Goal: Task Accomplishment & Management: Manage account settings

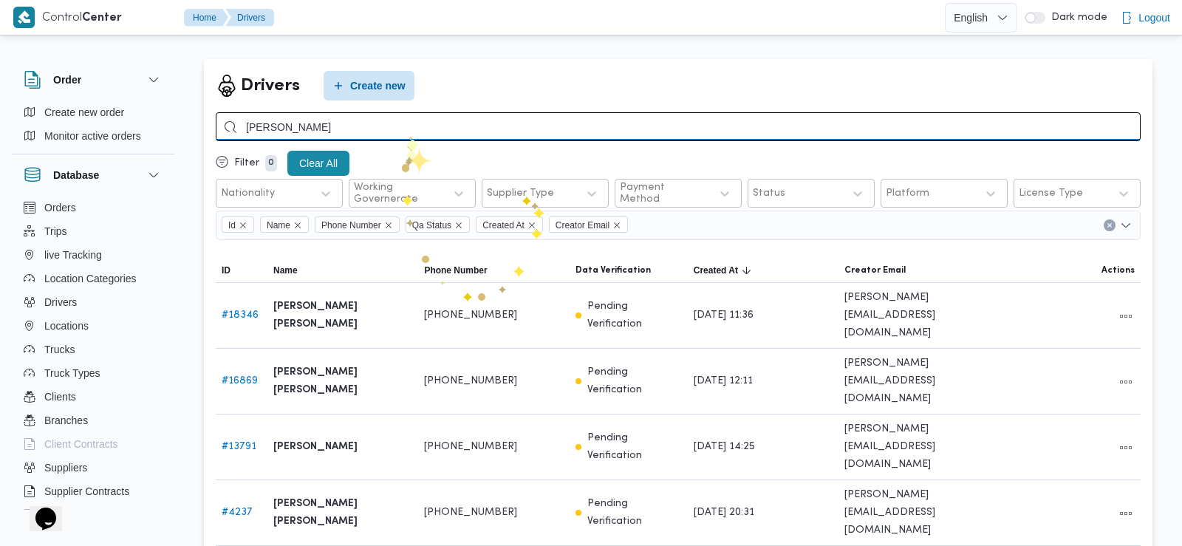
click at [407, 134] on input "محمود درويش" at bounding box center [678, 126] width 925 height 29
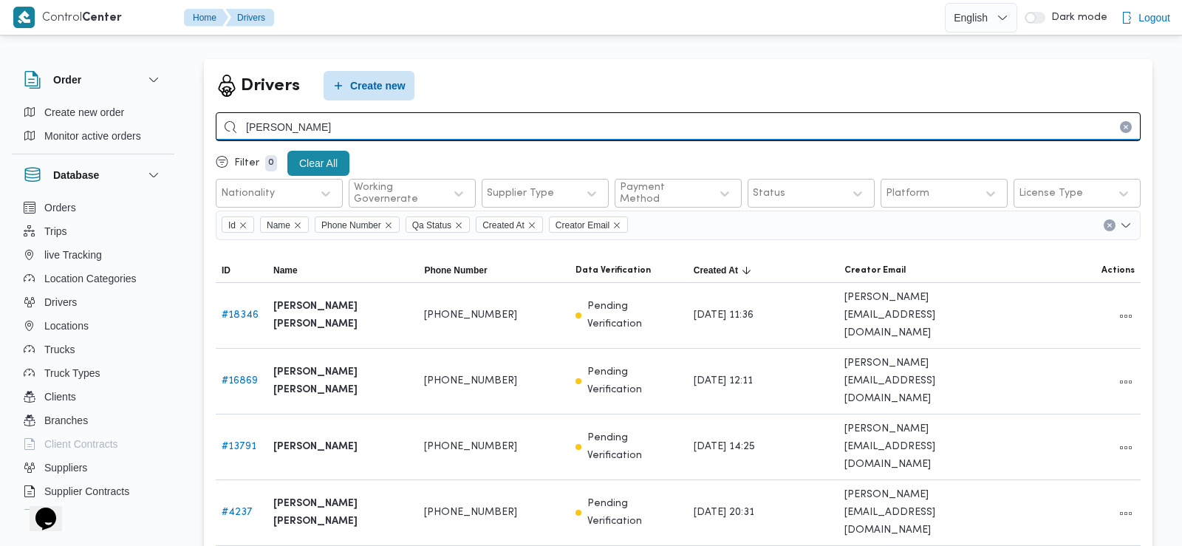
type input "[PERSON_NAME]"
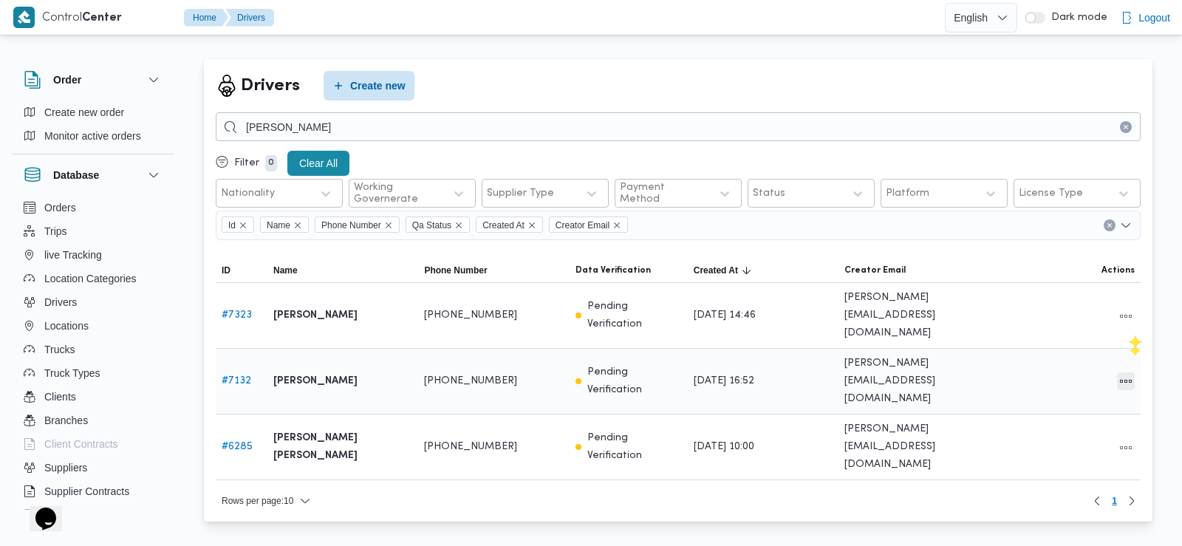
click at [1129, 372] on button "All actions" at bounding box center [1126, 381] width 18 height 18
click at [1061, 345] on span "Edit" at bounding box center [1078, 340] width 47 height 12
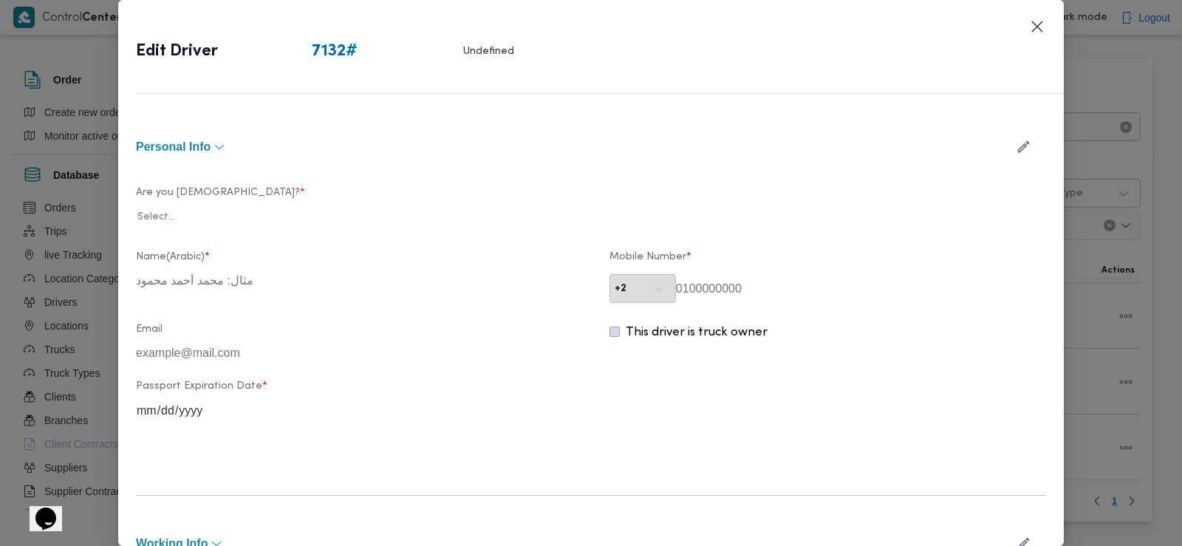
type input "[PERSON_NAME]"
type input "01090128966"
type input "2029-03-12"
type input "2029-12-12"
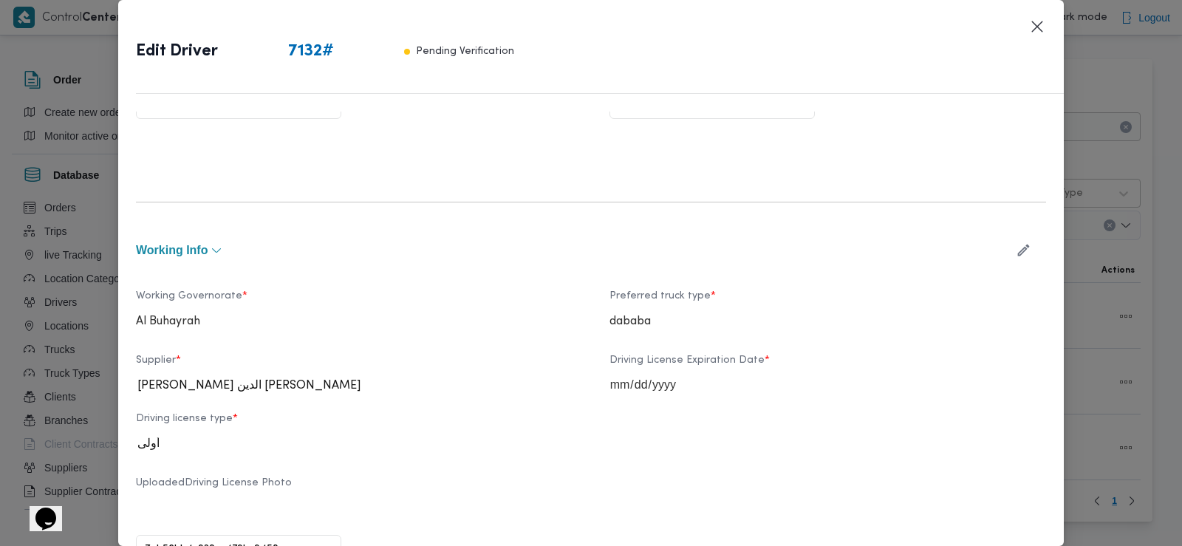
scroll to position [438, 0]
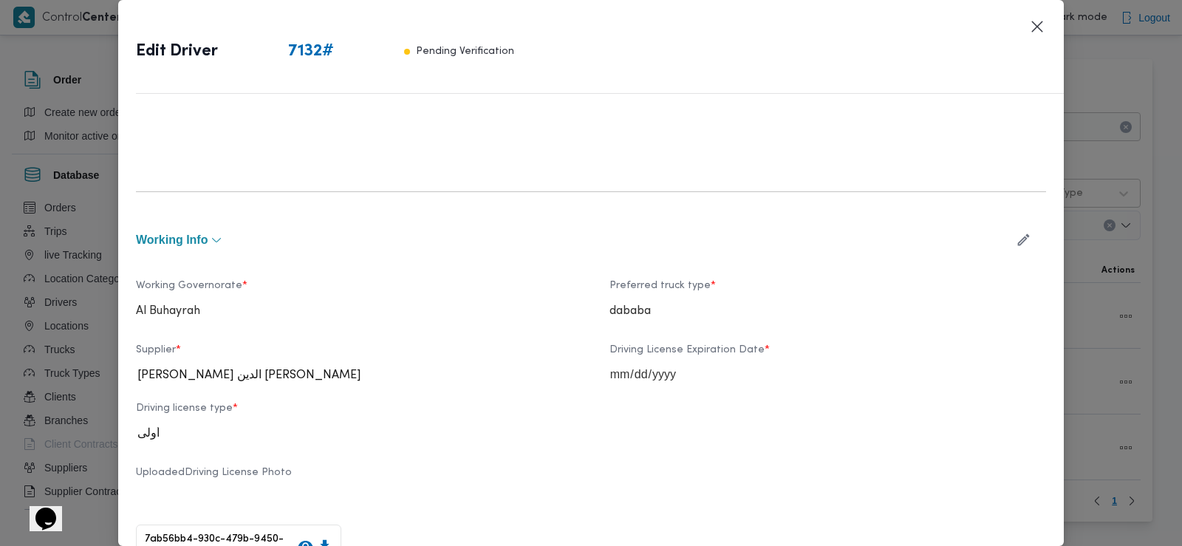
click at [1018, 239] on icon "button" at bounding box center [1024, 240] width 12 height 12
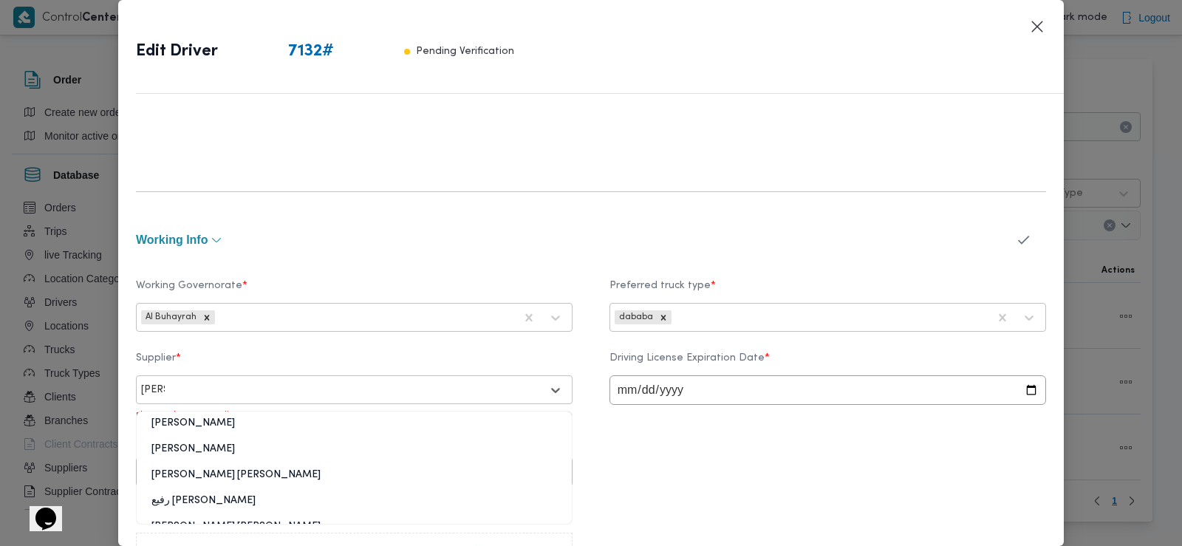
type input "حامد"
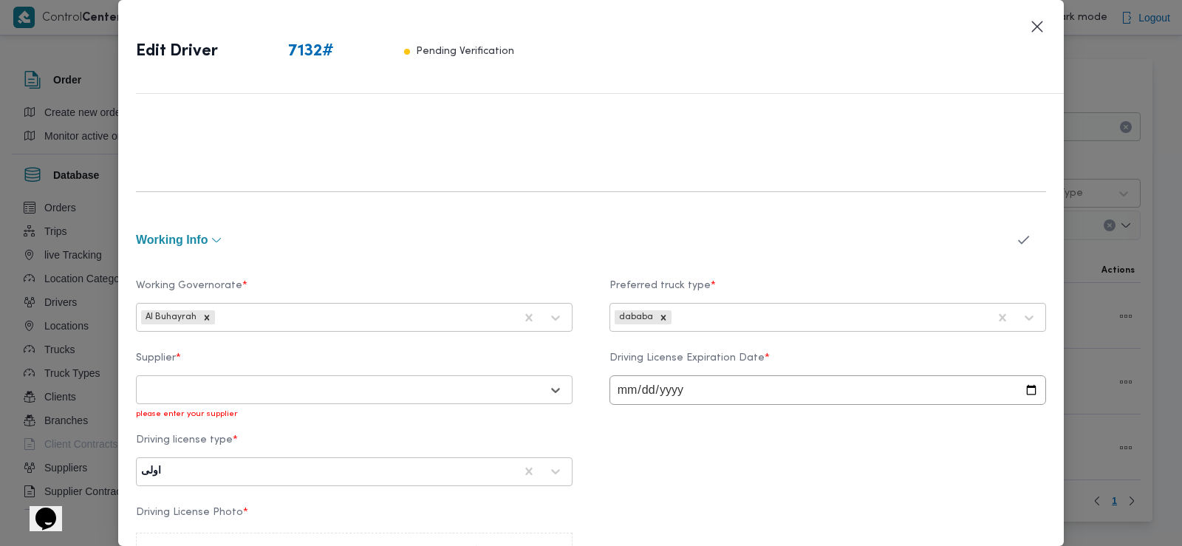
click at [372, 385] on div at bounding box center [341, 390] width 400 height 15
type input "حامد محمد"
click at [281, 430] on div "حامد محمد حامد الشرقاوي" at bounding box center [354, 429] width 435 height 26
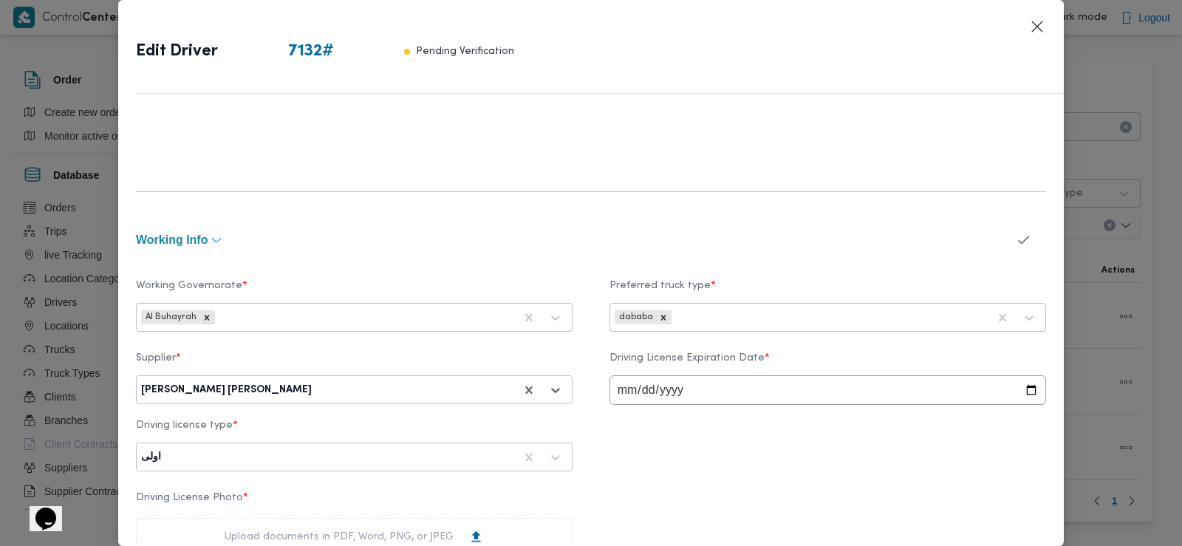
click at [1015, 239] on icon "button" at bounding box center [1023, 240] width 16 height 16
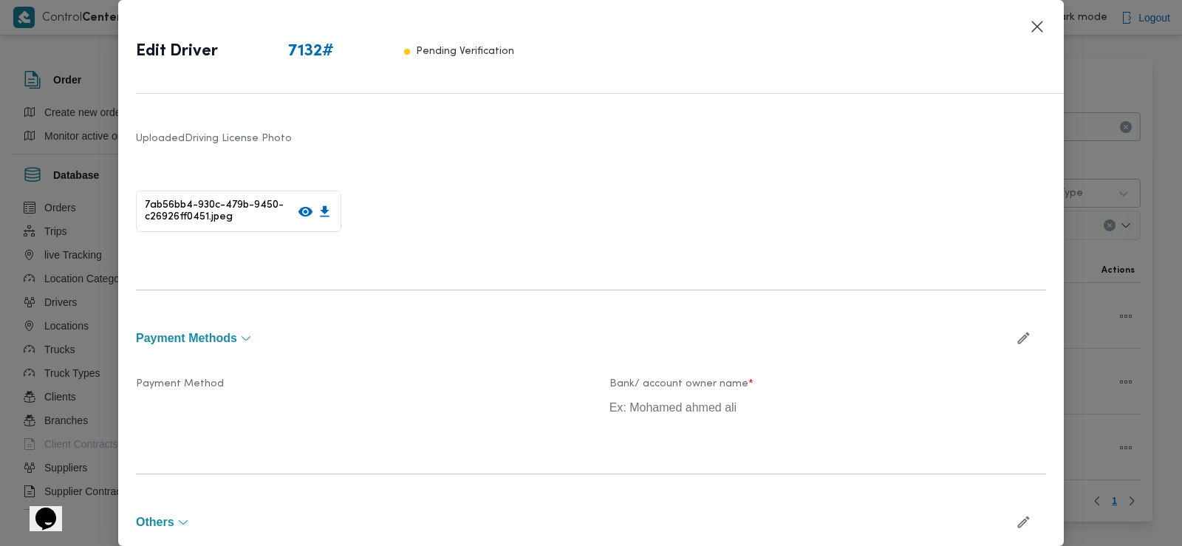
scroll to position [886, 0]
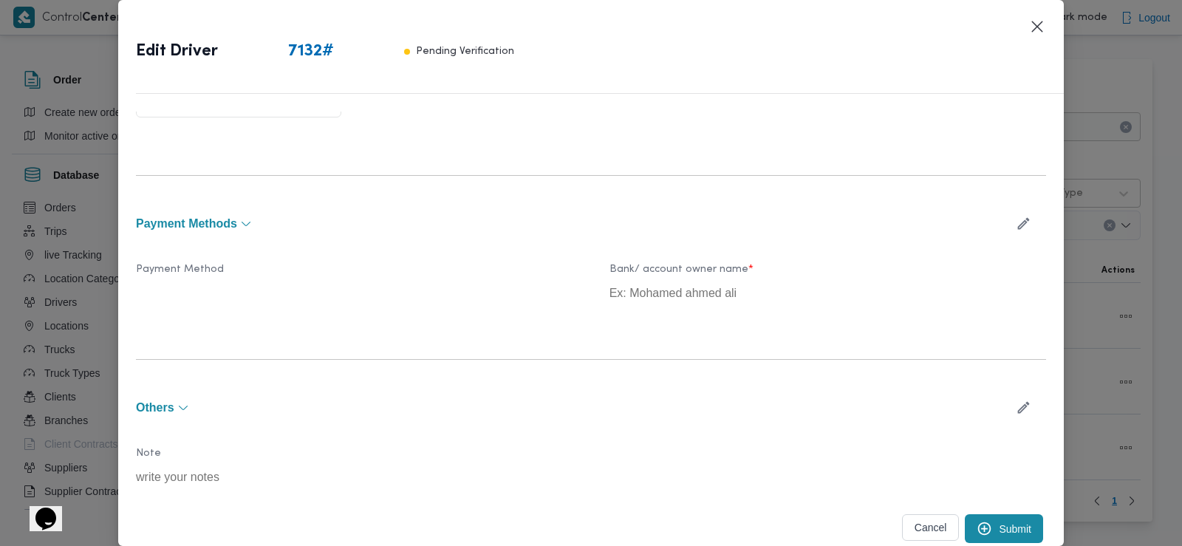
click at [996, 524] on button "Submit" at bounding box center [1003, 528] width 78 height 29
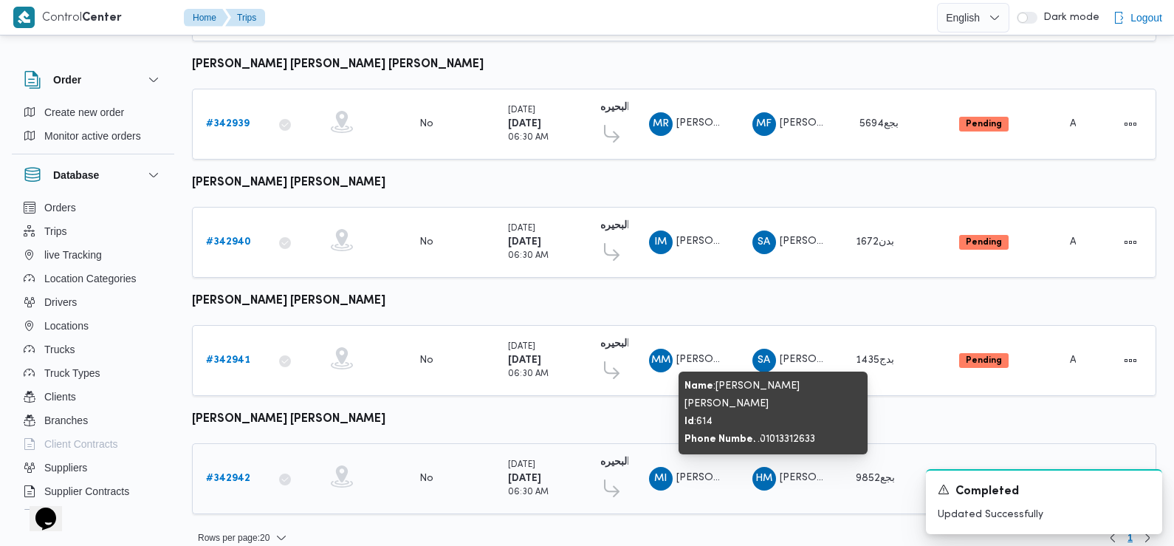
scroll to position [1241, 0]
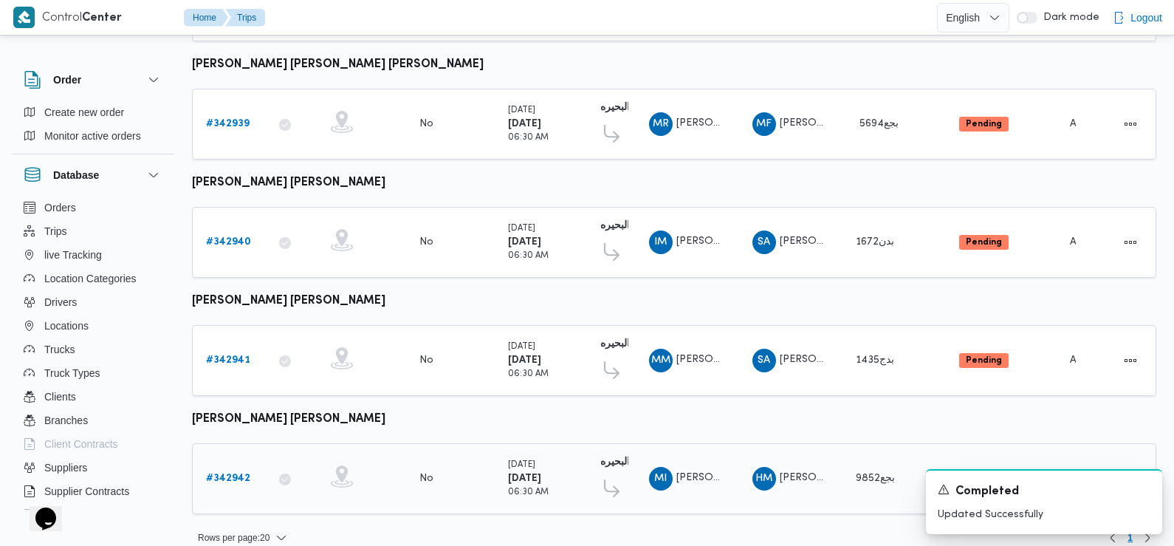
click at [237, 473] on b "# 342942" at bounding box center [228, 478] width 44 height 10
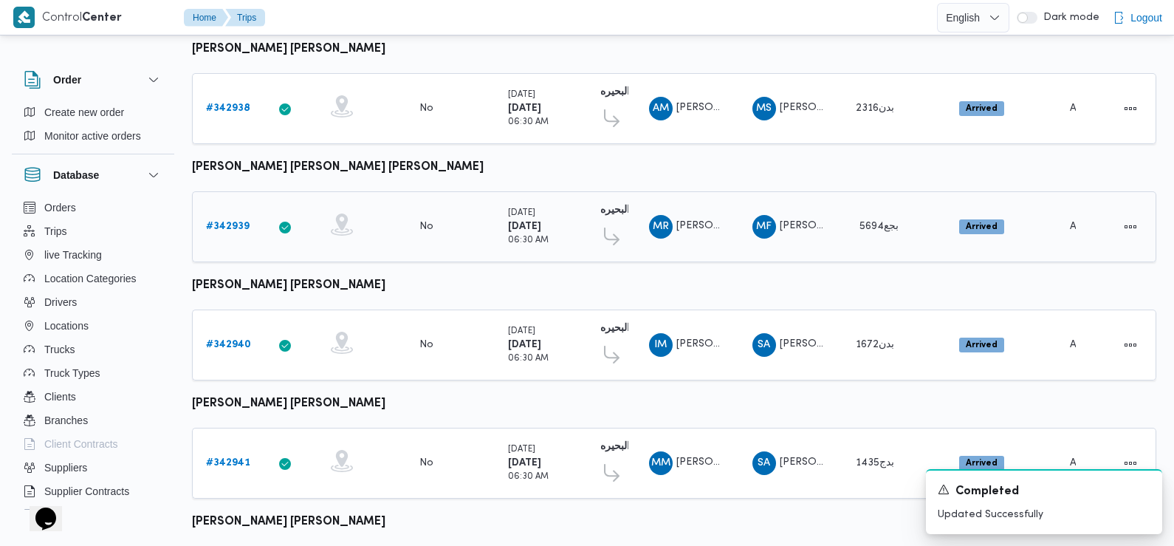
scroll to position [1241, 0]
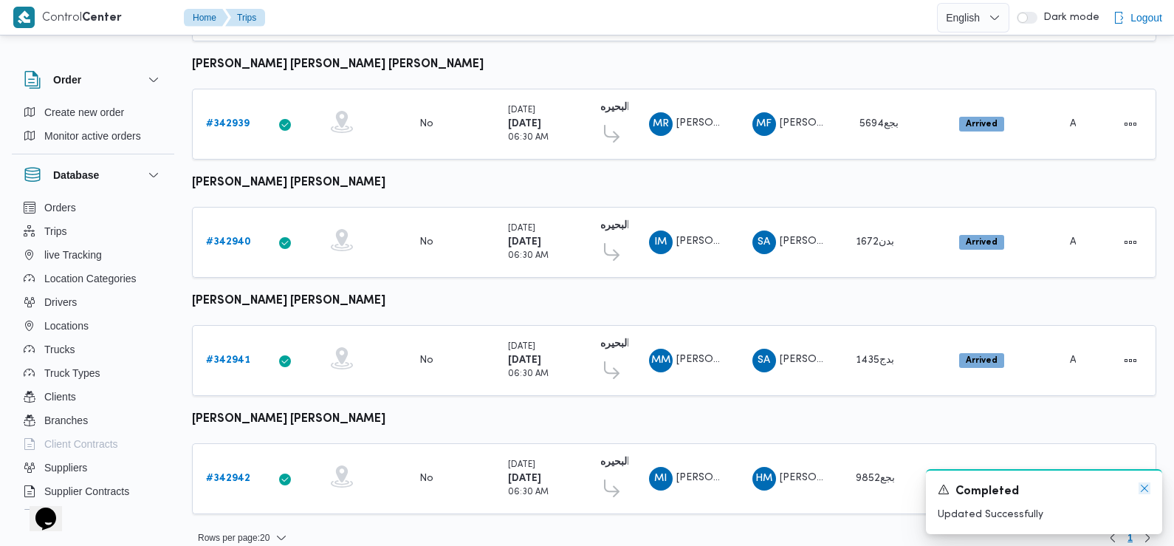
click at [1145, 490] on icon "Dismiss toast" at bounding box center [1145, 488] width 12 height 12
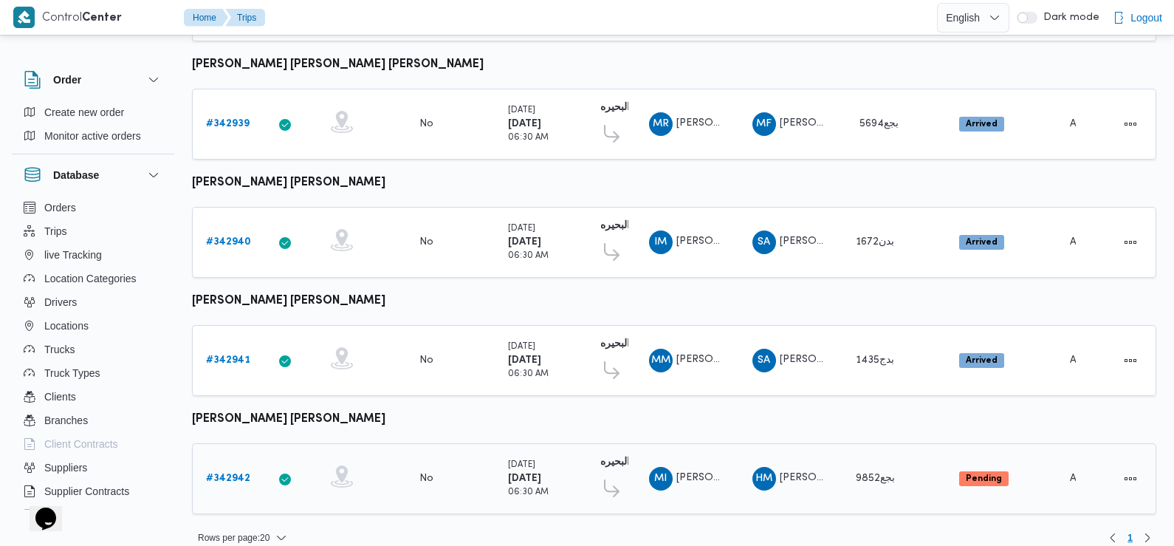
click at [236, 473] on b "# 342942" at bounding box center [228, 478] width 44 height 10
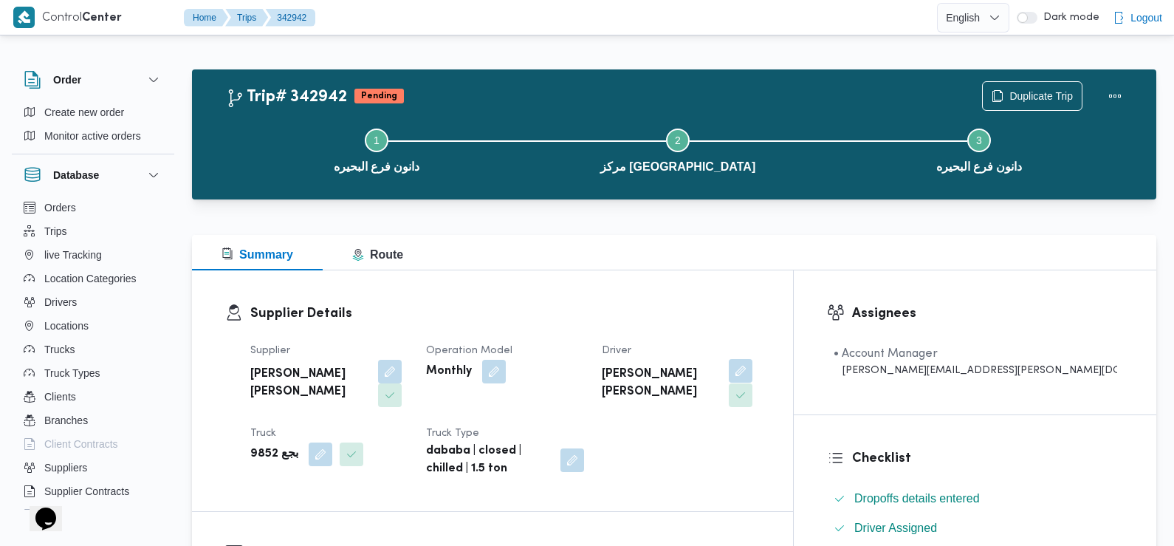
click at [752, 370] on button "button" at bounding box center [741, 371] width 24 height 24
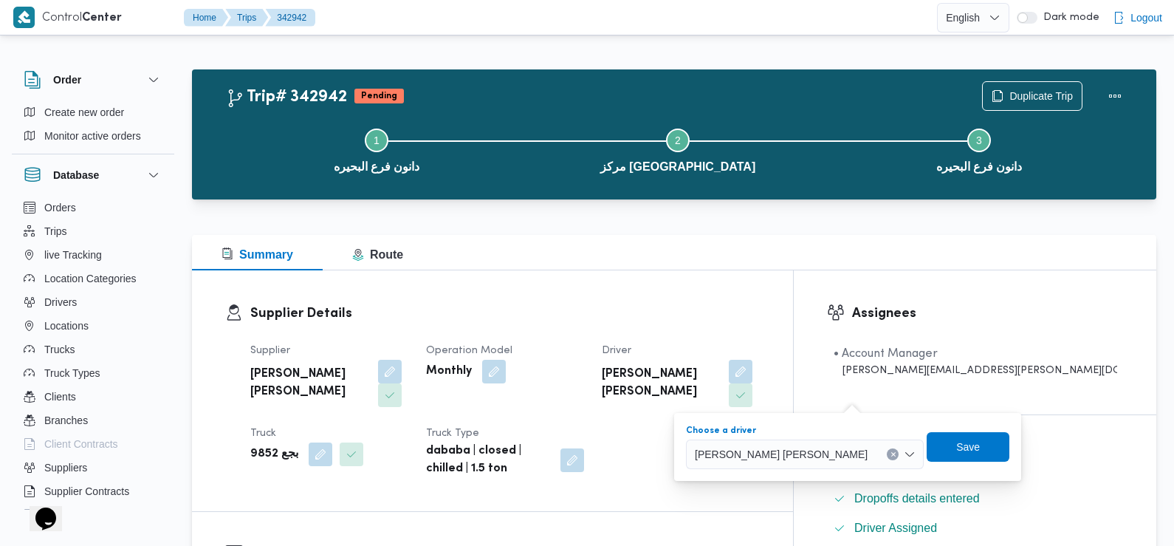
click at [803, 442] on div "مصطفي اسماعيل عبدالغني اسماعيل خلف" at bounding box center [805, 454] width 238 height 30
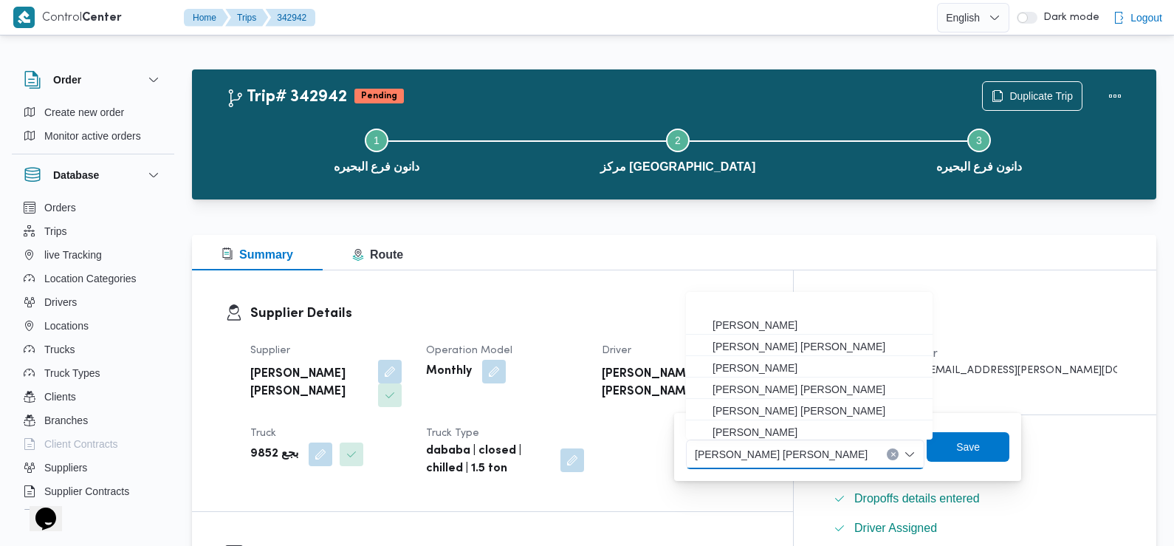
scroll to position [66, 0]
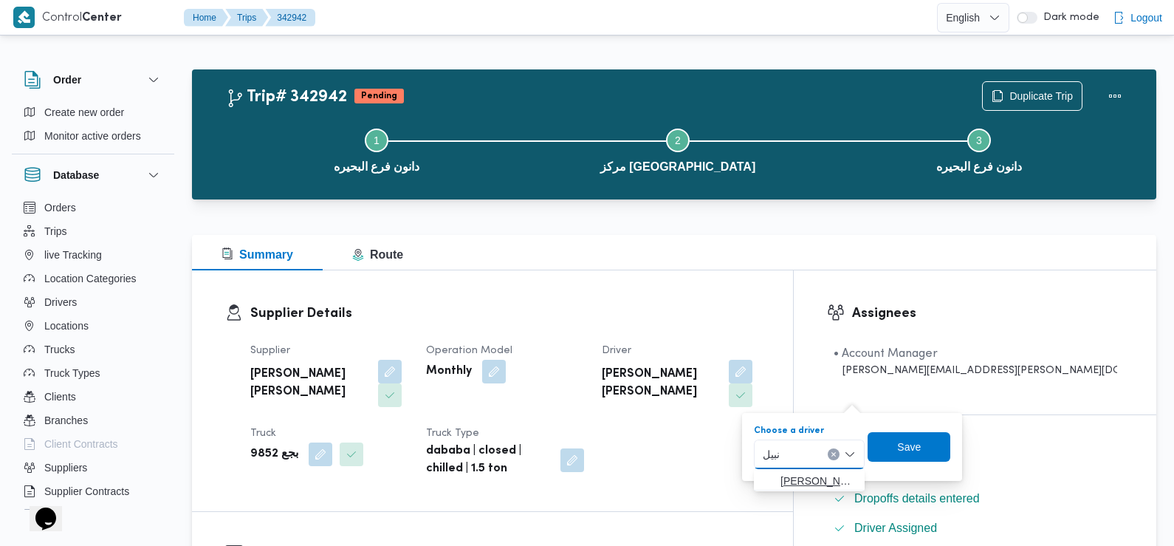
type input "نبيل"
click at [794, 479] on span "عبدالرحمن نبيل عبدالعظيم حمودة" at bounding box center [818, 481] width 75 height 18
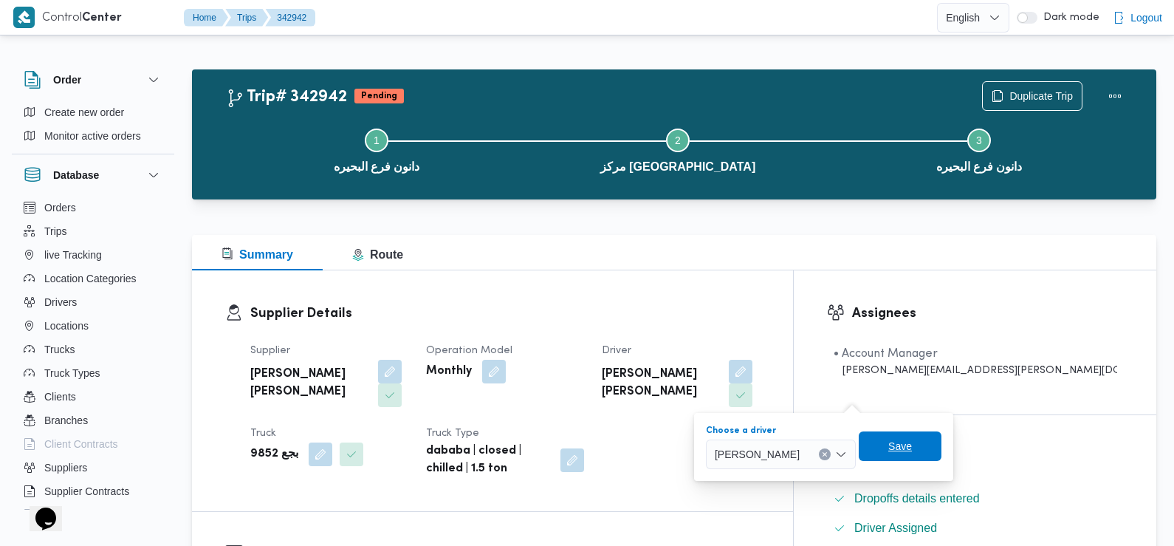
click at [938, 448] on span "Save" at bounding box center [900, 446] width 83 height 30
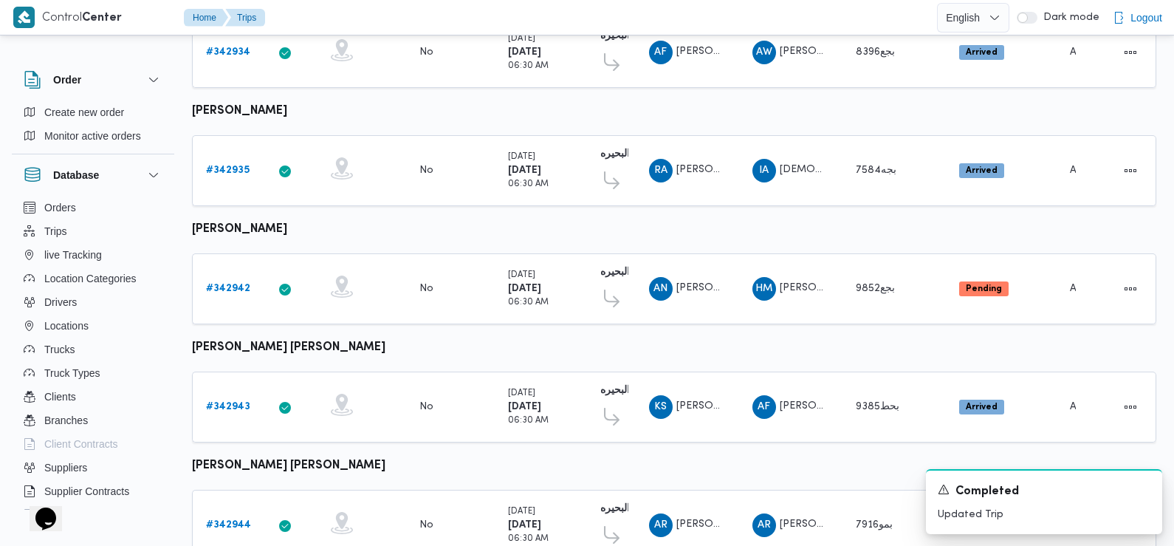
scroll to position [487, 0]
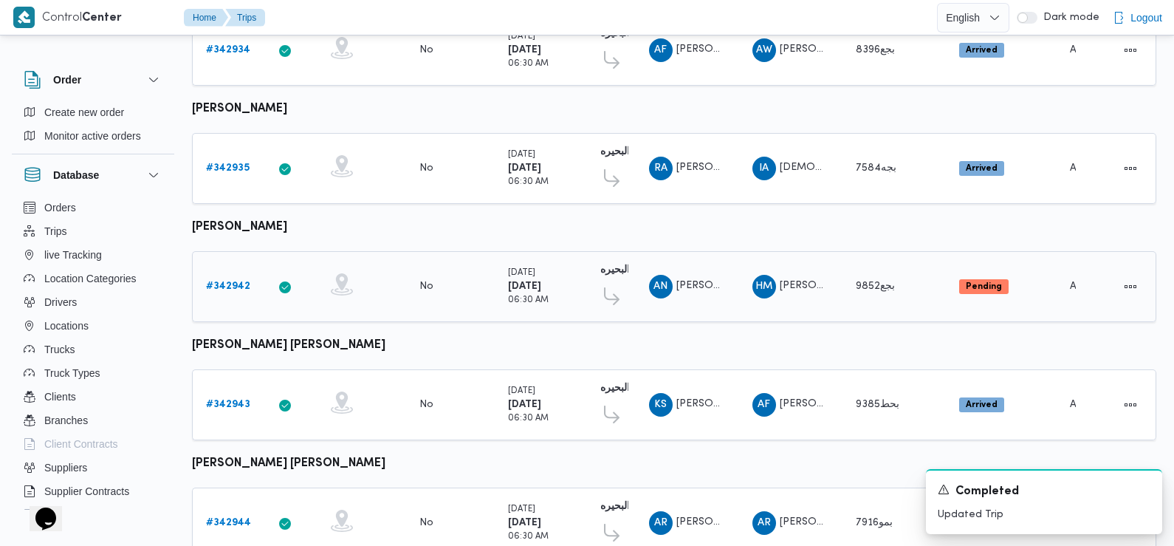
click at [235, 281] on b "# 342942" at bounding box center [228, 286] width 44 height 10
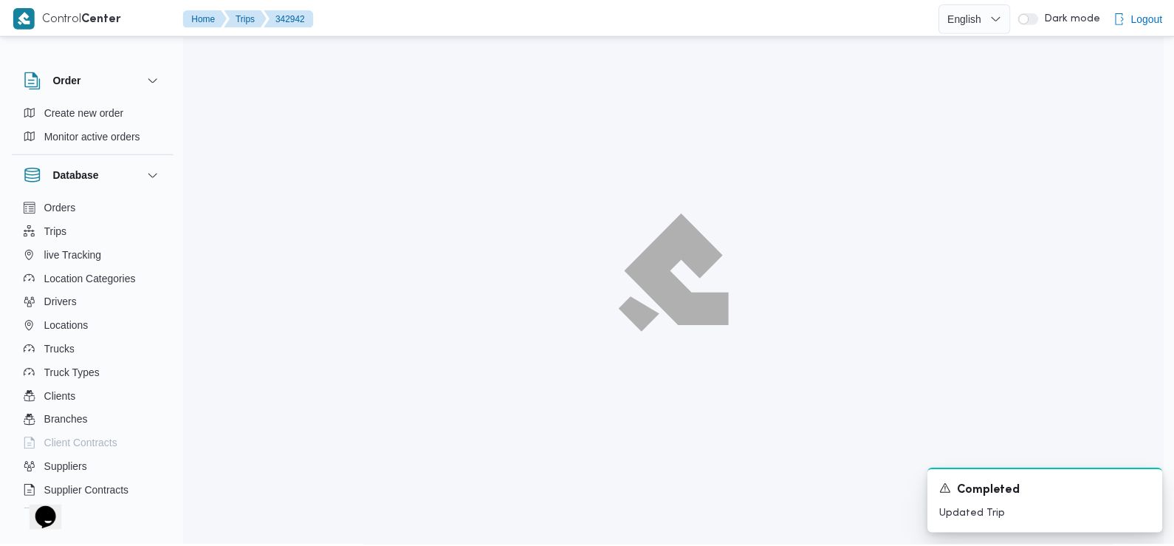
scroll to position [487, 0]
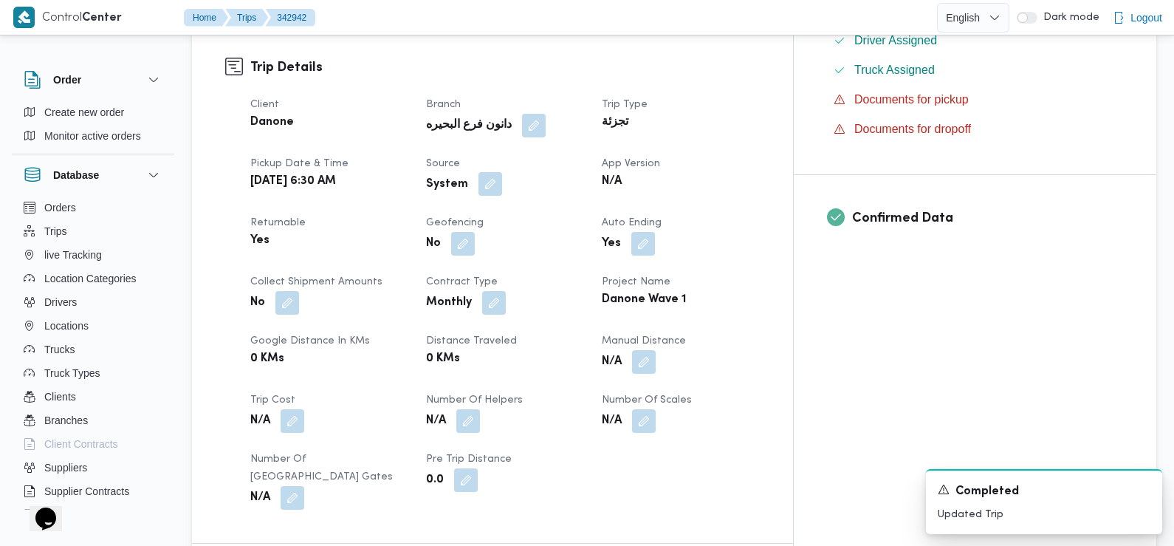
click at [502, 172] on button "button" at bounding box center [491, 184] width 24 height 24
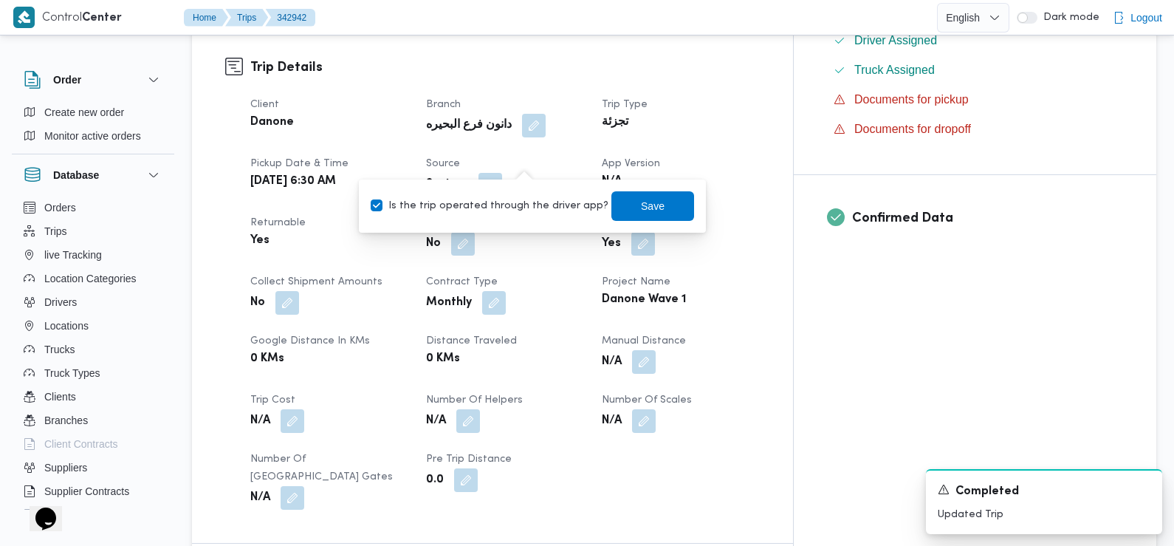
click at [524, 204] on label "Is the trip operated through the driver app?" at bounding box center [490, 206] width 238 height 18
checkbox input "false"
click at [643, 202] on span "Save" at bounding box center [653, 205] width 24 height 18
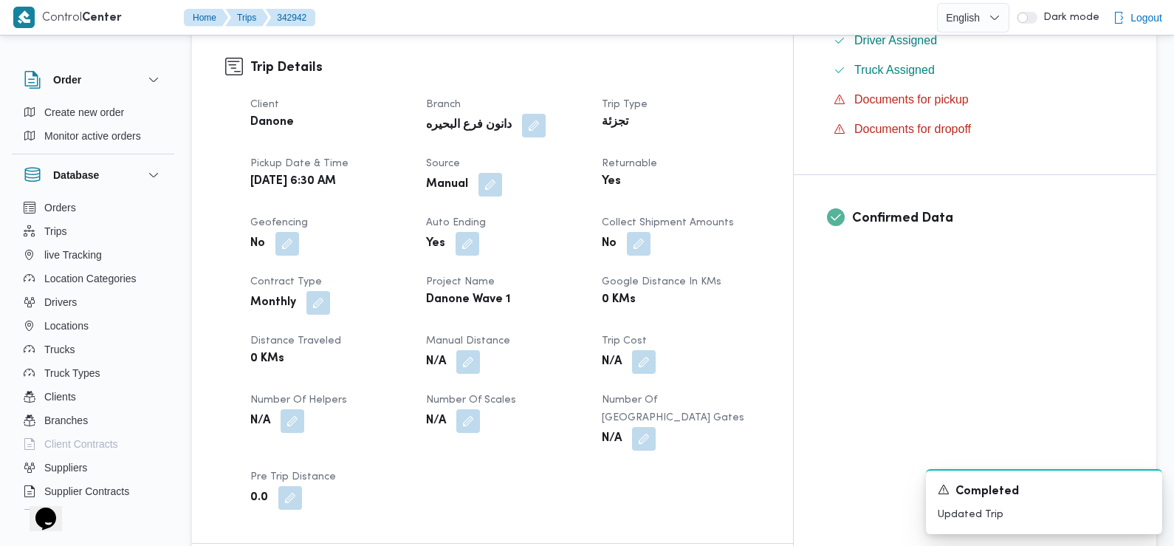
click at [419, 294] on div "Client Danone Branch دانون فرع البحيره Trip Type تجزئة Pickup date & time Tue, …" at bounding box center [504, 302] width 527 height 431
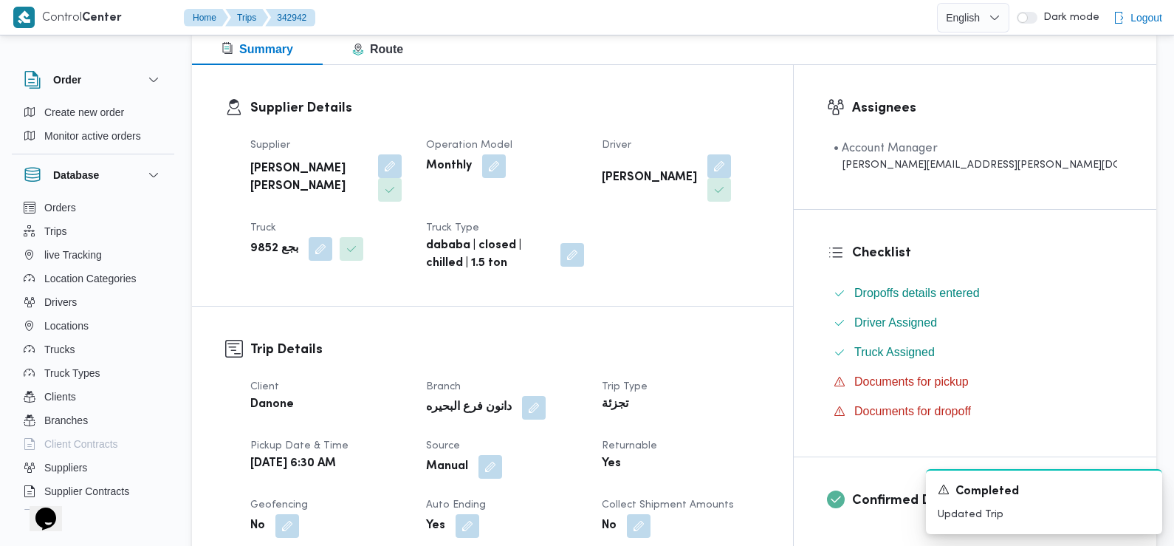
scroll to position [0, 0]
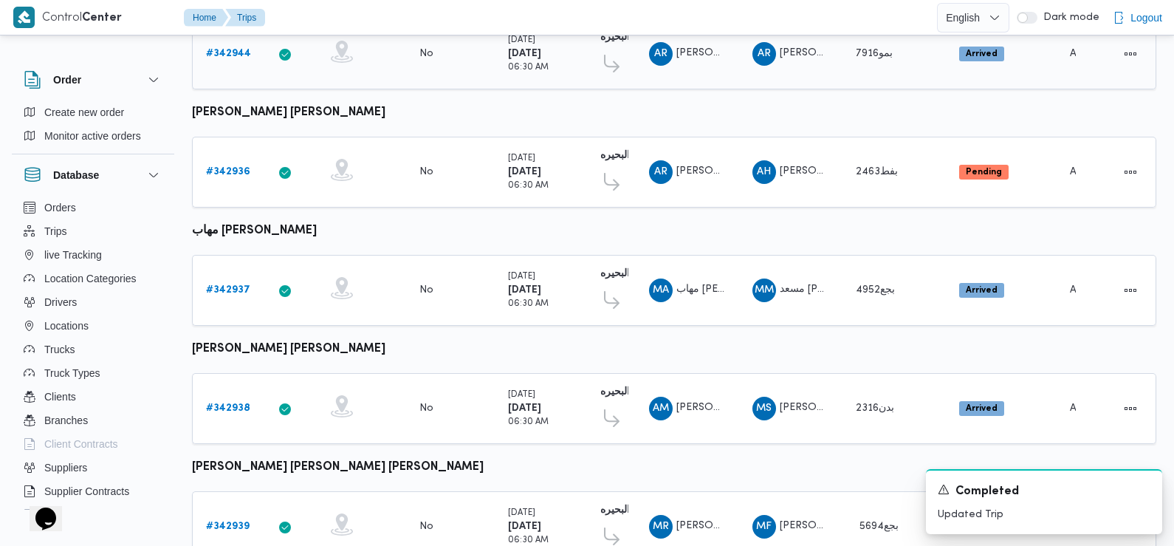
scroll to position [1241, 0]
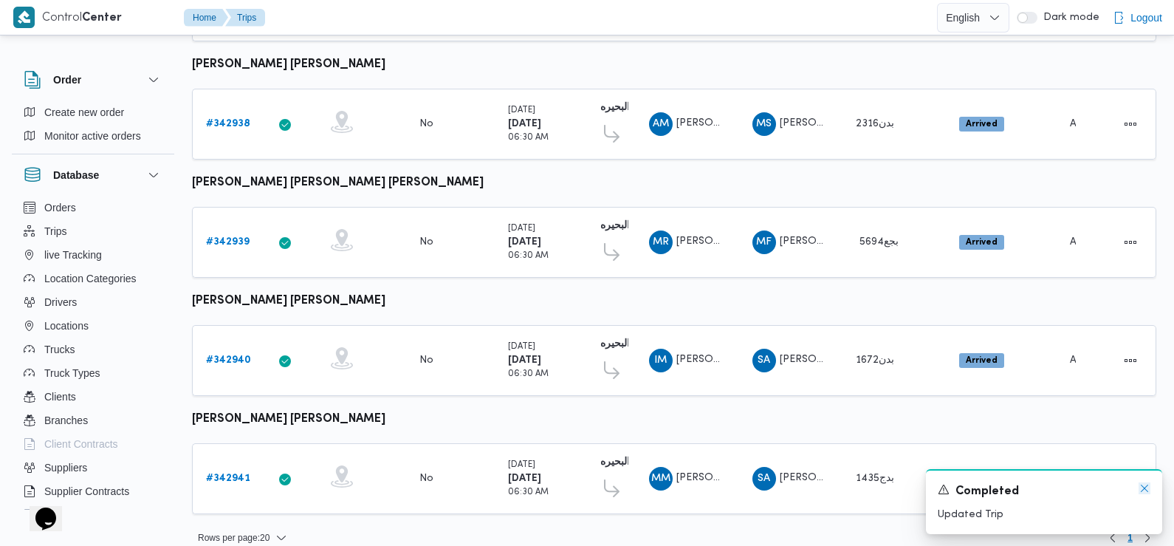
click at [1145, 493] on icon "Dismiss toast" at bounding box center [1145, 488] width 12 height 12
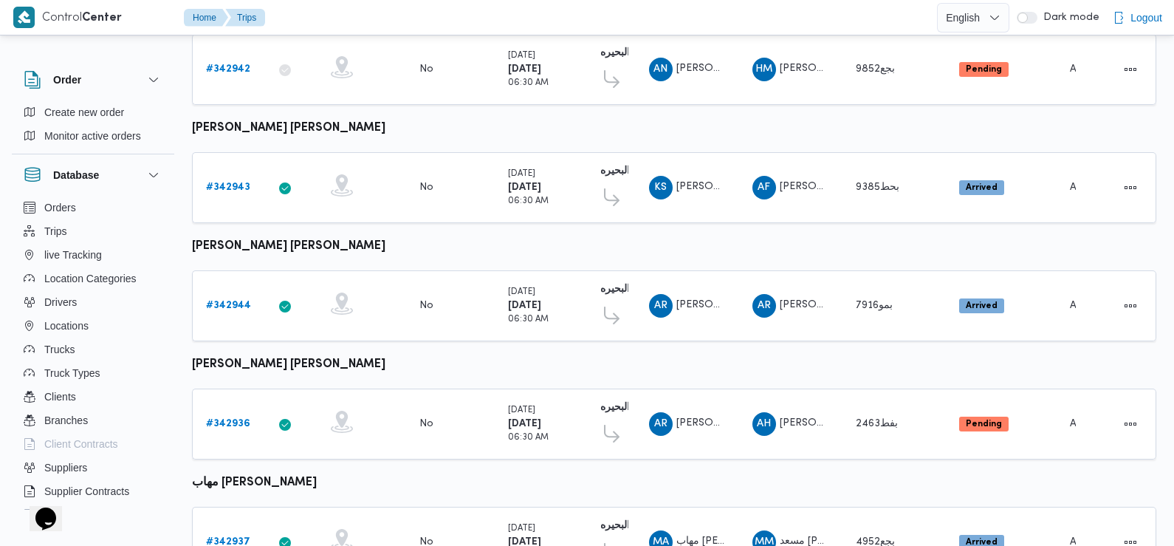
scroll to position [704, 0]
click at [236, 419] on b "# 342936" at bounding box center [228, 424] width 44 height 10
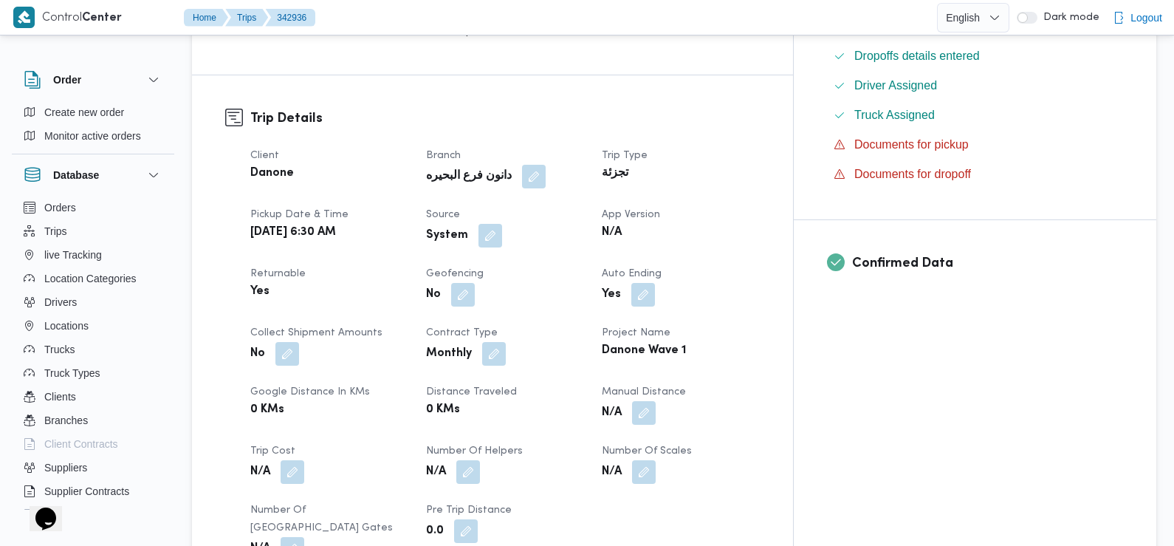
scroll to position [438, 0]
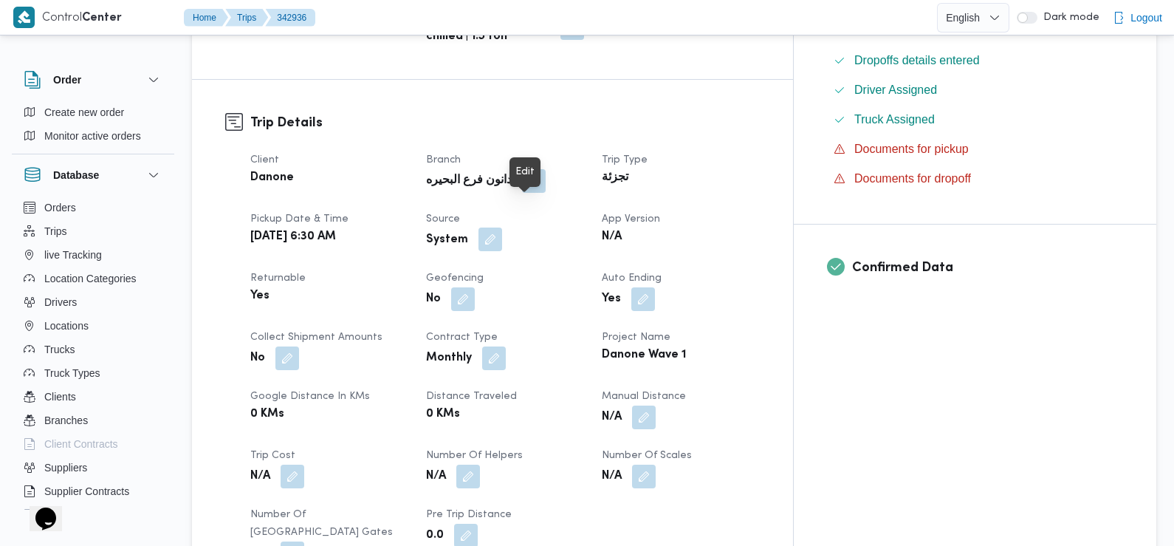
click at [502, 227] on button "button" at bounding box center [491, 239] width 24 height 24
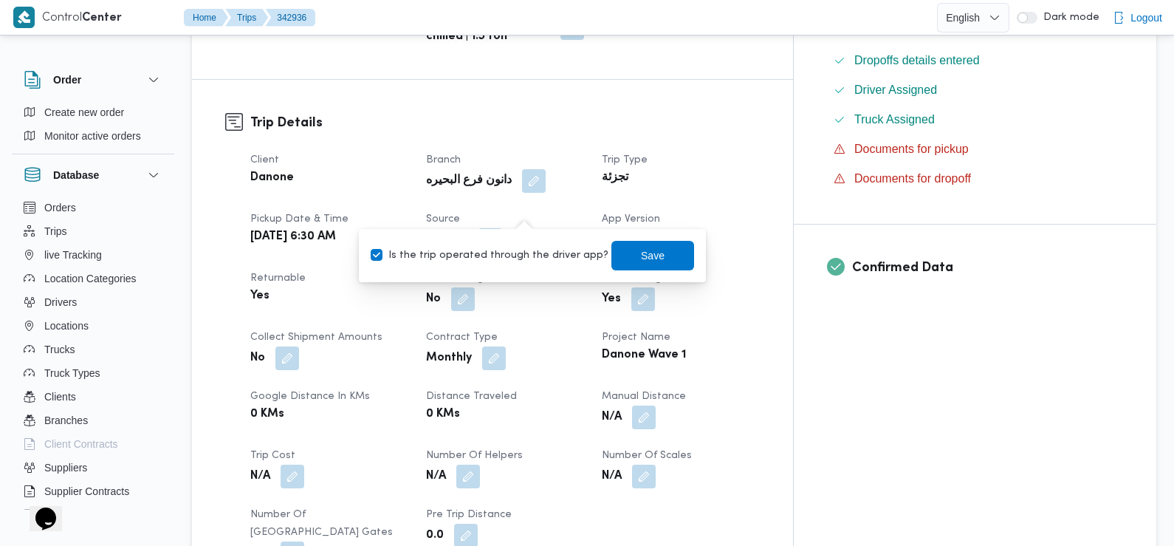
click at [527, 254] on label "Is the trip operated through the driver app?" at bounding box center [490, 256] width 238 height 18
checkbox input "false"
click at [631, 264] on span "Save" at bounding box center [652, 255] width 83 height 30
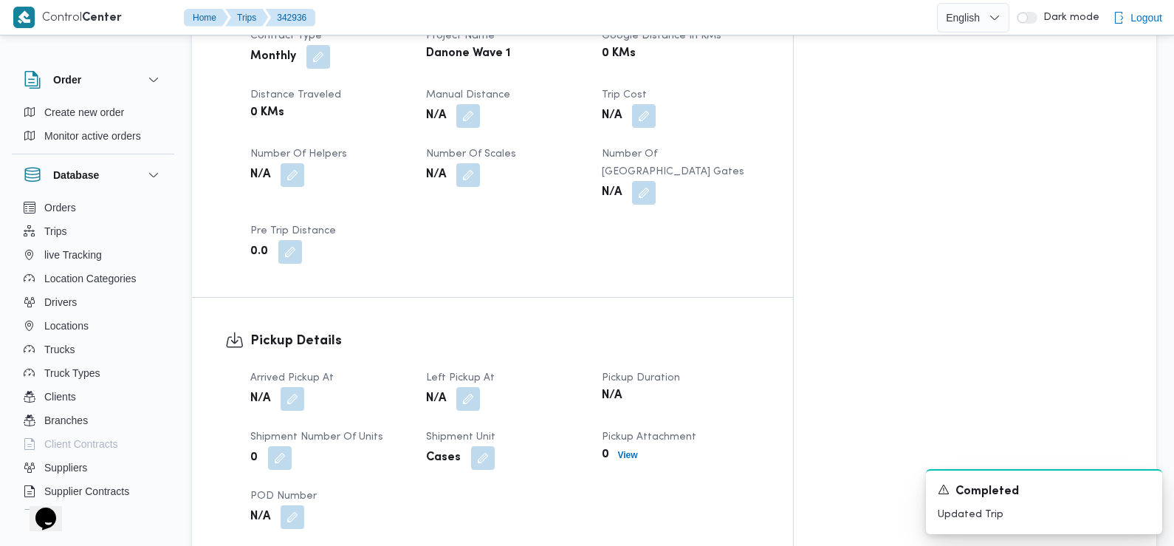
scroll to position [802, 0]
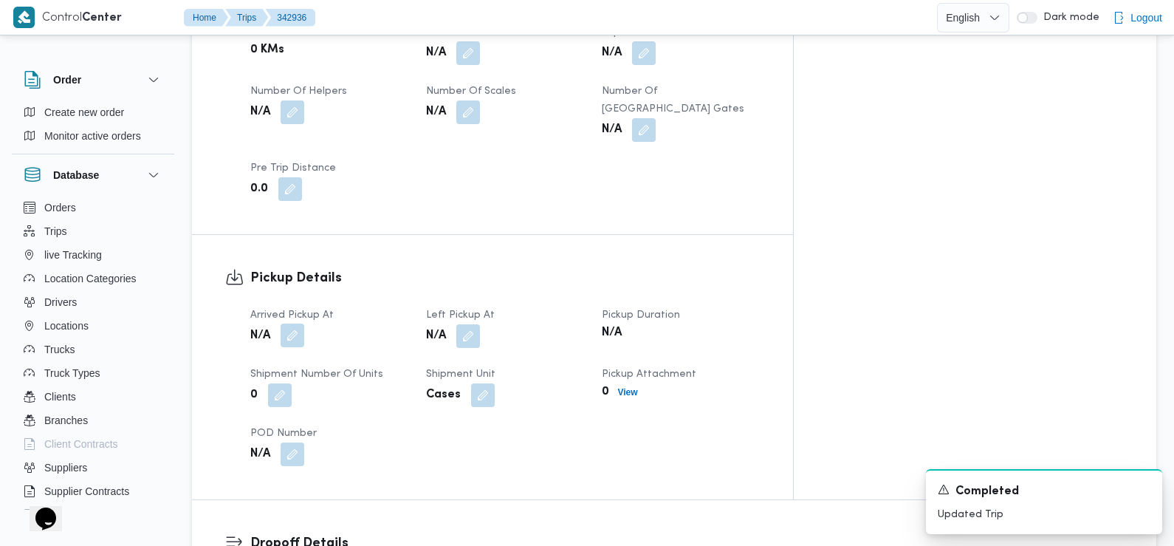
click at [291, 323] on button "button" at bounding box center [293, 335] width 24 height 24
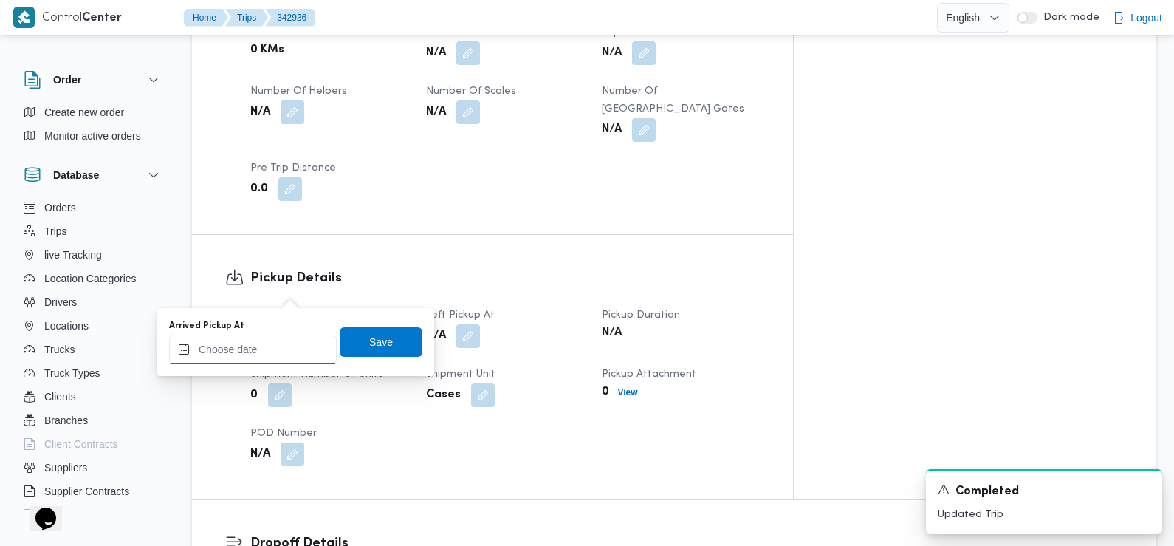
click at [284, 356] on input "Arrived Pickup At" at bounding box center [253, 350] width 168 height 30
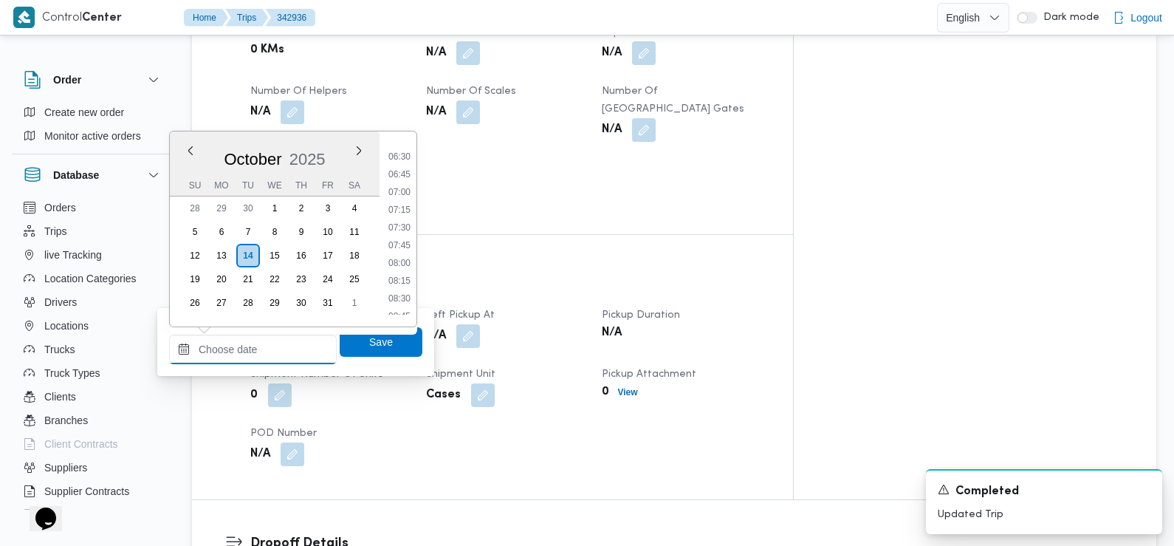
scroll to position [433, 0]
click at [402, 242] on li "07:30" at bounding box center [400, 249] width 34 height 15
type input "14/10/2025 07:30"
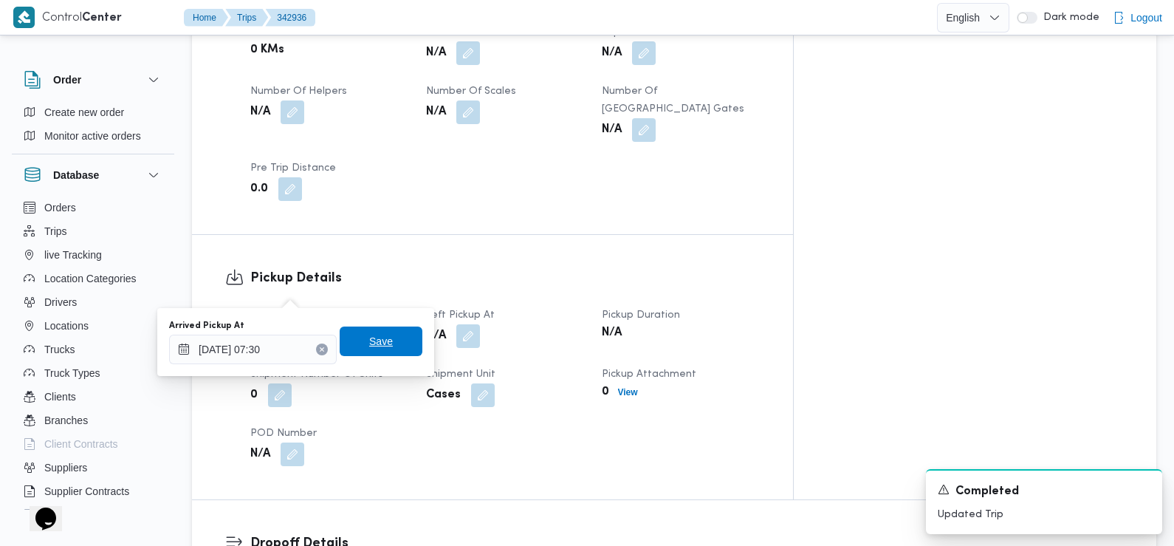
click at [389, 336] on span "Save" at bounding box center [381, 341] width 83 height 30
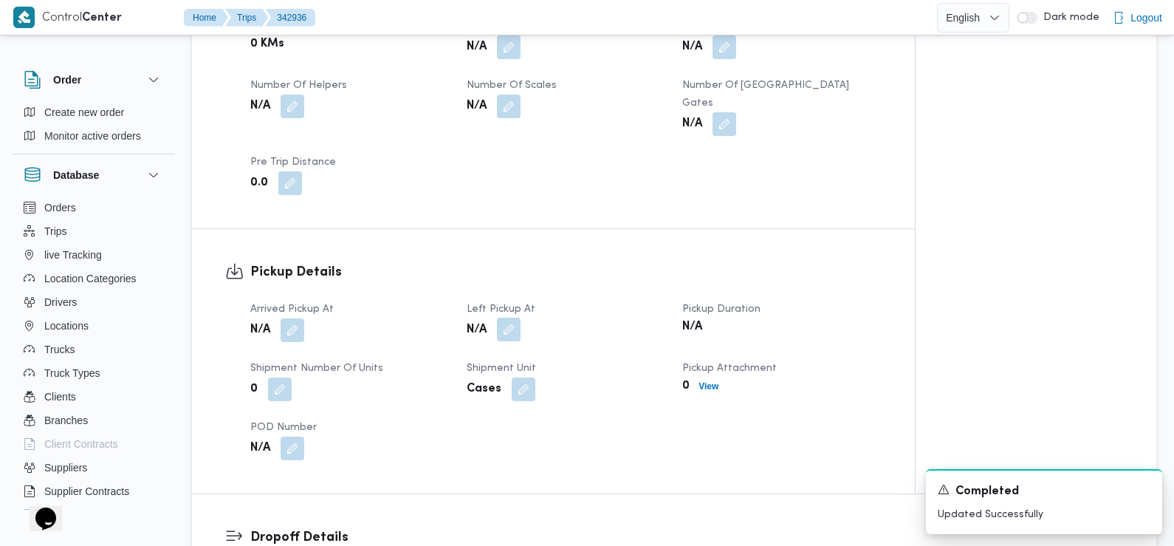
click at [511, 318] on button "button" at bounding box center [509, 330] width 24 height 24
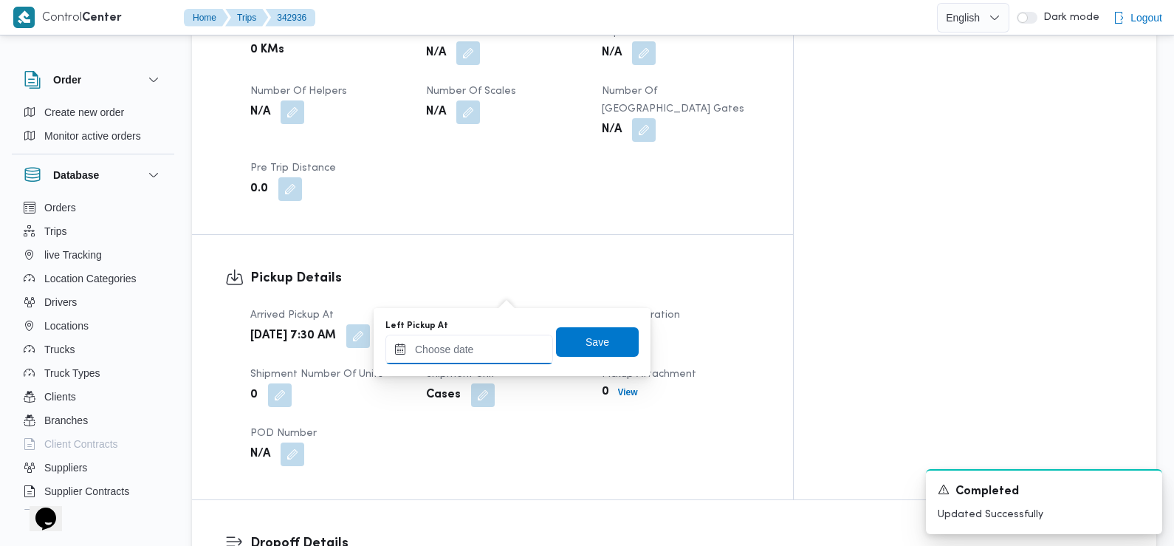
click at [496, 341] on input "Left Pickup At" at bounding box center [469, 350] width 168 height 30
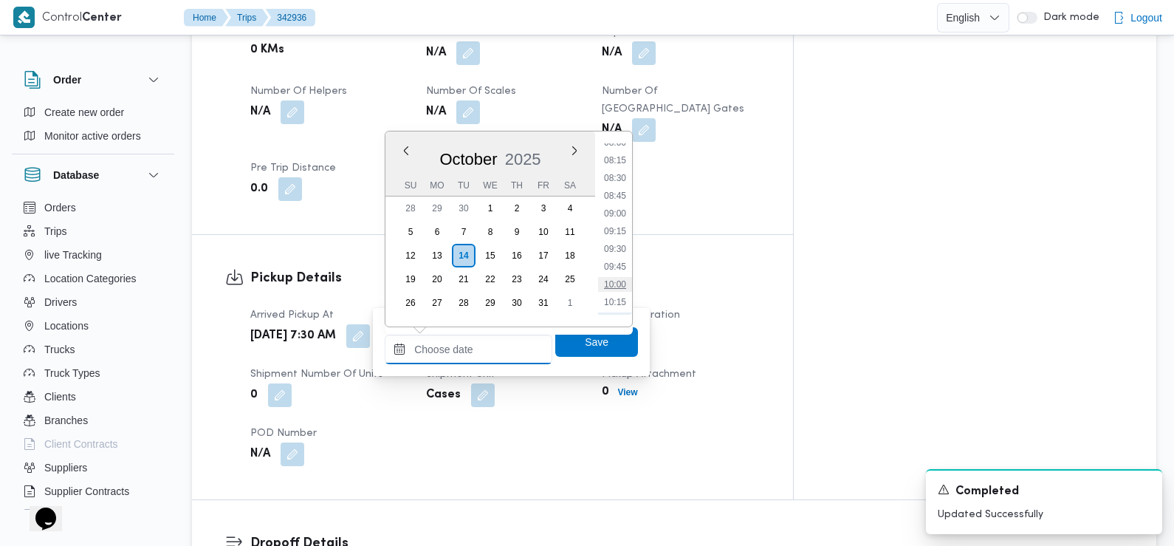
scroll to position [566, 0]
click at [617, 189] on li "08:30" at bounding box center [615, 187] width 34 height 15
type input "14/10/2025 08:30"
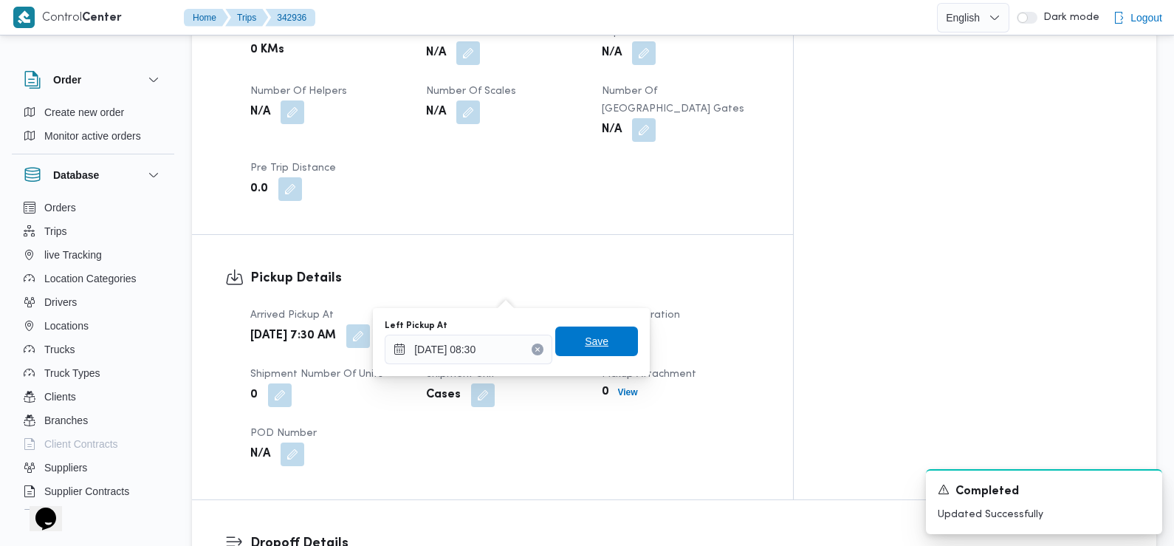
click at [585, 343] on span "Save" at bounding box center [597, 341] width 24 height 18
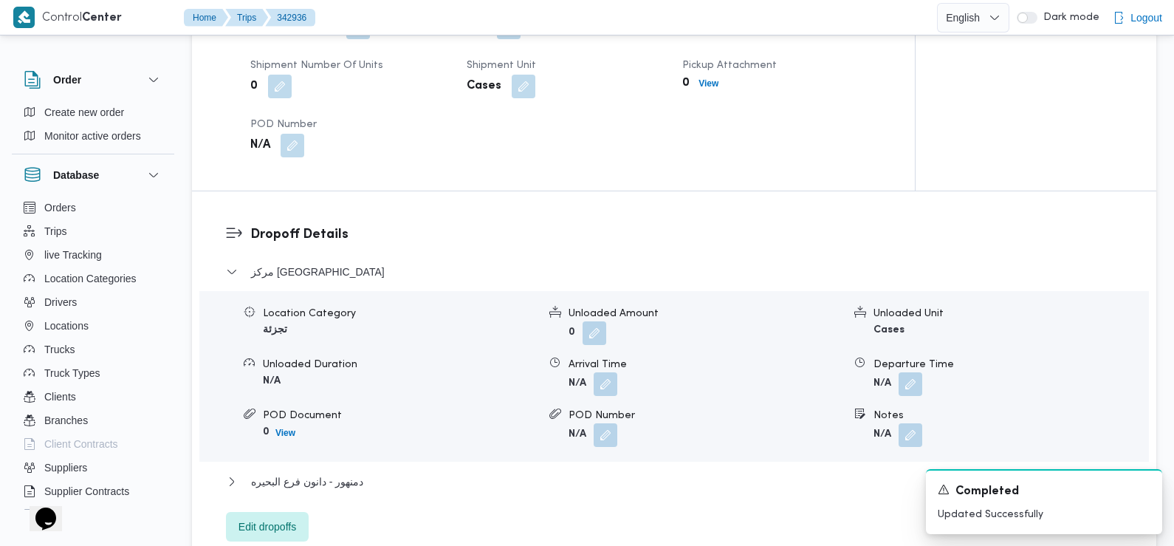
scroll to position [1182, 0]
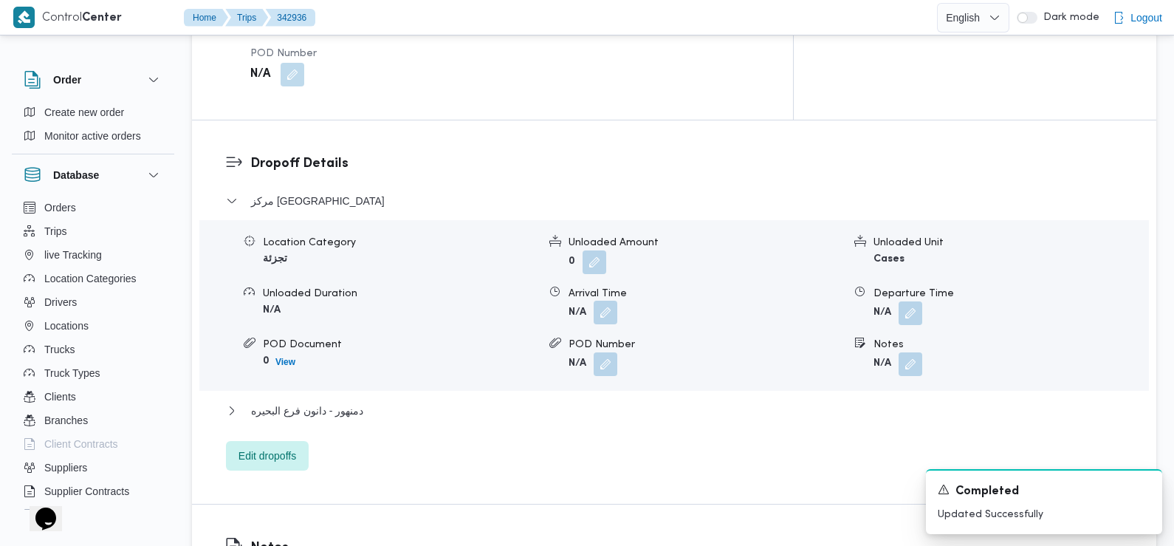
click at [603, 301] on button "button" at bounding box center [606, 313] width 24 height 24
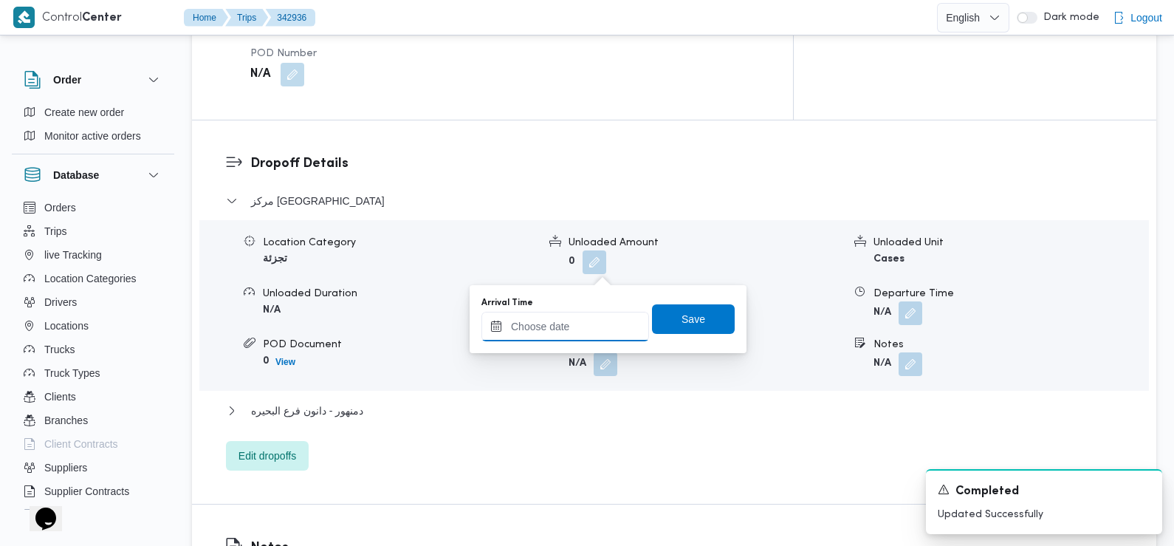
click at [592, 323] on input "Arrival Time" at bounding box center [565, 327] width 168 height 30
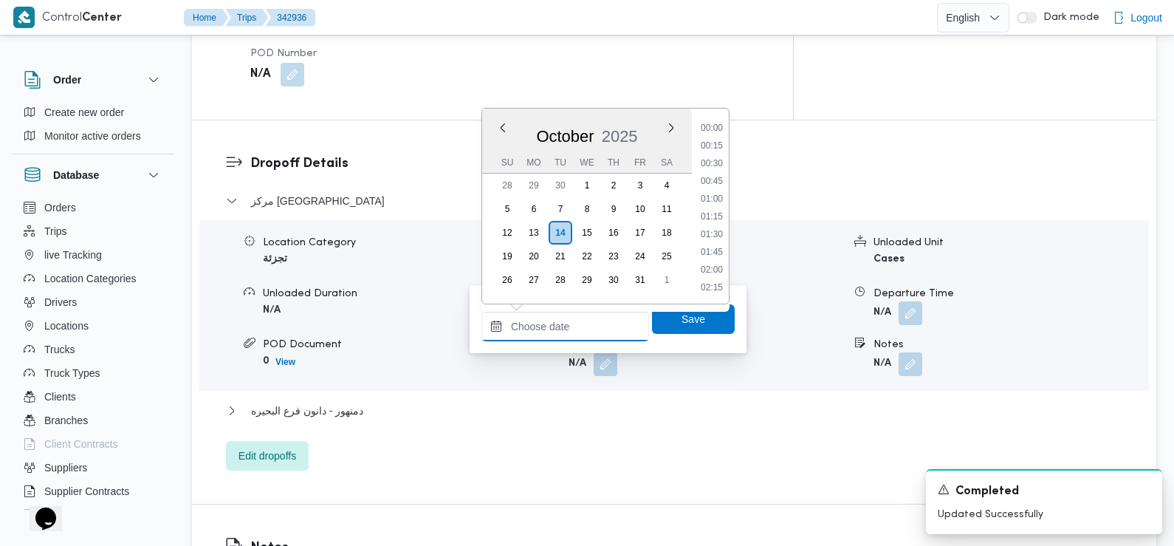
scroll to position [654, 0]
click at [716, 148] on li "09:30" at bounding box center [712, 147] width 34 height 15
type input "14/10/2025 09:30"
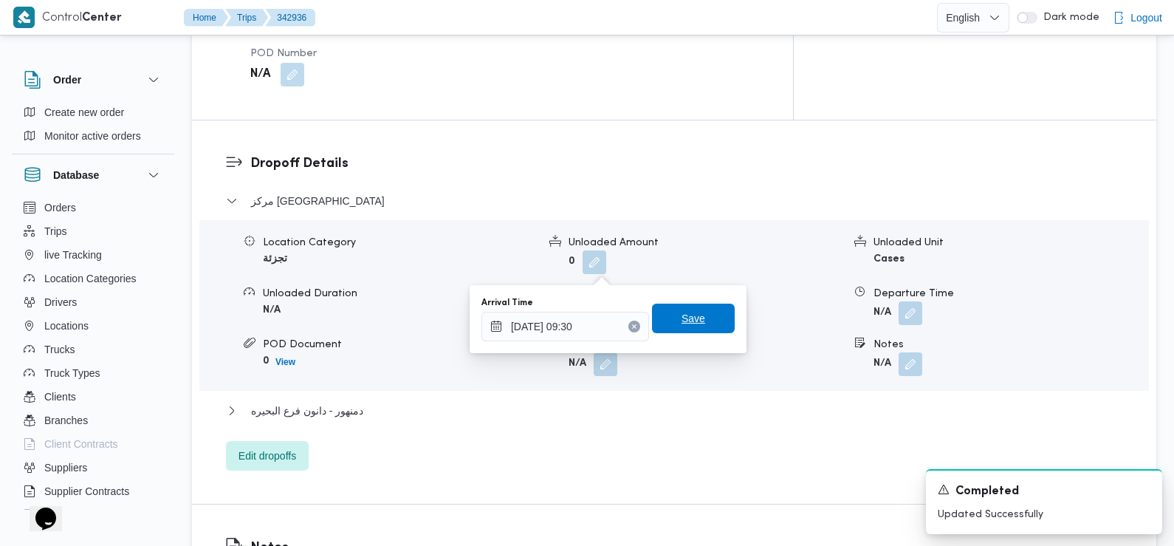
click at [688, 322] on span "Save" at bounding box center [694, 318] width 24 height 18
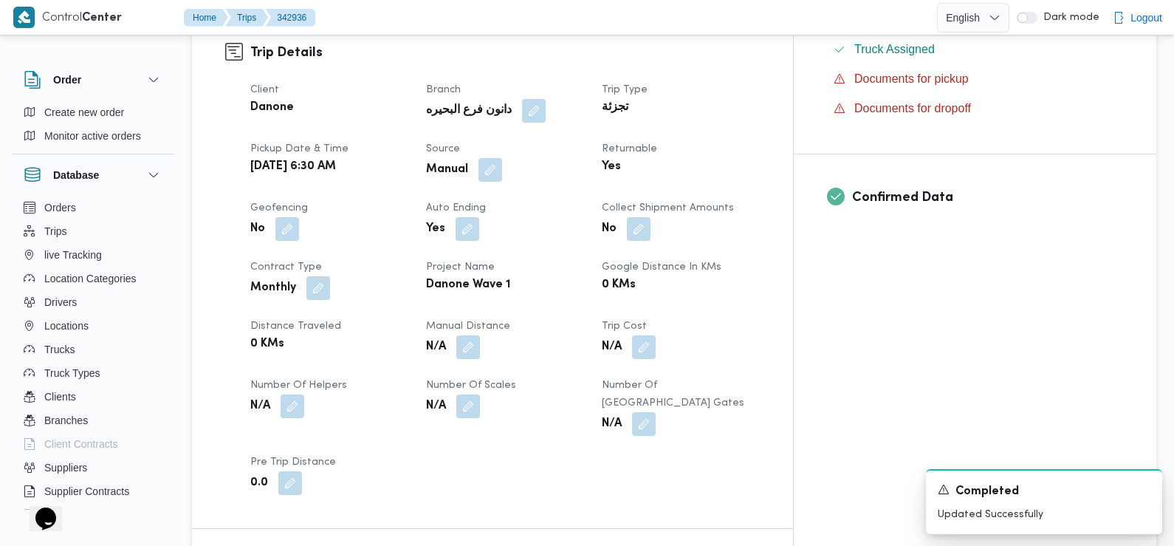
scroll to position [0, 0]
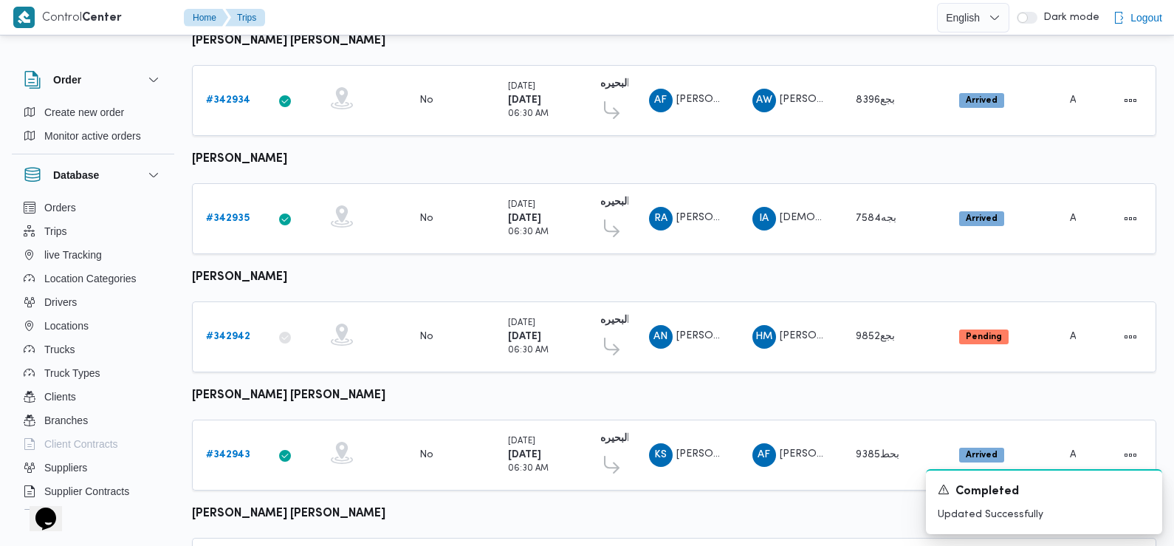
scroll to position [428, 0]
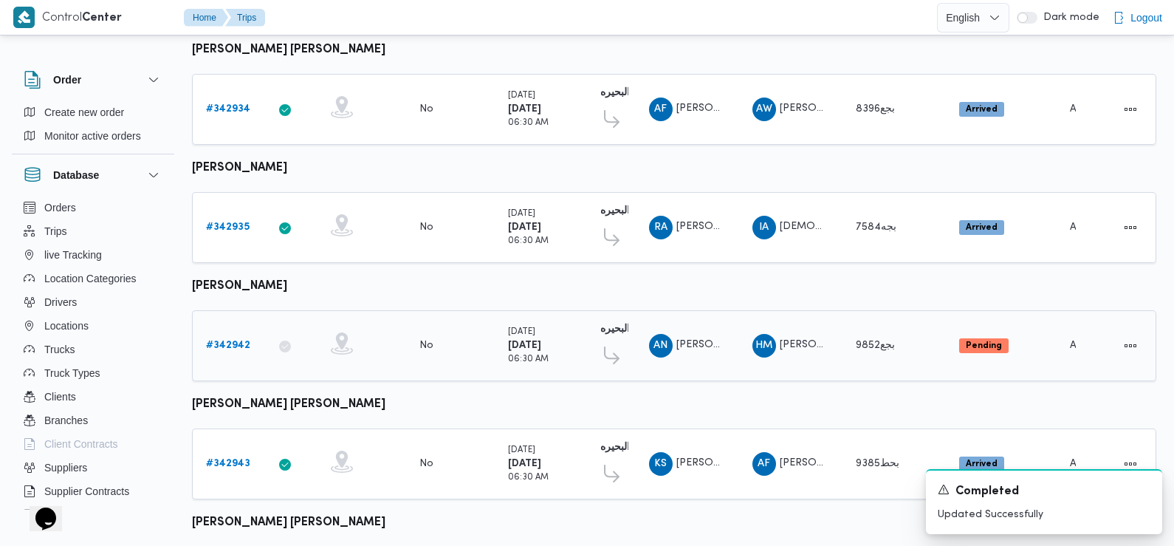
click at [238, 340] on b "# 342942" at bounding box center [228, 345] width 44 height 10
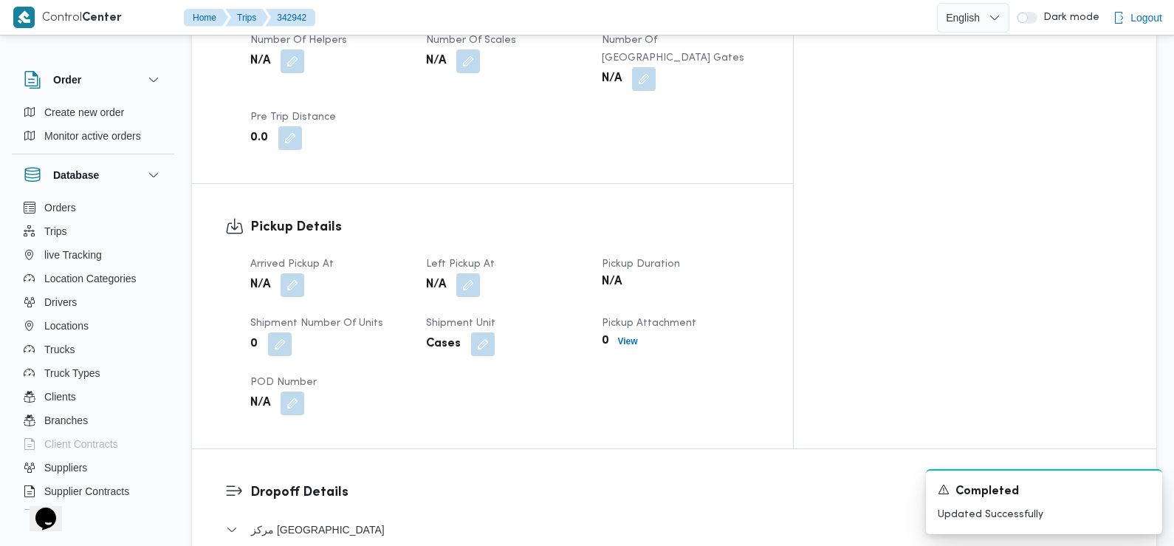
scroll to position [862, 0]
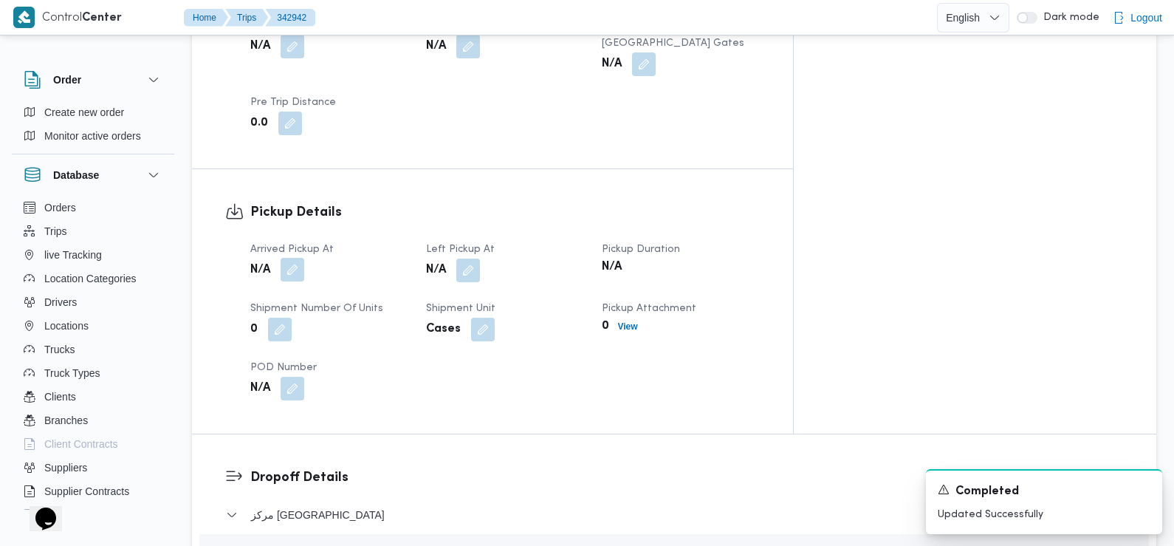
click at [296, 258] on button "button" at bounding box center [293, 270] width 24 height 24
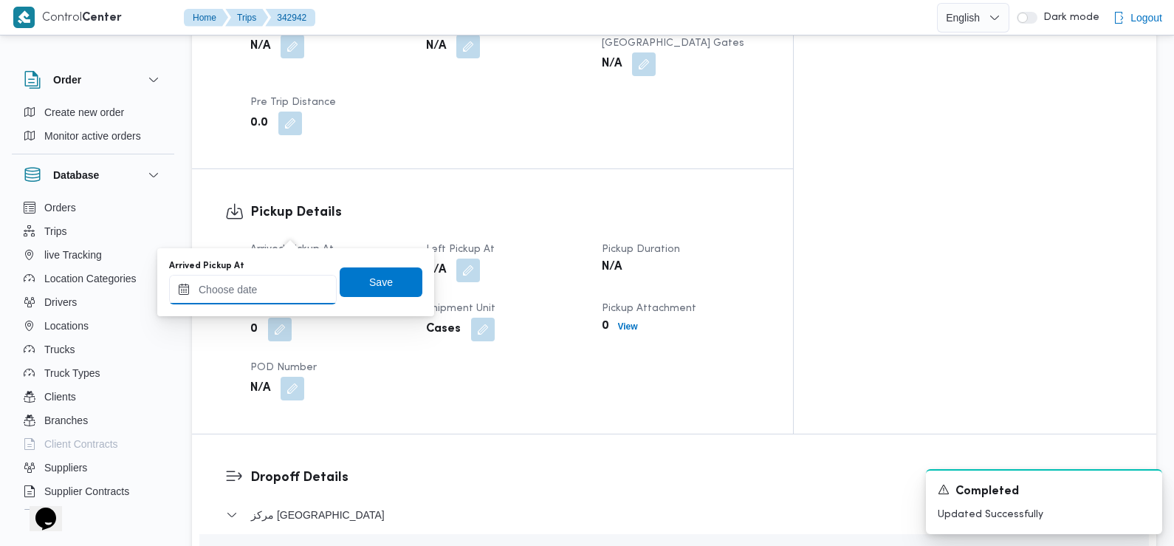
click at [286, 294] on input "Arrived Pickup At" at bounding box center [253, 290] width 168 height 30
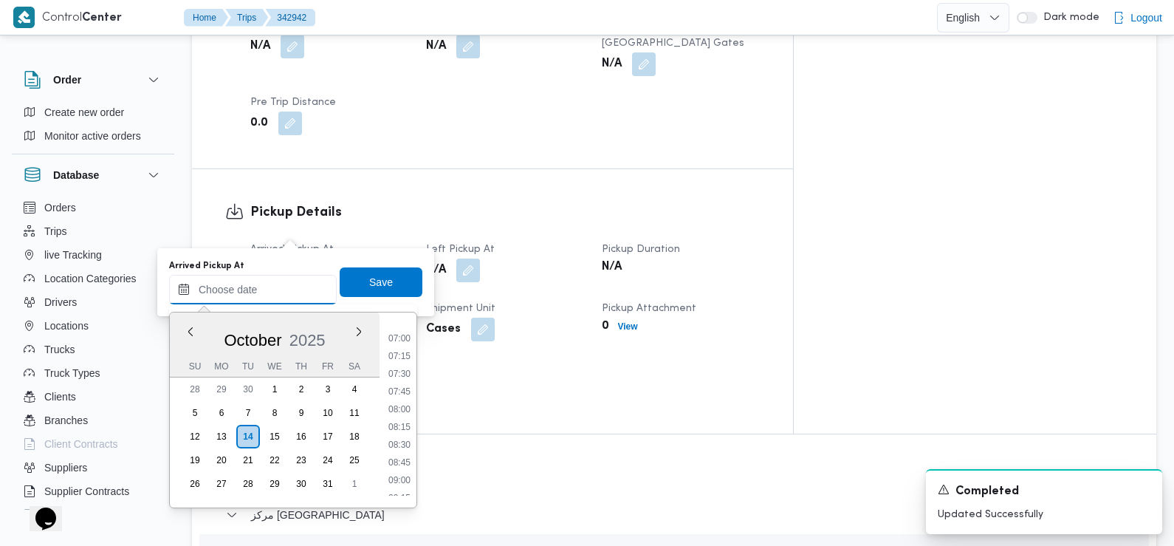
scroll to position [487, 0]
click at [397, 377] on li "07:30" at bounding box center [400, 376] width 34 height 15
type input "14/10/2025 07:30"
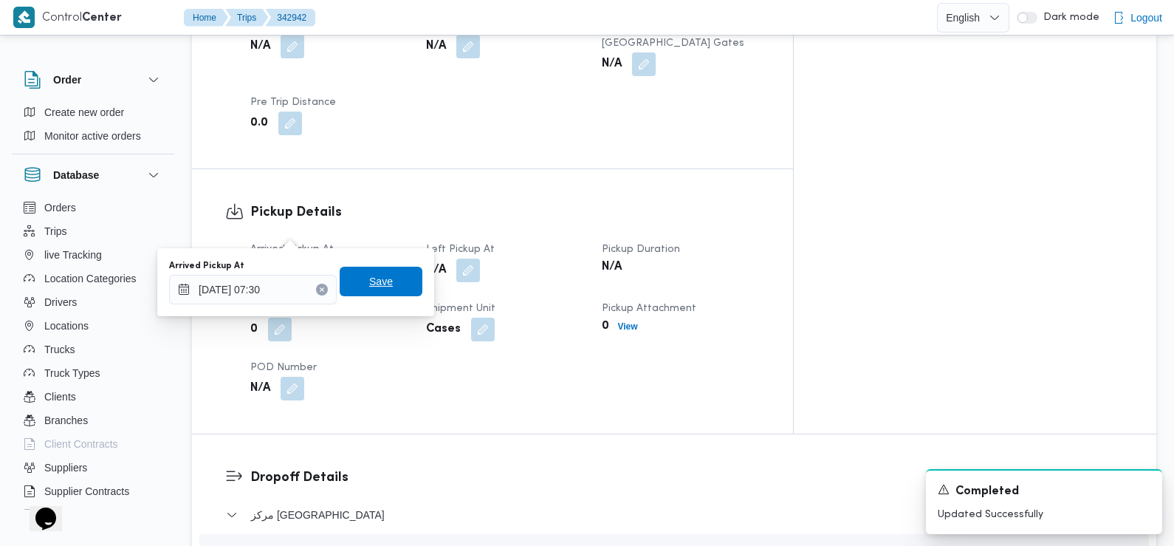
click at [380, 280] on span "Save" at bounding box center [381, 282] width 83 height 30
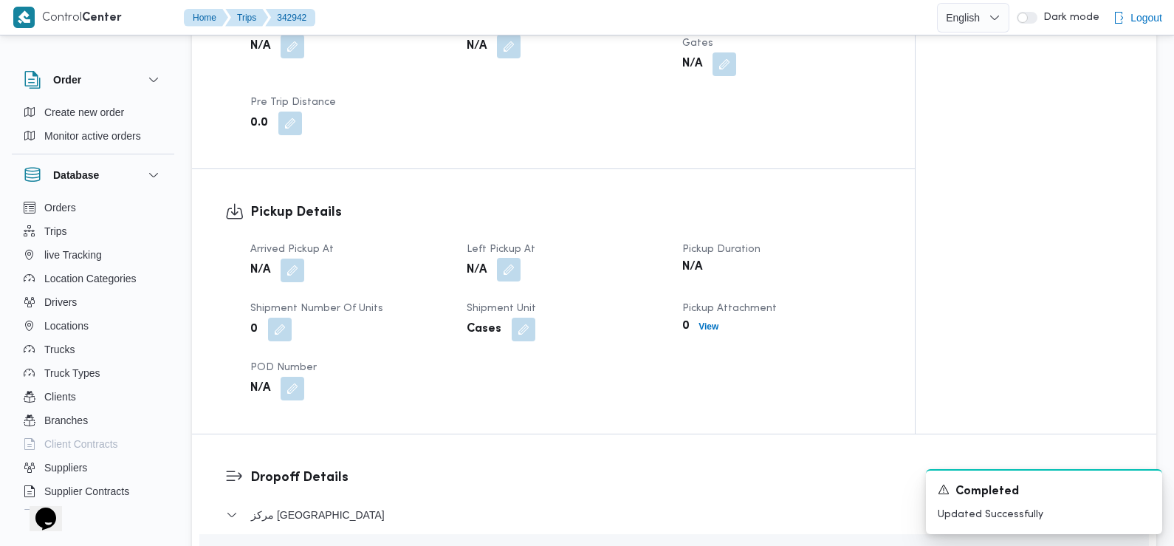
click at [510, 258] on button "button" at bounding box center [509, 270] width 24 height 24
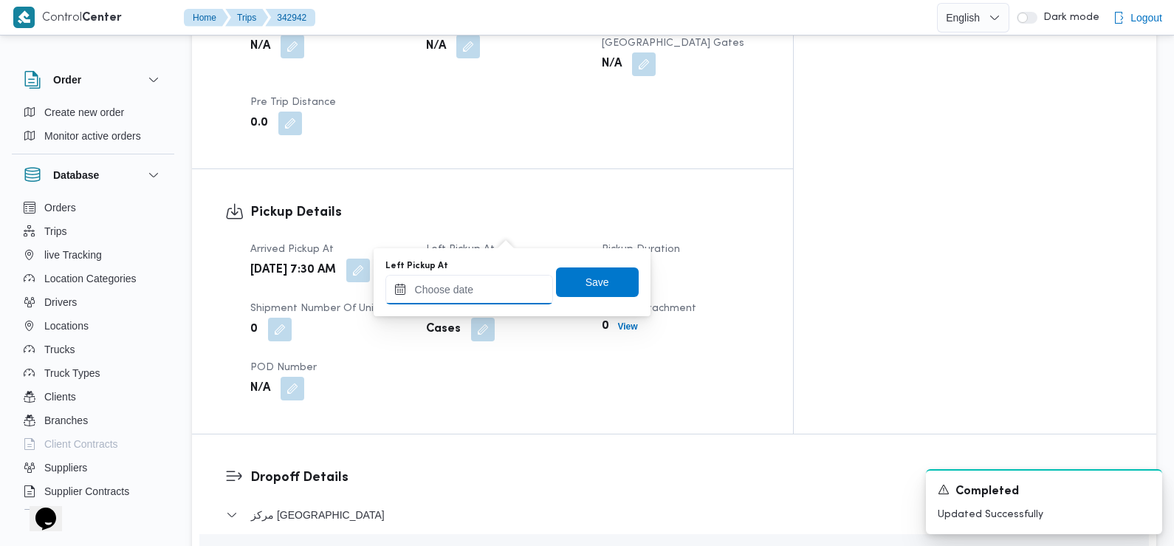
click at [510, 289] on input "Left Pickup At" at bounding box center [469, 290] width 168 height 30
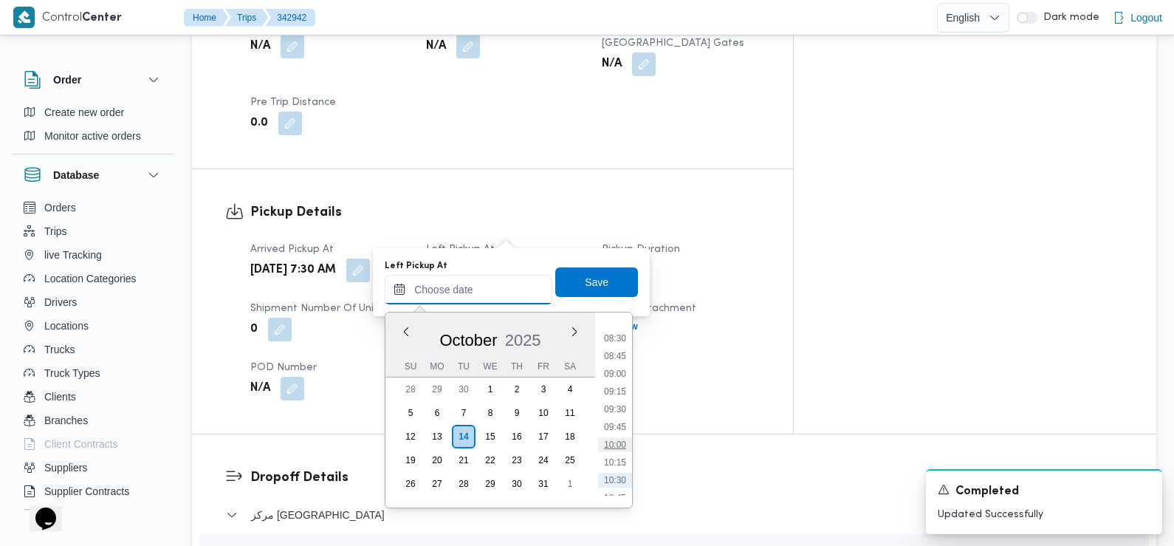
scroll to position [595, 0]
click at [615, 360] on li "08:45" at bounding box center [615, 356] width 34 height 15
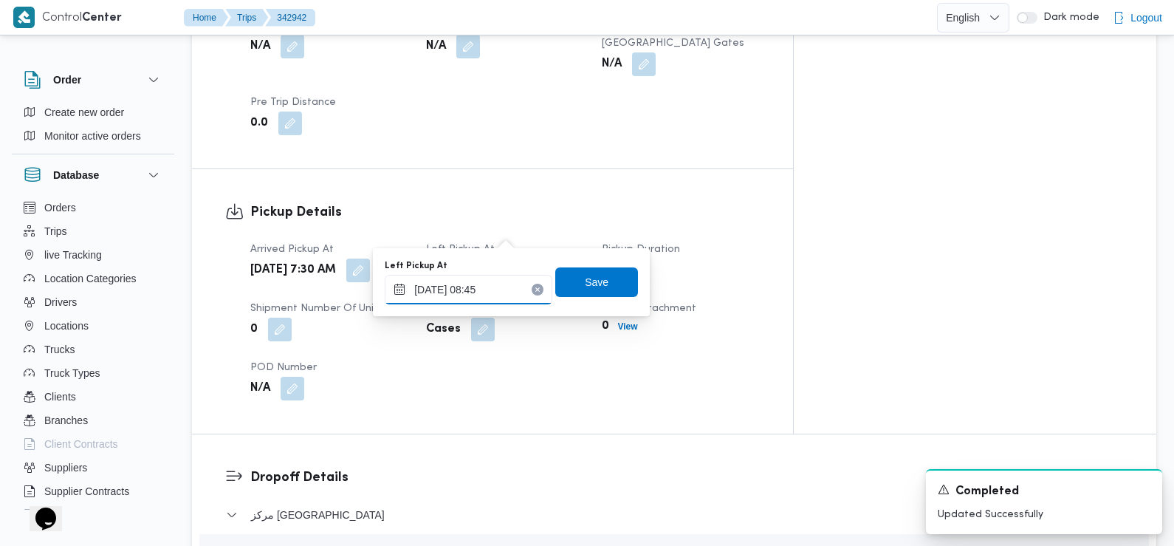
click at [503, 284] on input "14/10/2025 08:45" at bounding box center [469, 290] width 168 height 30
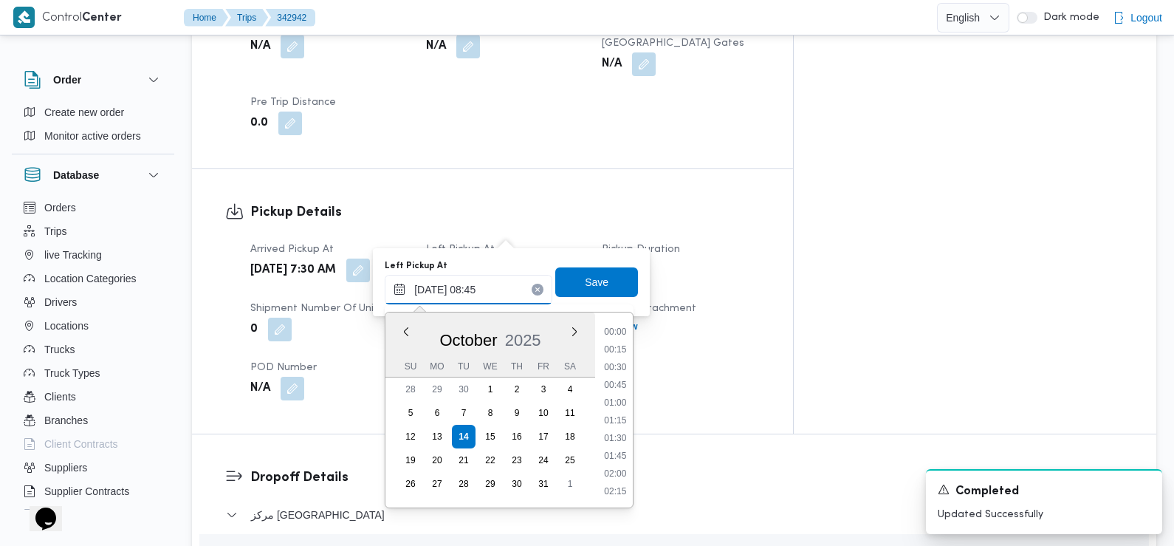
scroll to position [530, 0]
click at [616, 442] on li "09:00" at bounding box center [616, 439] width 34 height 15
type input "14/10/2025 09:00"
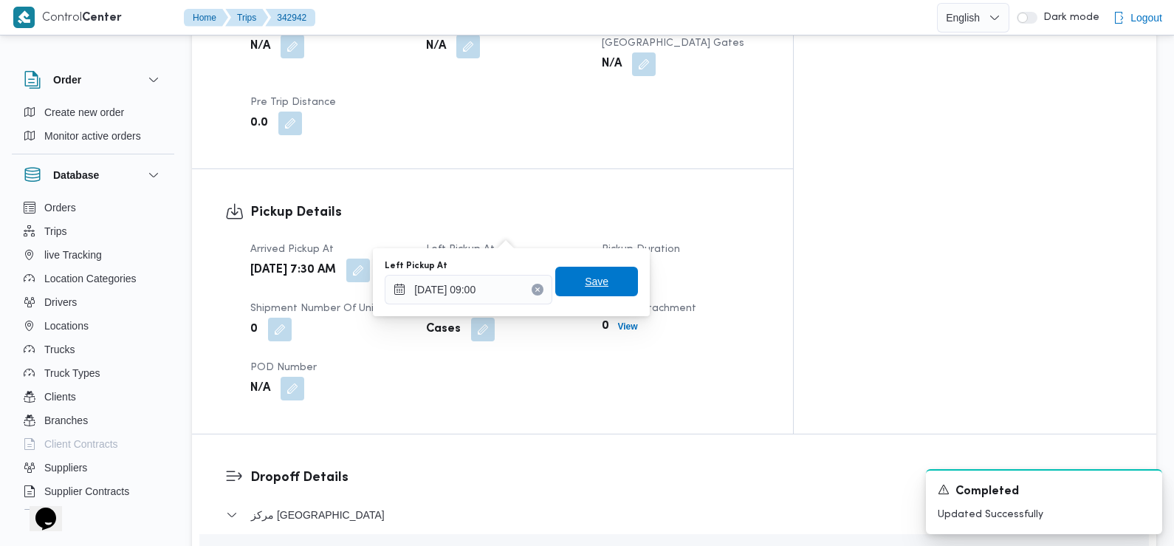
click at [586, 286] on span "Save" at bounding box center [597, 281] width 24 height 18
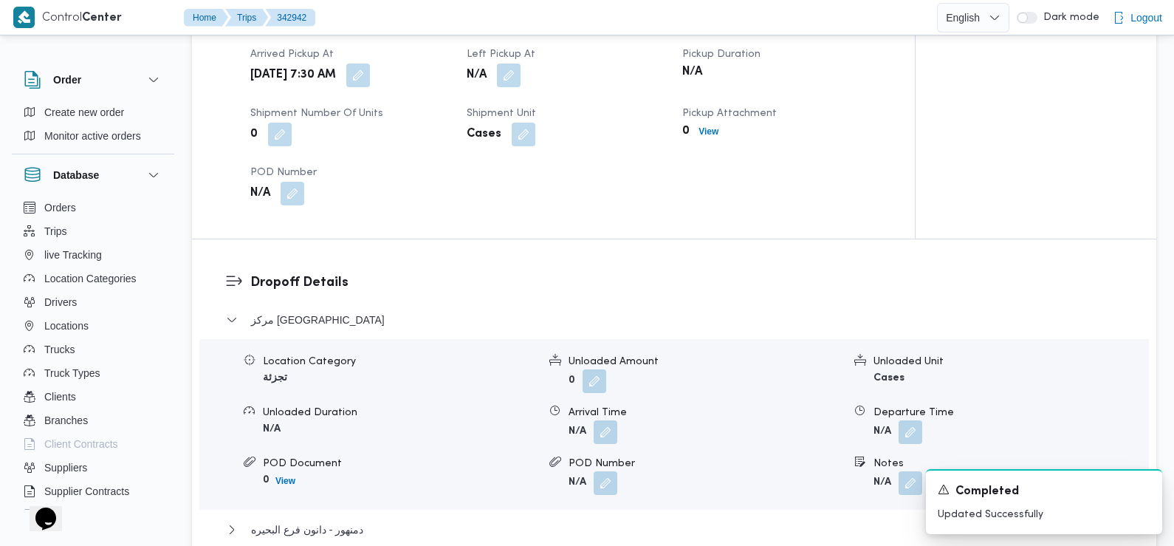
scroll to position [1098, 0]
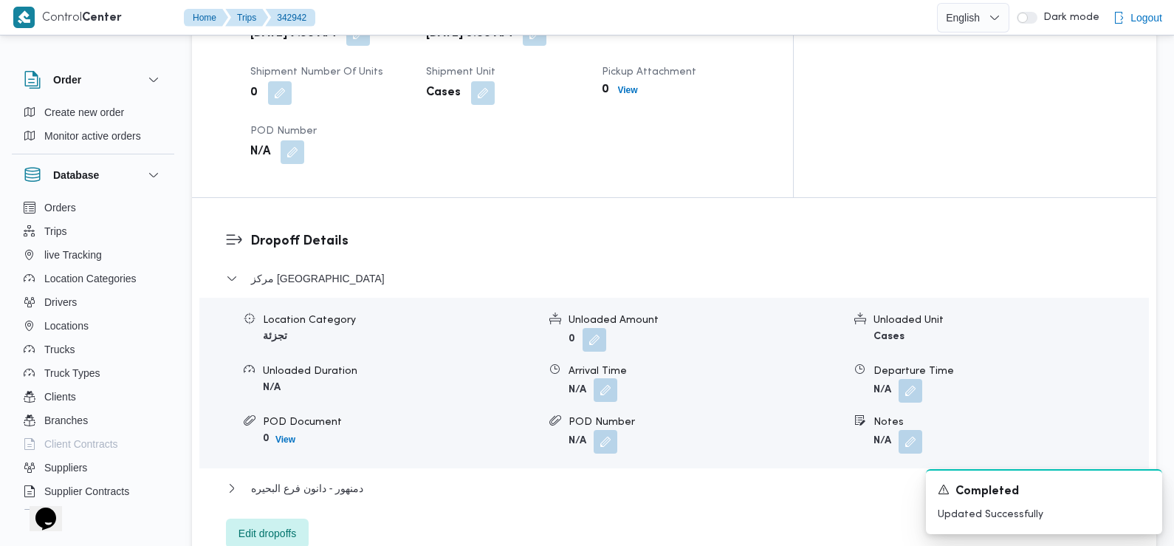
click at [608, 378] on button "button" at bounding box center [606, 390] width 24 height 24
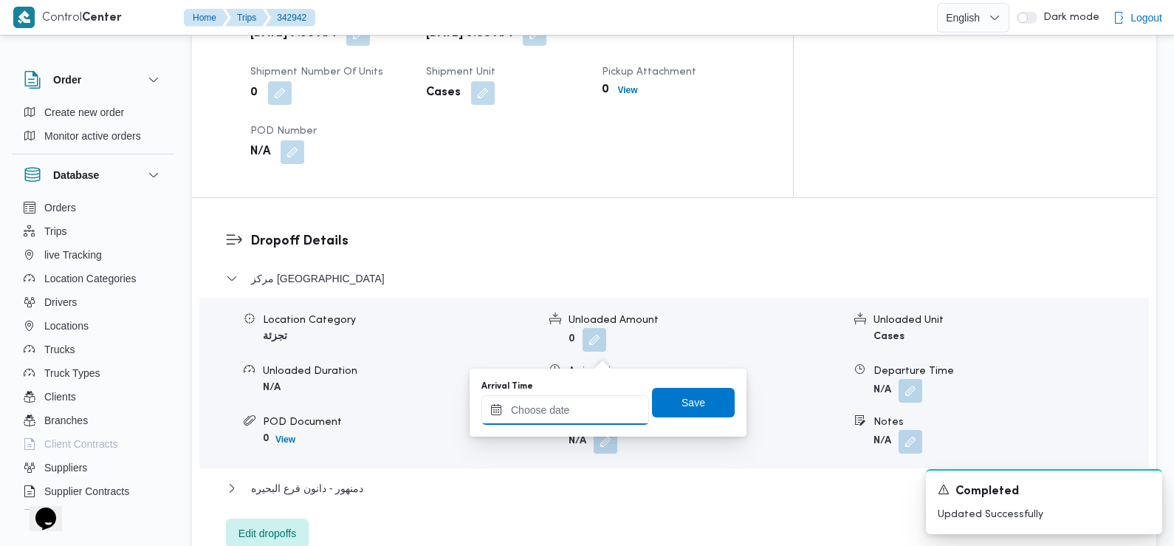
click at [596, 414] on input "Arrival Time" at bounding box center [565, 410] width 168 height 30
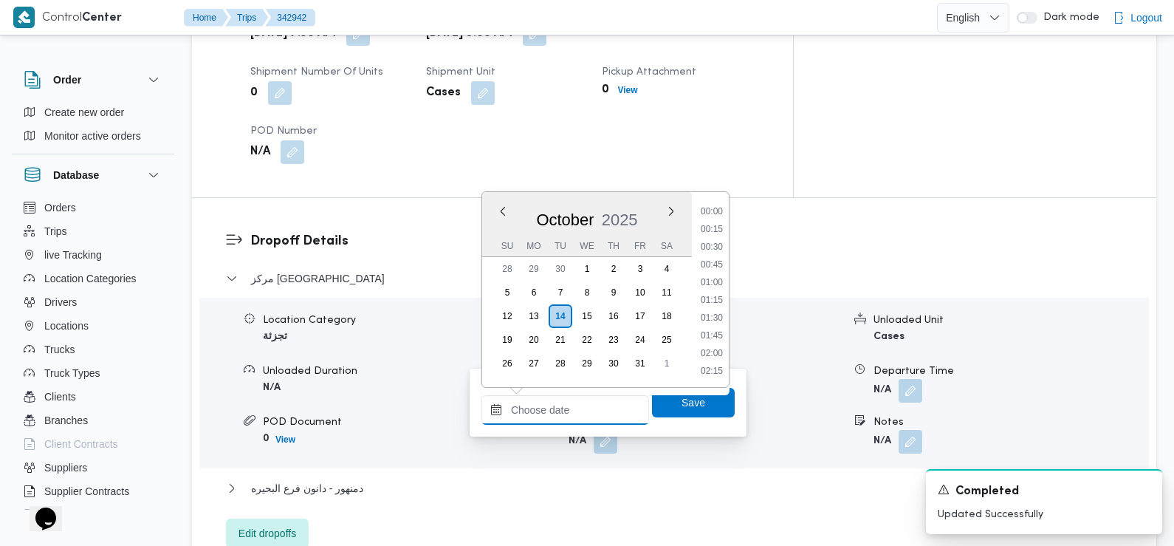
scroll to position [654, 0]
click at [720, 215] on li "09:15" at bounding box center [712, 212] width 34 height 15
type input "14/10/2025 09:15"
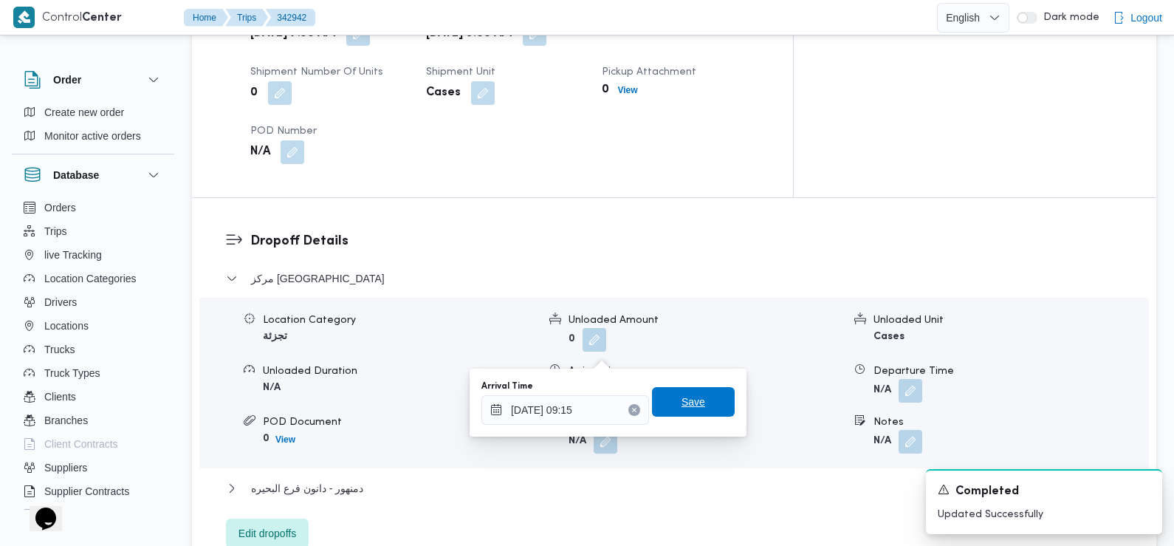
click at [682, 401] on span "Save" at bounding box center [694, 402] width 24 height 18
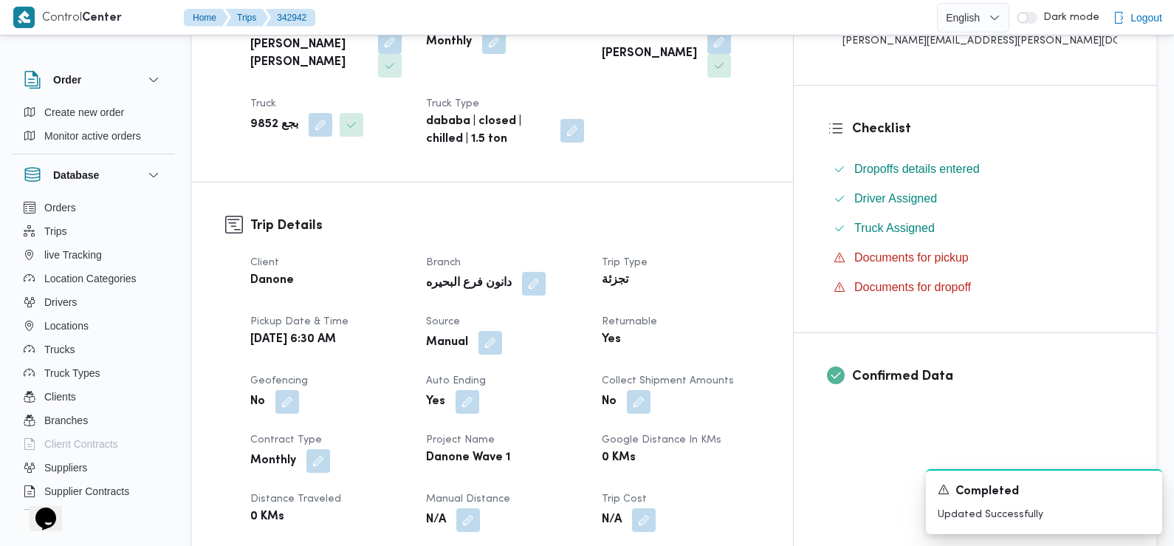
scroll to position [0, 0]
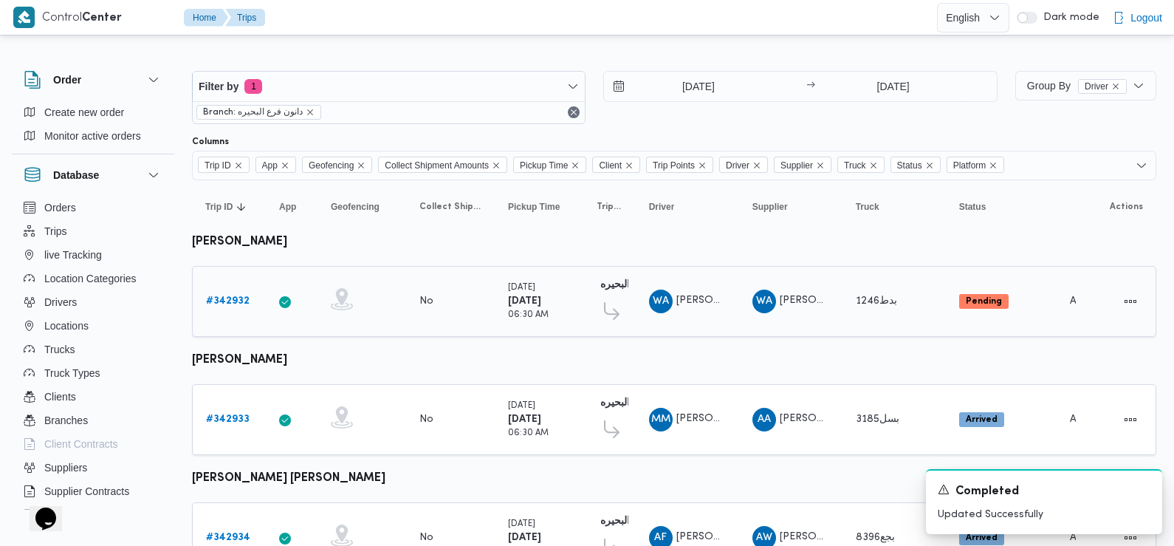
click at [224, 306] on link "# 342932" at bounding box center [228, 301] width 44 height 18
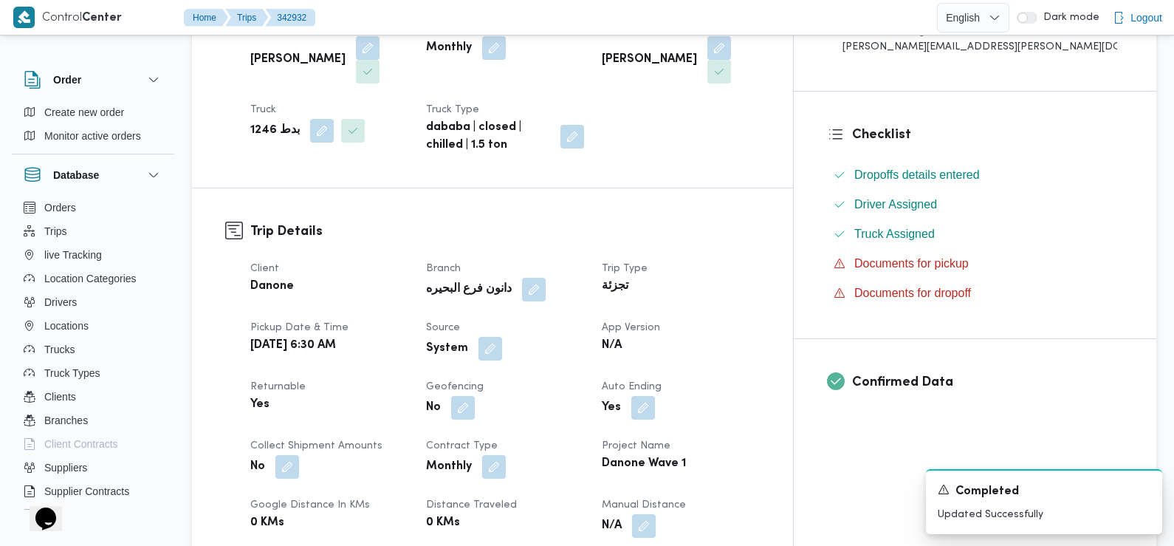
scroll to position [335, 0]
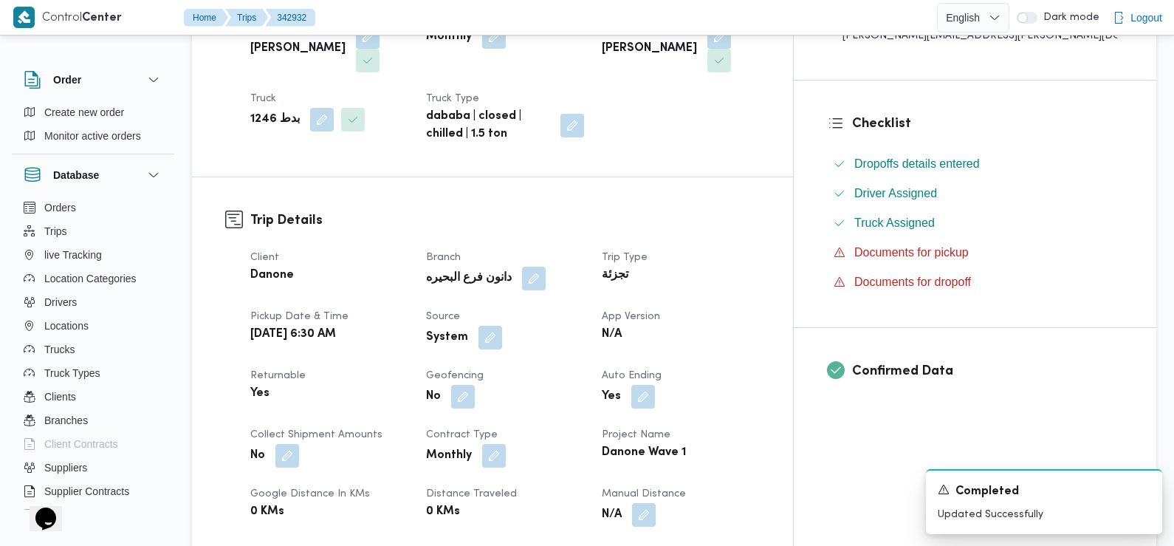
click at [537, 326] on div "System" at bounding box center [505, 337] width 161 height 27
click at [502, 325] on button "button" at bounding box center [491, 337] width 24 height 24
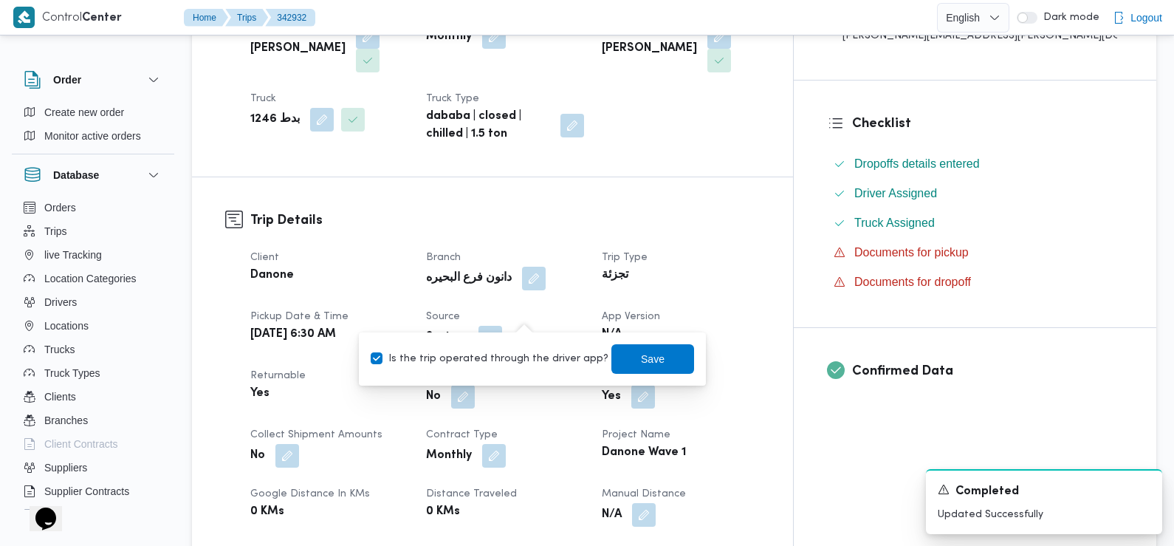
click at [526, 351] on label "Is the trip operated through the driver app?" at bounding box center [490, 359] width 238 height 18
checkbox input "false"
click at [642, 351] on span "Save" at bounding box center [653, 358] width 24 height 18
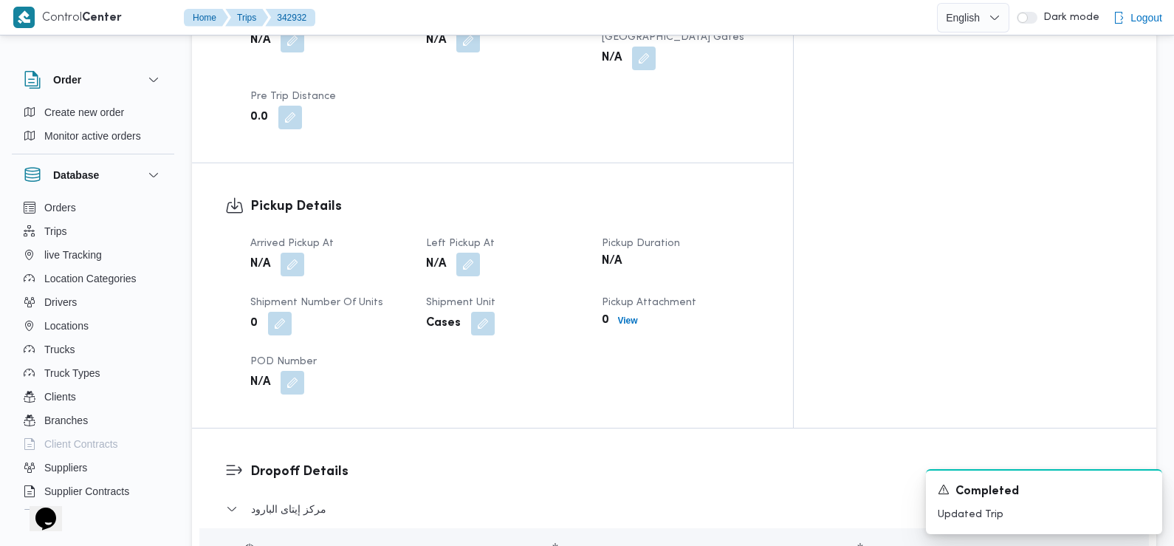
scroll to position [871, 0]
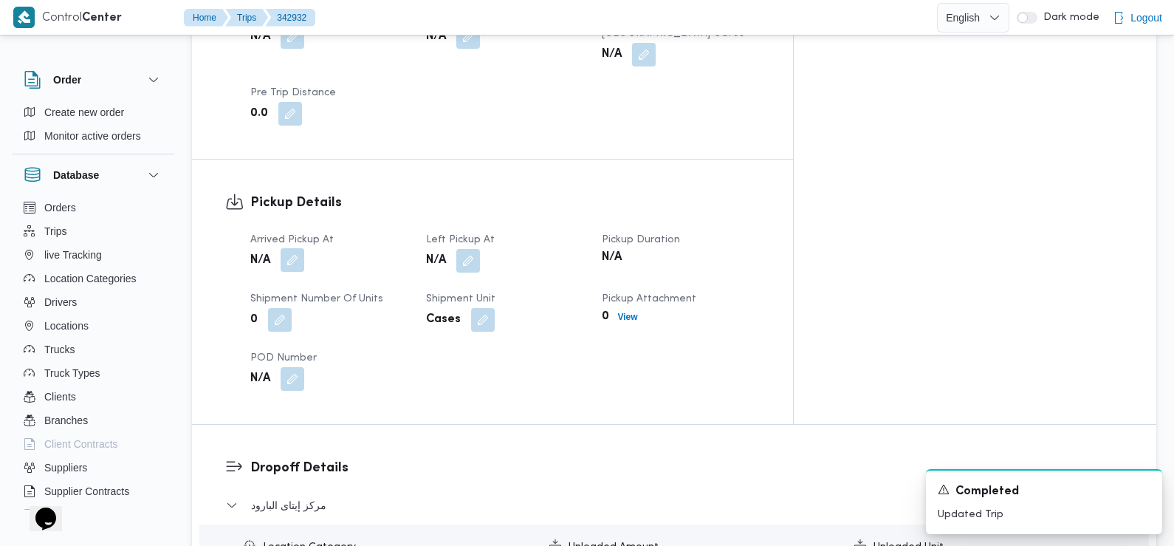
click at [297, 248] on button "button" at bounding box center [293, 260] width 24 height 24
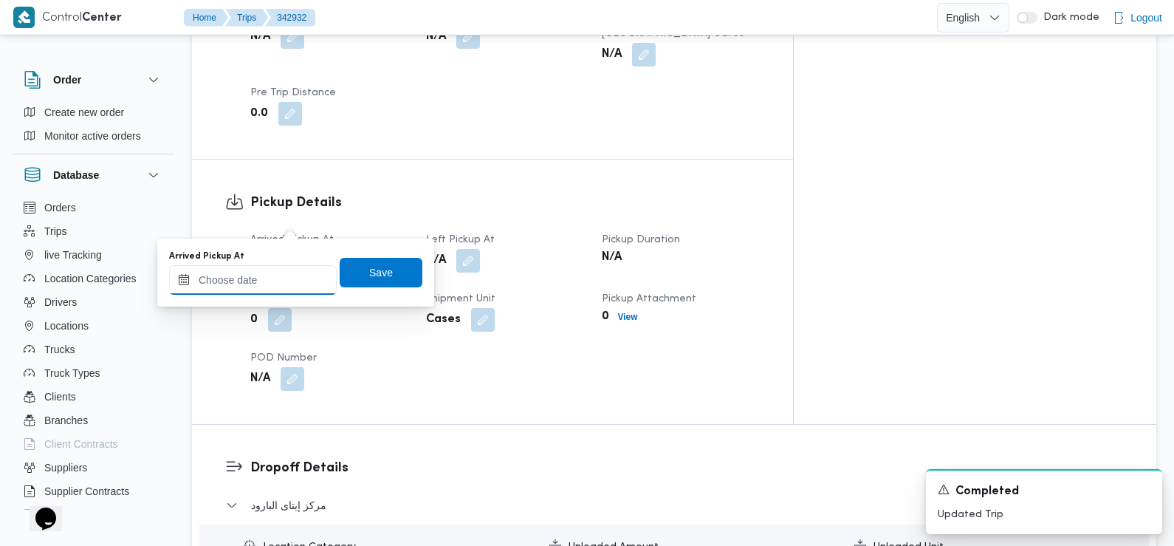
click at [302, 281] on input "Arrived Pickup At" at bounding box center [253, 280] width 168 height 30
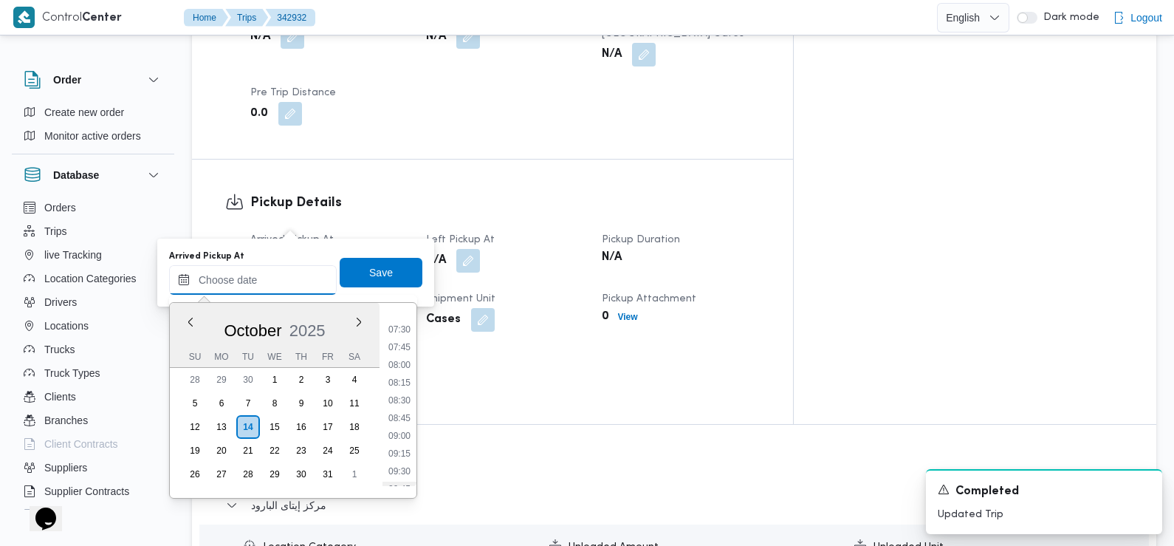
scroll to position [433, 0]
click at [405, 422] on li "07:30" at bounding box center [400, 421] width 34 height 15
type input "14/10/2025 07:30"
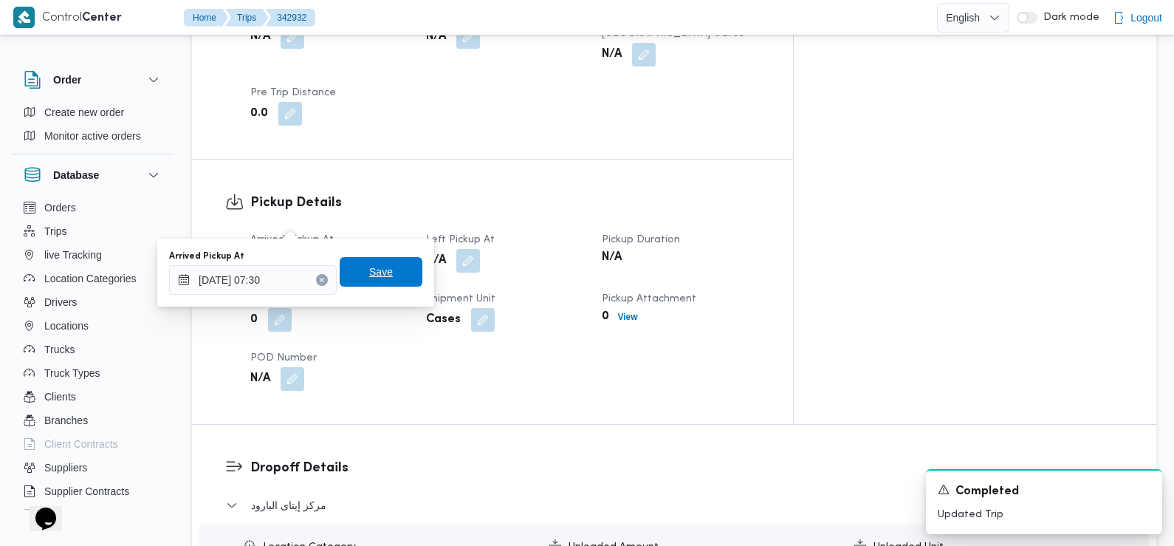
click at [388, 272] on span "Save" at bounding box center [381, 272] width 83 height 30
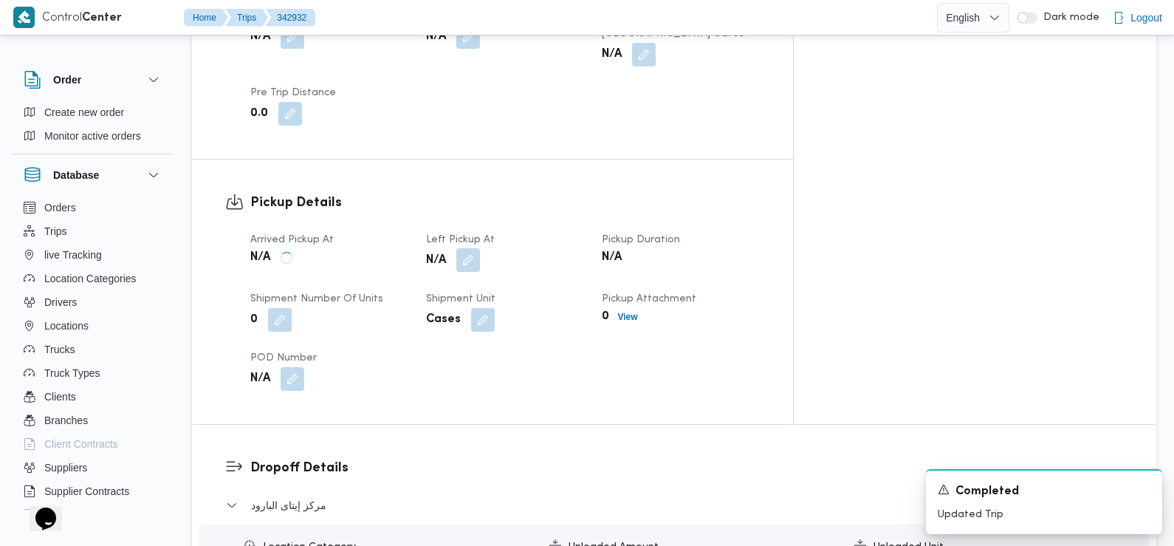
click at [480, 248] on button "button" at bounding box center [468, 260] width 24 height 24
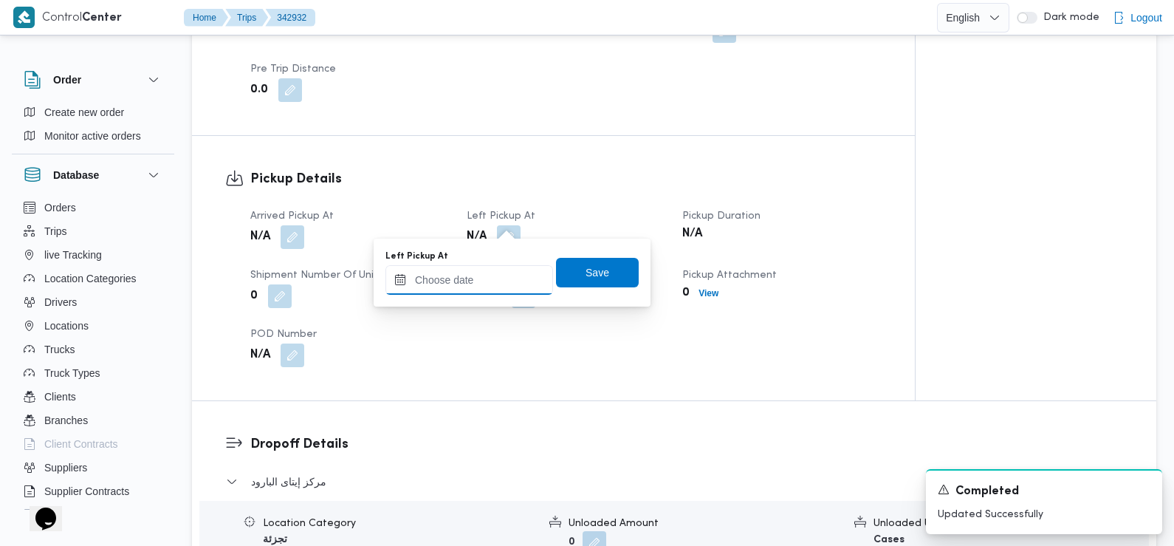
click at [500, 282] on input "Left Pickup At" at bounding box center [469, 280] width 168 height 30
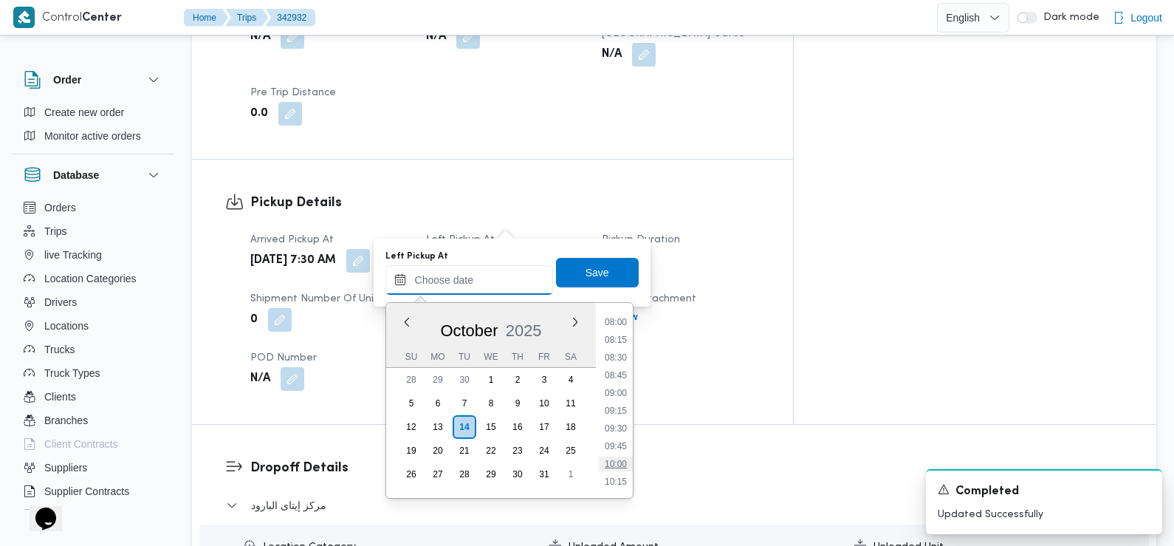
scroll to position [566, 0]
click at [623, 385] on ul "00:00 00:15 00:30 00:45 01:00 01:15 01:30 01:45 02:00 02:15 02:30 02:45 03:00 0…" at bounding box center [615, 400] width 34 height 171
click at [620, 373] on li "08:45" at bounding box center [615, 376] width 34 height 15
type input "14/10/2025 08:45"
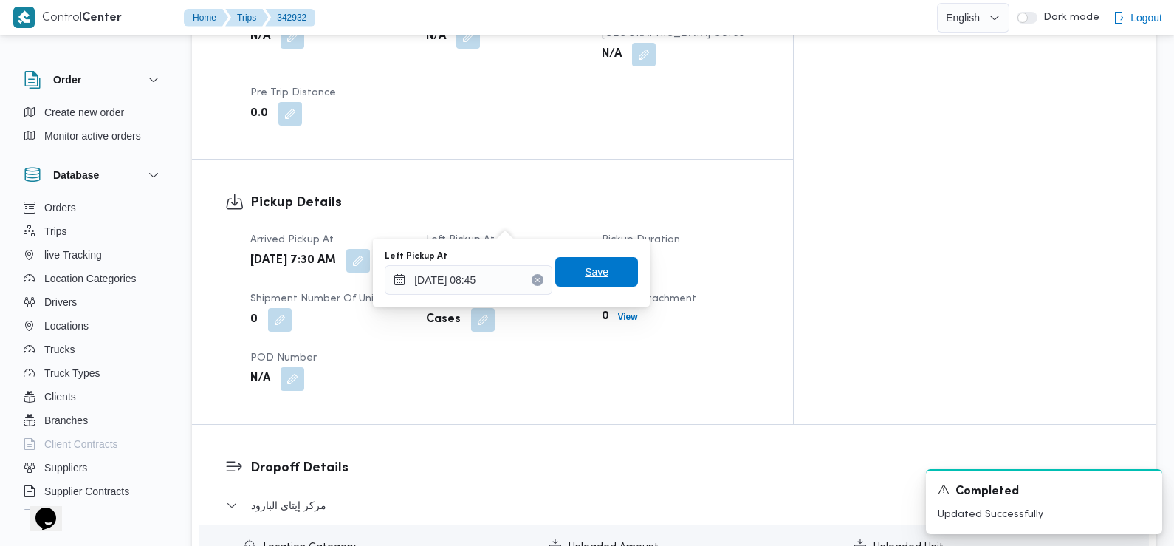
click at [594, 264] on span "Save" at bounding box center [597, 272] width 24 height 18
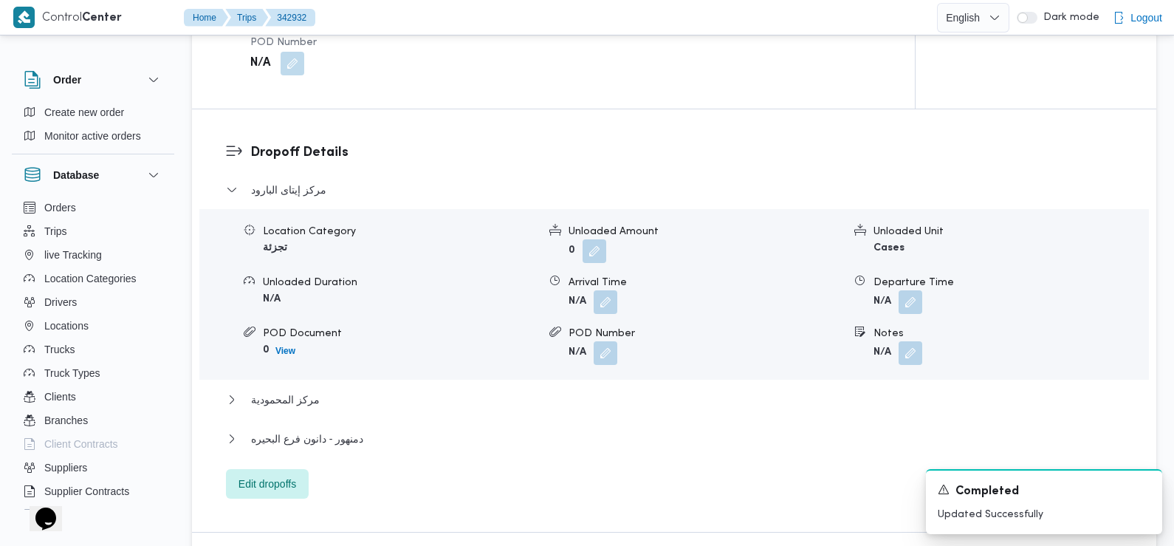
scroll to position [1255, 0]
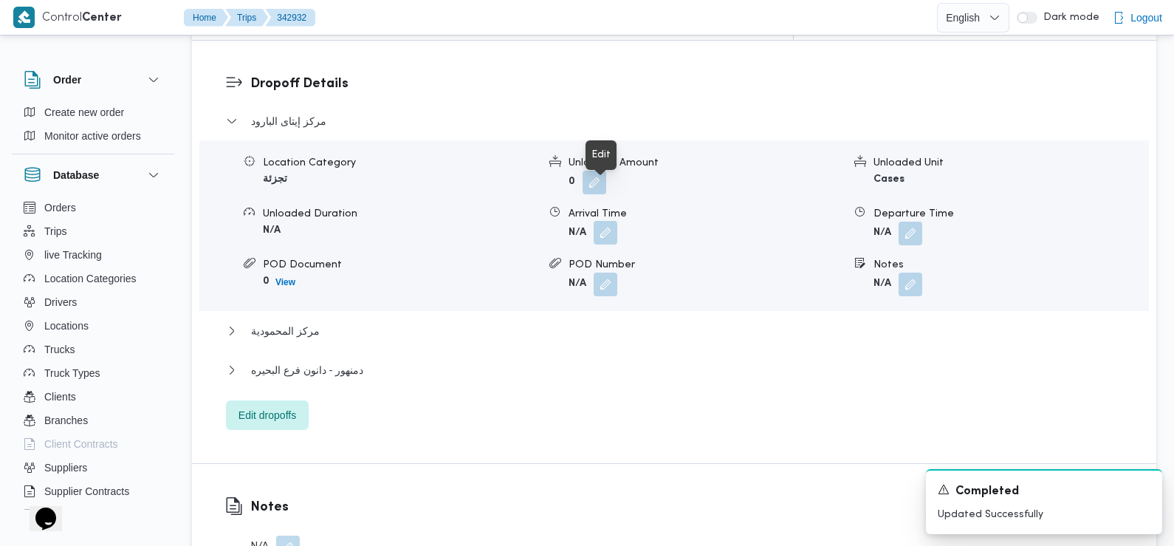
click at [606, 221] on button "button" at bounding box center [606, 233] width 24 height 24
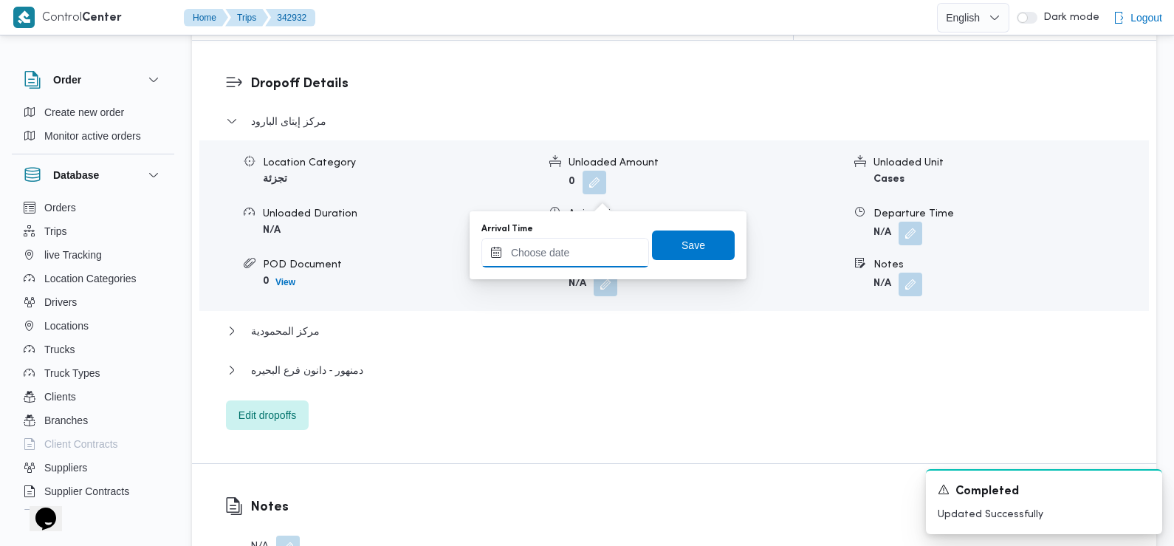
click at [591, 251] on input "Arrival Time" at bounding box center [565, 253] width 168 height 30
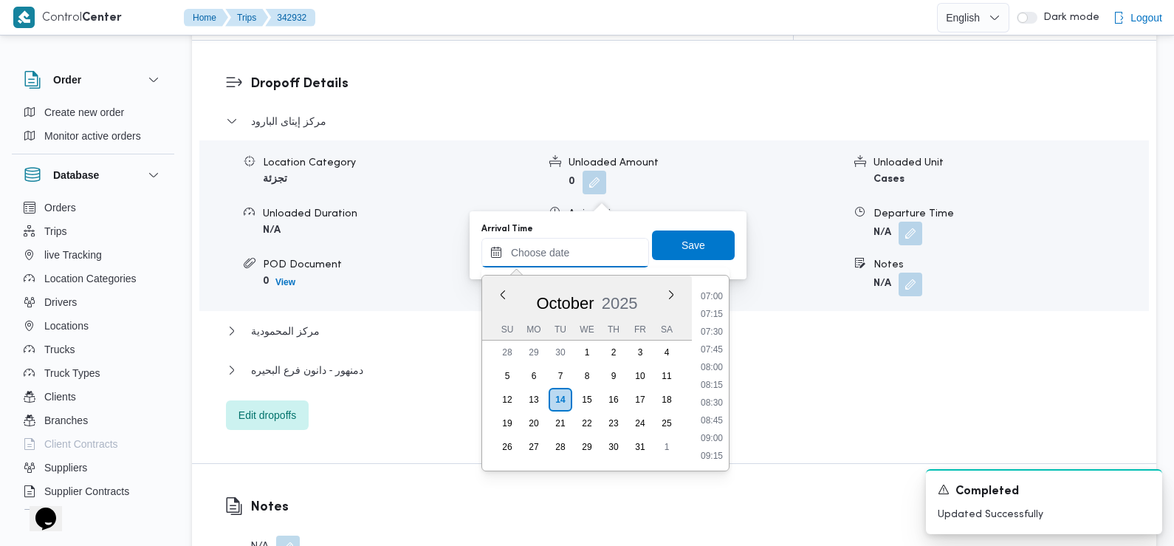
scroll to position [492, 0]
click at [711, 443] on li "09:00" at bounding box center [712, 440] width 34 height 15
type input "14/10/2025 09:00"
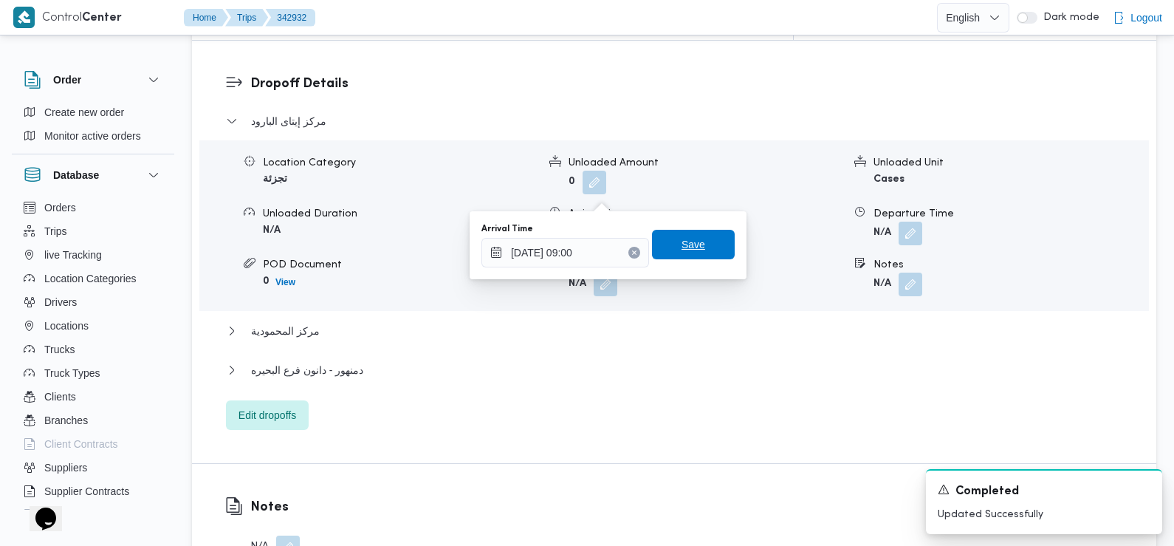
click at [682, 251] on span "Save" at bounding box center [694, 245] width 24 height 18
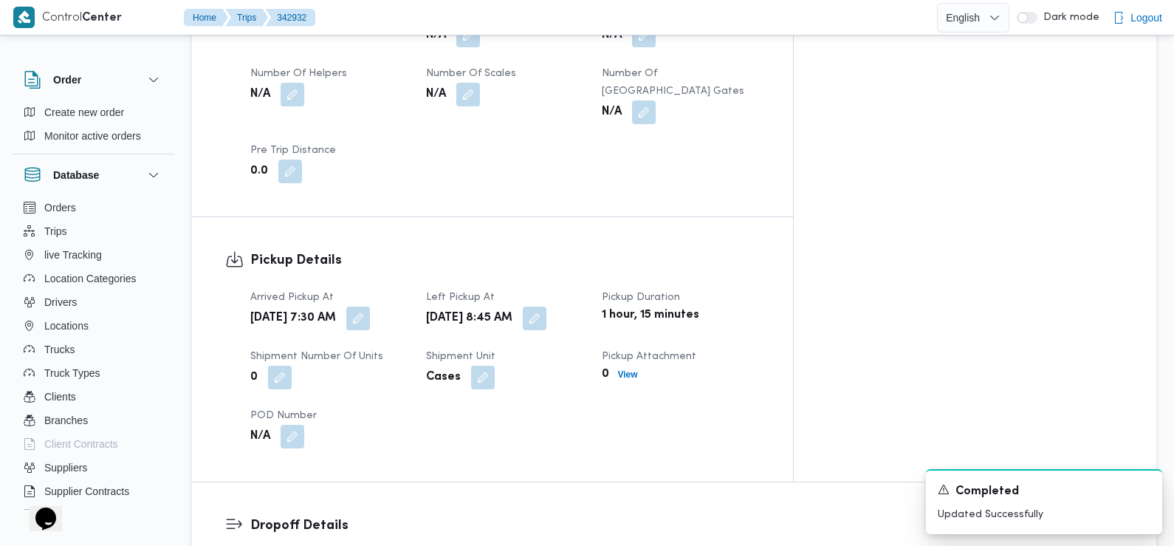
scroll to position [659, 0]
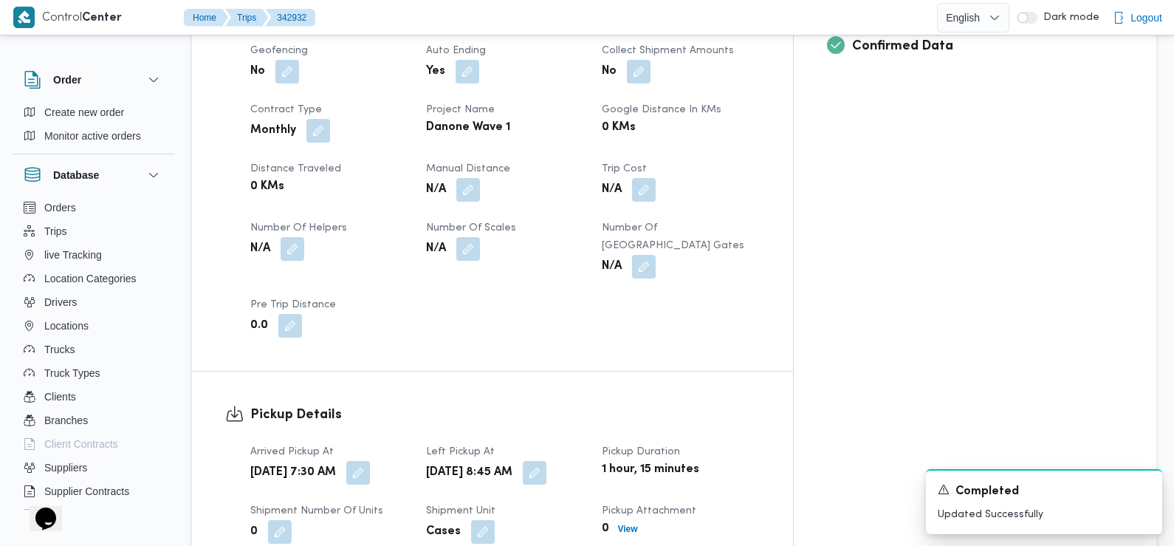
click at [473, 405] on dl "Pickup Details Arrived Pickup At Tue, Oct 14, 2025 7:30 AM Left Pickup At Tue, …" at bounding box center [505, 504] width 510 height 198
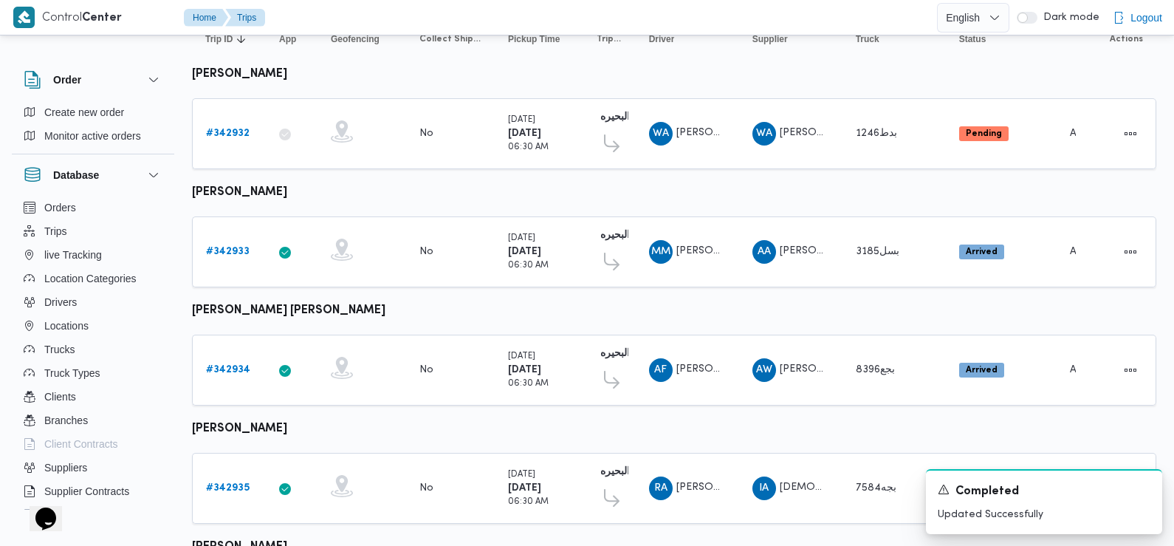
scroll to position [192, 0]
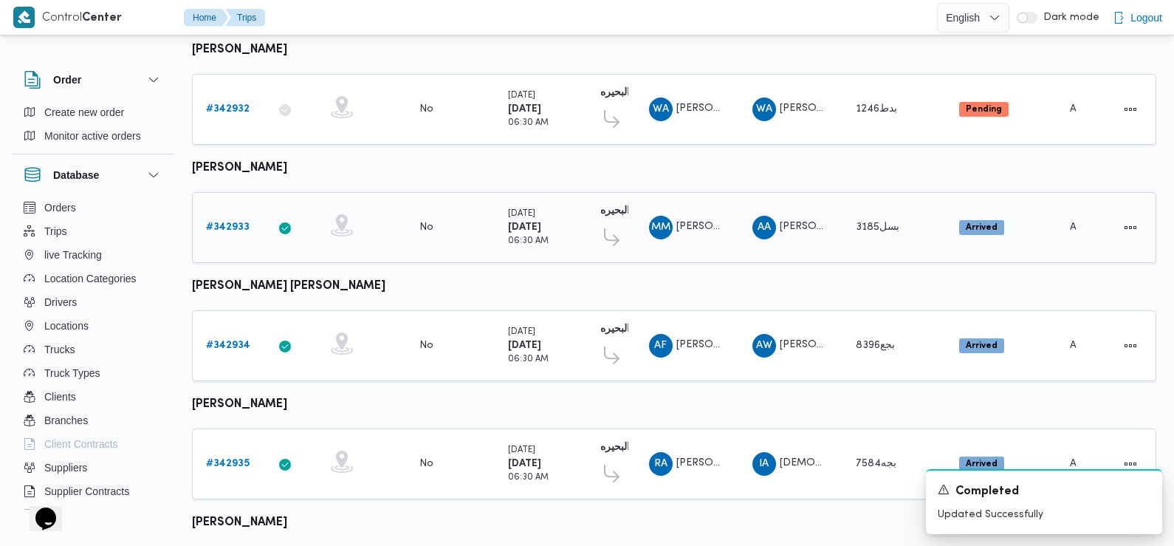
click at [230, 222] on b "# 342933" at bounding box center [228, 227] width 44 height 10
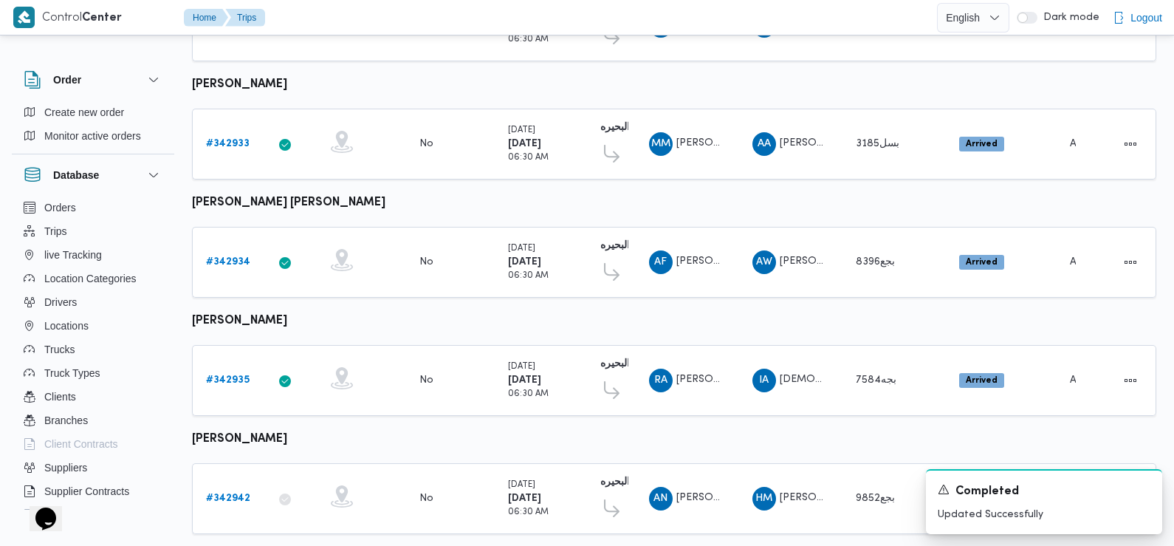
scroll to position [286, 0]
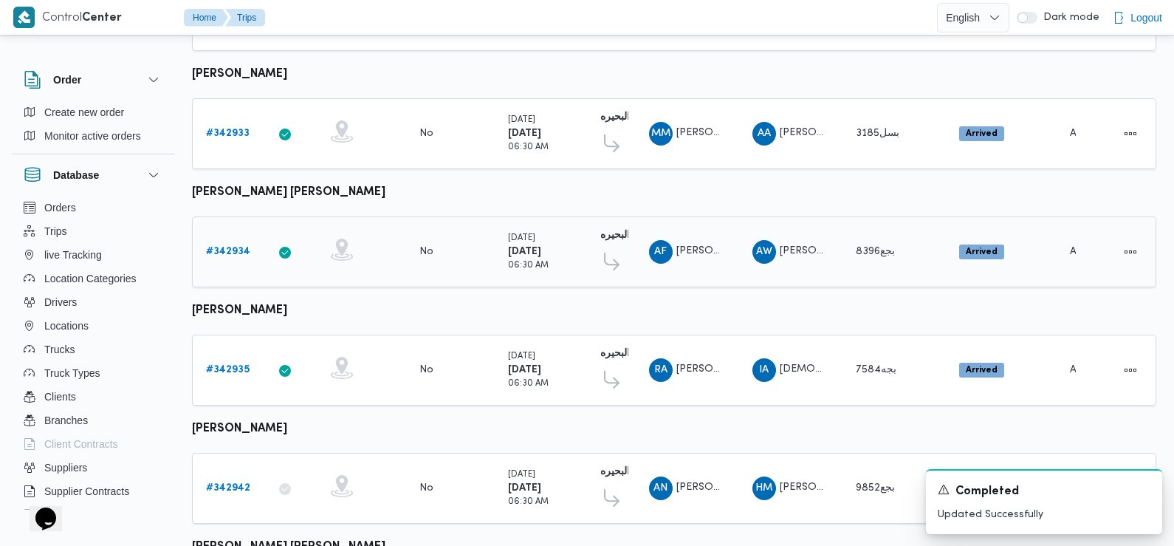
click at [229, 250] on b "# 342934" at bounding box center [228, 252] width 44 height 10
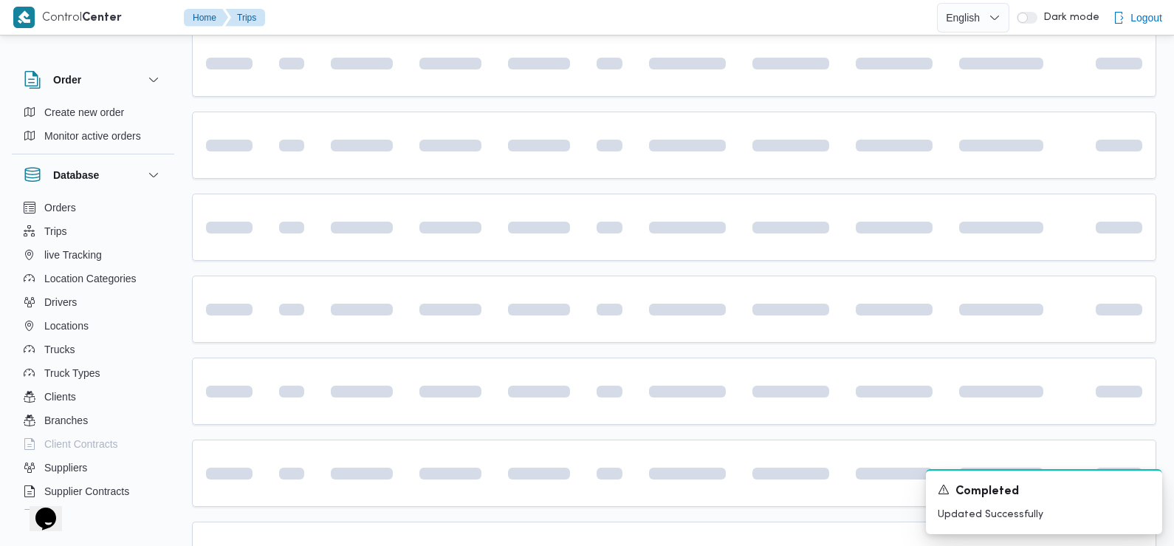
scroll to position [318, 0]
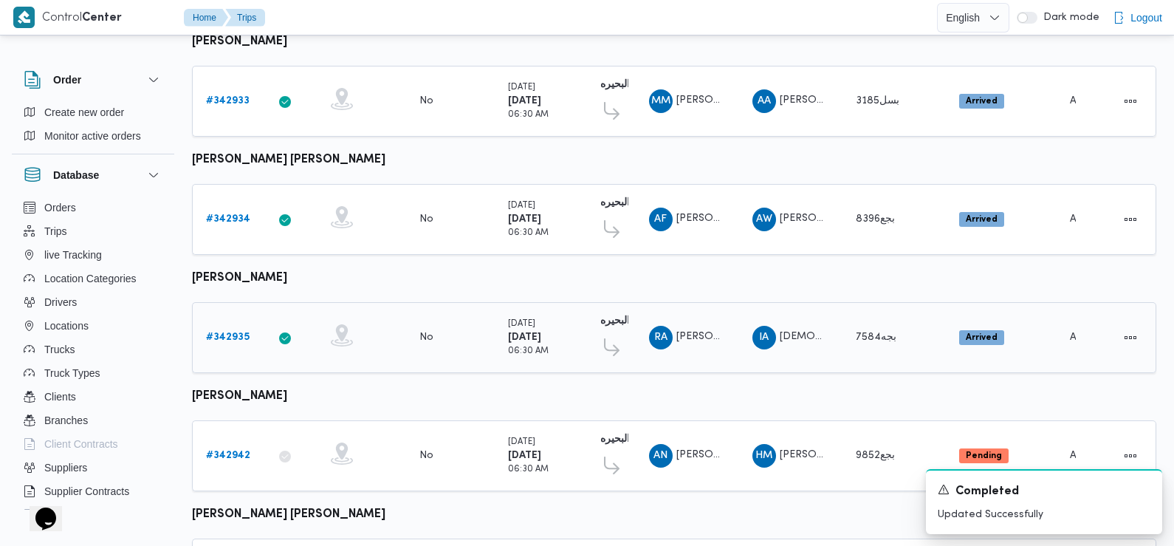
click at [220, 332] on b "# 342935" at bounding box center [228, 337] width 44 height 10
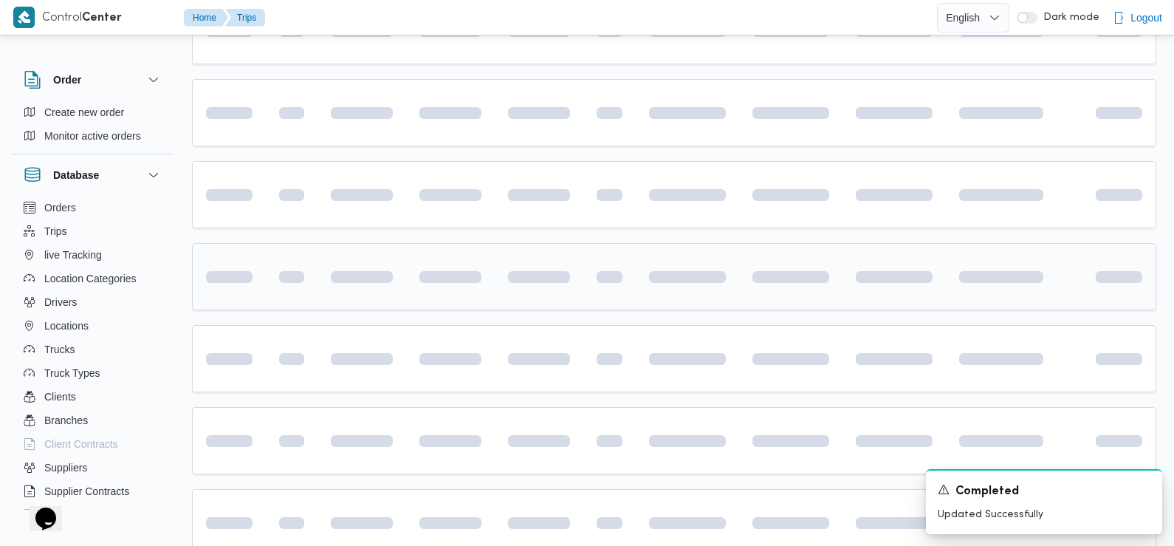
scroll to position [383, 0]
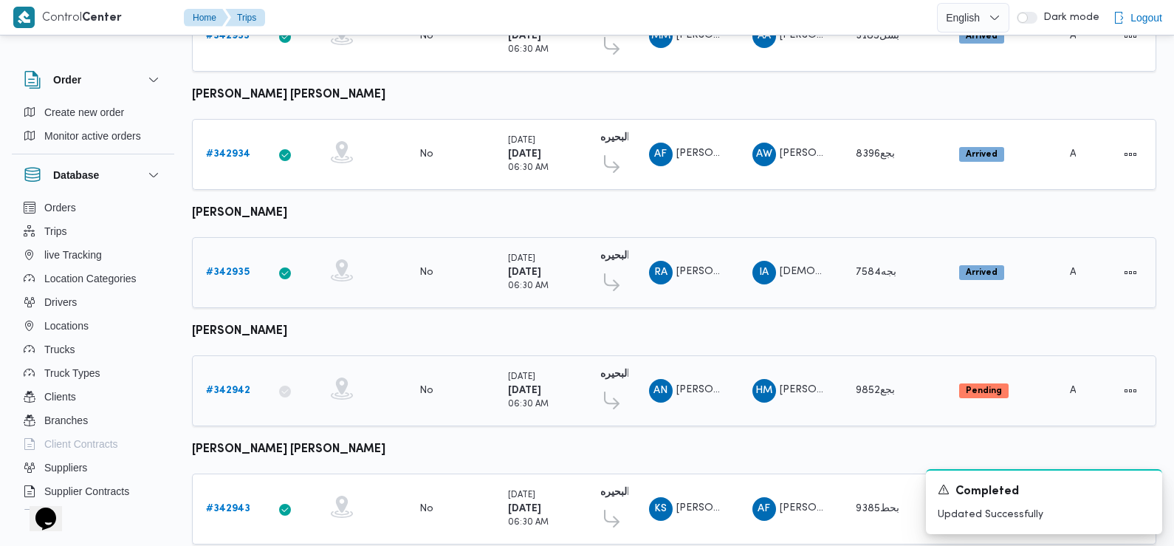
click at [225, 267] on b "# 342935" at bounding box center [228, 272] width 44 height 10
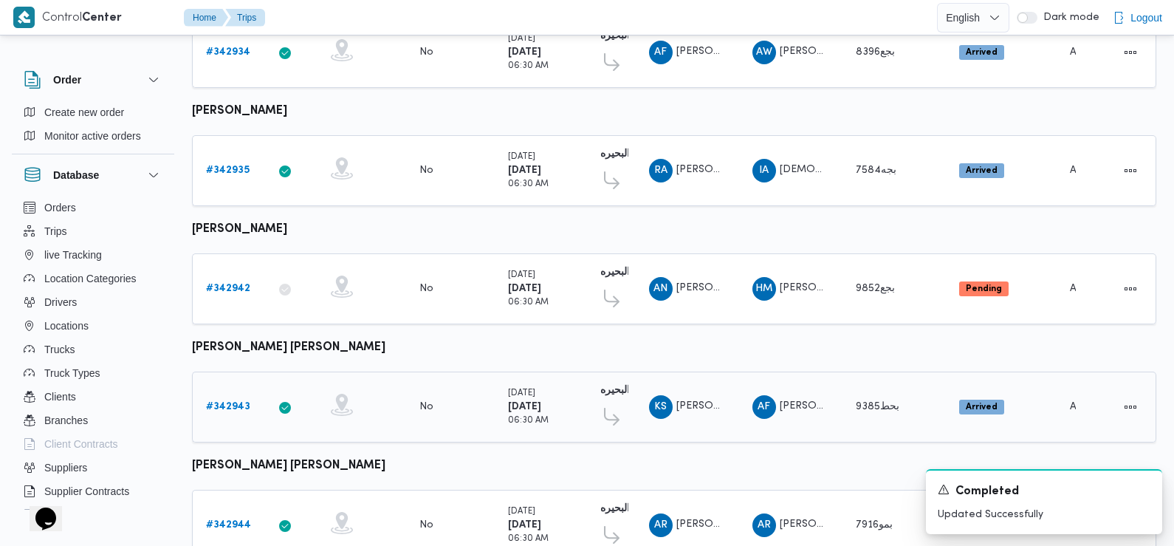
click at [227, 402] on b "# 342943" at bounding box center [228, 407] width 44 height 10
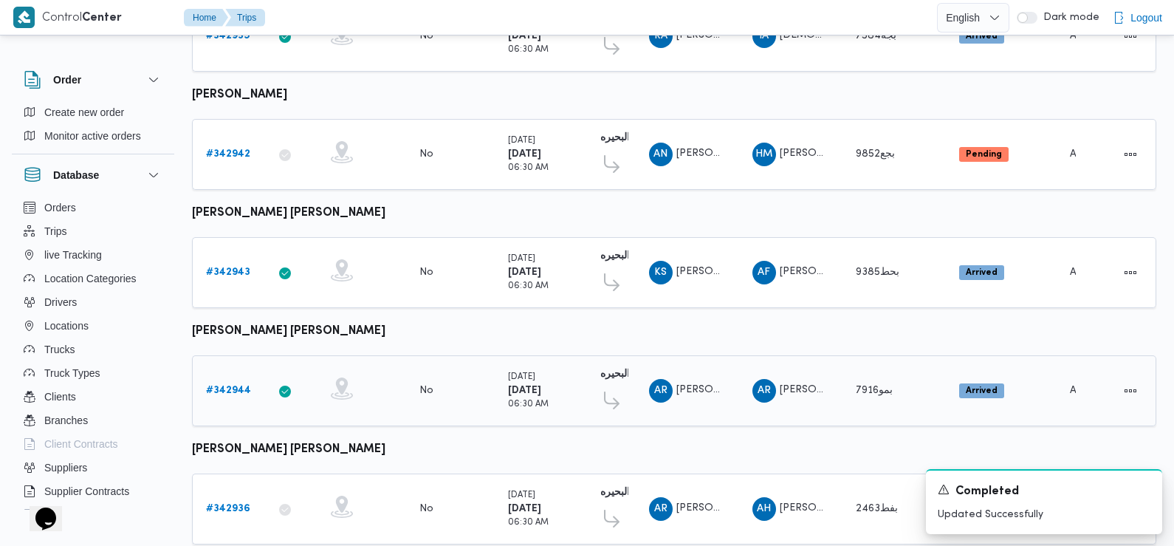
click at [223, 385] on b "# 342944" at bounding box center [228, 390] width 45 height 10
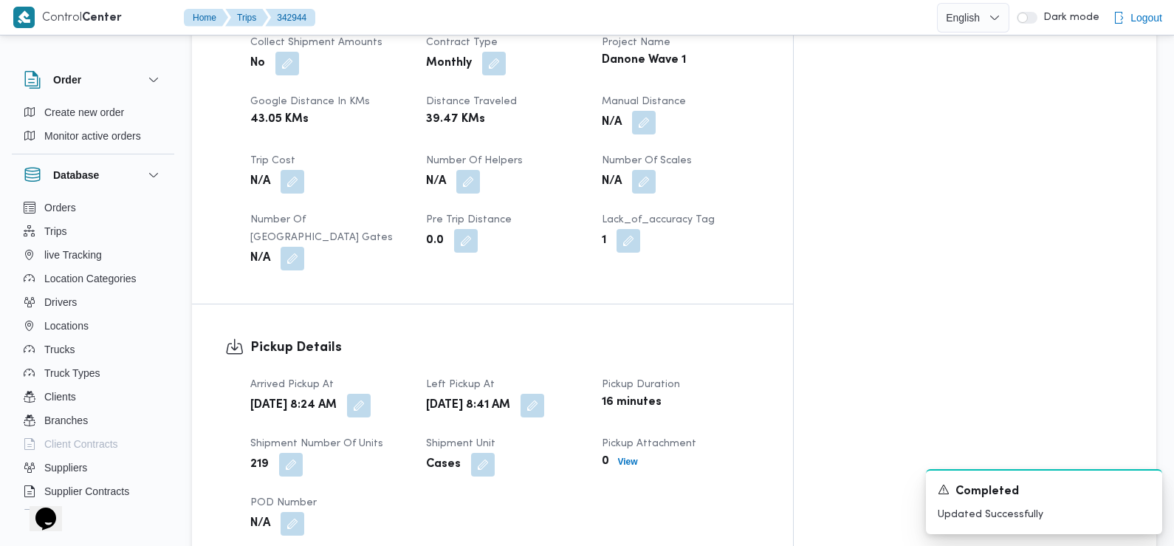
scroll to position [743, 0]
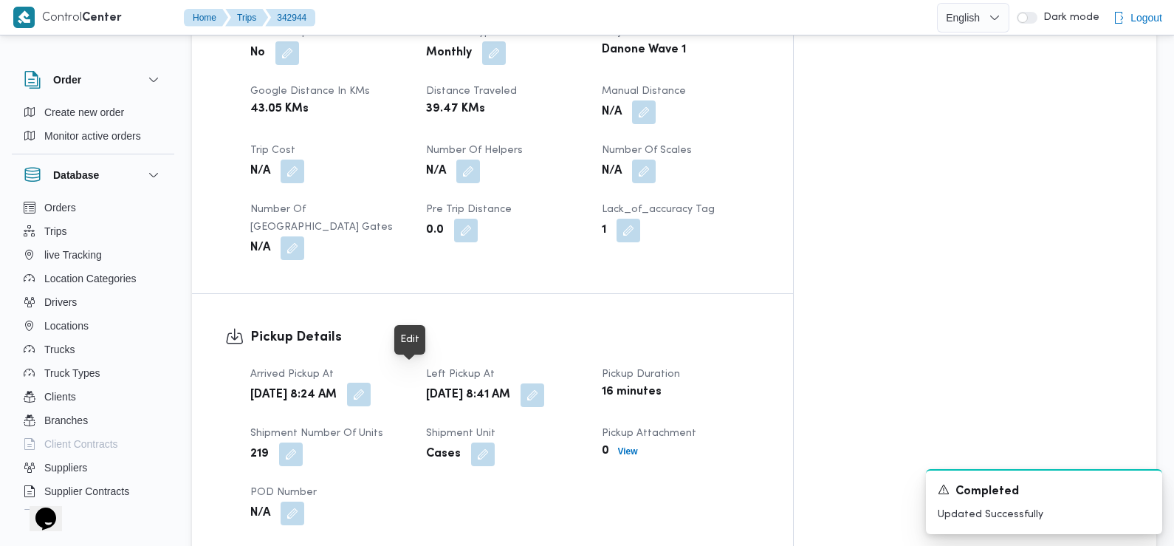
click at [371, 383] on button "button" at bounding box center [359, 395] width 24 height 24
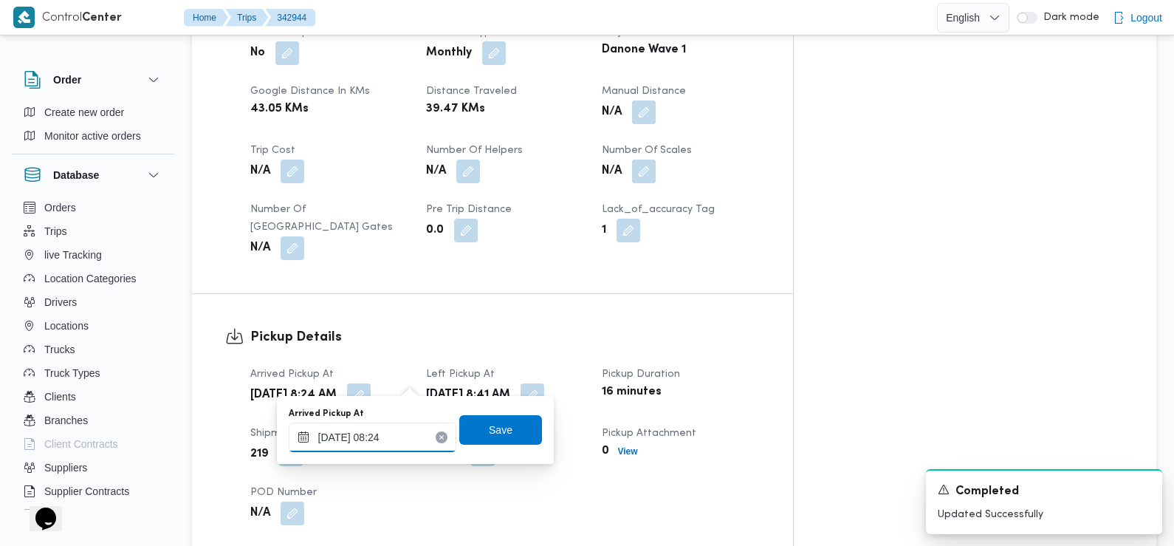
click at [395, 433] on input "14/10/2025 08:24" at bounding box center [373, 437] width 168 height 30
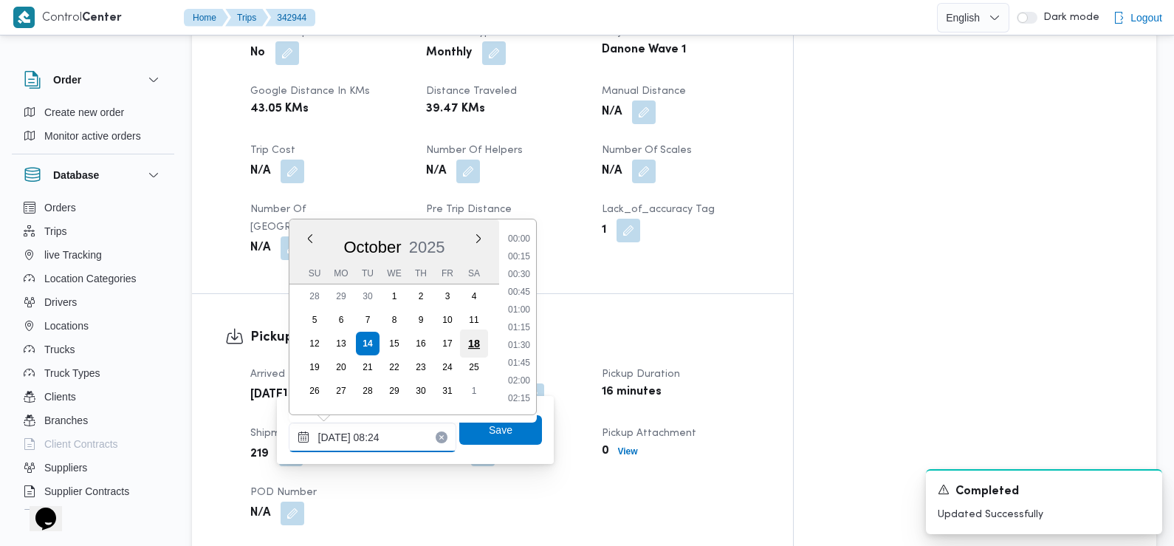
scroll to position [495, 0]
click at [523, 261] on li "07:15" at bounding box center [519, 257] width 34 height 15
type input "14/10/2025 07:15"
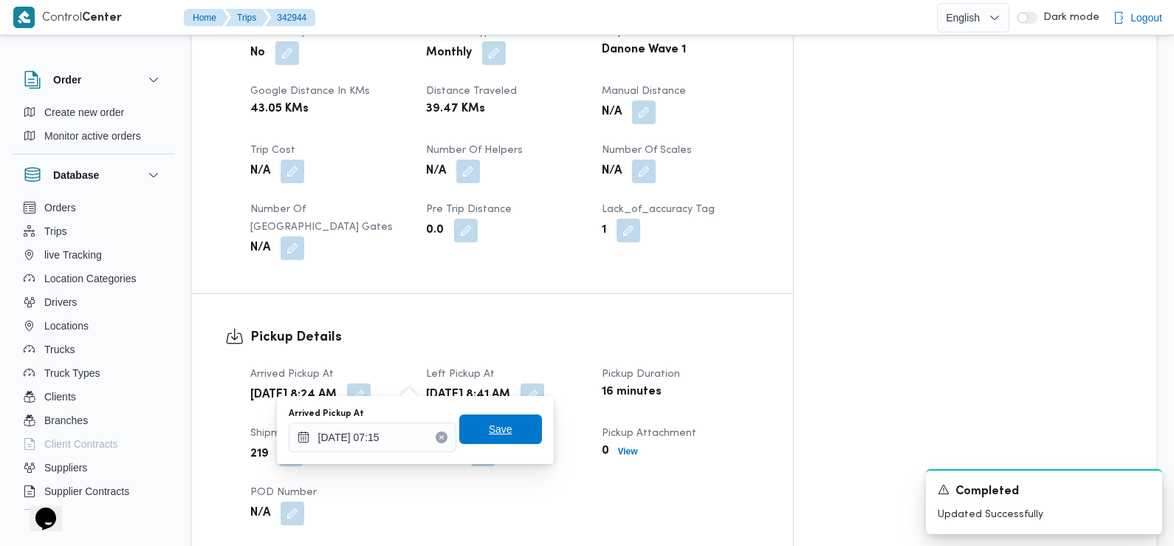
click at [501, 442] on span "Save" at bounding box center [500, 429] width 83 height 30
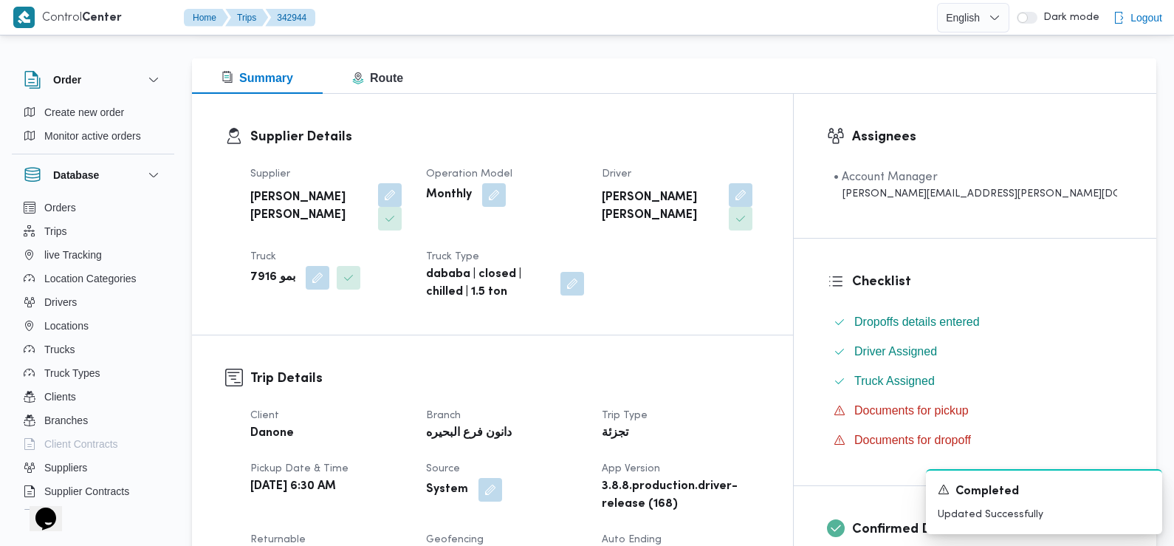
scroll to position [0, 0]
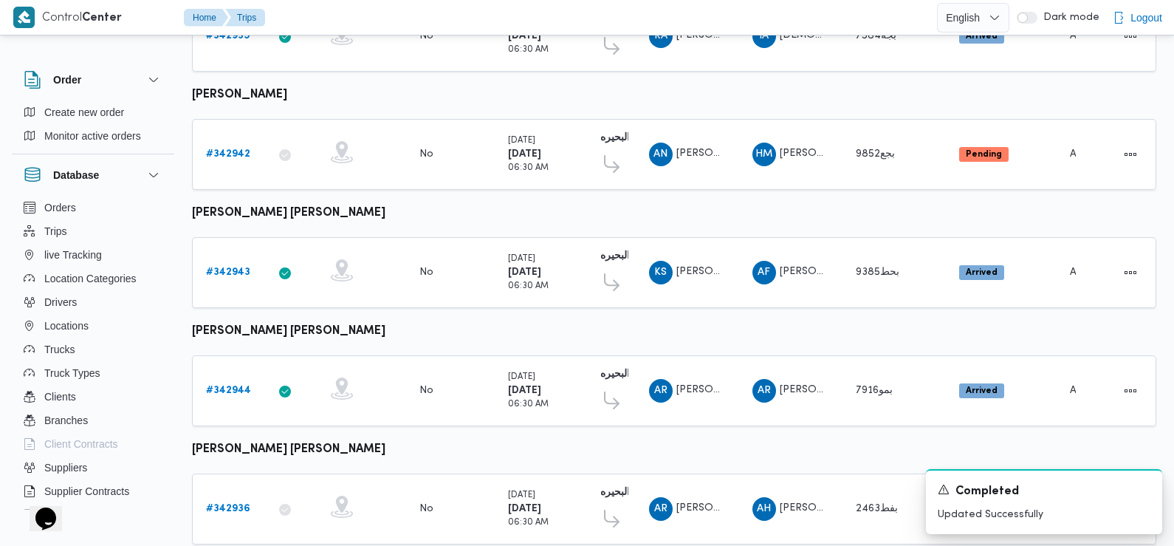
scroll to position [791, 0]
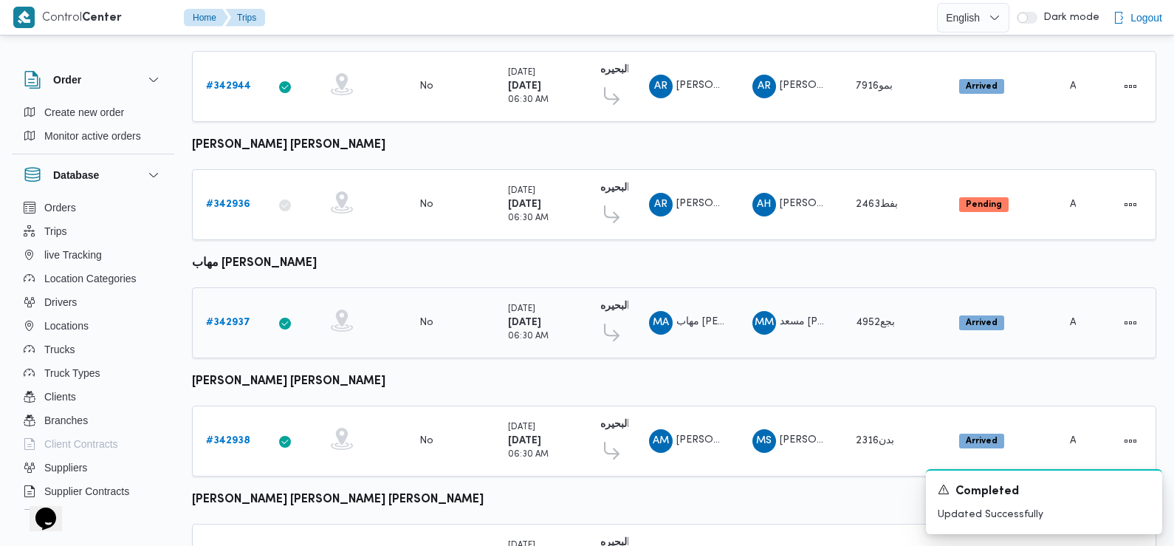
click at [239, 318] on b "# 342937" at bounding box center [228, 323] width 44 height 10
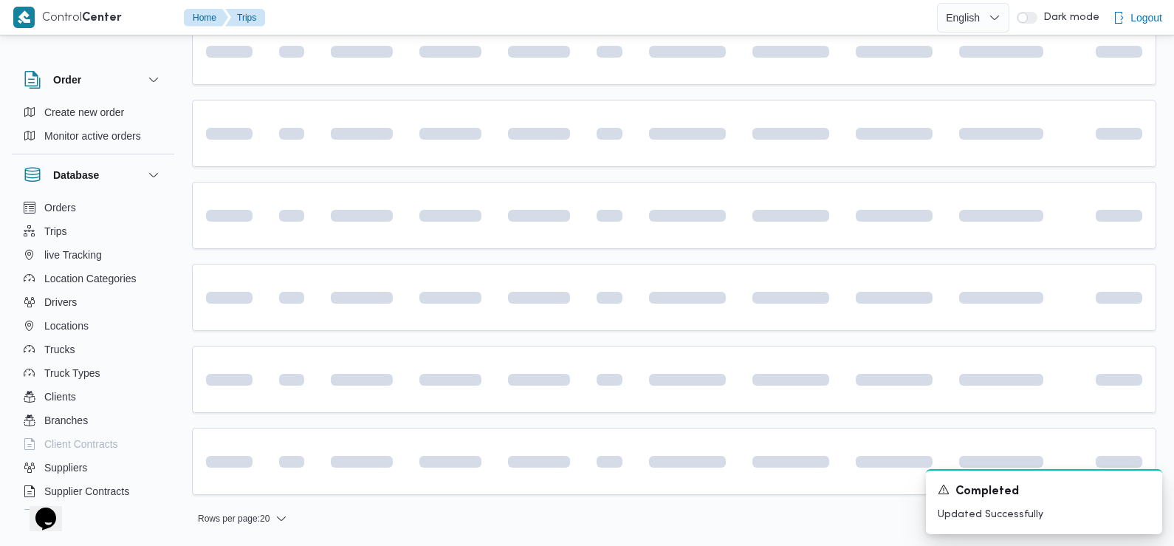
scroll to position [1030, 0]
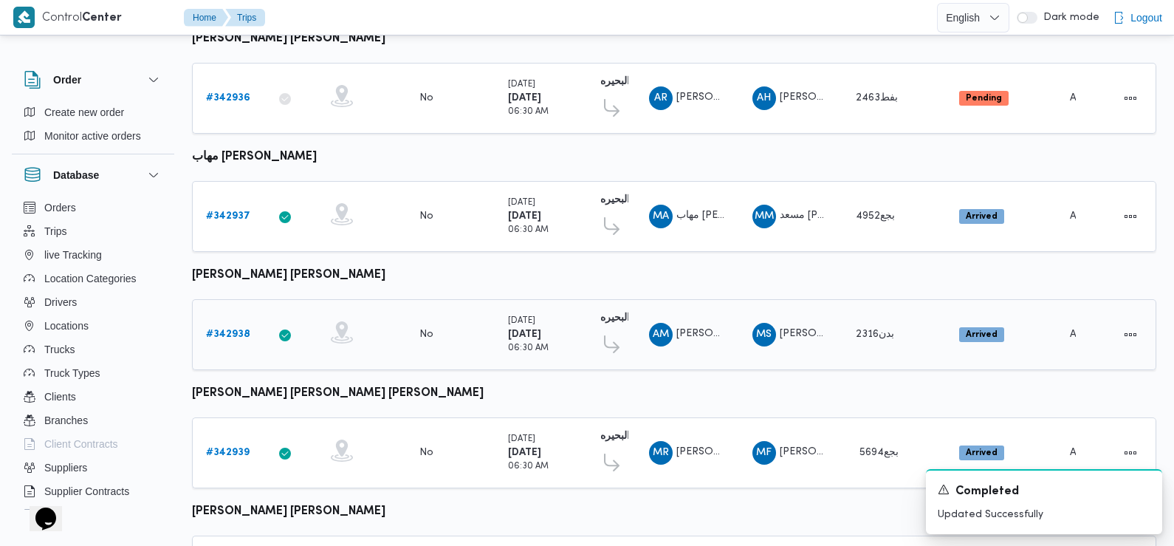
click at [238, 329] on b "# 342938" at bounding box center [228, 334] width 44 height 10
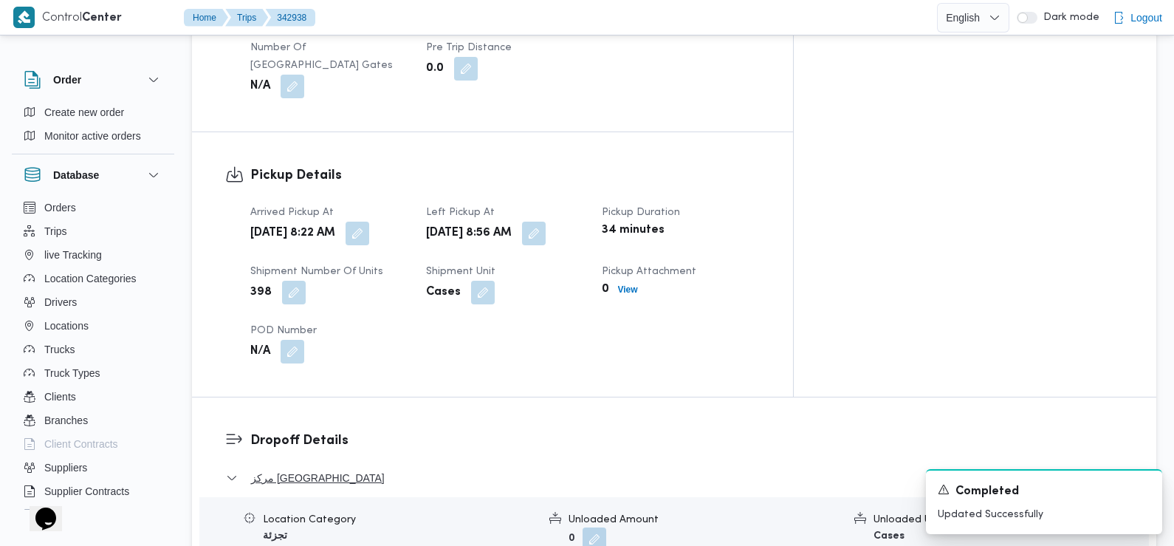
scroll to position [882, 0]
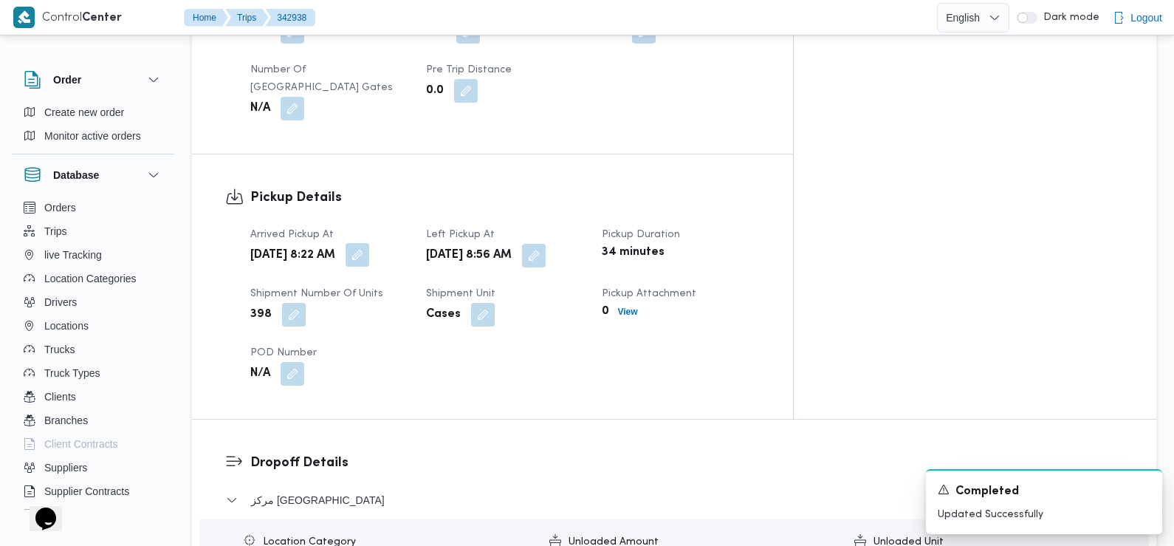
click at [369, 244] on button "button" at bounding box center [358, 255] width 24 height 24
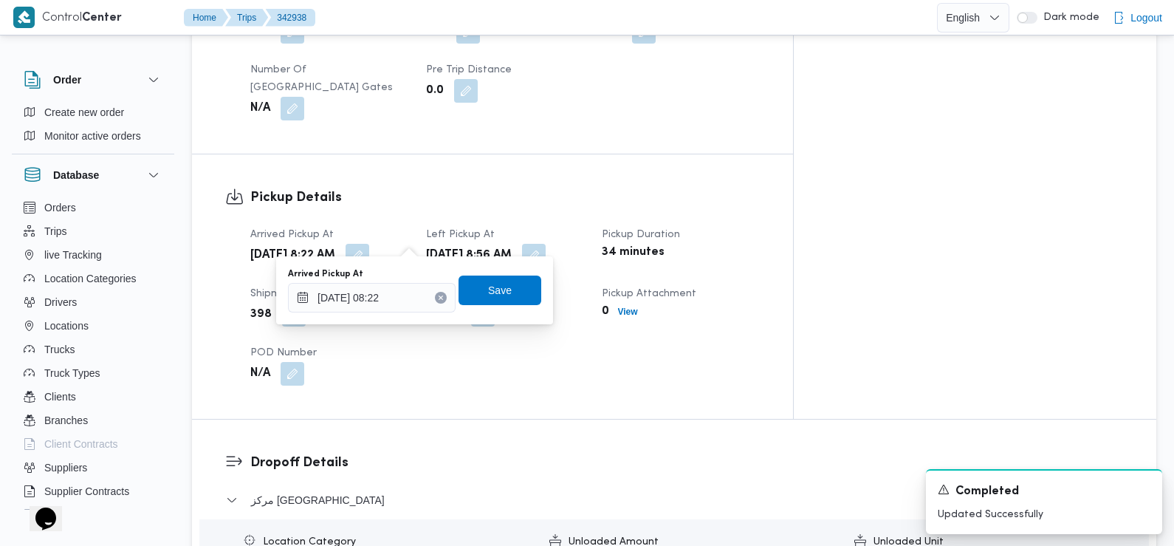
click at [396, 320] on div "You are in a dialog. To close this dialog, hit escape. Arrived Pickup At 14/10/…" at bounding box center [414, 290] width 277 height 68
click at [391, 298] on input "14/10/2025 08:22" at bounding box center [372, 298] width 168 height 30
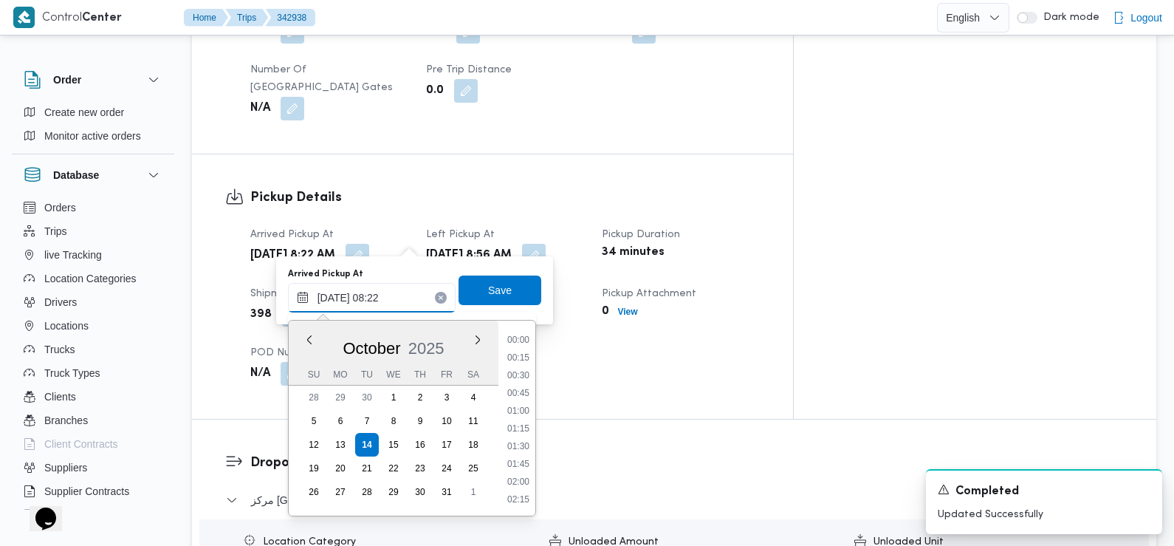
scroll to position [495, 0]
click at [521, 379] on li "07:30" at bounding box center [518, 376] width 34 height 15
type input "14/10/2025 07:30"
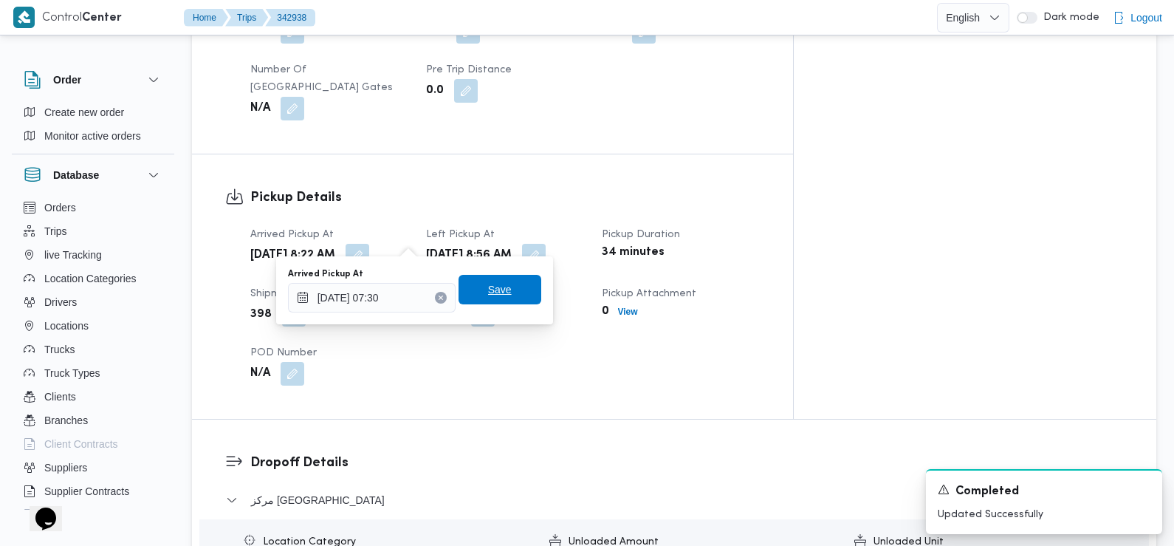
click at [501, 293] on span "Save" at bounding box center [500, 290] width 83 height 30
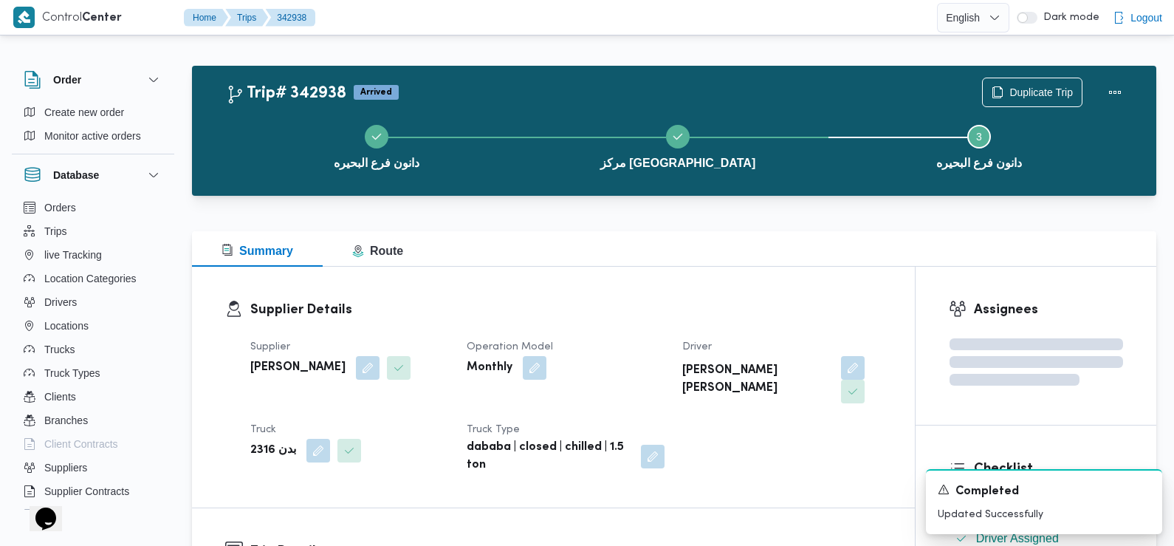
scroll to position [0, 0]
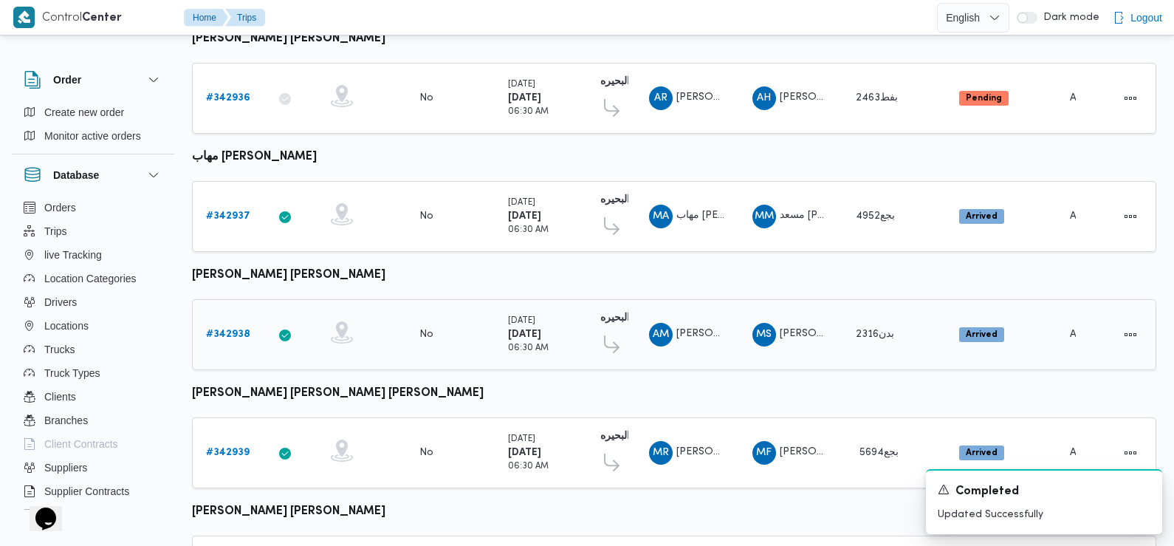
scroll to position [1241, 0]
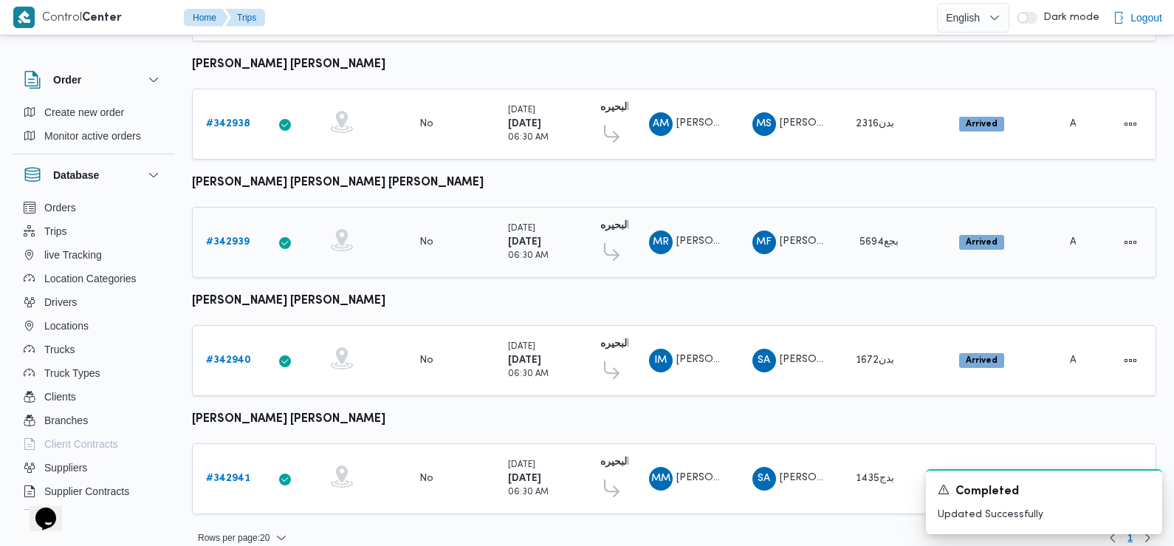
click at [227, 233] on link "# 342939" at bounding box center [228, 242] width 44 height 18
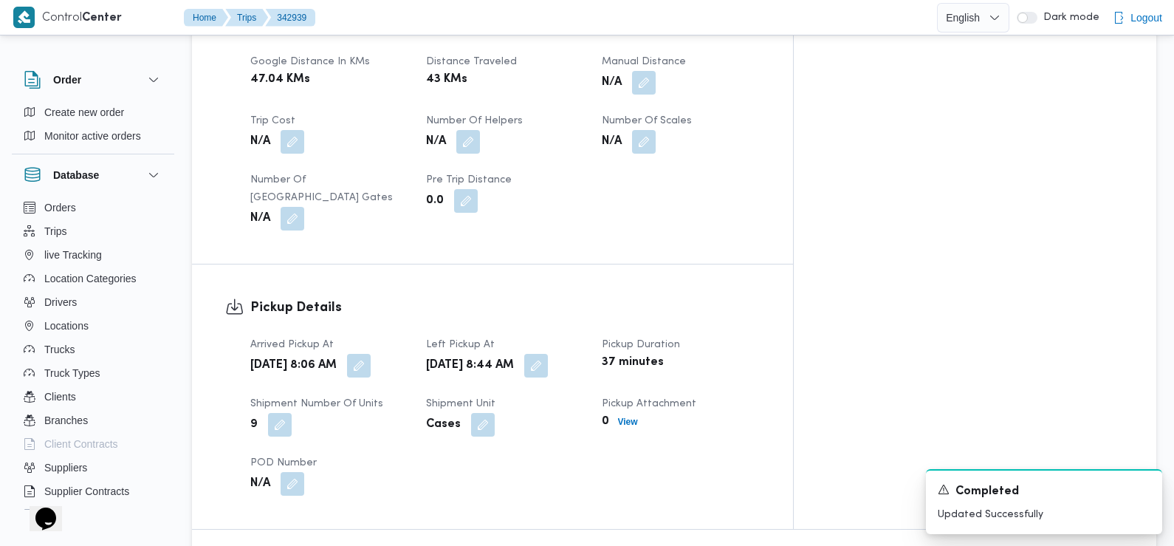
scroll to position [851, 0]
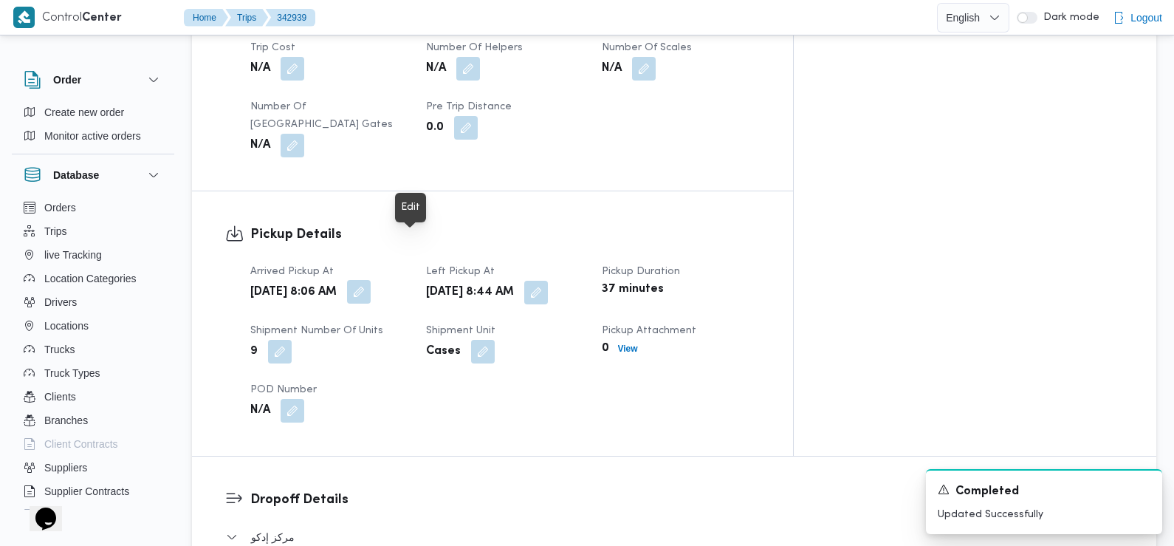
click at [371, 280] on button "button" at bounding box center [359, 292] width 24 height 24
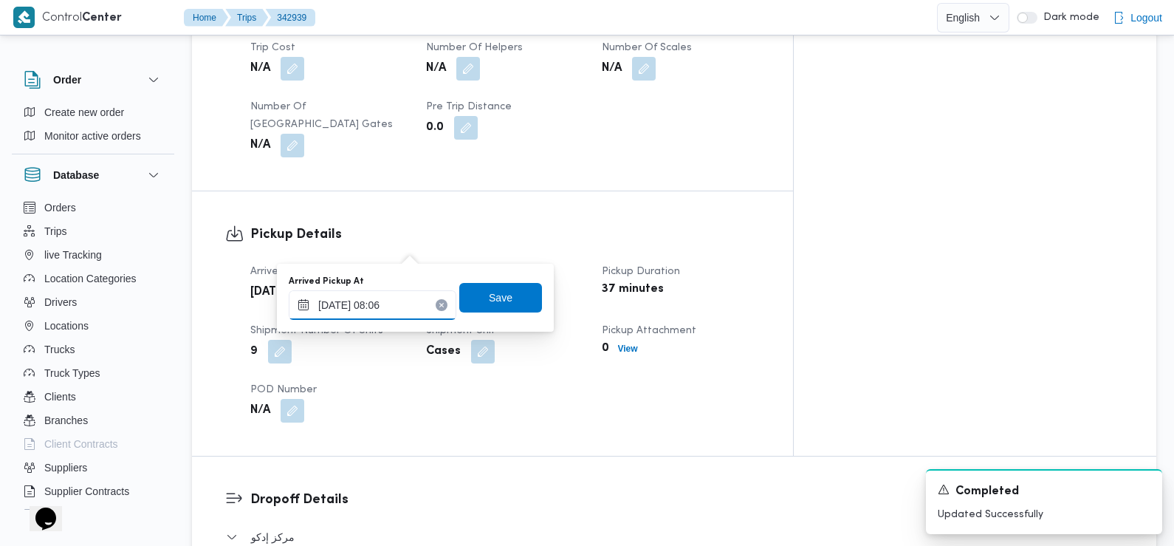
click at [405, 304] on input "14/10/2025 08:06" at bounding box center [373, 305] width 168 height 30
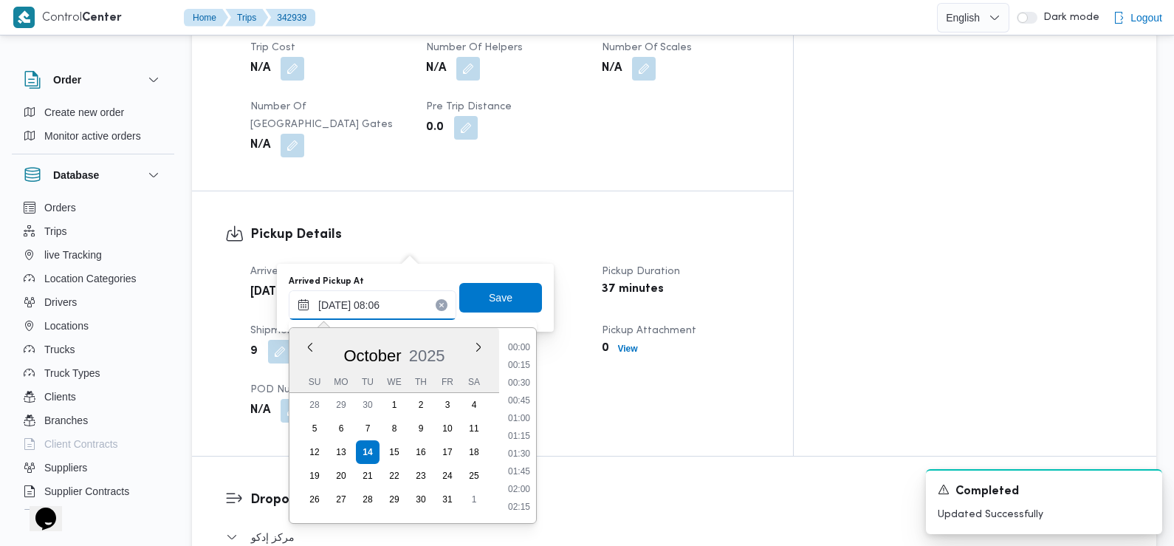
scroll to position [477, 0]
click at [524, 395] on li "07:30" at bounding box center [519, 401] width 34 height 15
type input "14/10/2025 07:30"
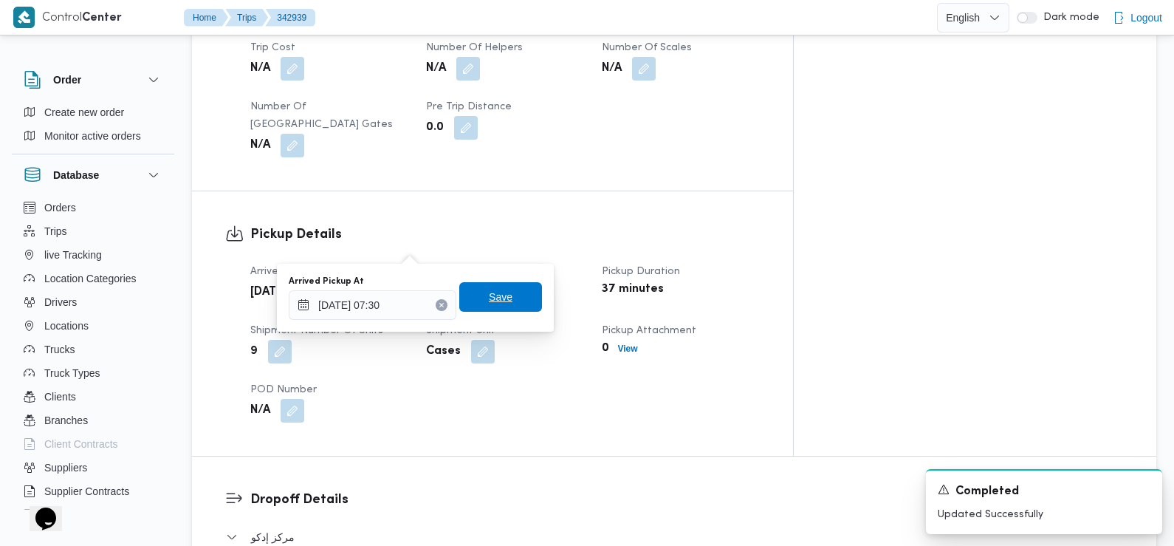
click at [515, 296] on span "Save" at bounding box center [500, 297] width 83 height 30
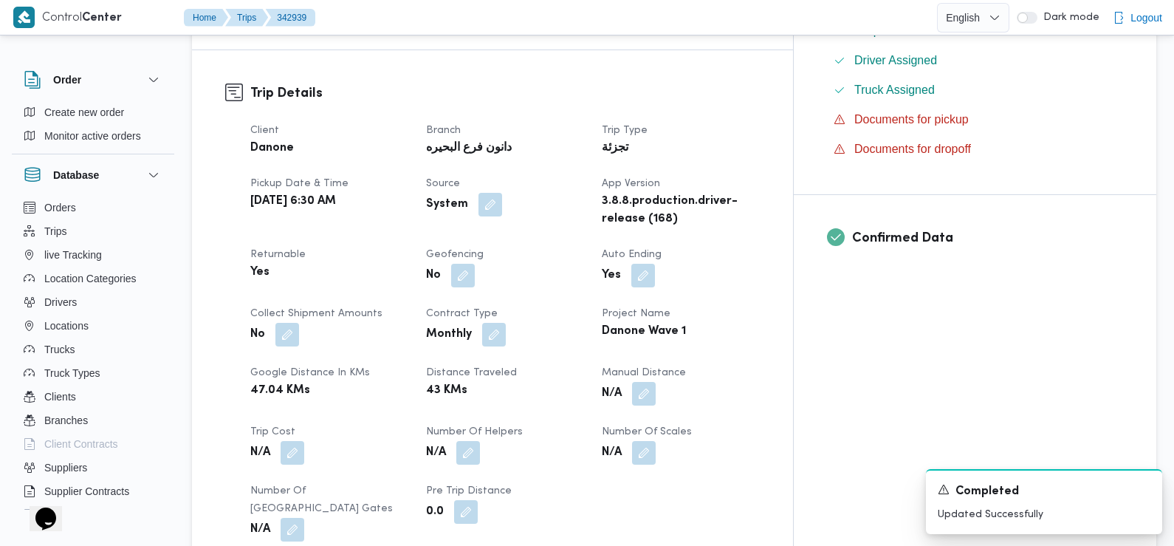
scroll to position [0, 0]
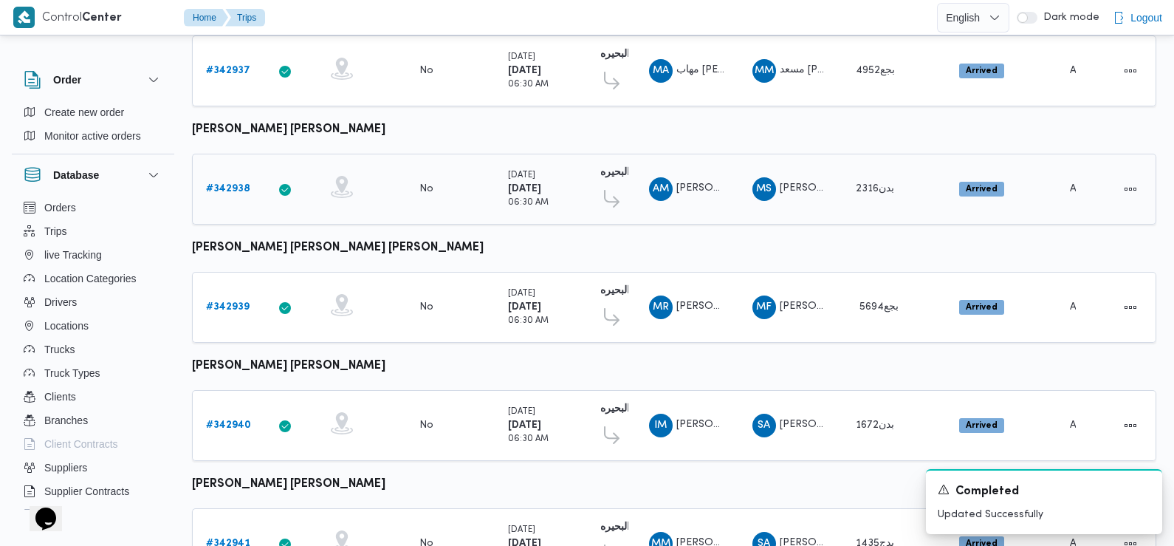
scroll to position [1241, 0]
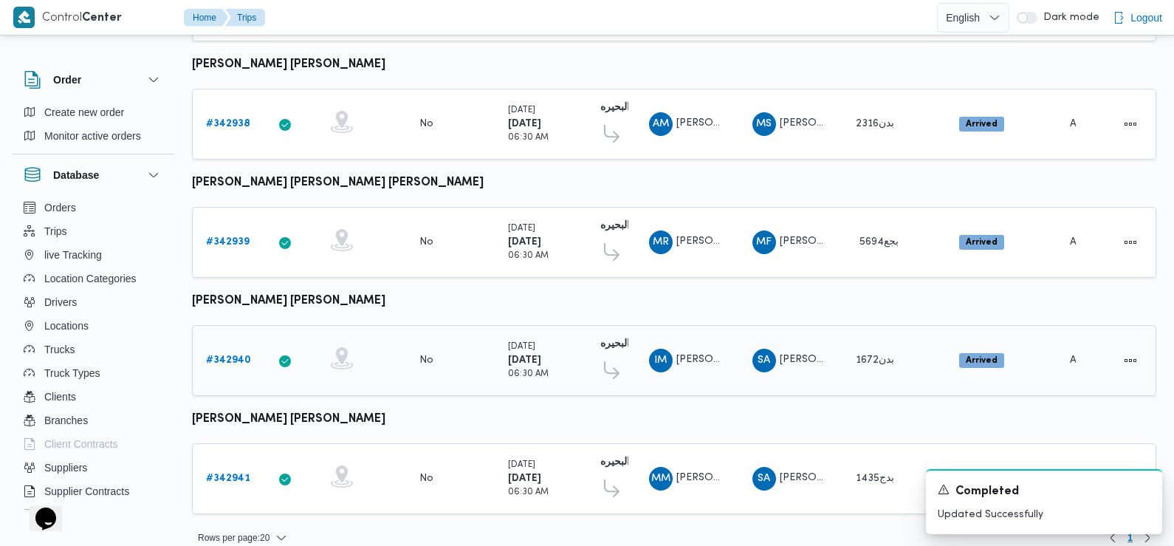
click at [234, 355] on b "# 342940" at bounding box center [228, 360] width 45 height 10
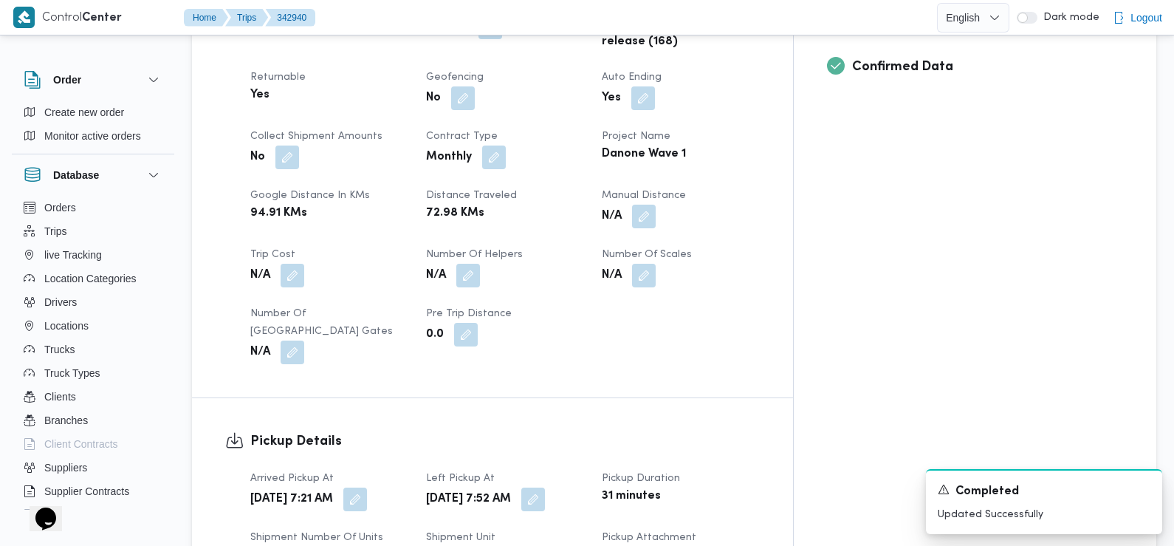
scroll to position [738, 0]
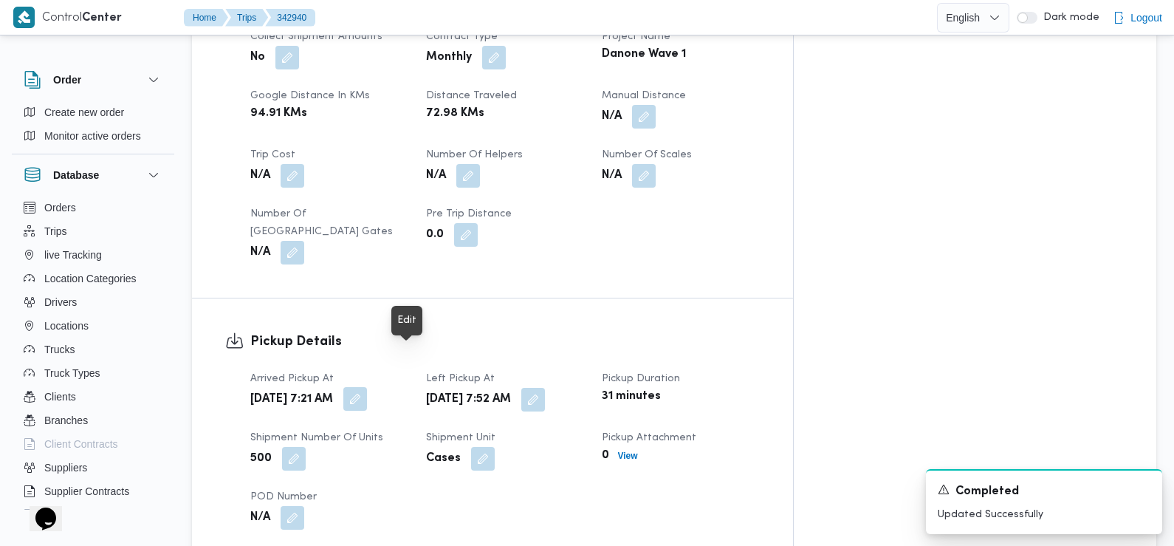
click at [367, 387] on button "button" at bounding box center [355, 399] width 24 height 24
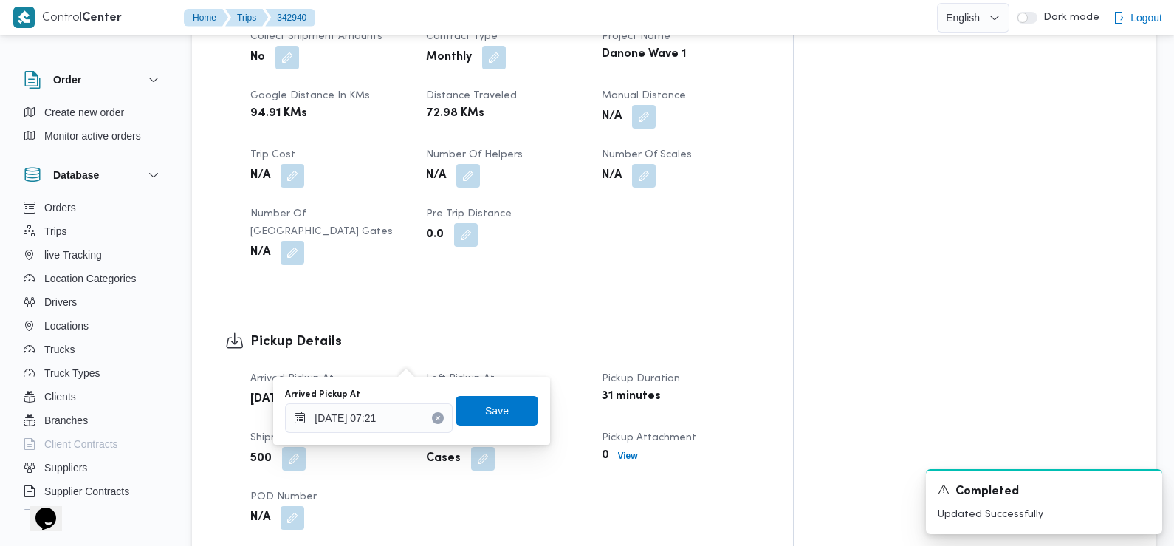
click at [664, 380] on div "Arrived Pickup At Tue, Oct 14, 2025 7:21 AM Left Pickup At Tue, Oct 14, 2025 7:…" at bounding box center [504, 449] width 527 height 177
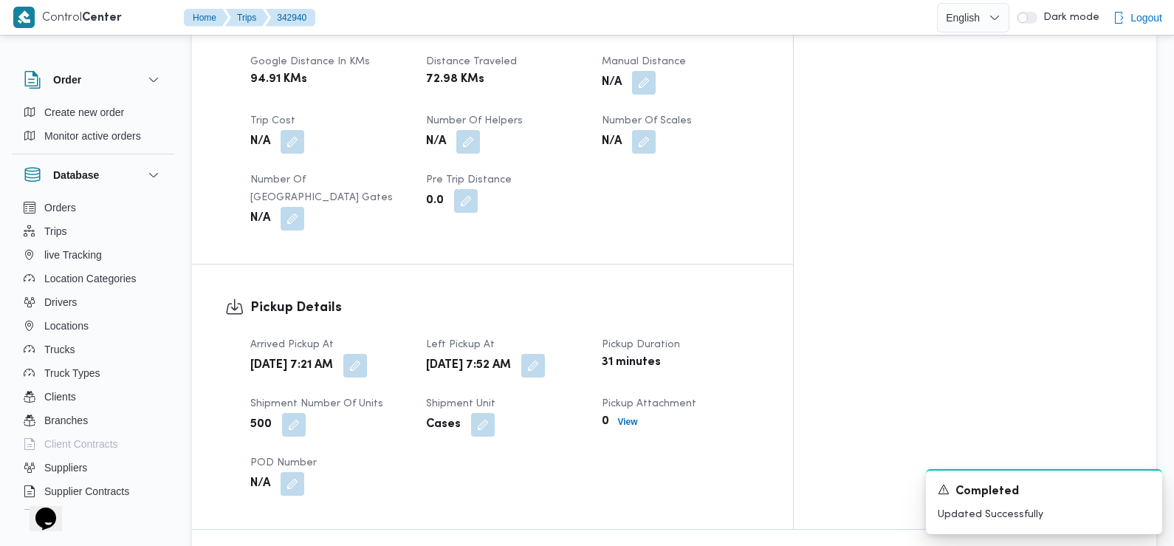
scroll to position [719, 0]
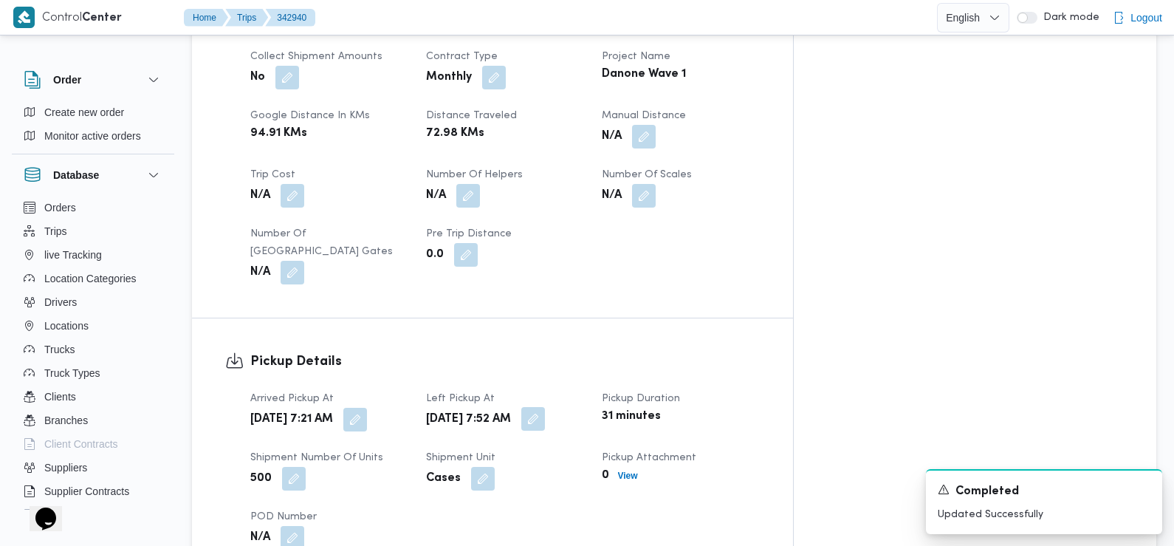
click at [545, 407] on button "button" at bounding box center [533, 419] width 24 height 24
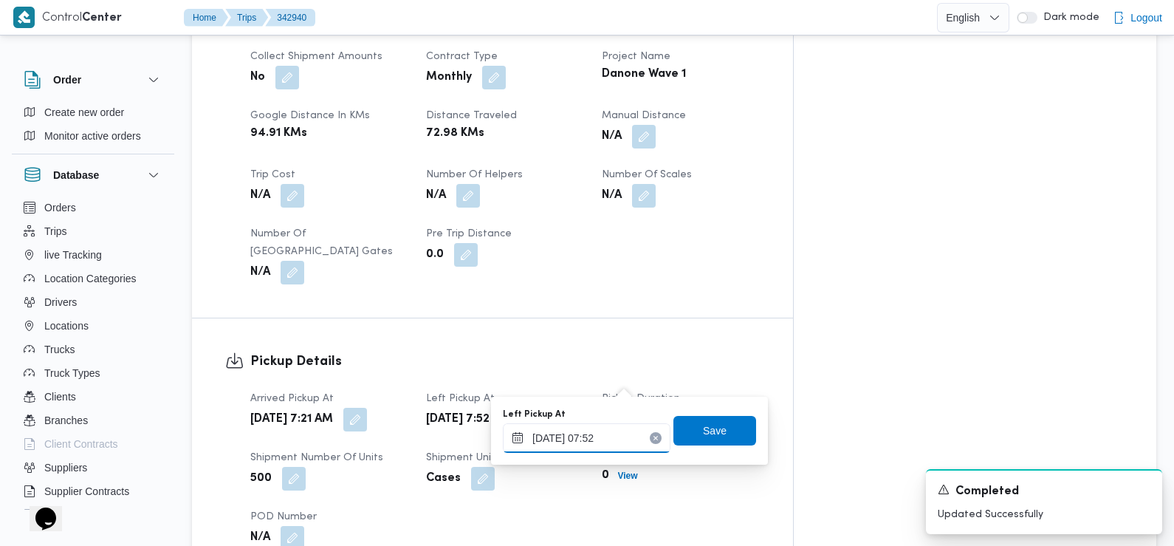
click at [611, 442] on input "14/10/2025 07:52" at bounding box center [587, 438] width 168 height 30
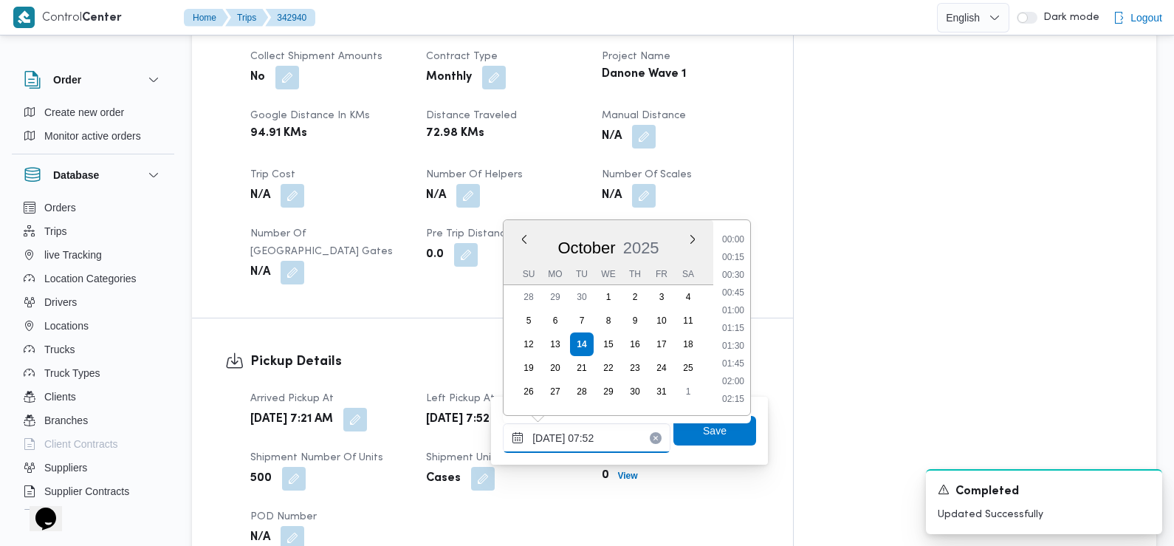
scroll to position [459, 0]
click at [738, 386] on li "08:30" at bounding box center [733, 382] width 34 height 15
type input "14/10/2025 08:30"
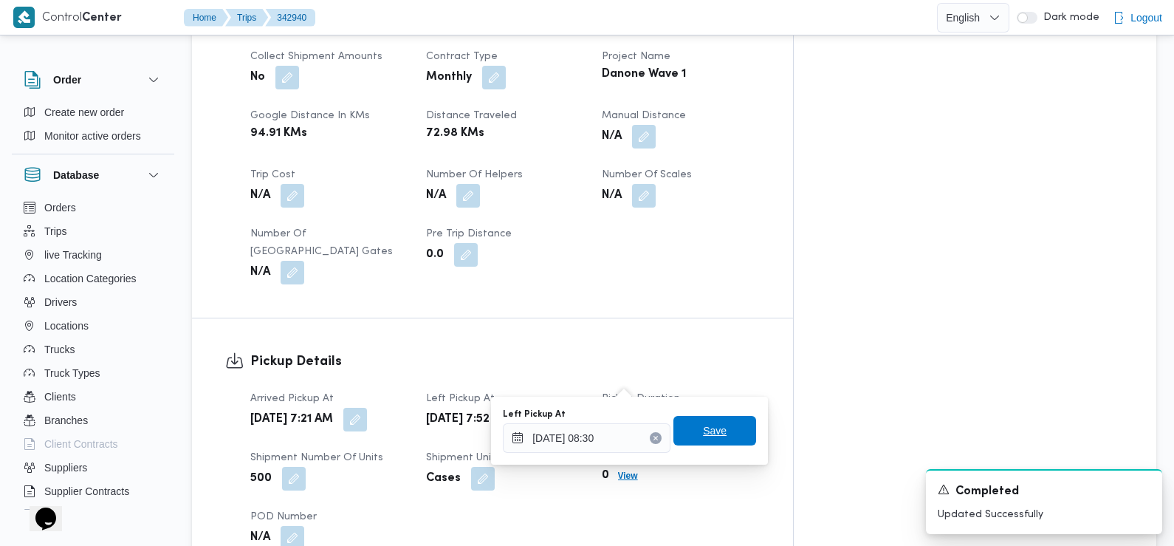
click at [721, 428] on span "Save" at bounding box center [714, 431] width 83 height 30
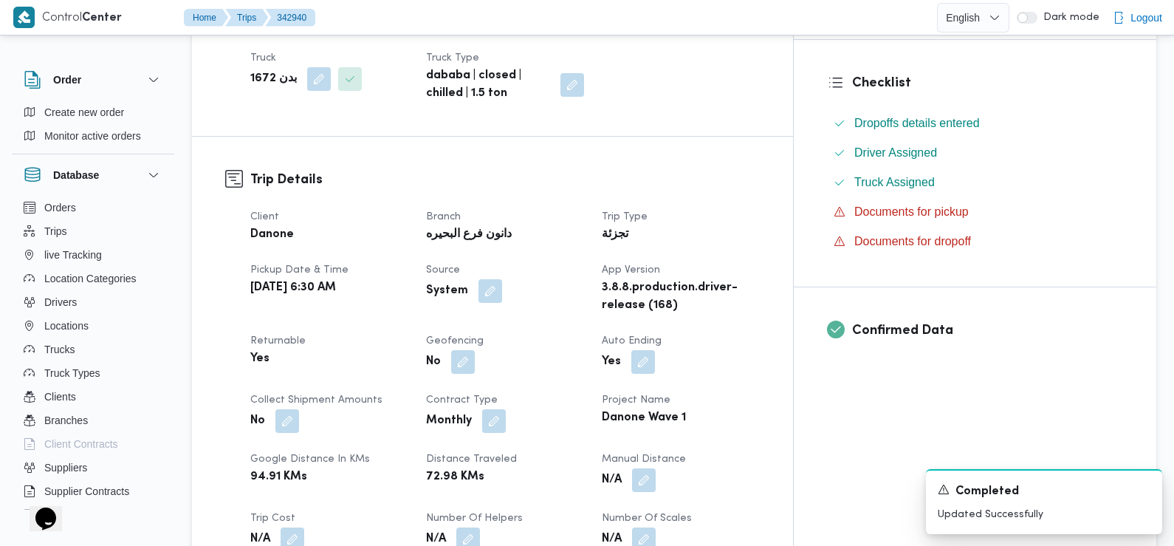
scroll to position [0, 0]
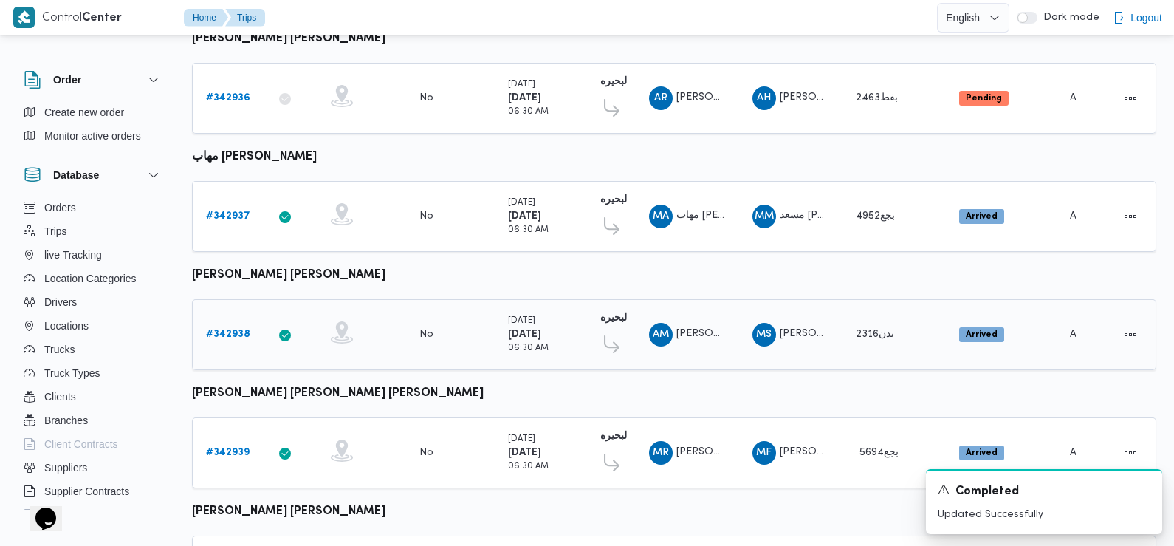
scroll to position [1241, 0]
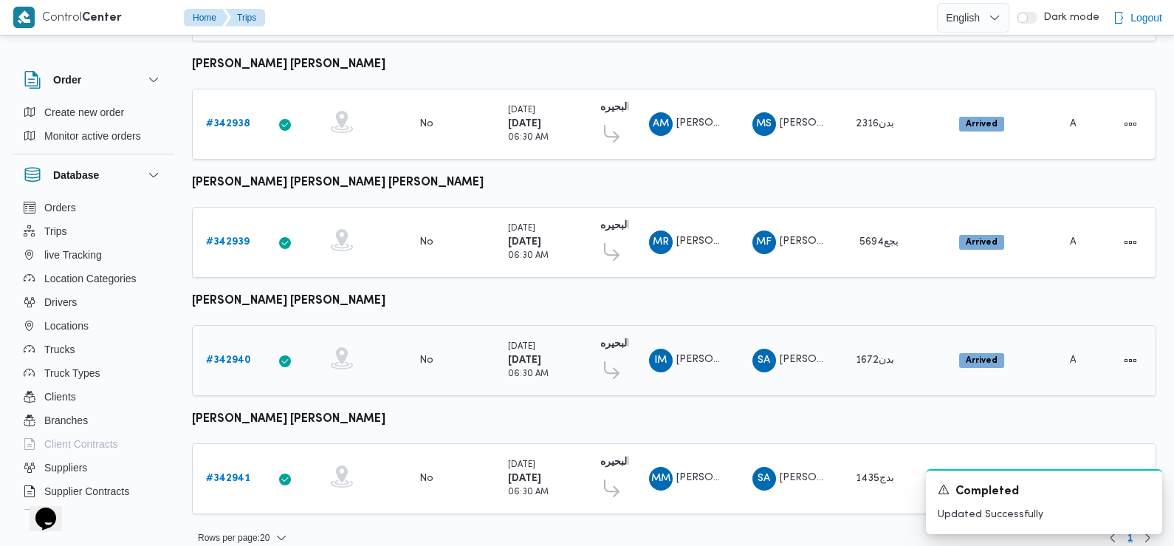
click at [234, 355] on b "# 342940" at bounding box center [228, 360] width 45 height 10
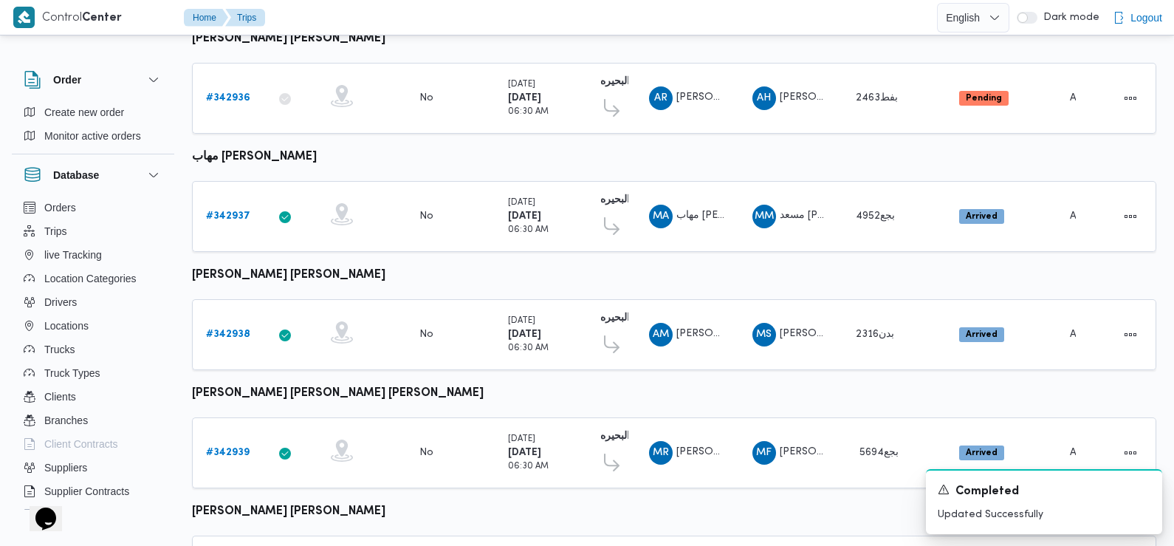
scroll to position [1241, 0]
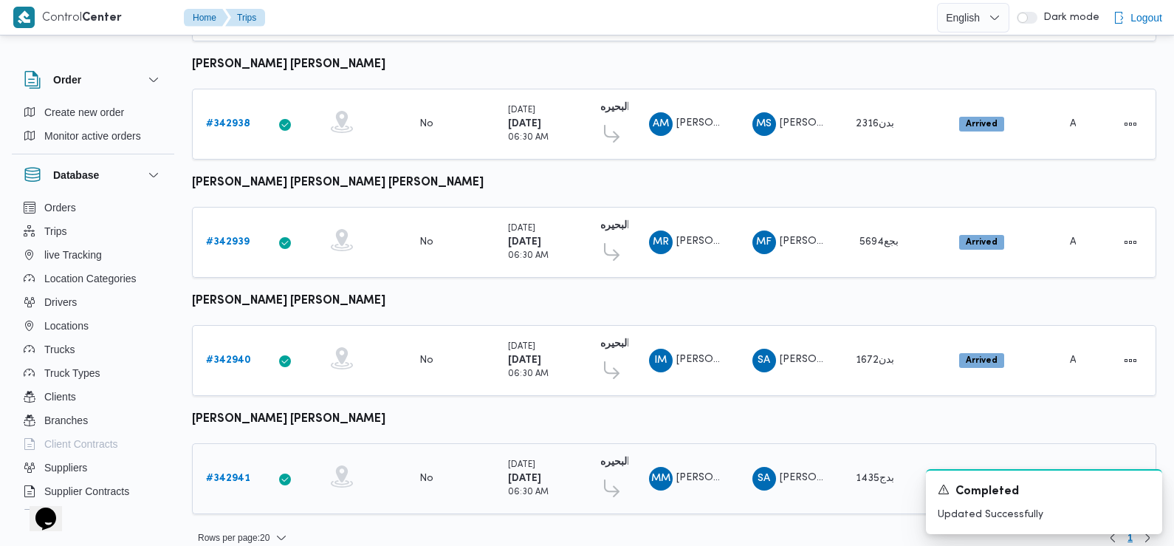
click at [224, 473] on b "# 342941" at bounding box center [228, 478] width 44 height 10
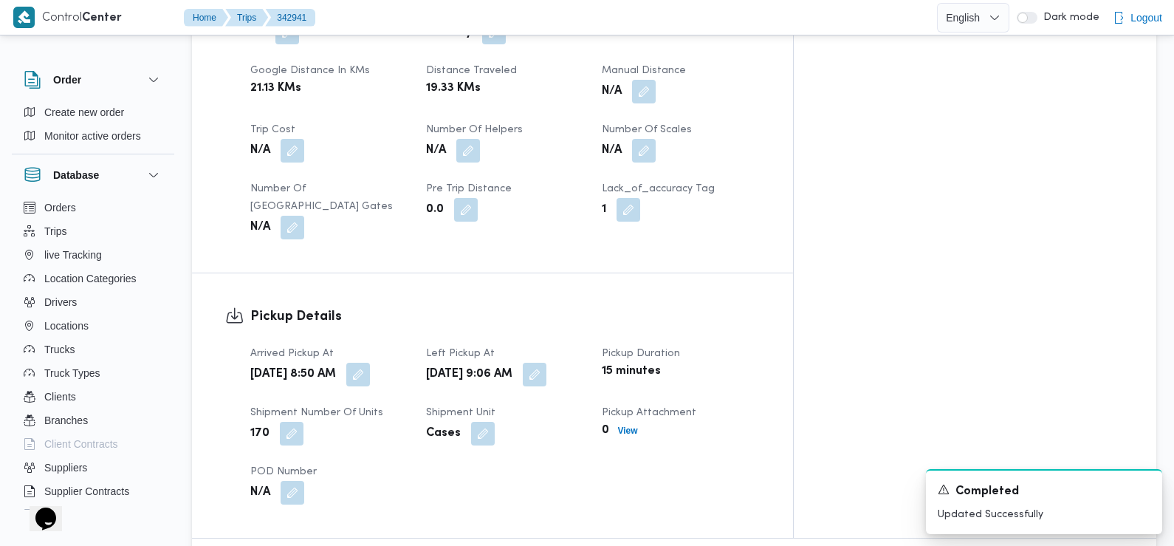
scroll to position [768, 0]
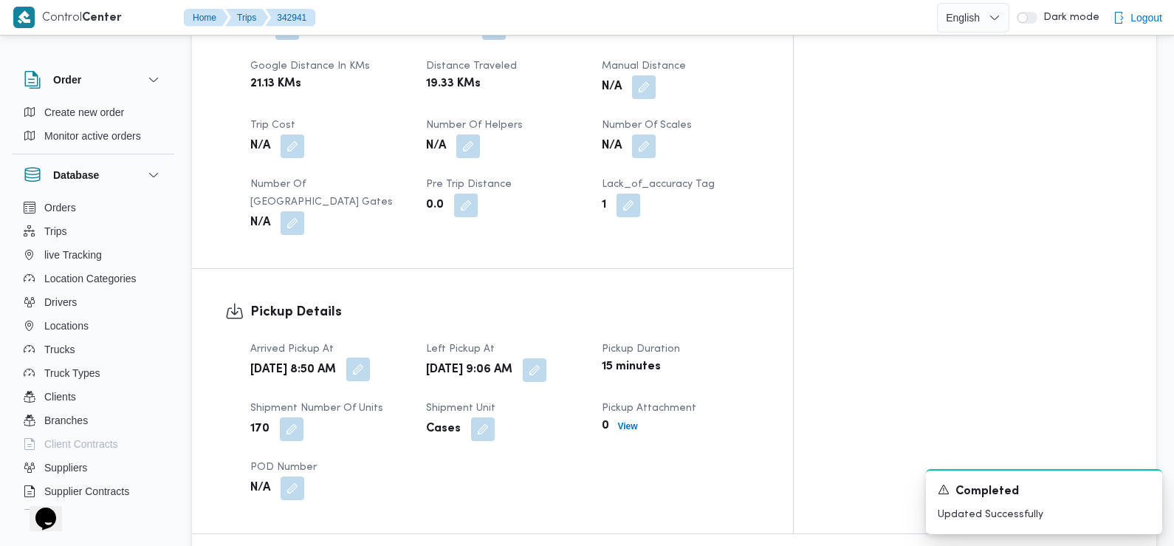
click at [370, 357] on button "button" at bounding box center [358, 369] width 24 height 24
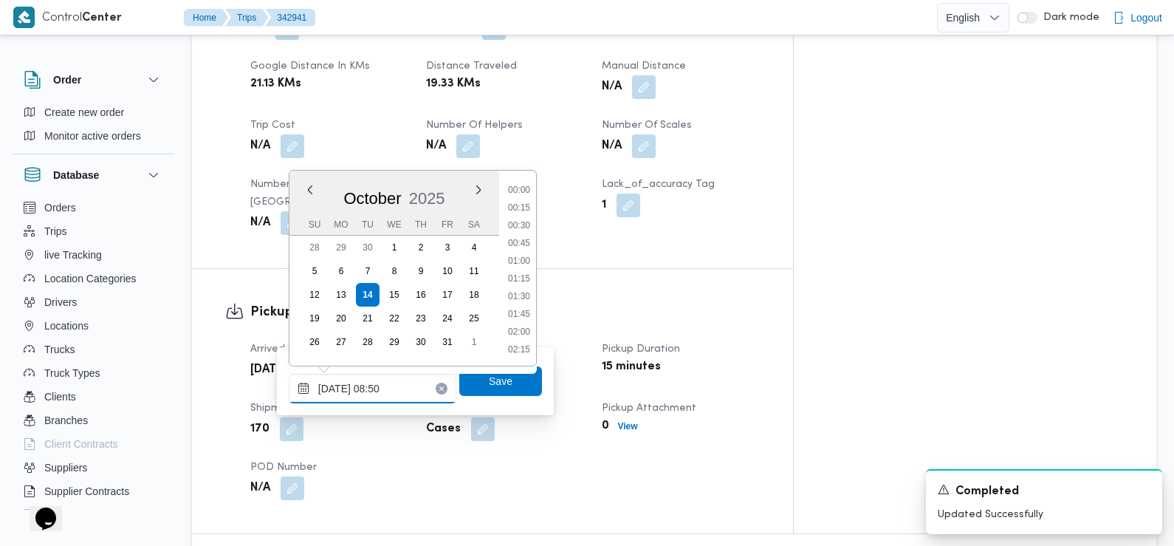
click at [410, 389] on input "14/10/2025 08:50" at bounding box center [373, 389] width 168 height 30
click at [521, 219] on li "07:00" at bounding box center [519, 220] width 34 height 15
type input "14/10/2025 07:00"
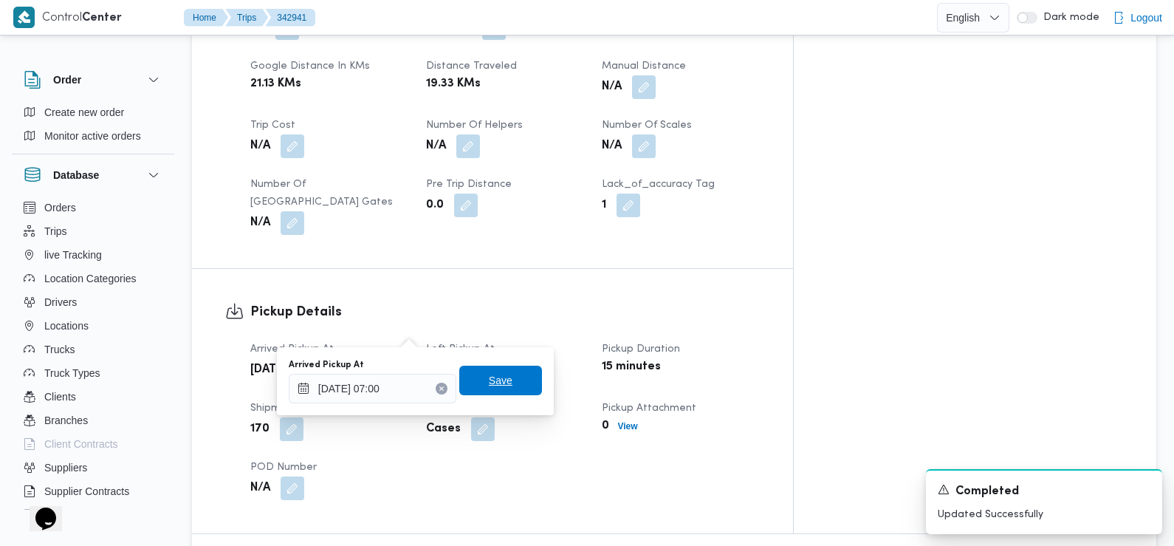
click at [501, 377] on span "Save" at bounding box center [500, 381] width 83 height 30
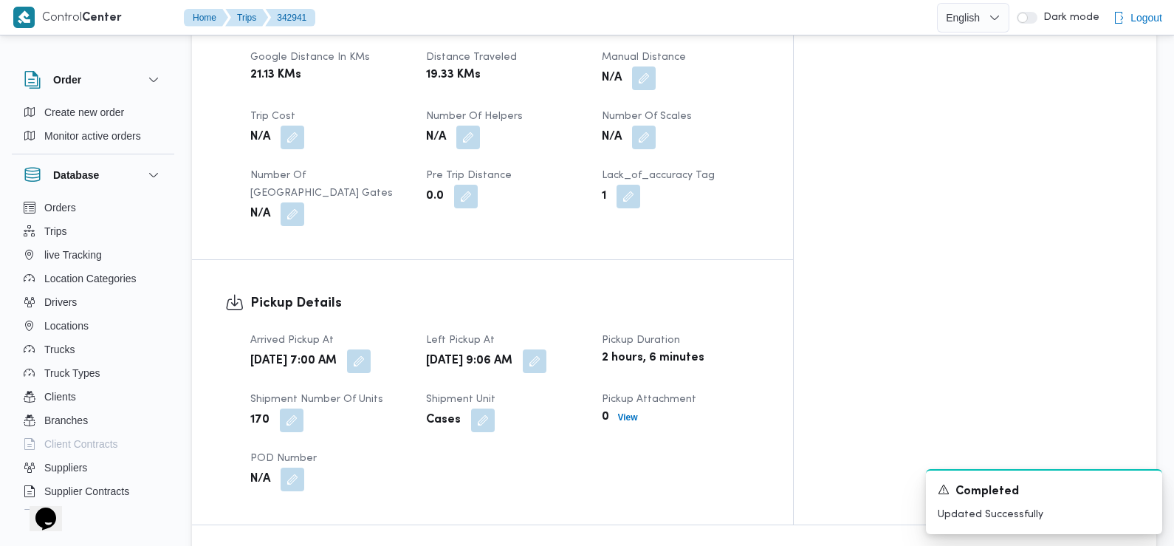
scroll to position [773, 0]
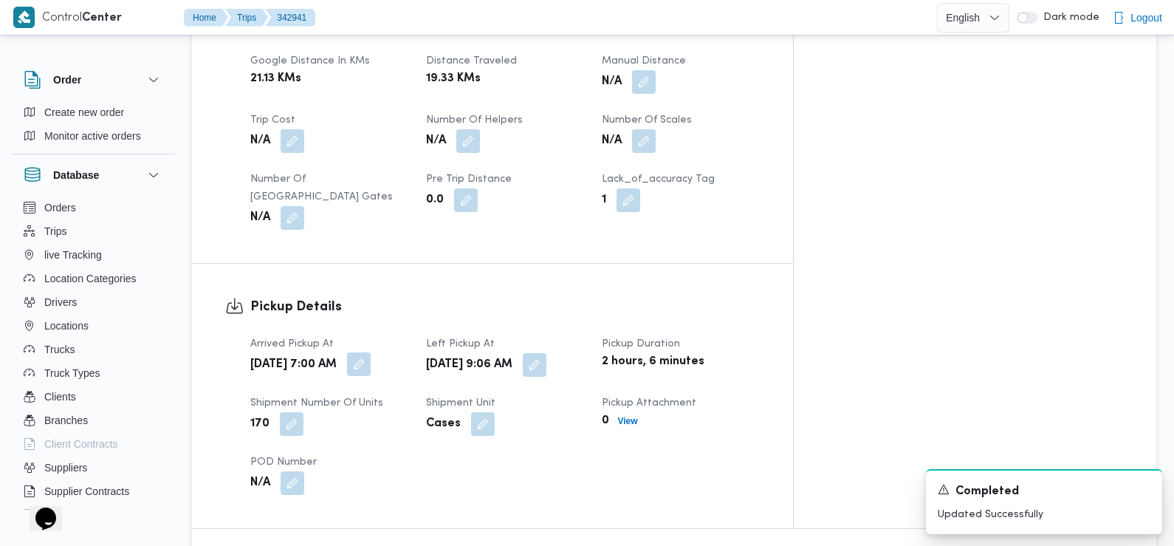
click at [371, 352] on button "button" at bounding box center [359, 364] width 24 height 24
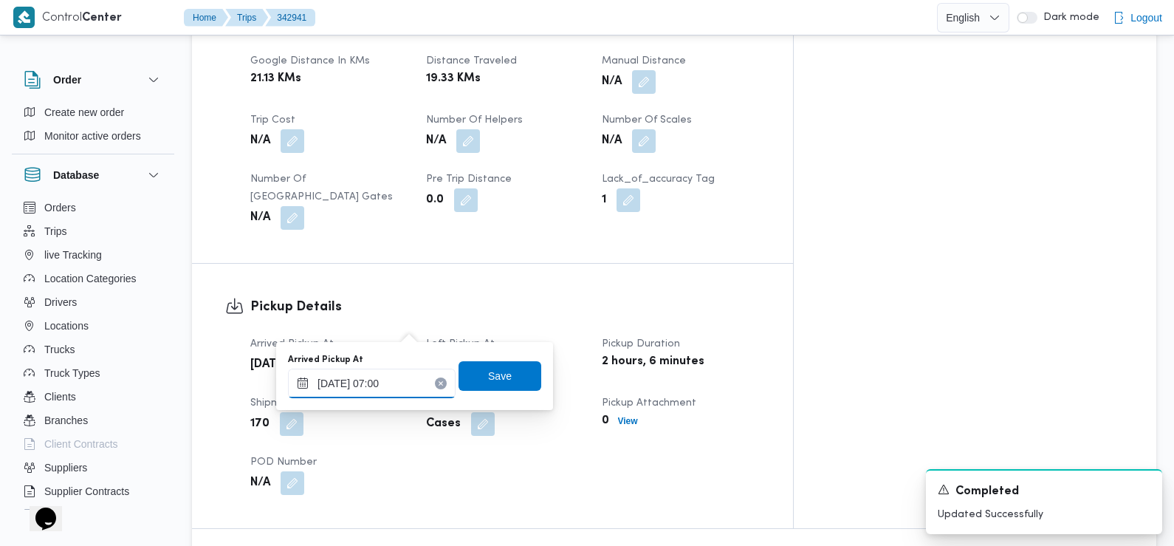
click at [406, 377] on input "14/10/2025 07:00" at bounding box center [372, 383] width 168 height 30
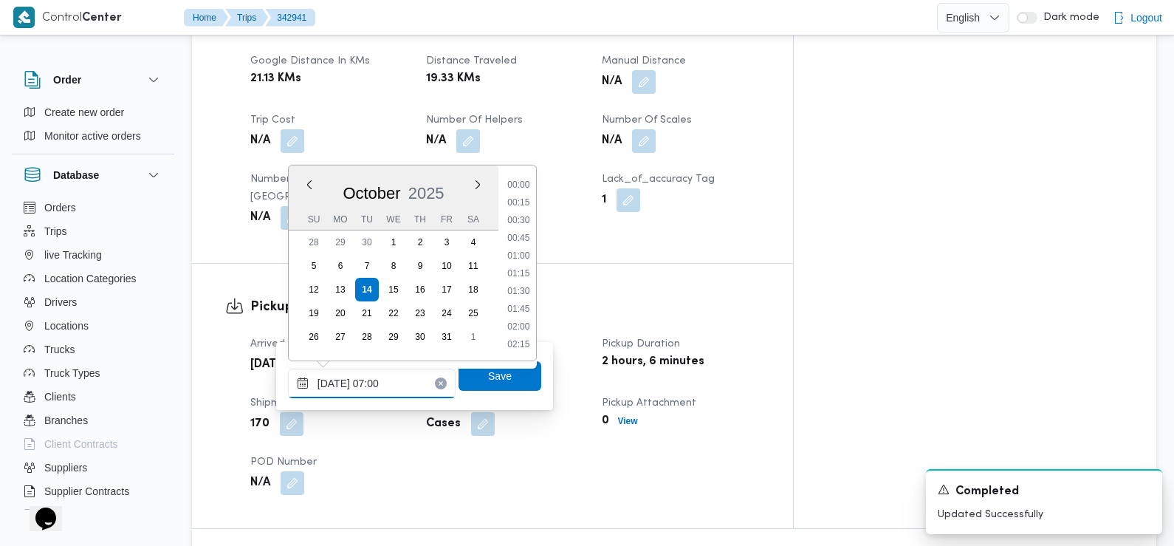
scroll to position [406, 0]
click at [522, 311] on li "07:30" at bounding box center [518, 310] width 34 height 15
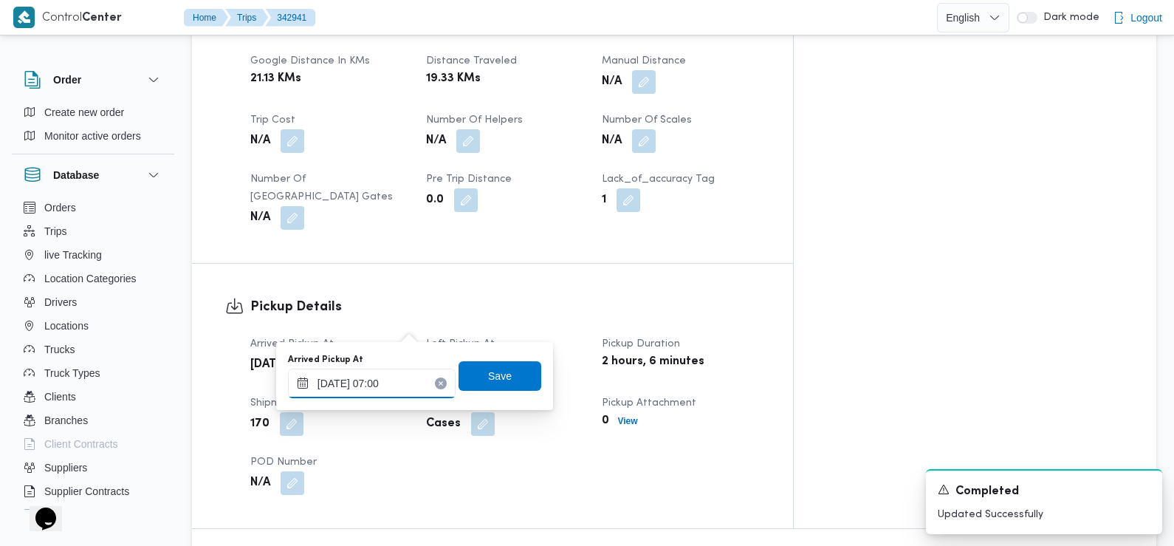
type input "14/10/2025 07:00"
click at [507, 369] on span "Save" at bounding box center [500, 375] width 83 height 30
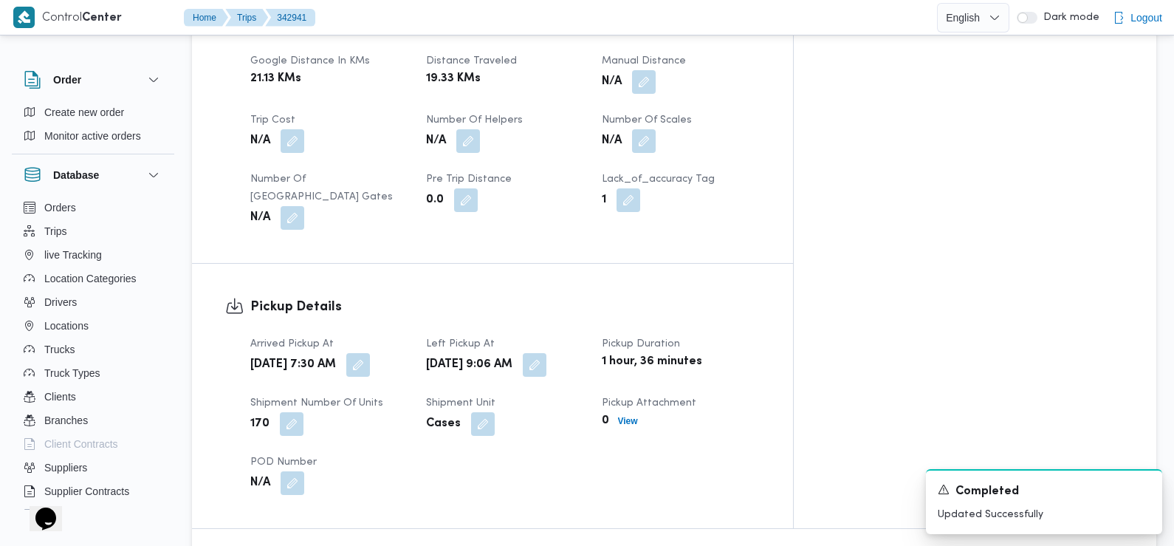
scroll to position [0, 0]
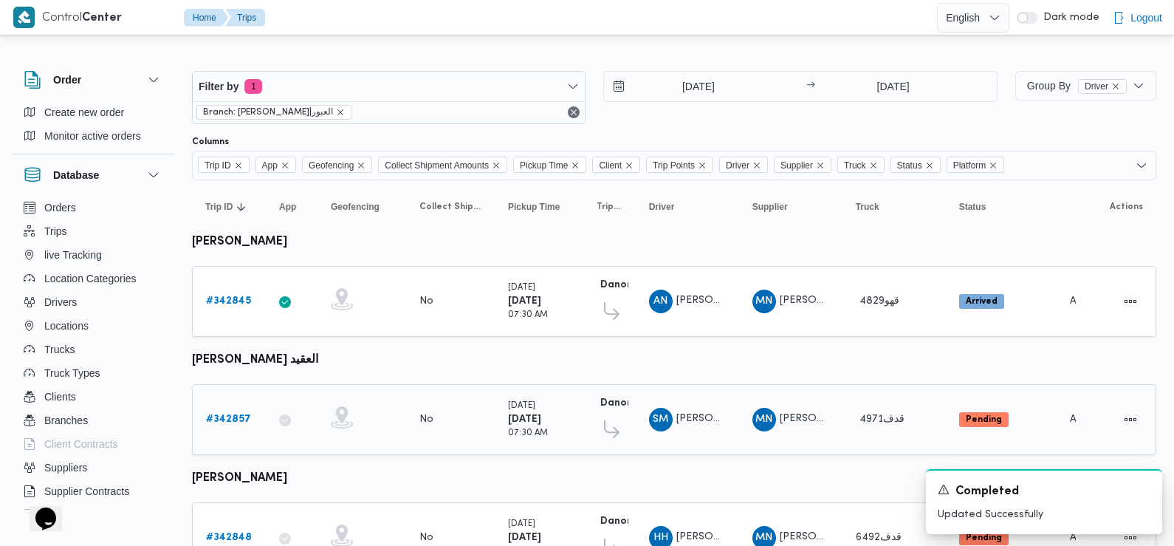
click at [228, 418] on b "# 342857" at bounding box center [228, 419] width 45 height 10
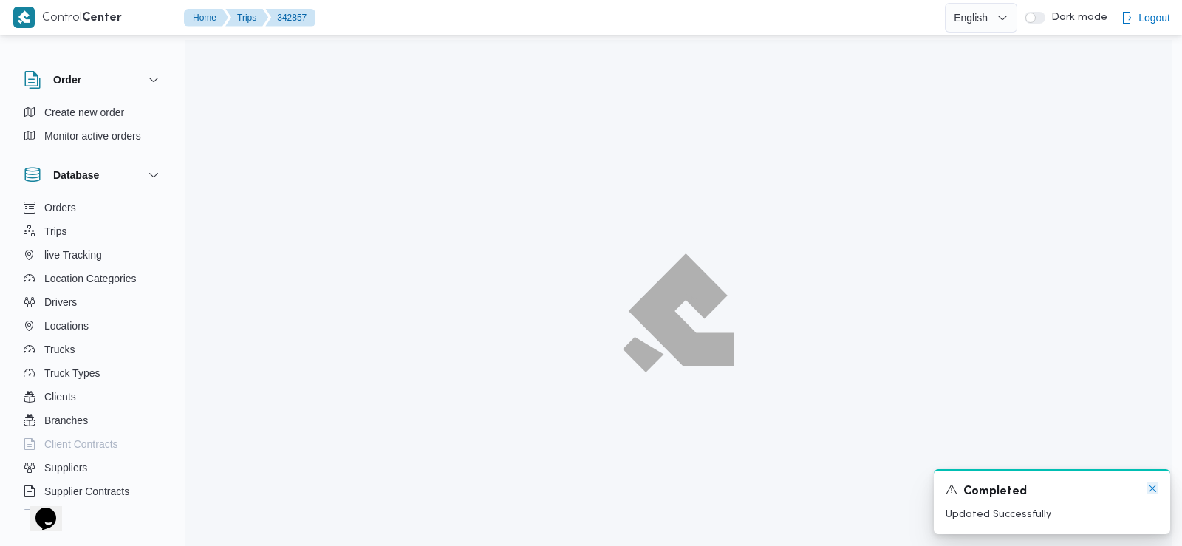
click at [1150, 489] on icon "Dismiss toast" at bounding box center [1152, 488] width 12 height 12
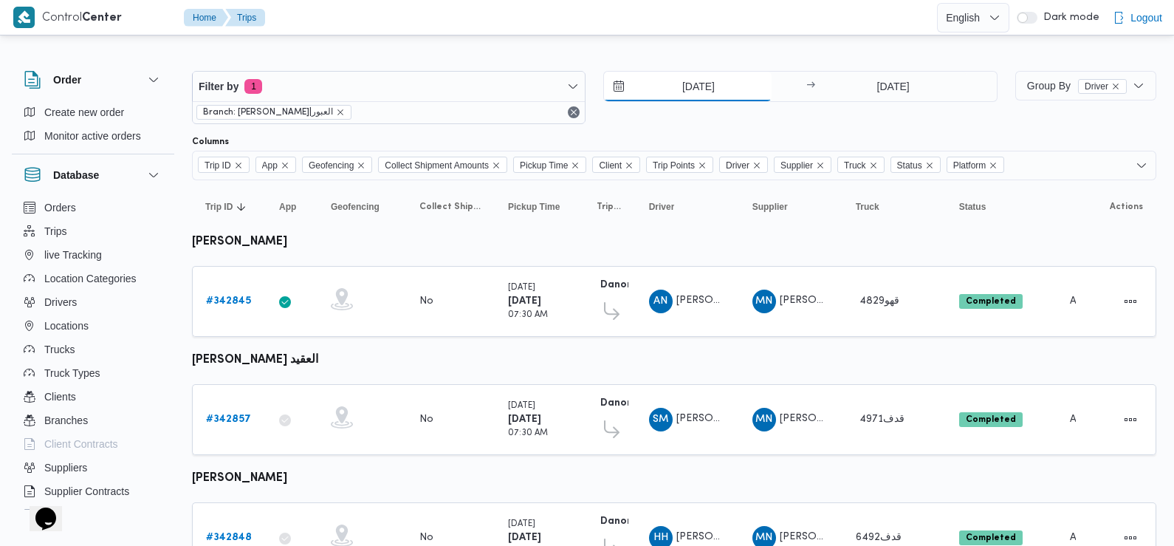
click at [710, 83] on input "13/10/2025" at bounding box center [688, 87] width 168 height 30
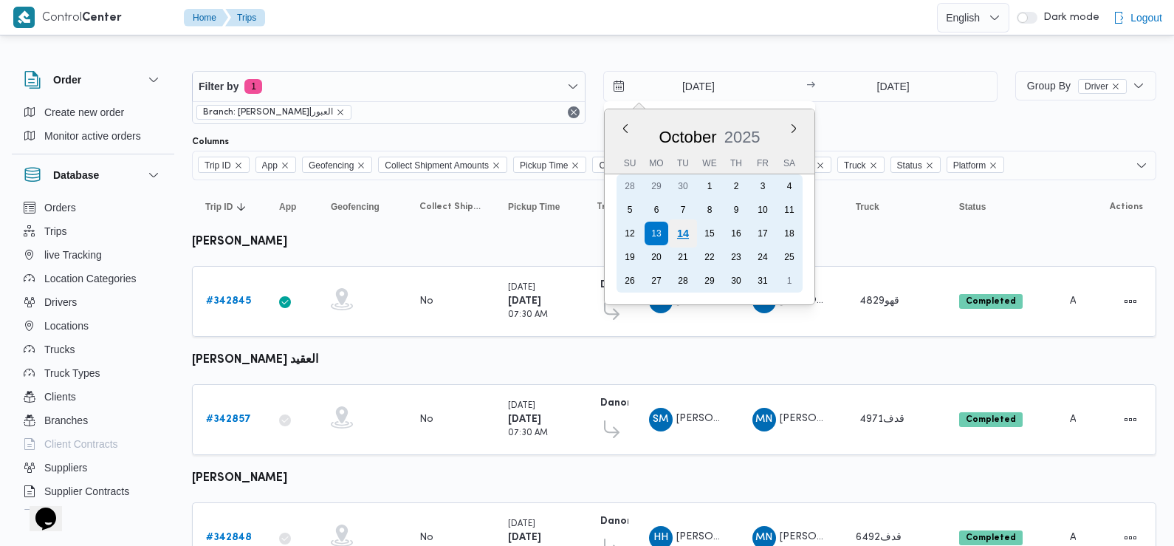
click at [679, 231] on div "14" at bounding box center [683, 233] width 28 height 28
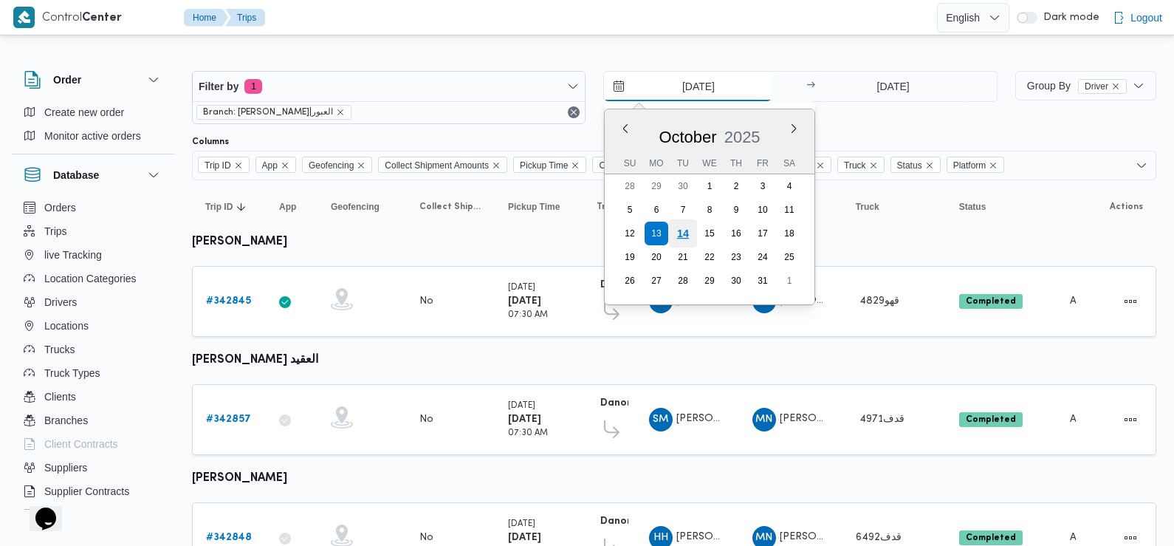
type input "14/10/2025"
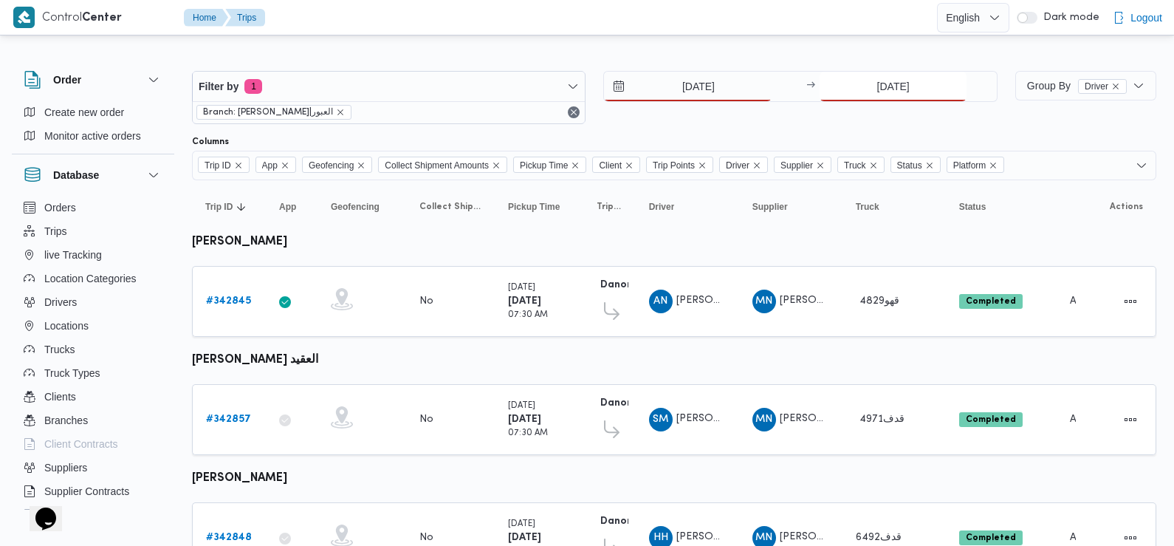
click at [880, 89] on input "13/10/2025" at bounding box center [893, 87] width 147 height 30
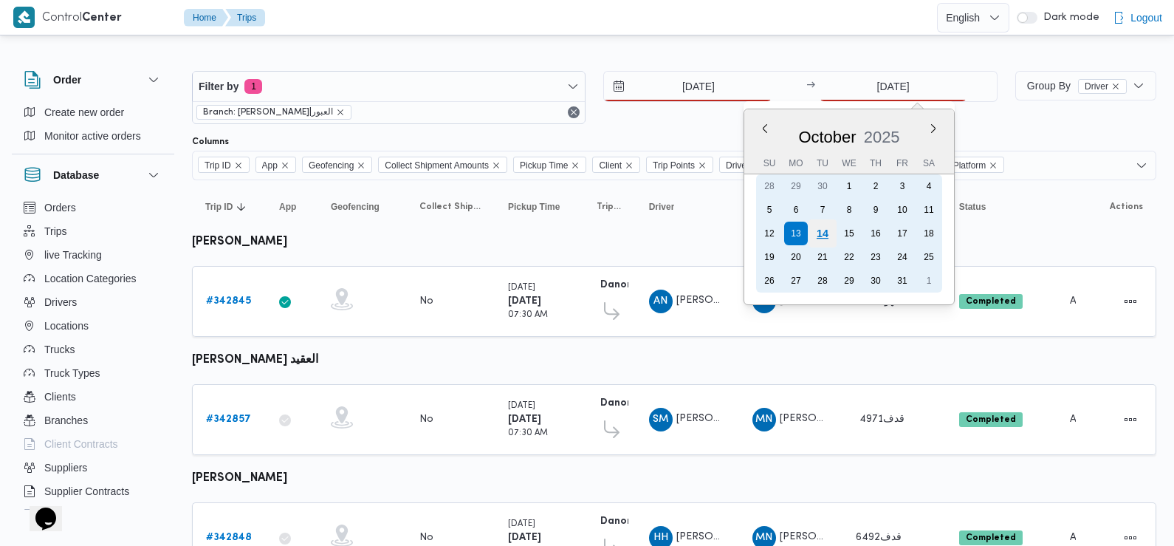
click at [823, 234] on div "14" at bounding box center [823, 233] width 28 height 28
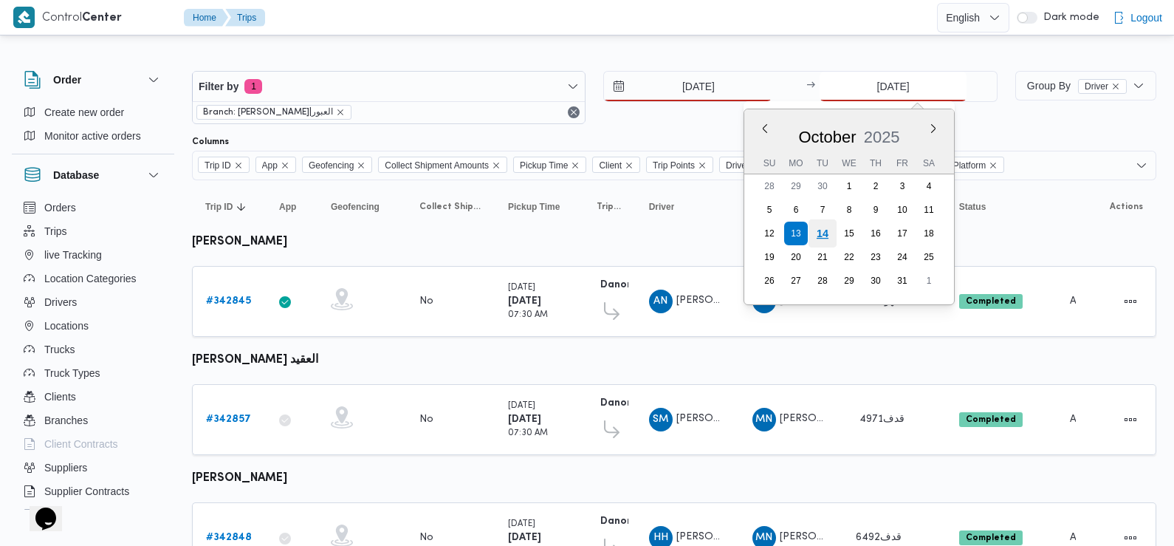
type input "14/10/2025"
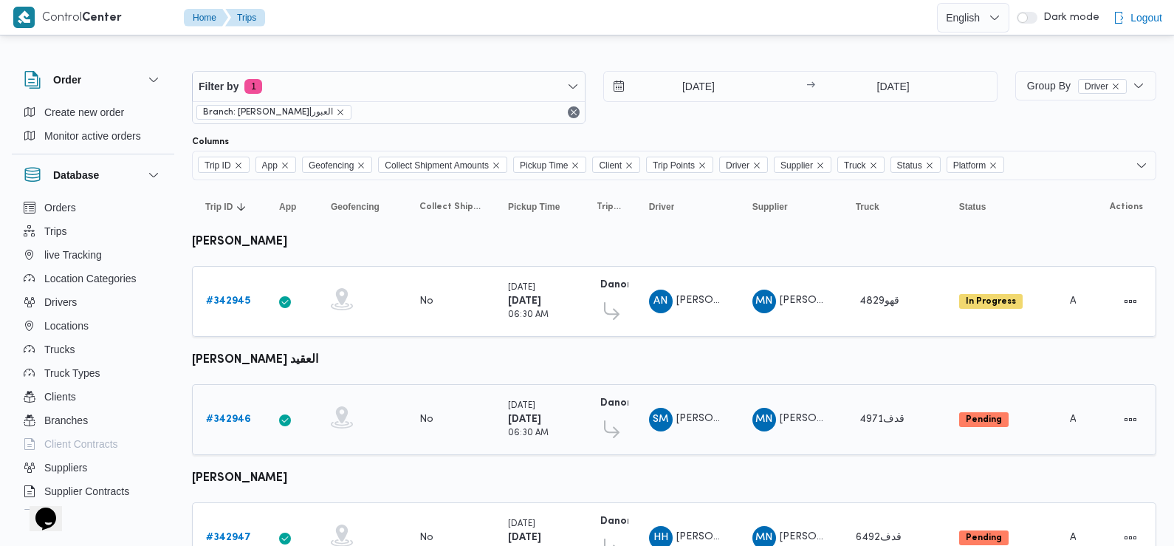
click at [243, 416] on b "# 342946" at bounding box center [228, 419] width 45 height 10
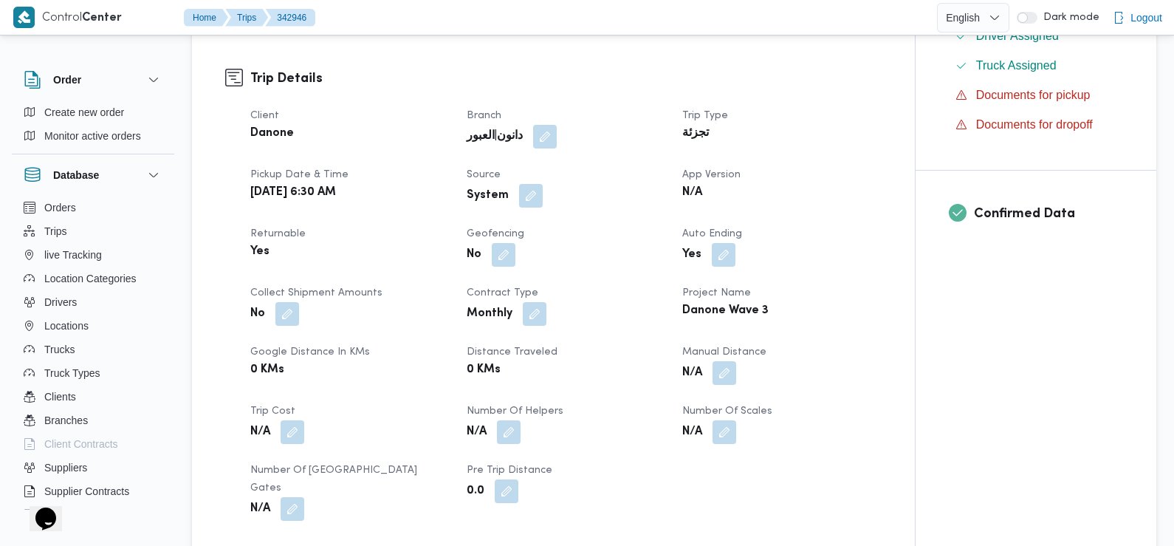
scroll to position [458, 0]
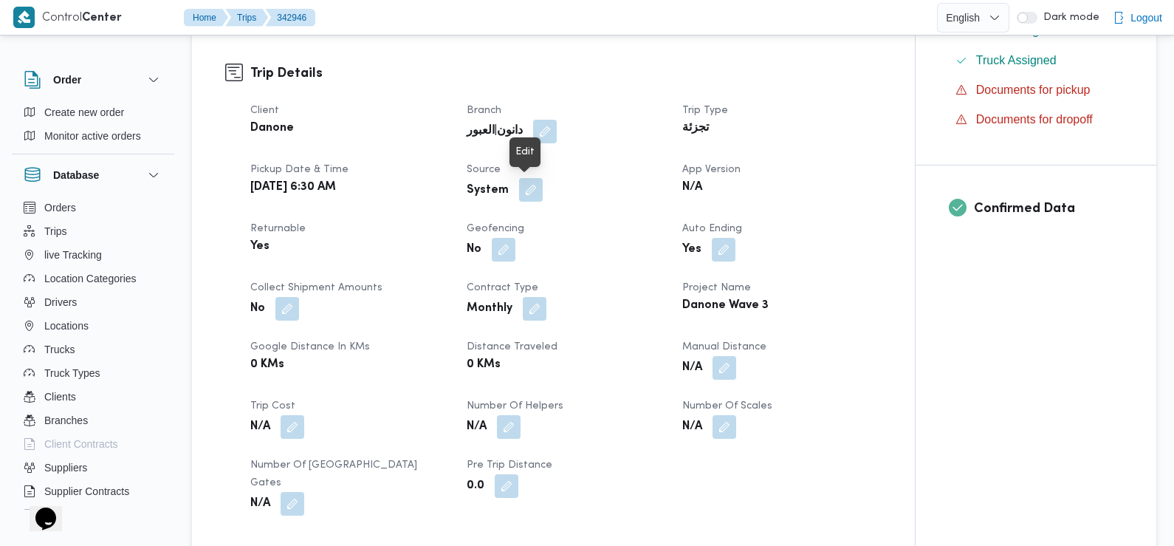
click at [528, 189] on button "button" at bounding box center [531, 190] width 24 height 24
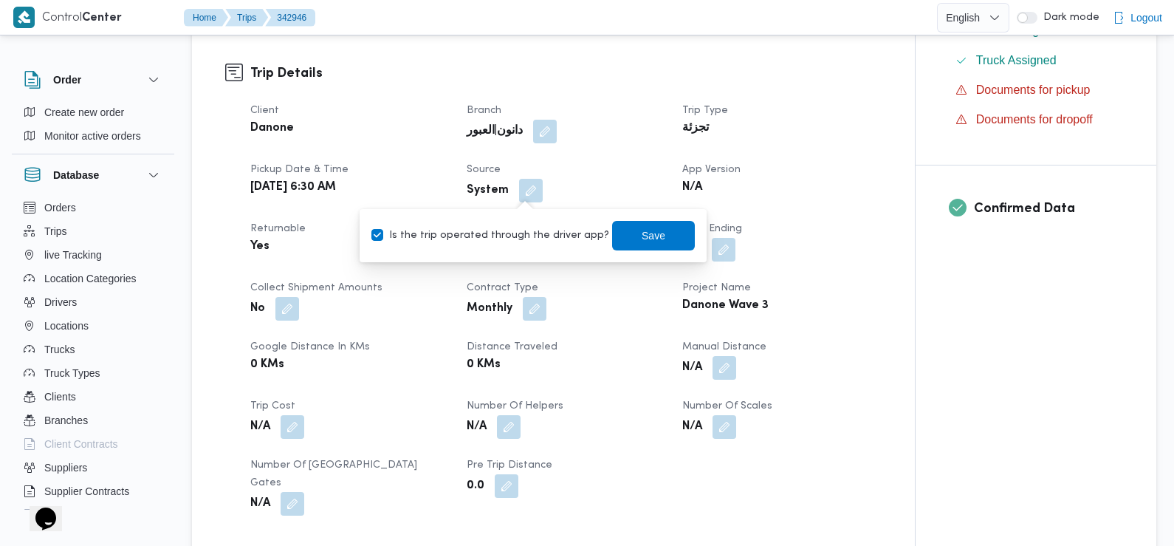
click at [518, 237] on label "Is the trip operated through the driver app?" at bounding box center [490, 236] width 238 height 18
checkbox input "false"
click at [657, 235] on span "Save" at bounding box center [653, 235] width 83 height 30
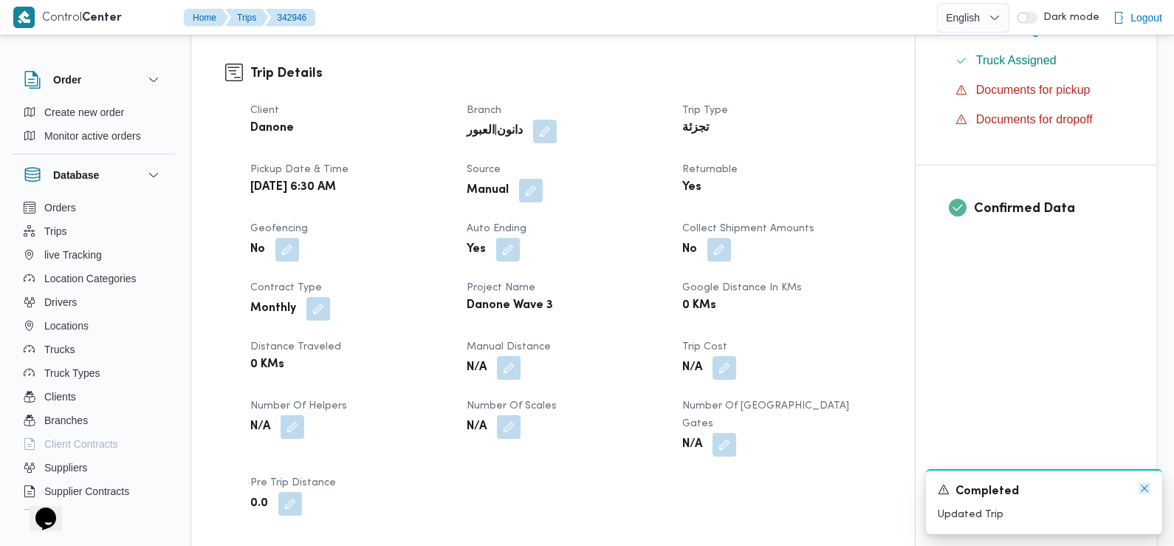
click at [1145, 489] on icon "Dismiss toast" at bounding box center [1144, 487] width 7 height 7
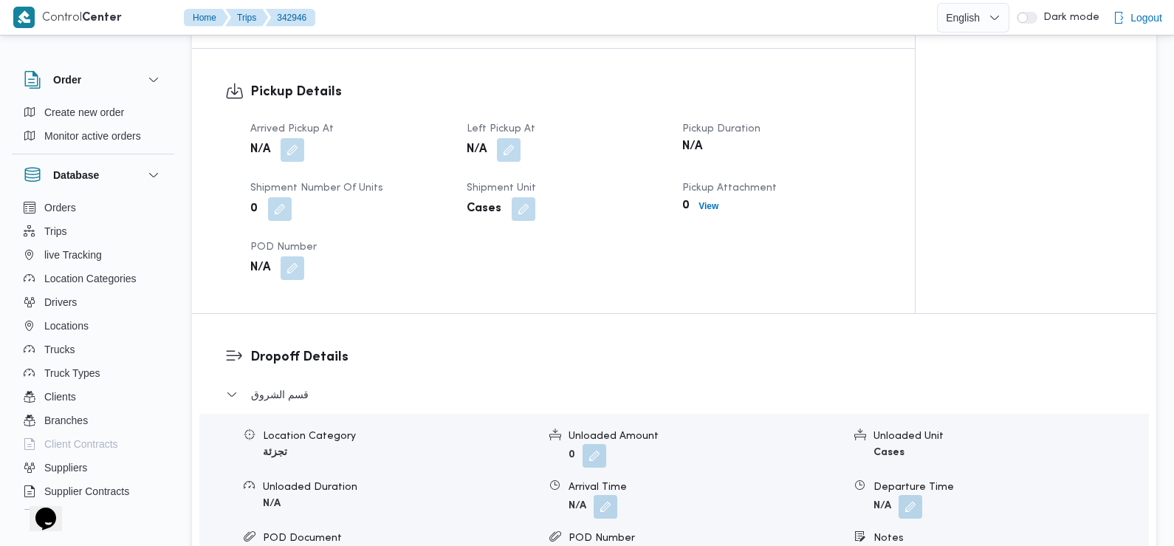
scroll to position [960, 0]
click at [293, 145] on div "Arrived Pickup At N/A Left Pickup At N/A Pickup Duration N/A Shipment Number of…" at bounding box center [565, 198] width 649 height 177
click at [291, 136] on button "button" at bounding box center [293, 148] width 24 height 24
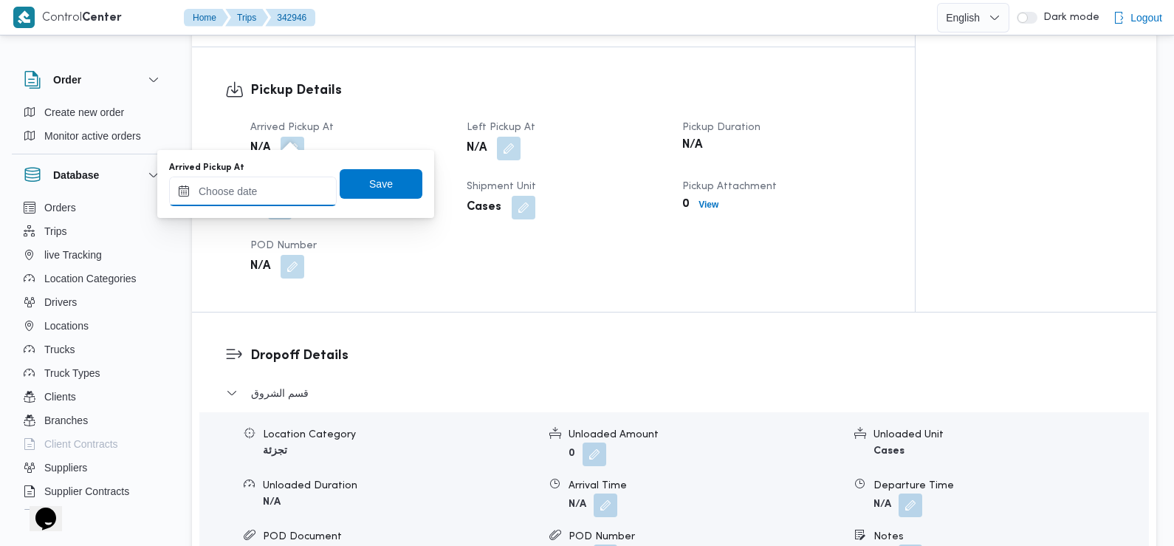
click at [268, 189] on input "Arrived Pickup At" at bounding box center [253, 191] width 168 height 30
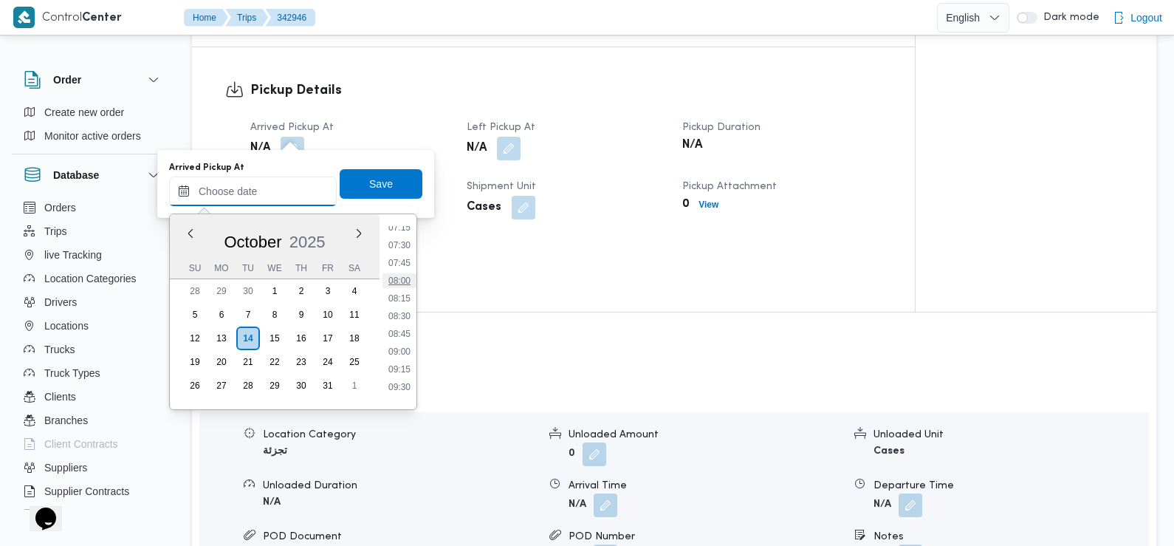
scroll to position [519, 0]
click at [405, 245] on li "07:30" at bounding box center [400, 246] width 34 height 15
type input "14/10/2025 07:30"
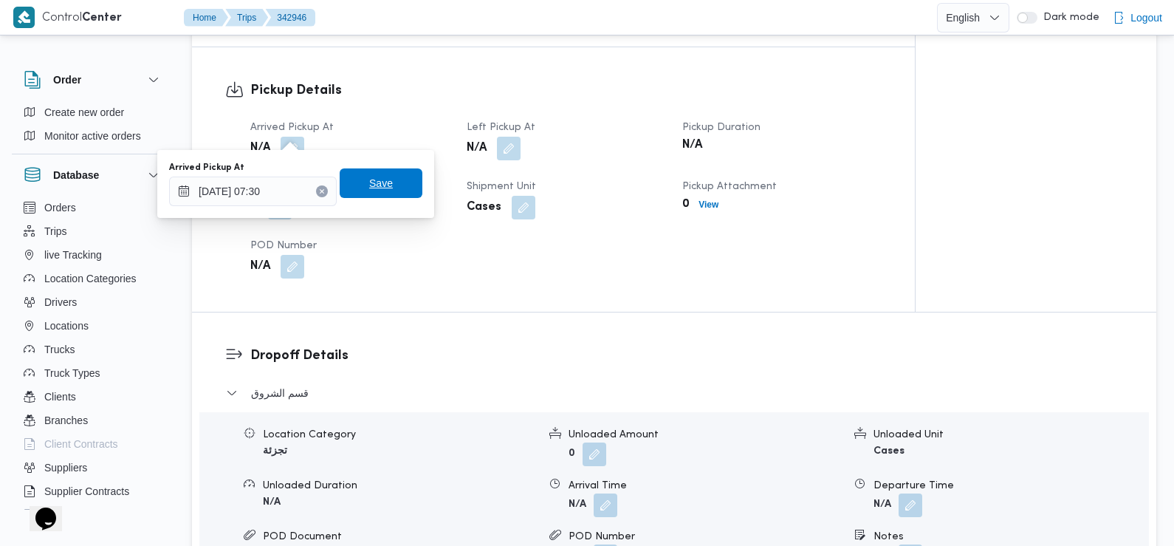
click at [389, 185] on span "Save" at bounding box center [381, 183] width 83 height 30
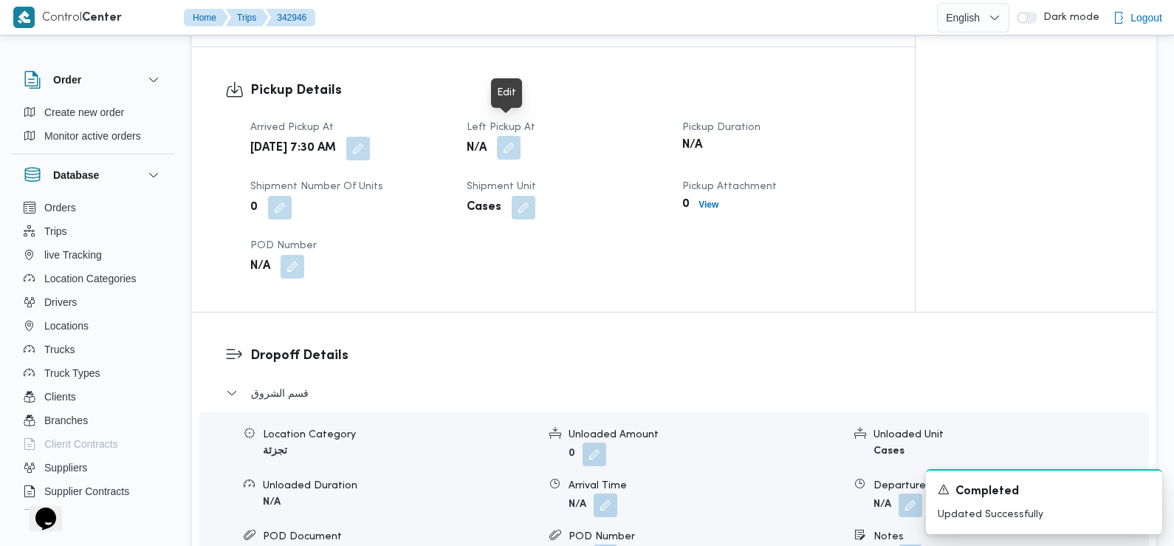
click at [513, 136] on button "button" at bounding box center [509, 148] width 24 height 24
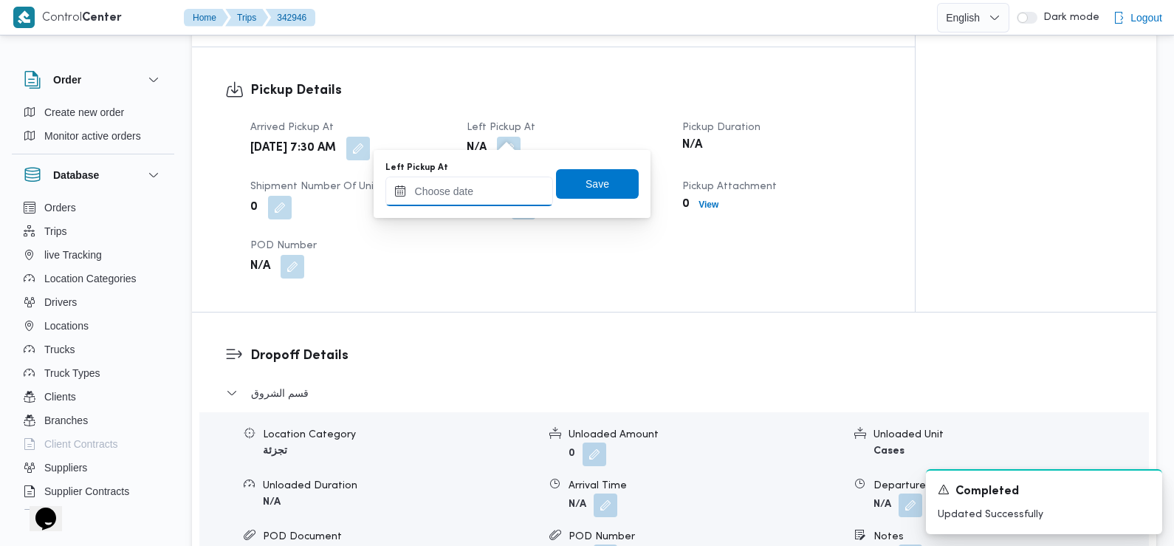
click at [494, 191] on input "Left Pickup At" at bounding box center [469, 191] width 168 height 30
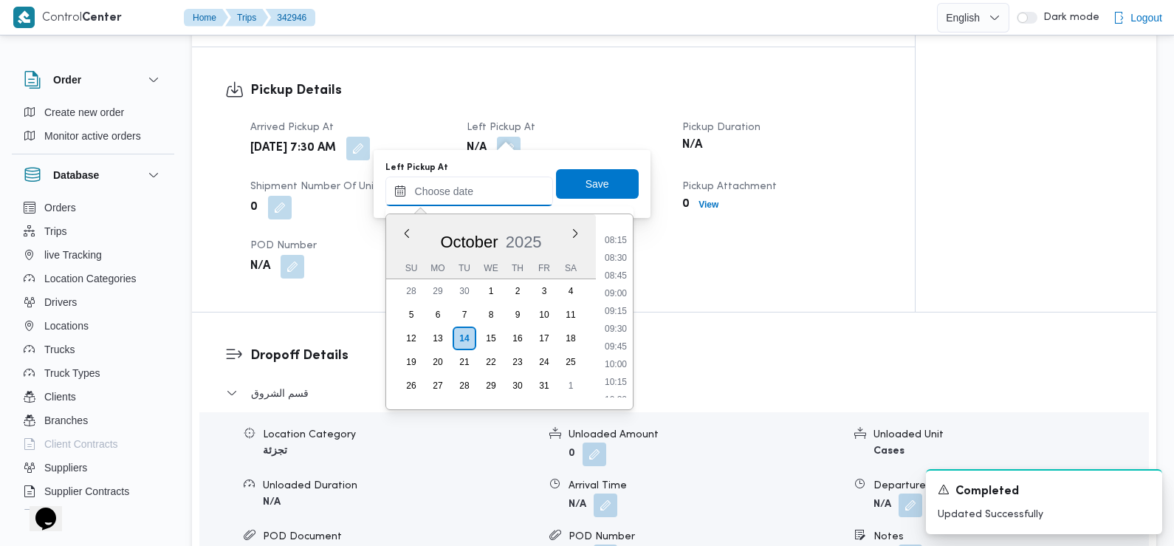
scroll to position [574, 0]
click at [614, 281] on li "08:45" at bounding box center [616, 279] width 34 height 15
type input "14/10/2025 08:45"
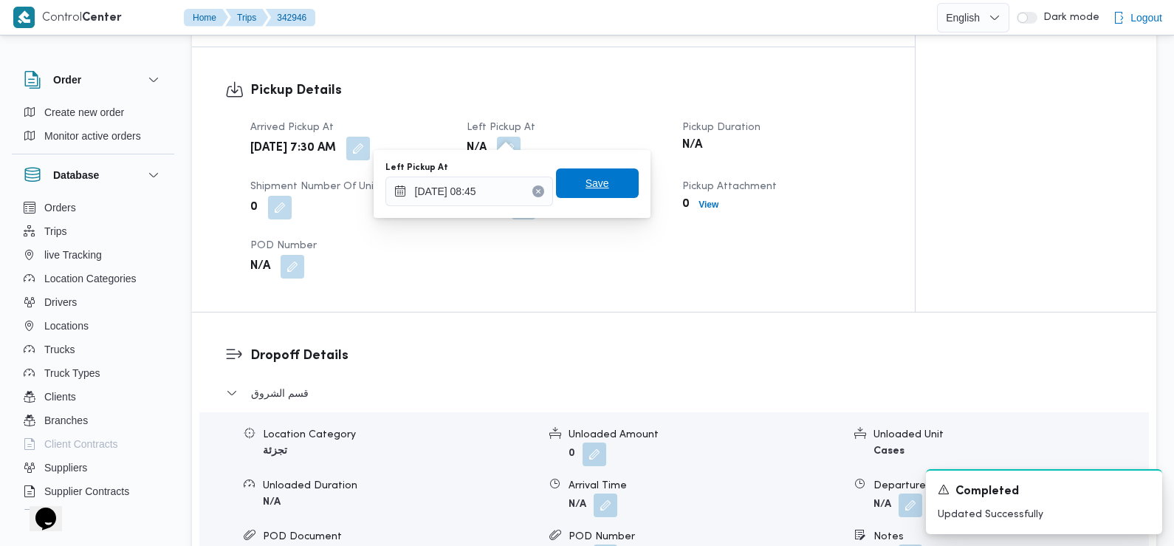
click at [592, 188] on span "Save" at bounding box center [598, 183] width 24 height 18
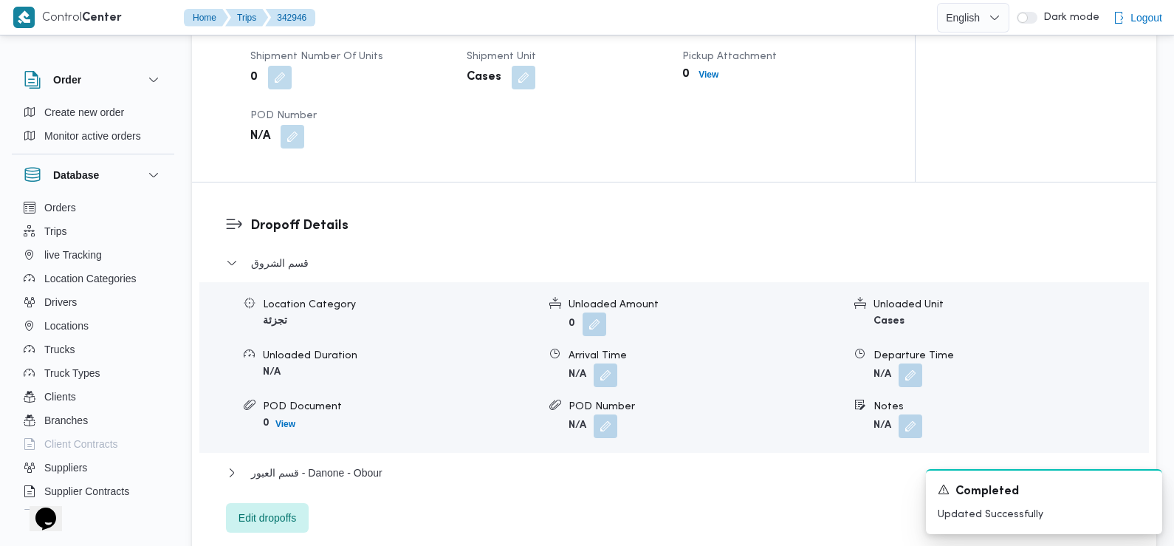
scroll to position [1108, 0]
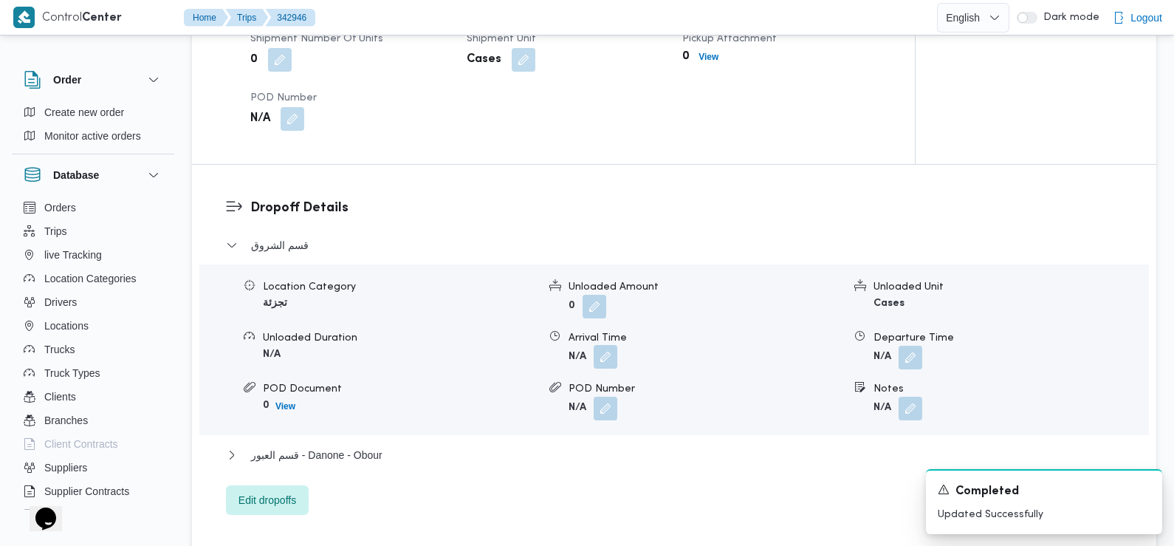
click at [603, 345] on button "button" at bounding box center [606, 357] width 24 height 24
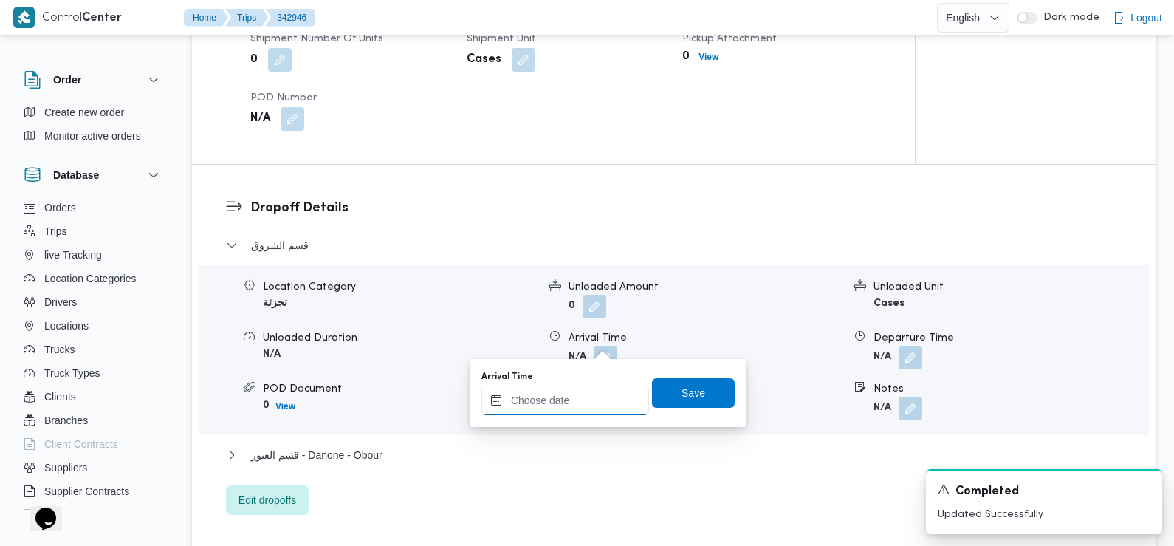
click at [572, 397] on input "Arrival Time" at bounding box center [565, 400] width 168 height 30
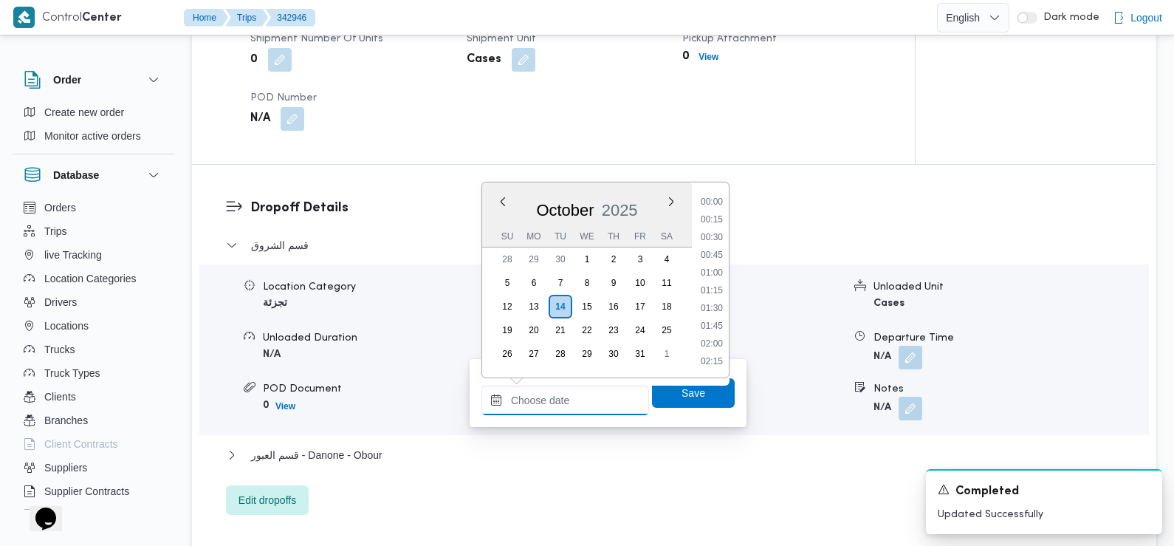
scroll to position [672, 0]
drag, startPoint x: 719, startPoint y: 201, endPoint x: 722, endPoint y: 208, distance: 7.6
click at [719, 201] on li "09:30" at bounding box center [712, 203] width 34 height 15
type input "14/10/2025 09:30"
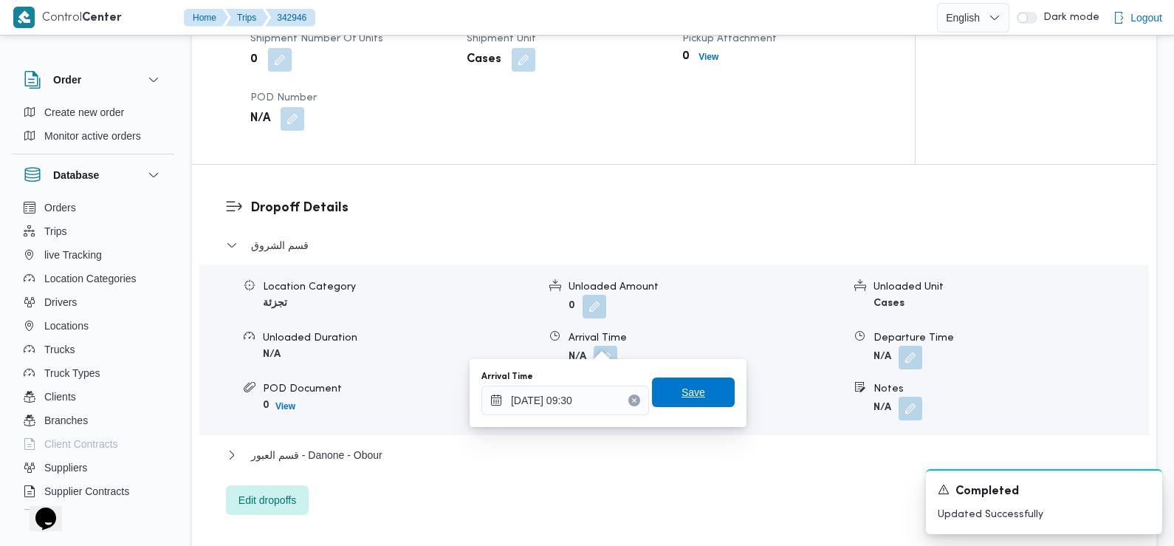
click at [682, 394] on span "Save" at bounding box center [694, 392] width 24 height 18
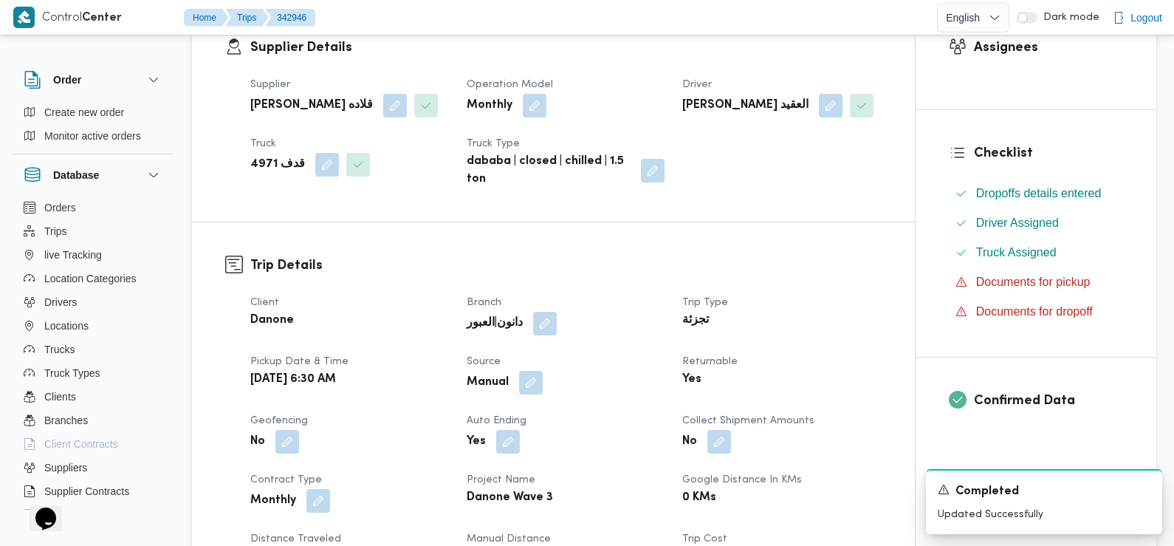
scroll to position [0, 0]
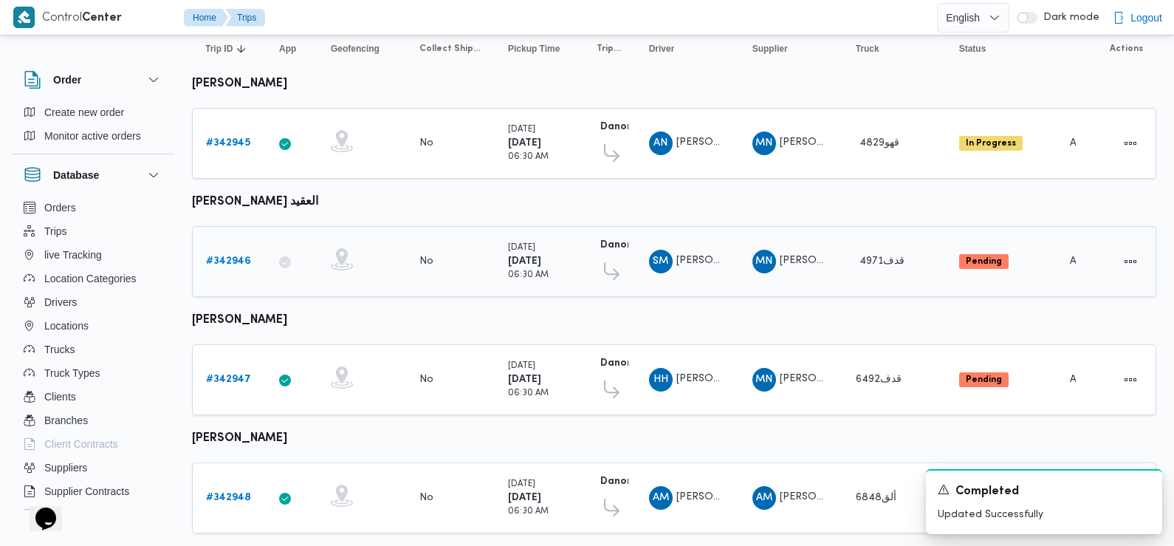
scroll to position [216, 0]
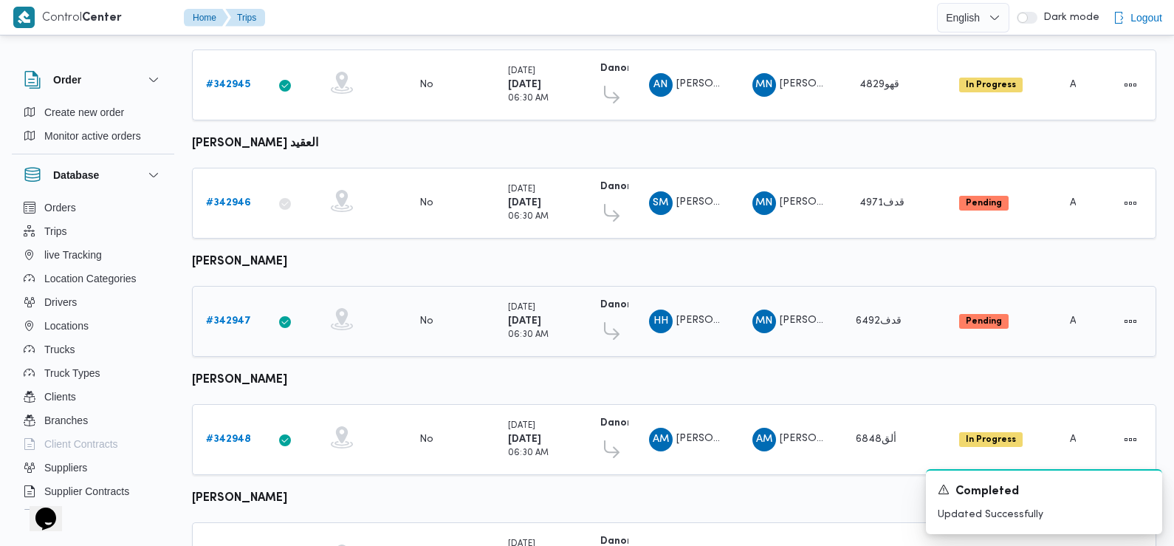
click at [224, 320] on b "# 342947" at bounding box center [228, 321] width 45 height 10
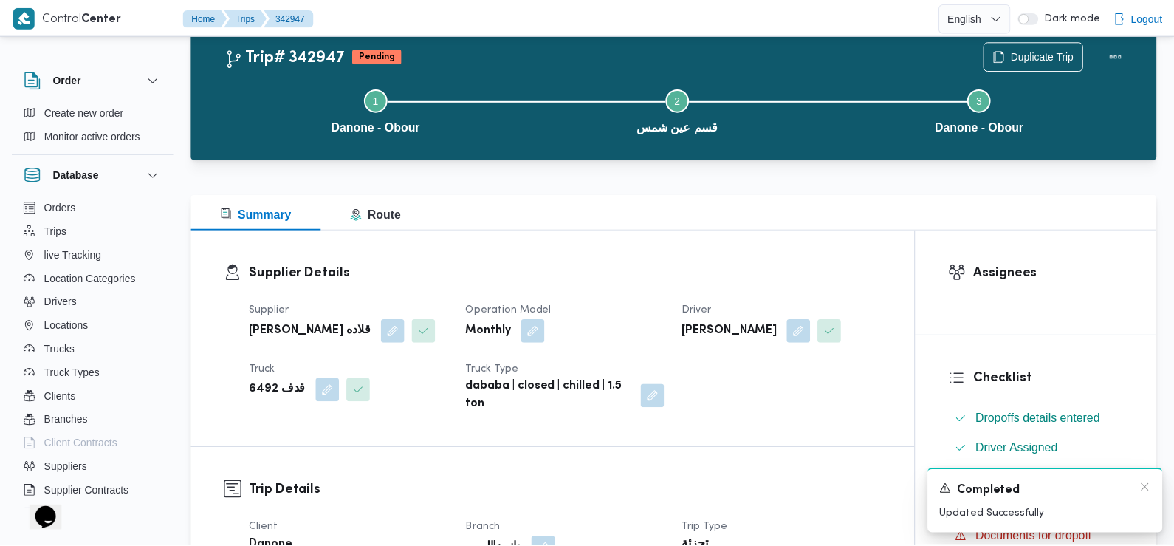
scroll to position [216, 0]
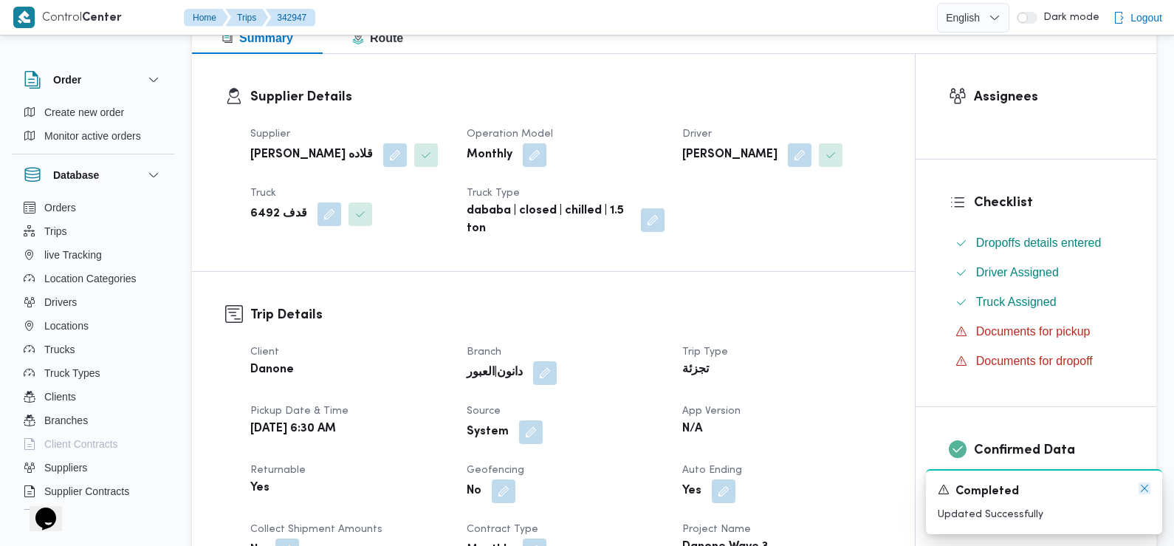
click at [1143, 486] on icon "Dismiss toast" at bounding box center [1145, 488] width 12 height 12
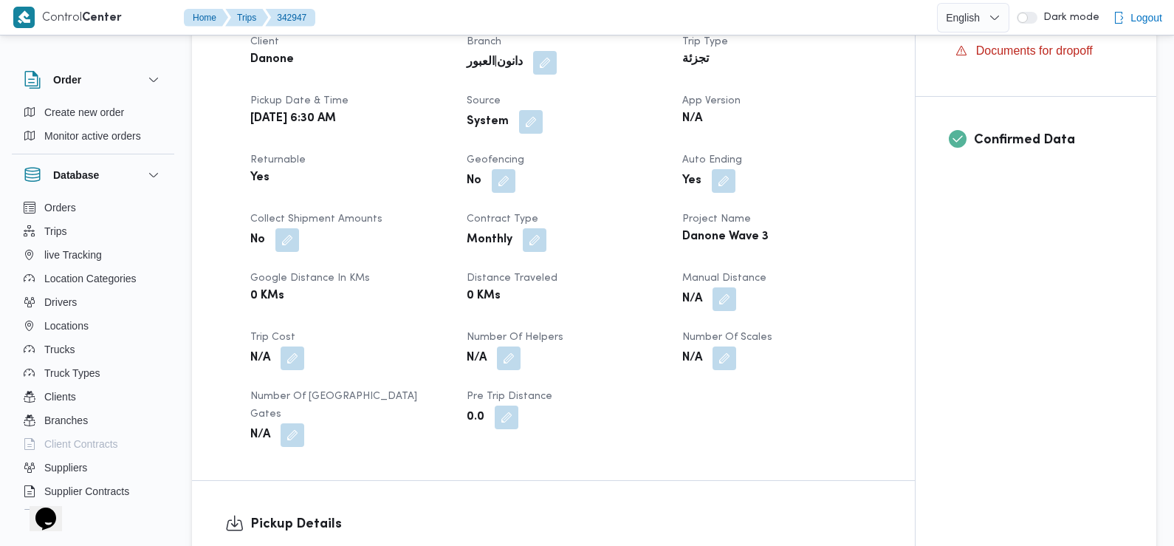
scroll to position [532, 0]
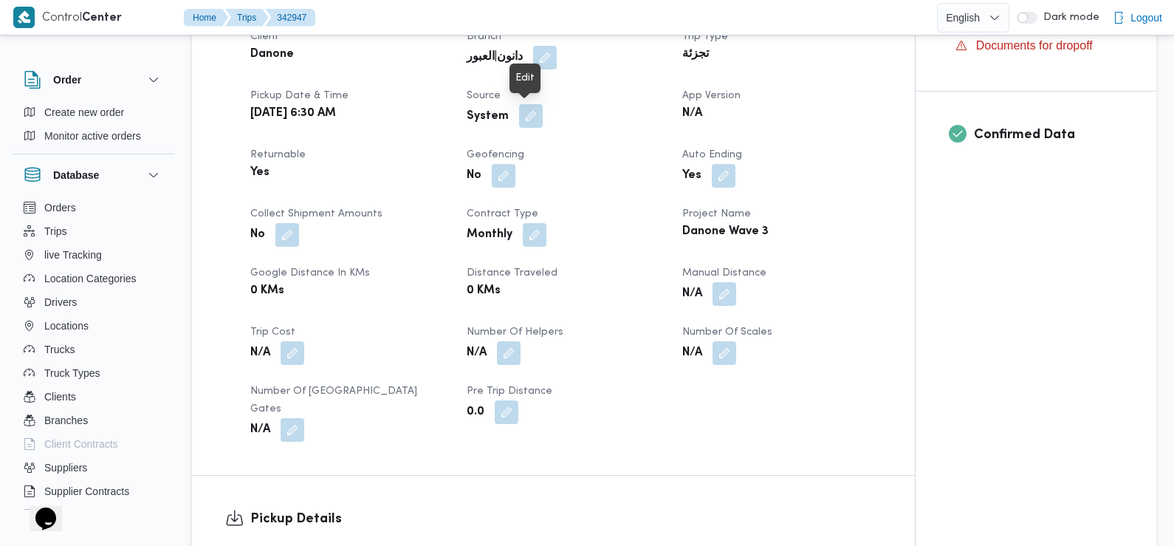
click at [526, 114] on button "button" at bounding box center [531, 116] width 24 height 24
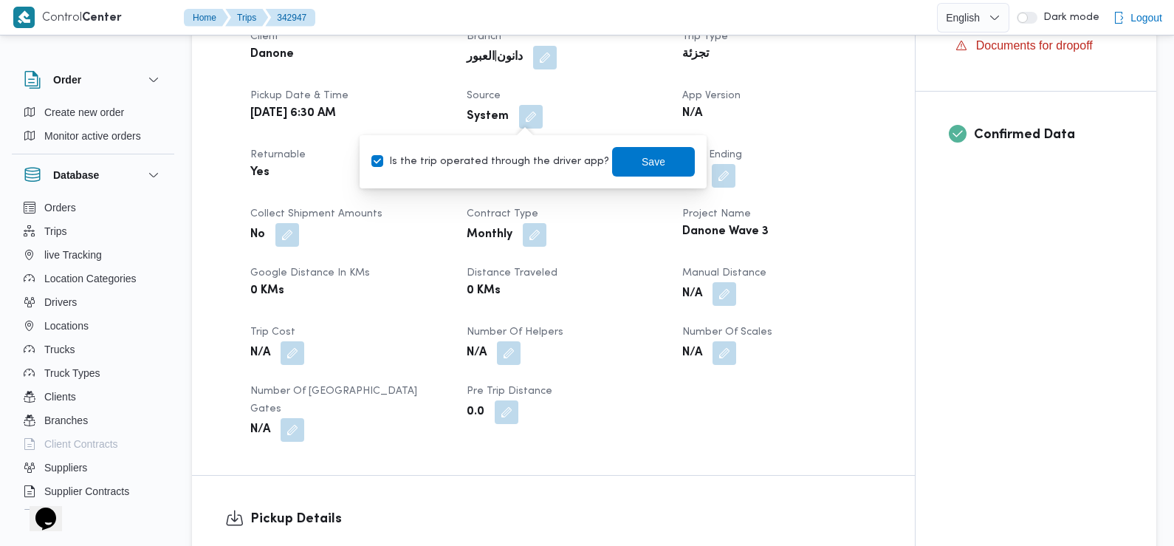
click at [532, 157] on label "Is the trip operated through the driver app?" at bounding box center [490, 162] width 238 height 18
checkbox input "false"
click at [642, 160] on span "Save" at bounding box center [654, 161] width 24 height 18
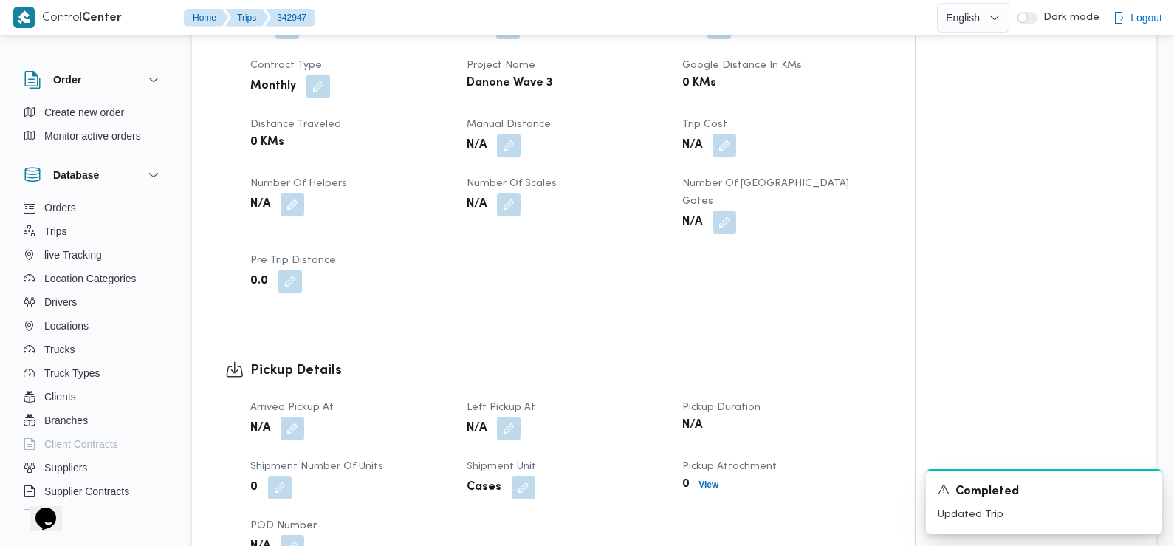
scroll to position [719, 0]
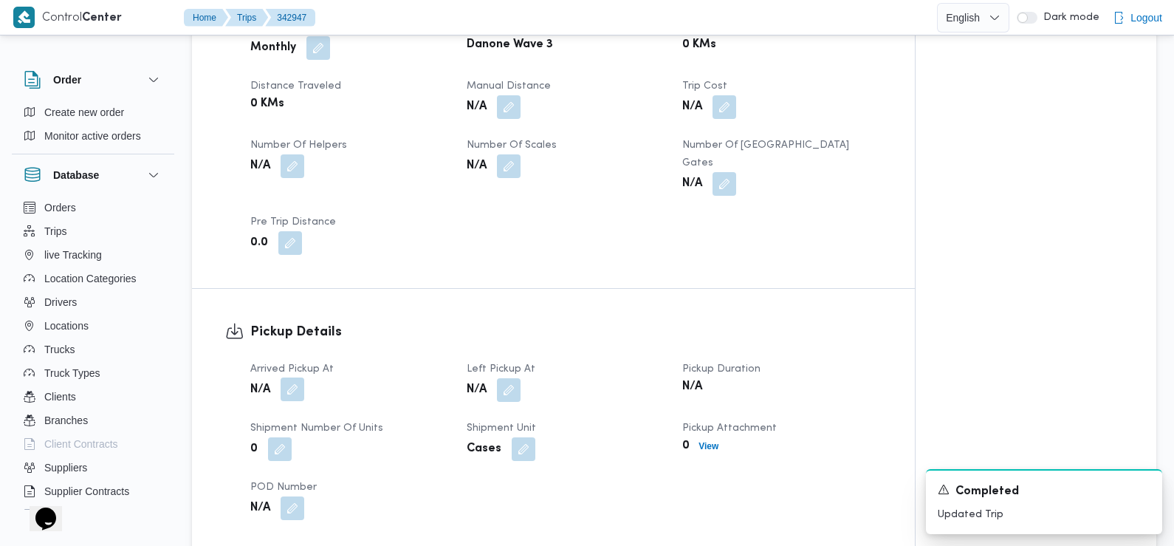
click at [292, 377] on button "button" at bounding box center [293, 389] width 24 height 24
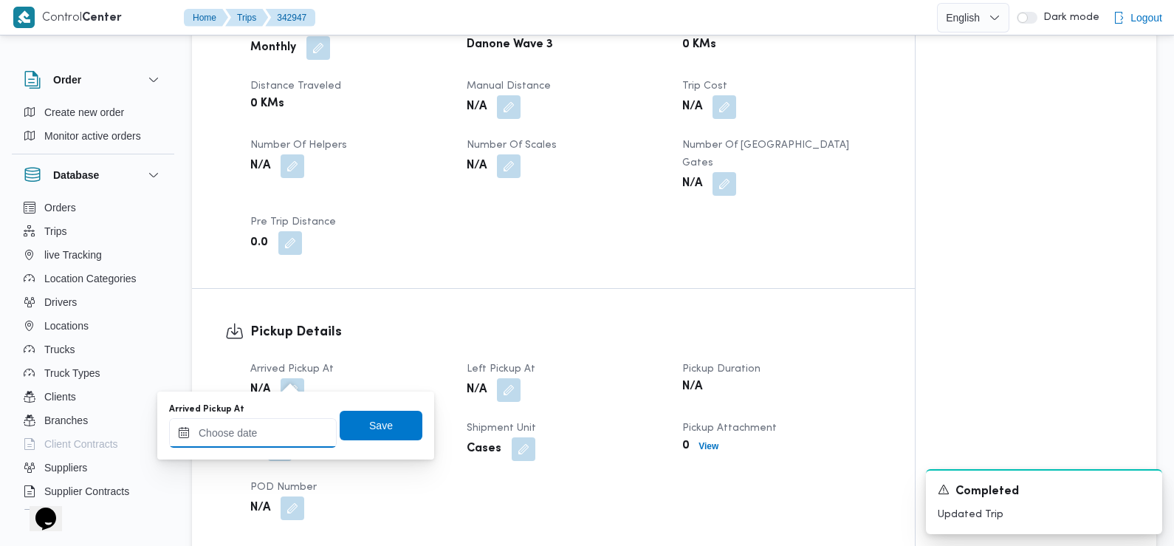
click at [271, 428] on input "Arrived Pickup At" at bounding box center [253, 433] width 168 height 30
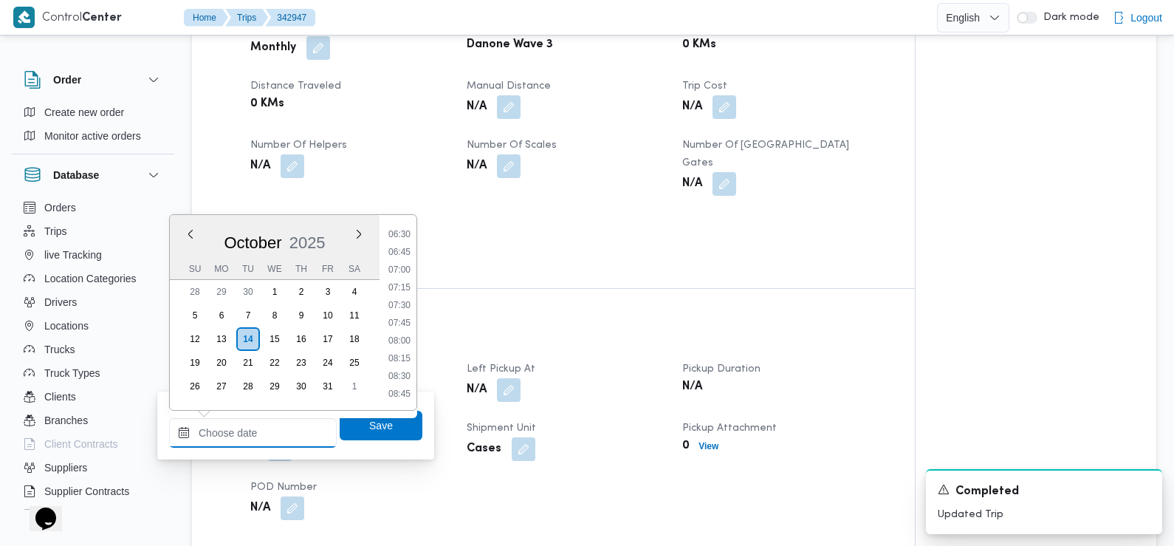
scroll to position [441, 0]
click at [402, 323] on li "07:30" at bounding box center [400, 325] width 34 height 15
type input "14/10/2025 07:30"
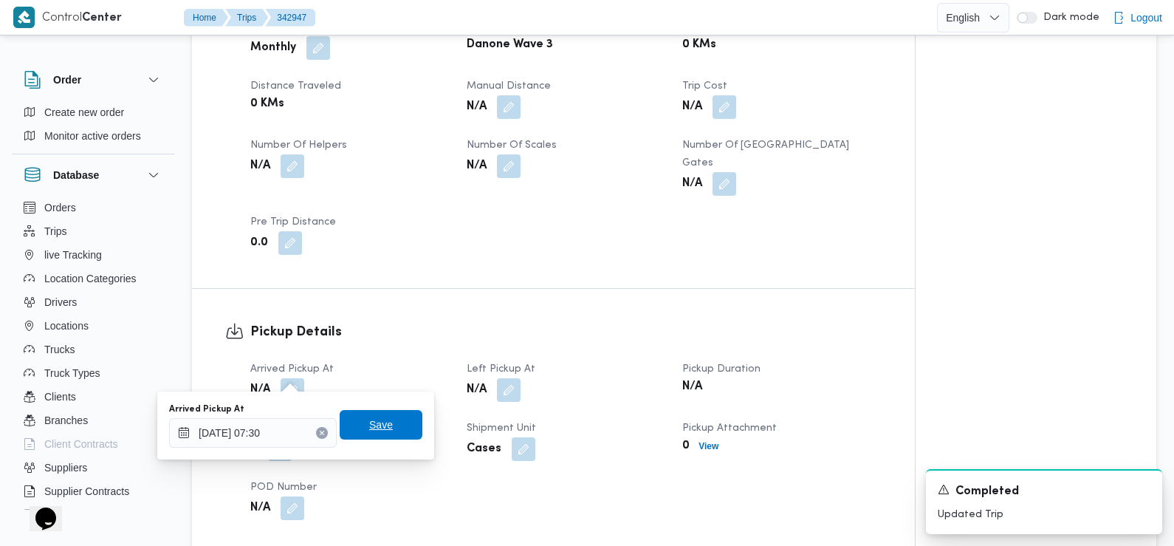
click at [377, 422] on span "Save" at bounding box center [381, 425] width 24 height 18
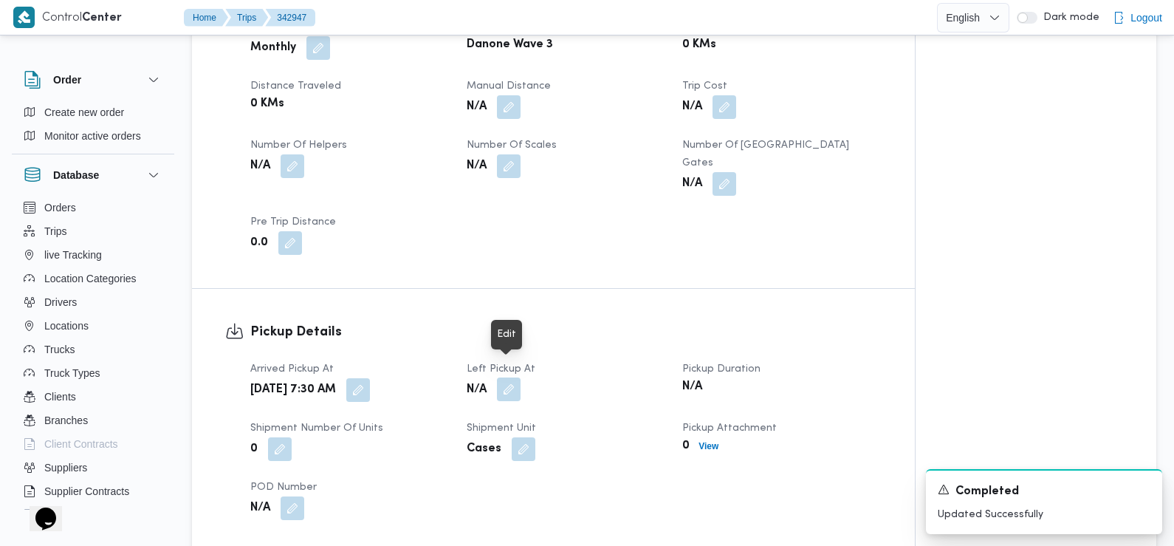
click at [509, 377] on button "button" at bounding box center [509, 389] width 24 height 24
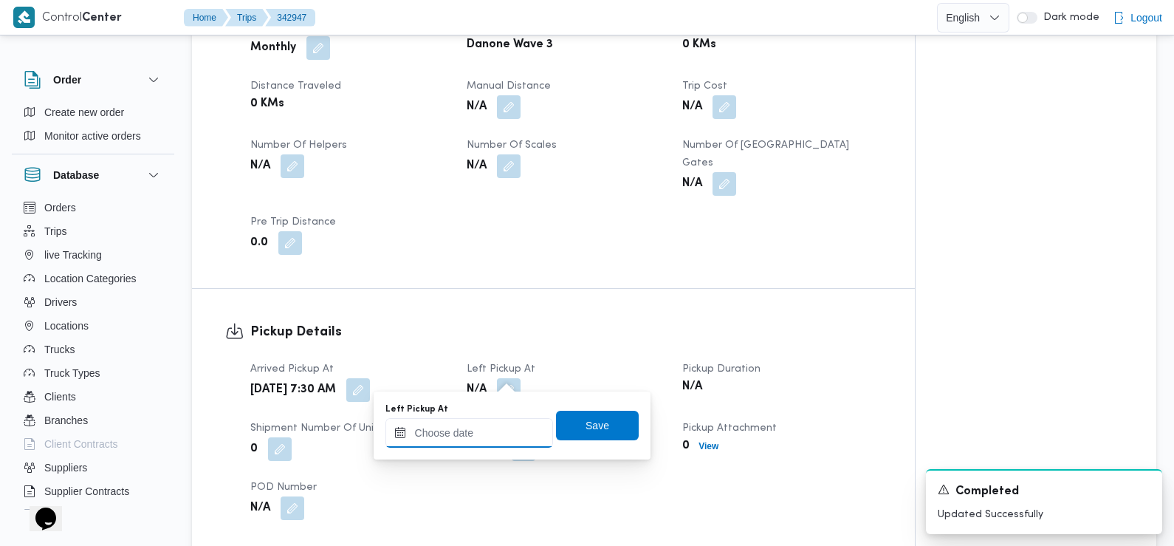
click at [481, 436] on input "Left Pickup At" at bounding box center [469, 433] width 168 height 30
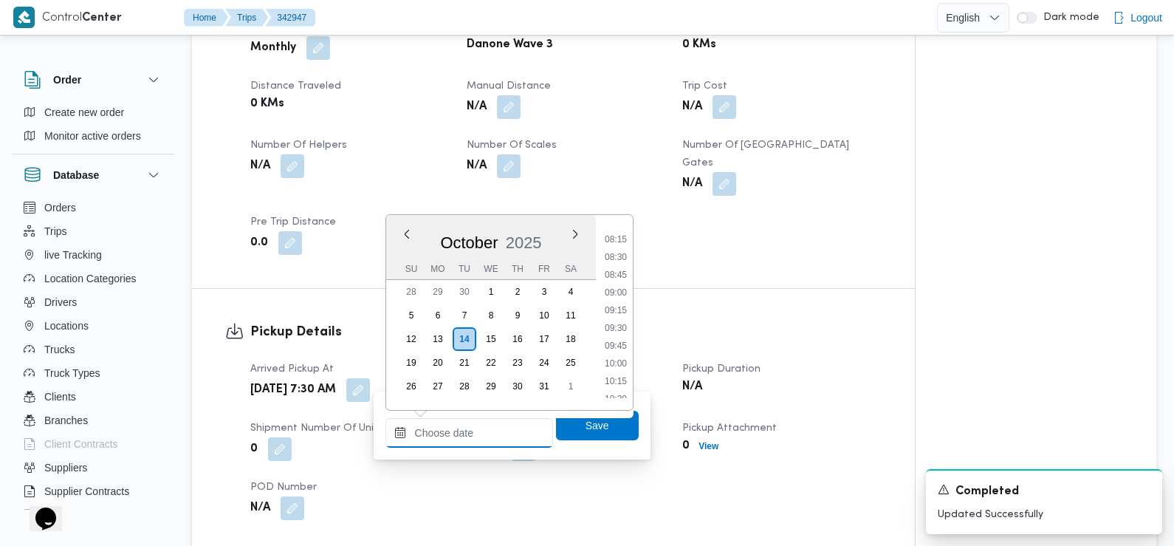
scroll to position [578, 0]
click at [618, 276] on li "08:45" at bounding box center [616, 276] width 34 height 15
type input "14/10/2025 08:45"
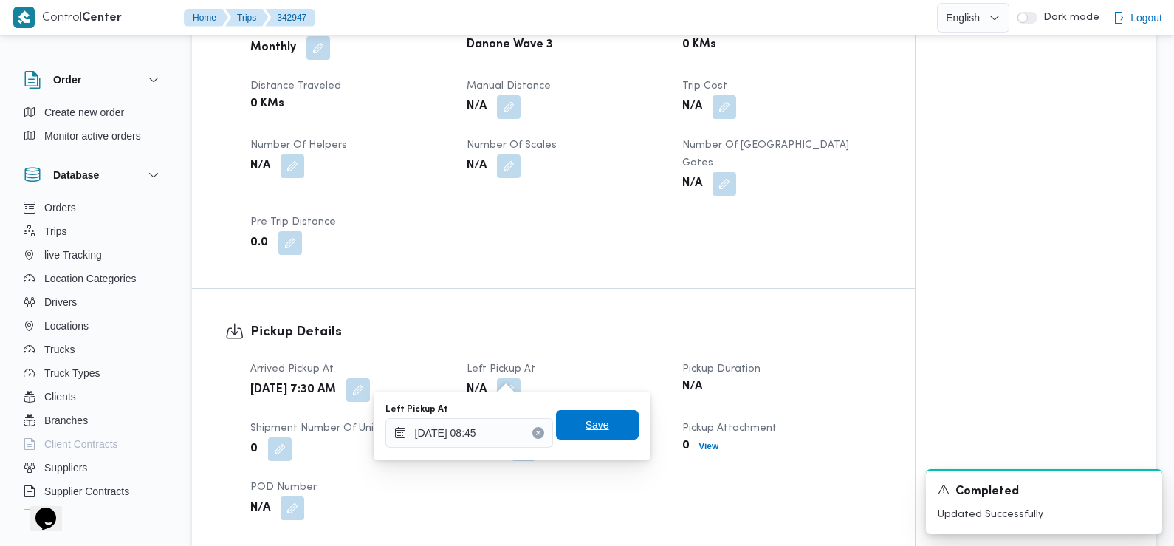
click at [595, 428] on span "Save" at bounding box center [598, 425] width 24 height 18
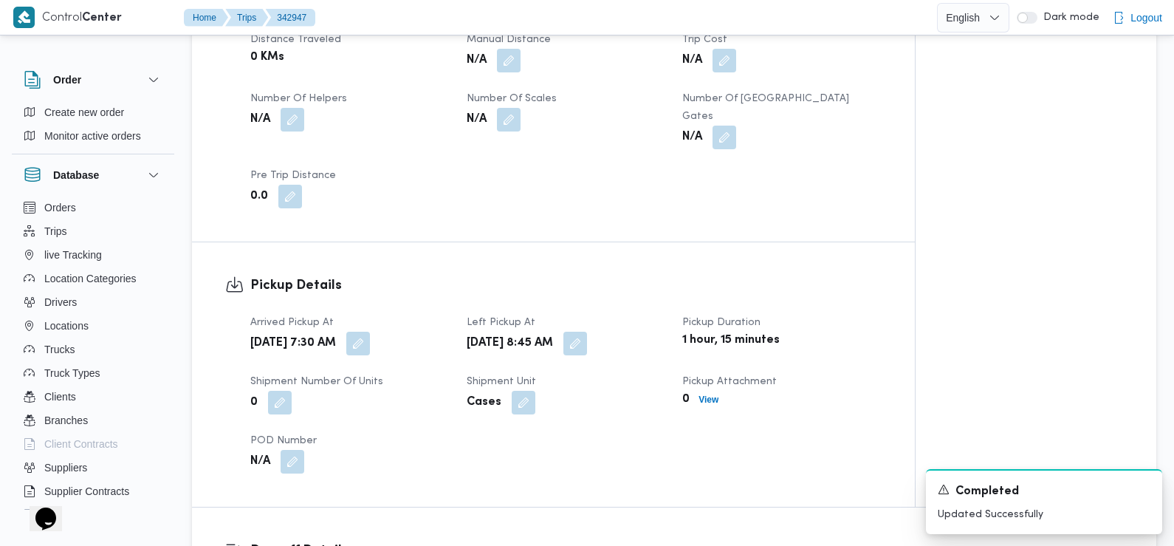
scroll to position [1043, 0]
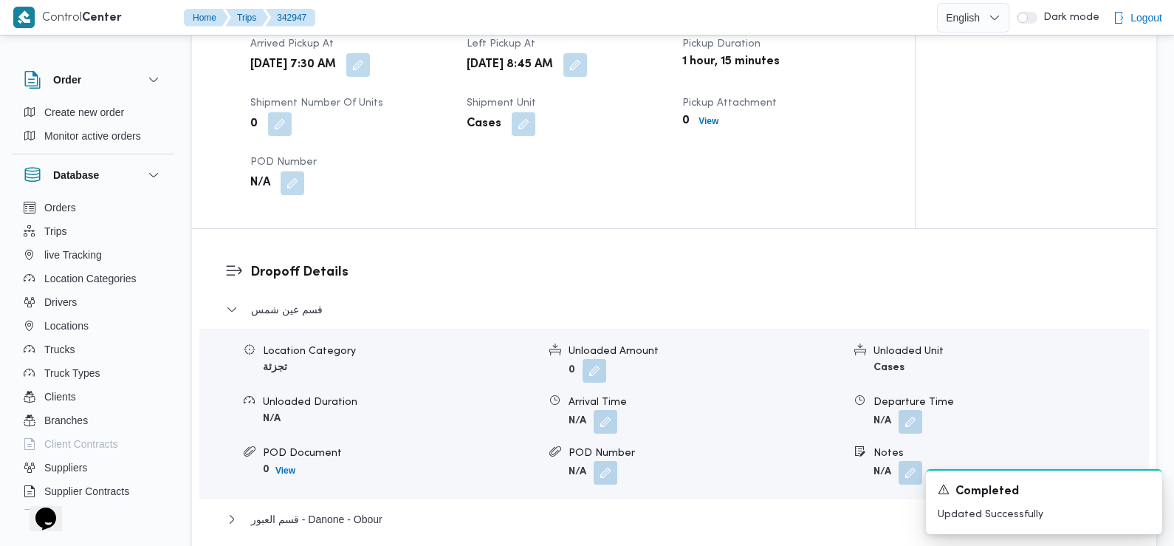
click at [604, 394] on div "Arrival Time" at bounding box center [706, 402] width 275 height 16
click at [605, 409] on button "button" at bounding box center [606, 421] width 24 height 24
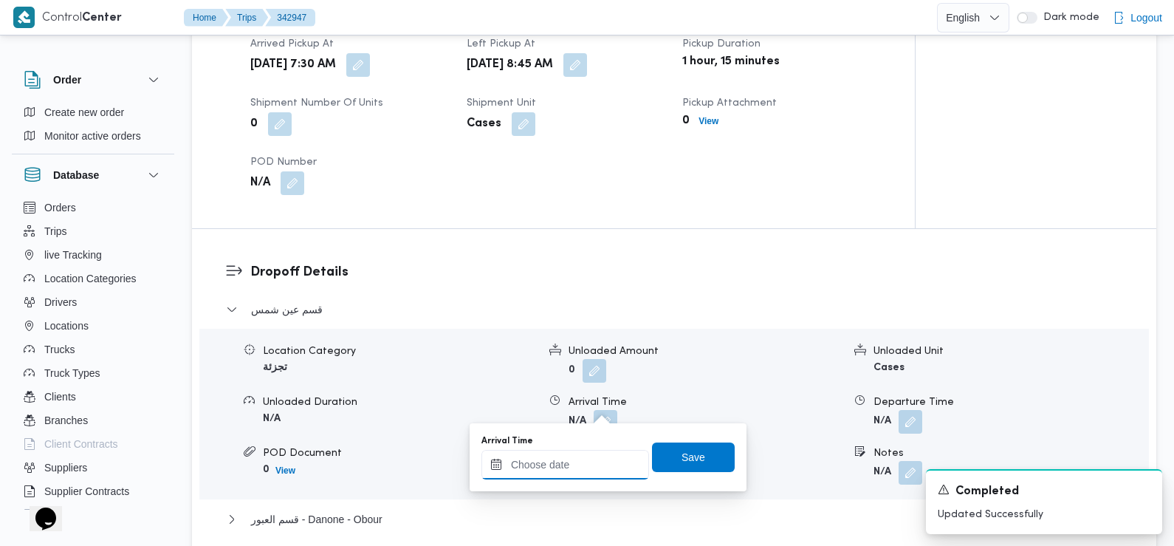
click at [572, 467] on input "Arrival Time" at bounding box center [565, 465] width 168 height 30
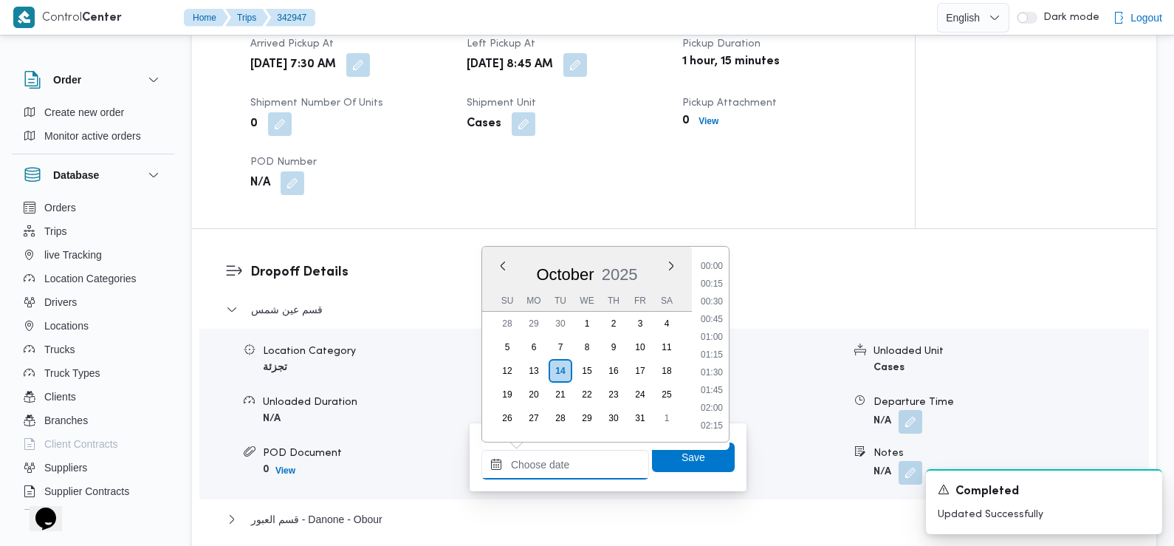
scroll to position [672, 0]
click at [719, 286] on li "09:45" at bounding box center [712, 285] width 34 height 15
type input "14/10/2025 09:45"
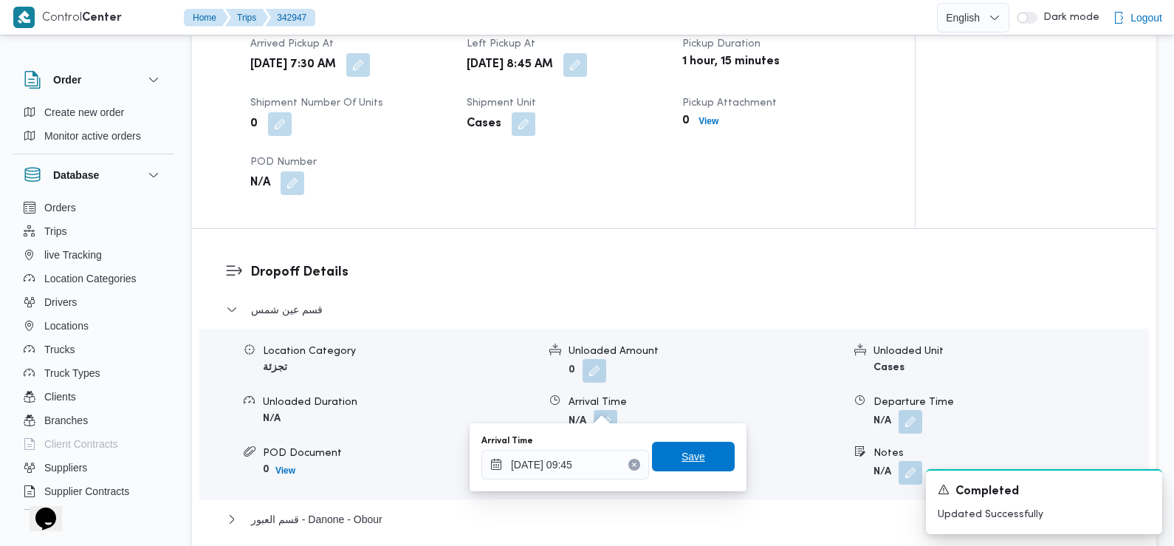
click at [682, 459] on span "Save" at bounding box center [694, 457] width 24 height 18
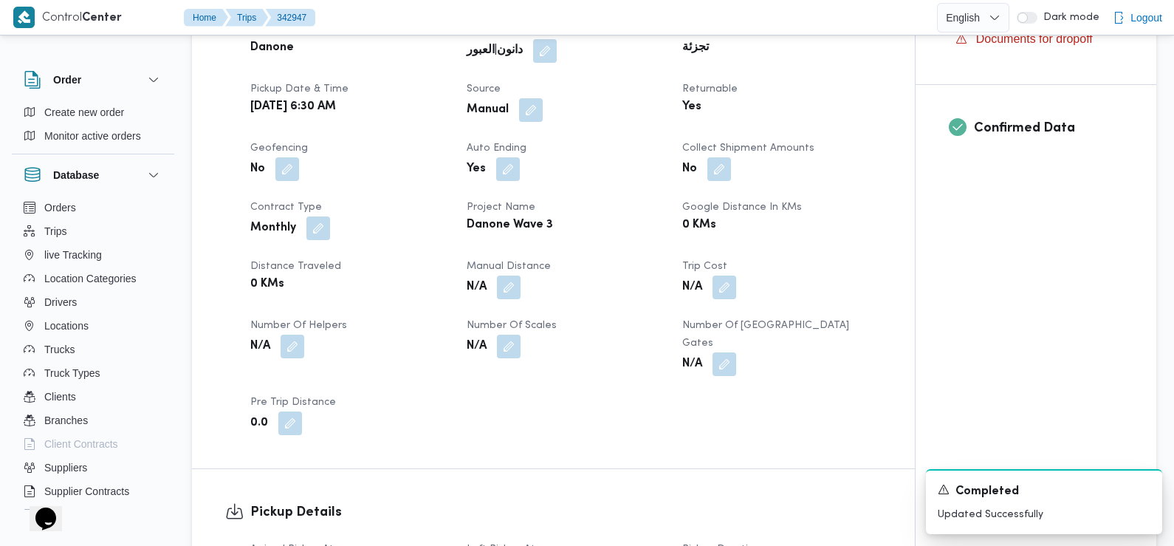
scroll to position [0, 0]
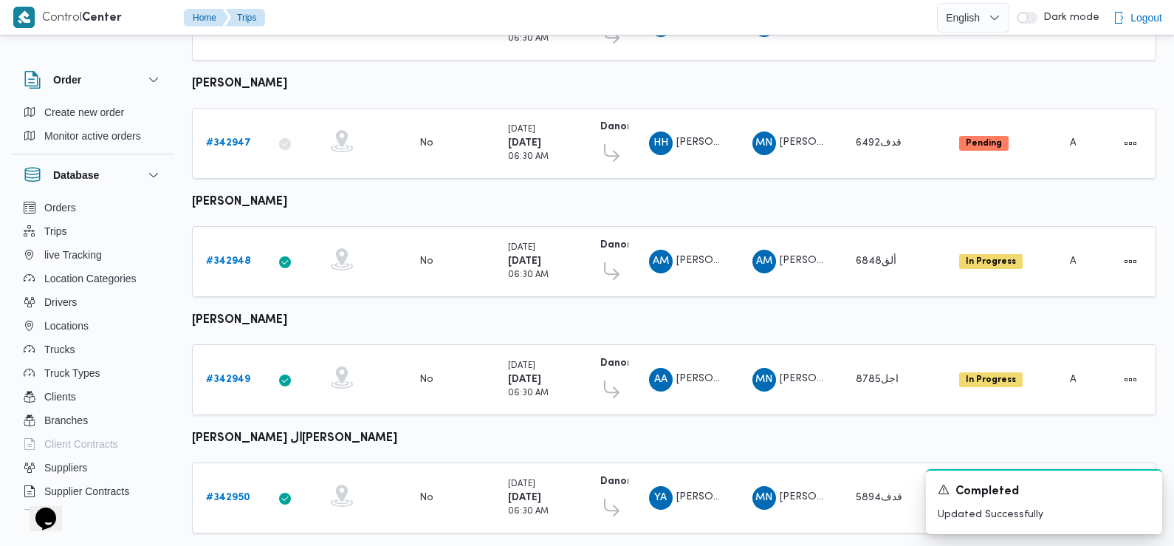
scroll to position [399, 0]
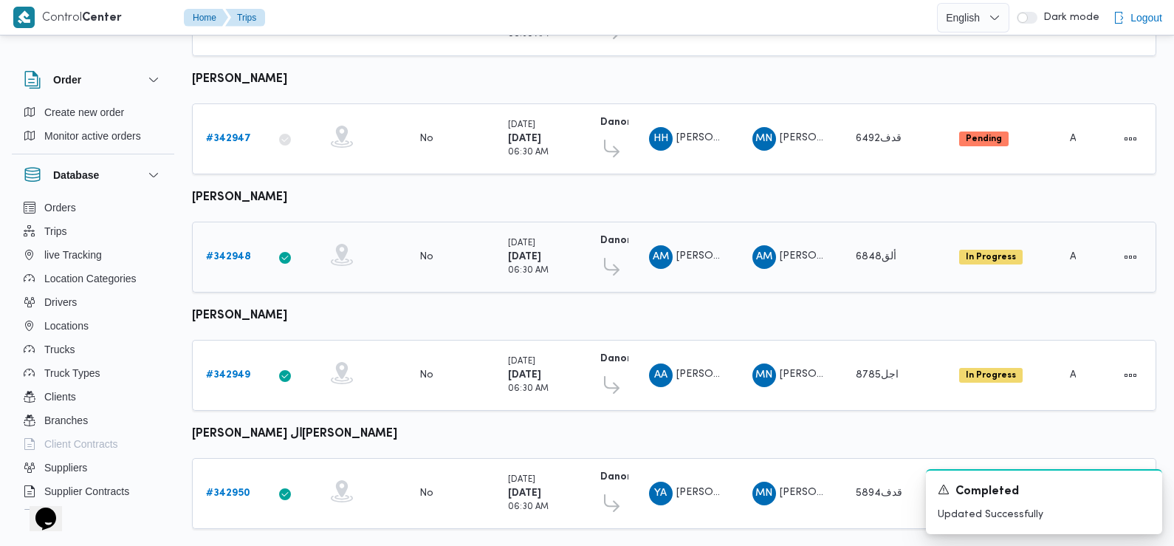
click at [226, 252] on b "# 342948" at bounding box center [228, 257] width 45 height 10
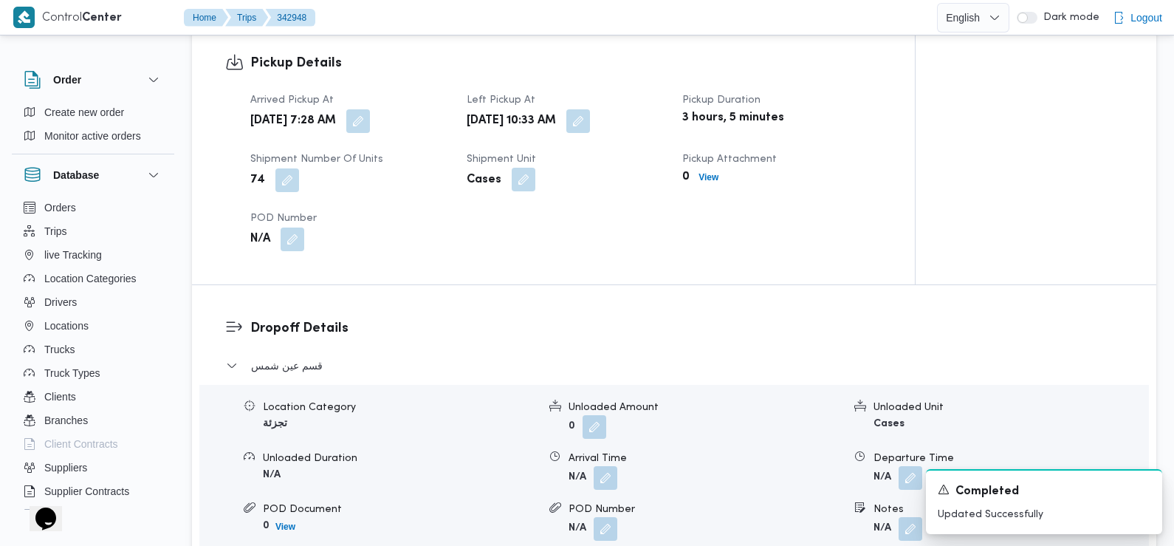
scroll to position [1019, 0]
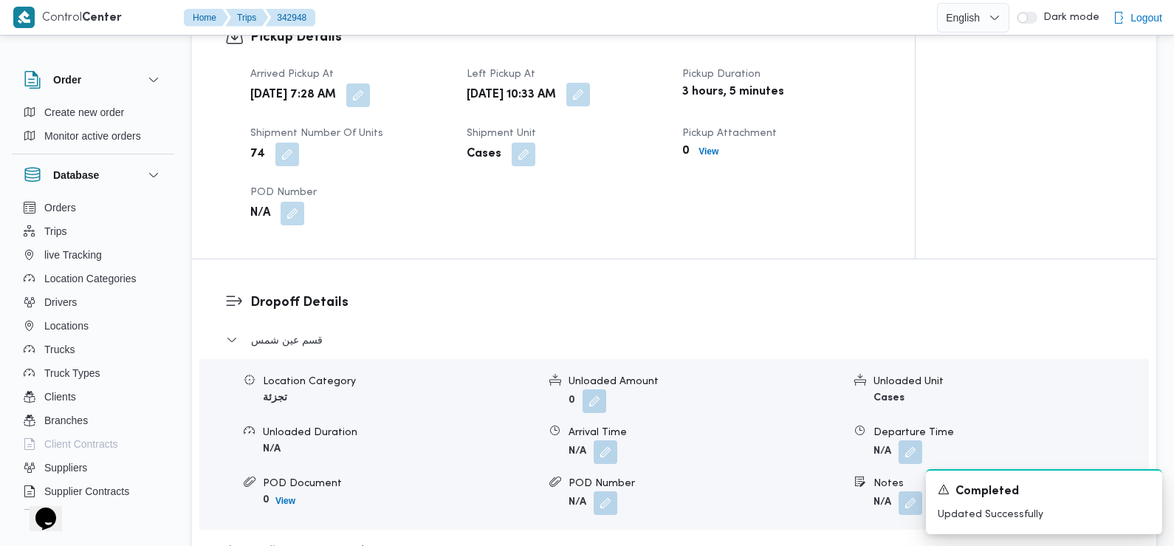
click at [590, 83] on button "button" at bounding box center [578, 95] width 24 height 24
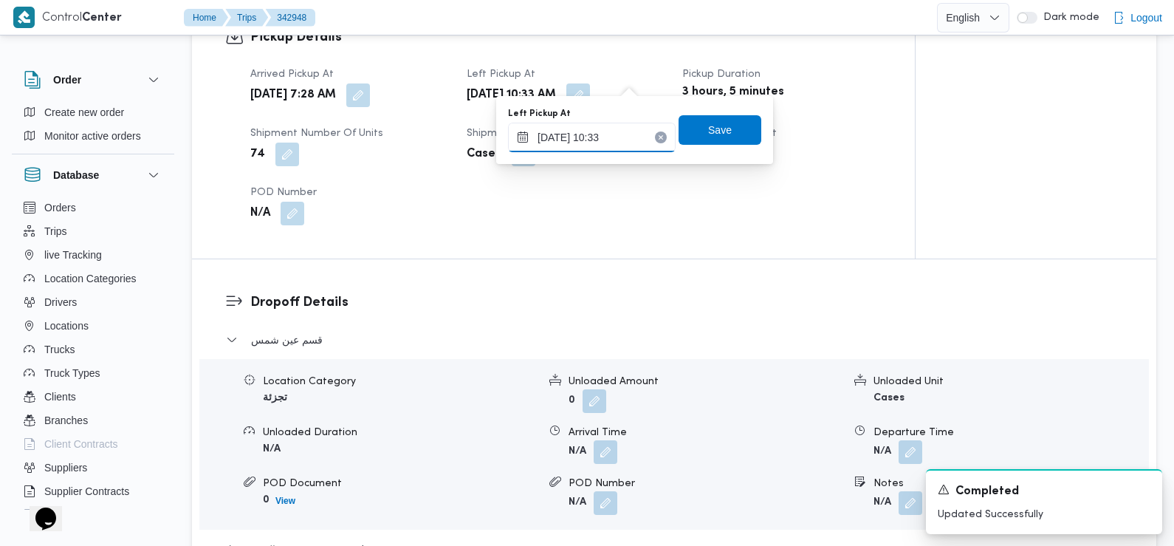
click at [626, 131] on input "14/10/2025 10:33" at bounding box center [592, 138] width 168 height 30
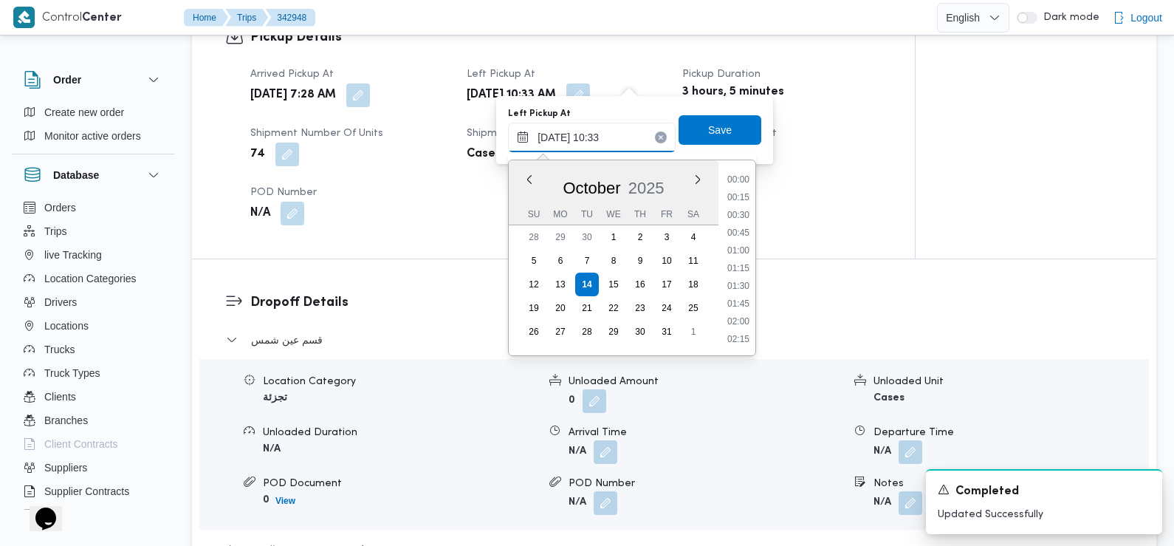
scroll to position [654, 0]
click at [740, 201] on li "09:30" at bounding box center [738, 198] width 34 height 15
type input "14/10/2025 09:30"
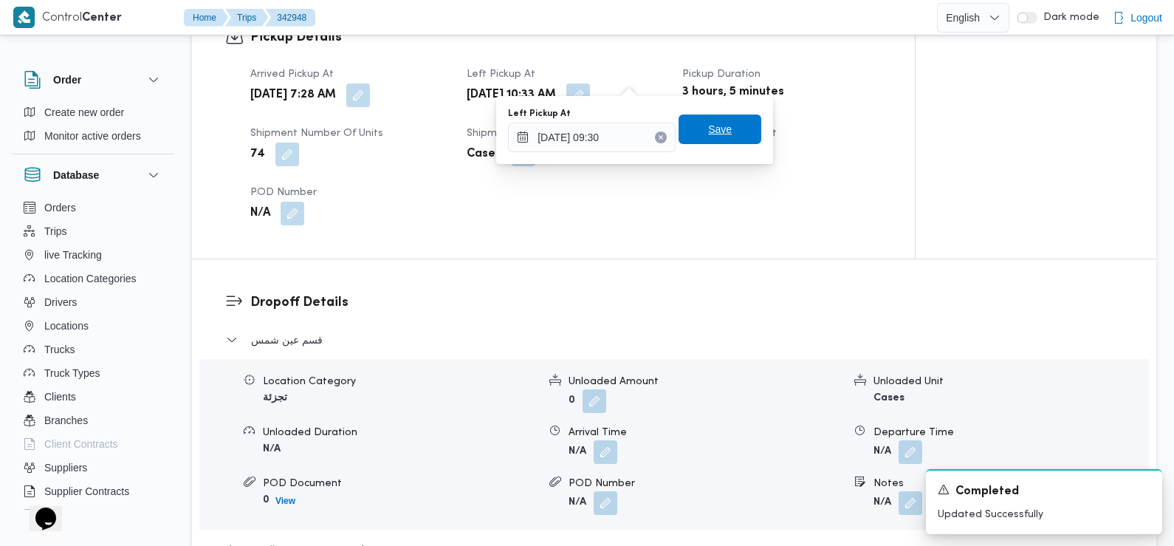
click at [720, 137] on span "Save" at bounding box center [720, 129] width 83 height 30
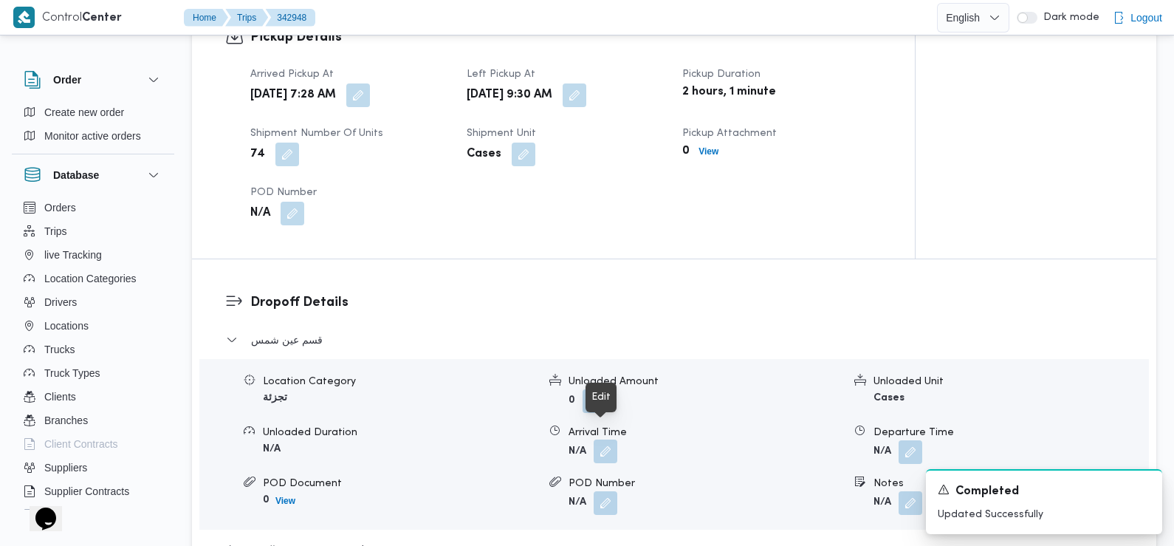
click at [608, 439] on button "button" at bounding box center [606, 451] width 24 height 24
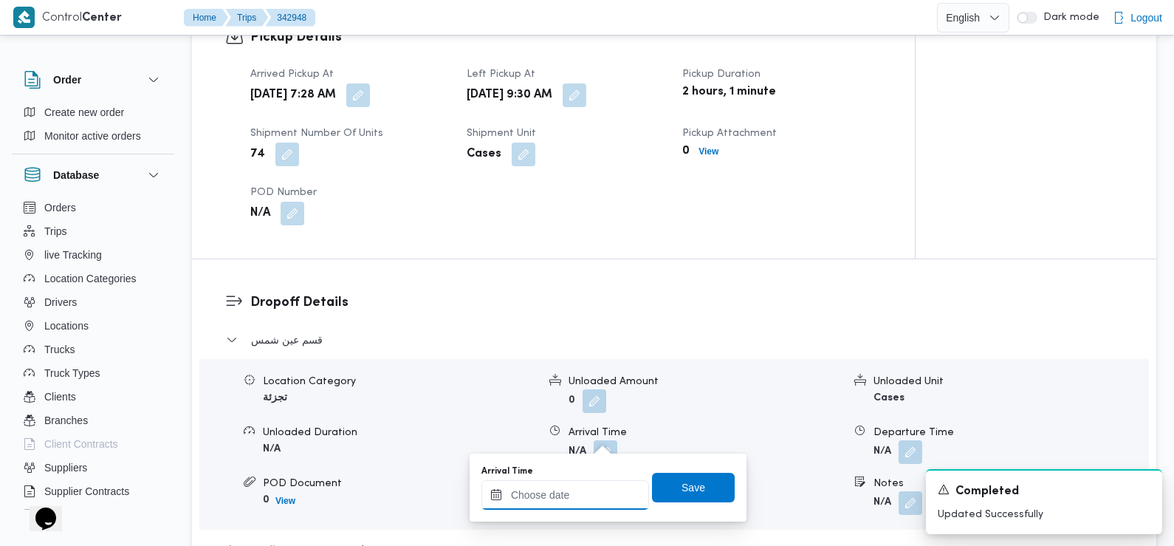
click at [572, 498] on input "Arrival Time" at bounding box center [565, 495] width 168 height 30
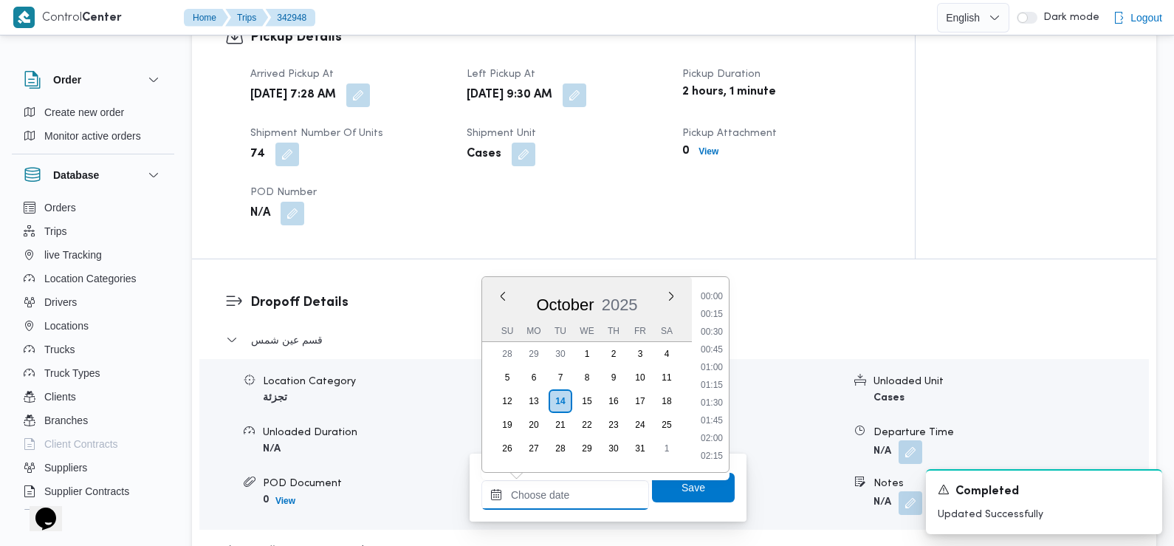
scroll to position [672, 0]
click at [720, 329] on li "10:00" at bounding box center [712, 333] width 34 height 15
type input "14/10/2025 10:00"
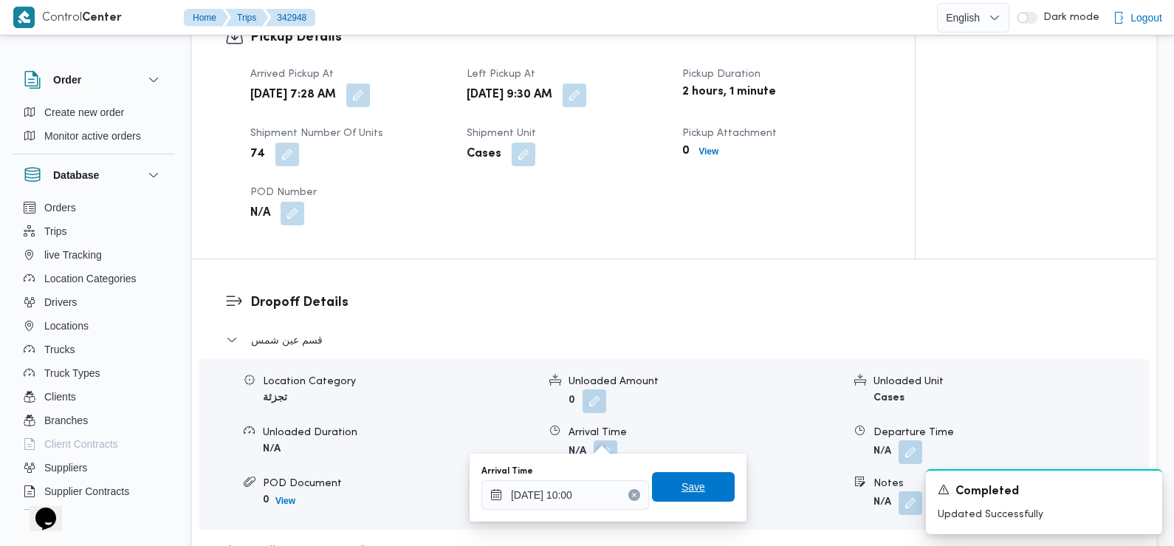
click at [682, 491] on span "Save" at bounding box center [694, 487] width 24 height 18
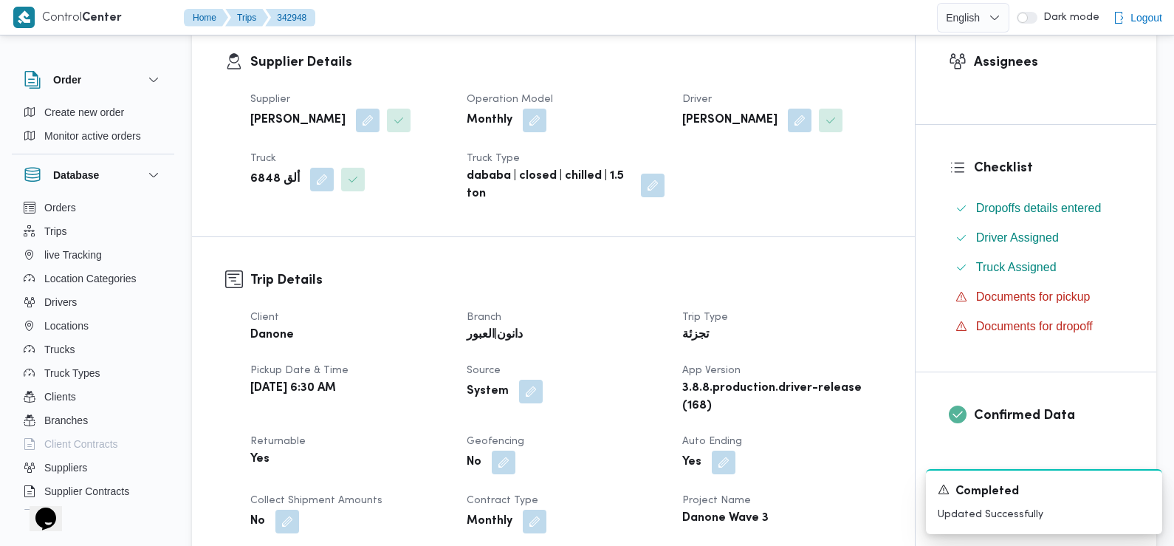
scroll to position [0, 0]
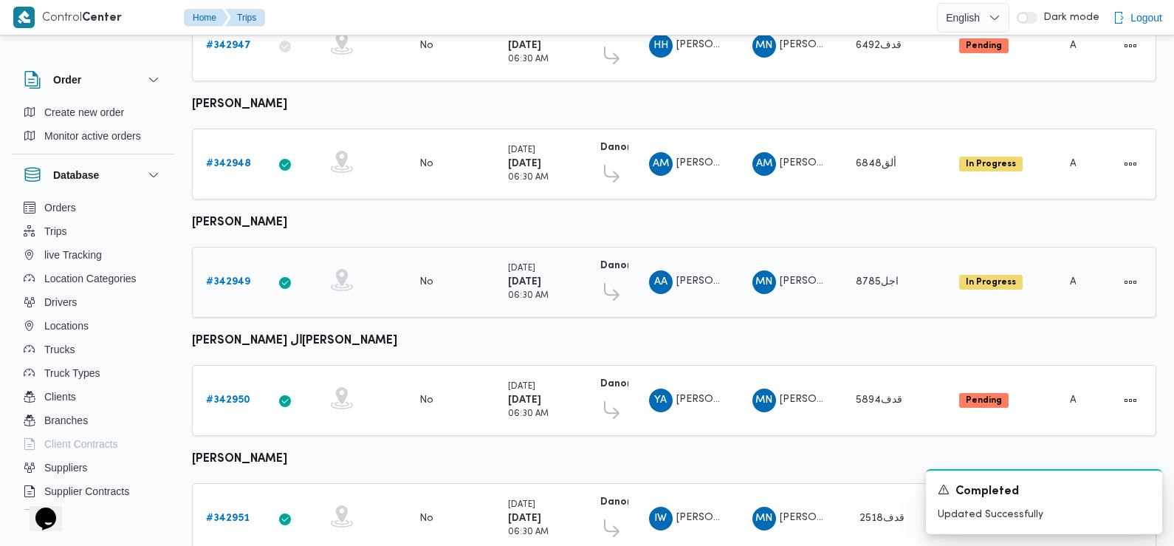
scroll to position [541, 0]
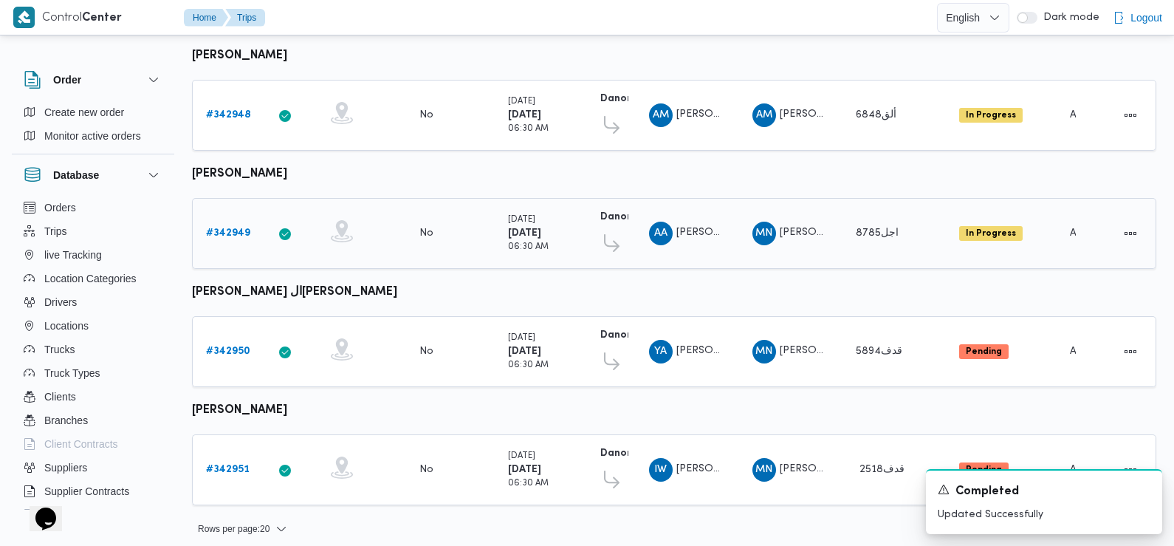
click at [222, 229] on b "# 342949" at bounding box center [228, 233] width 44 height 10
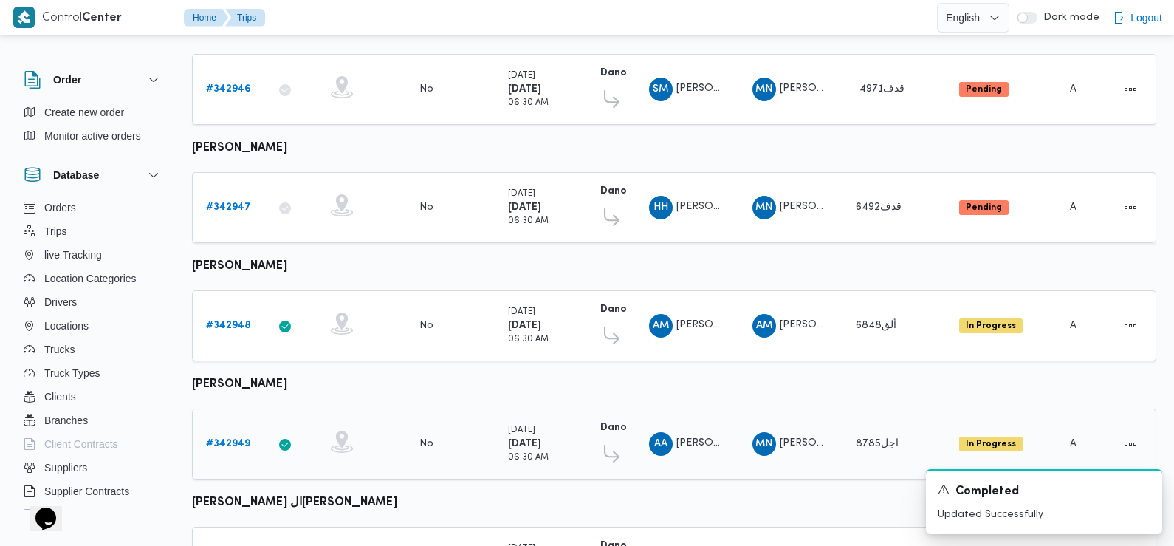
scroll to position [541, 0]
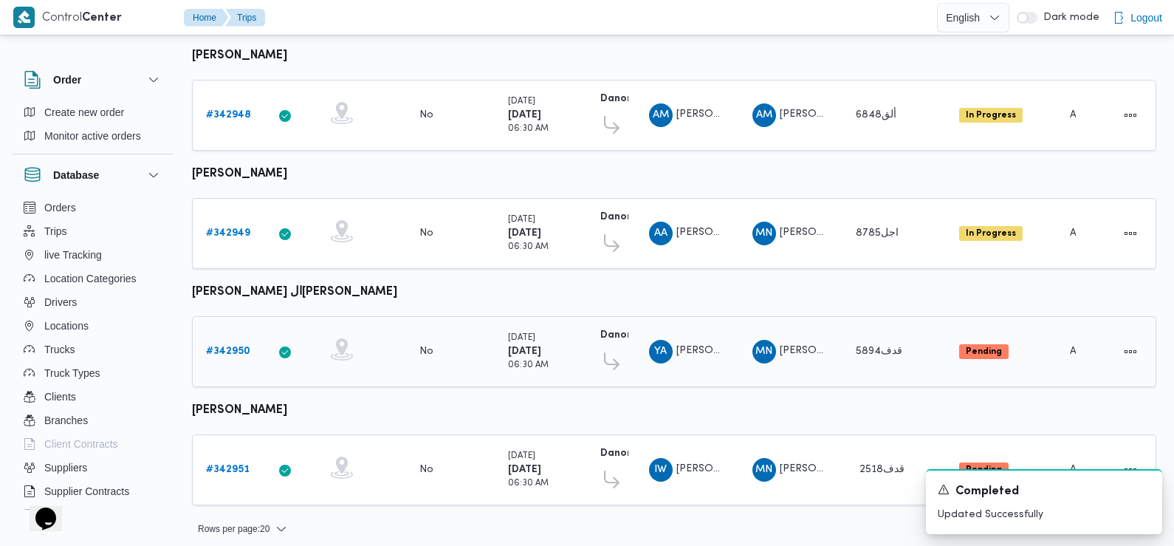
click at [224, 346] on b "# 342950" at bounding box center [228, 351] width 44 height 10
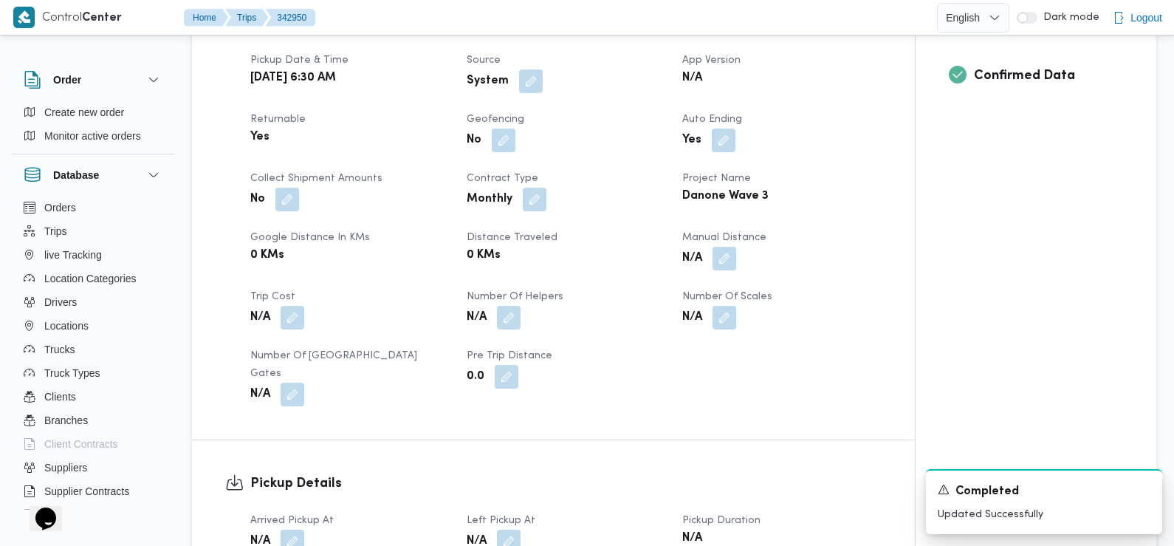
scroll to position [360, 0]
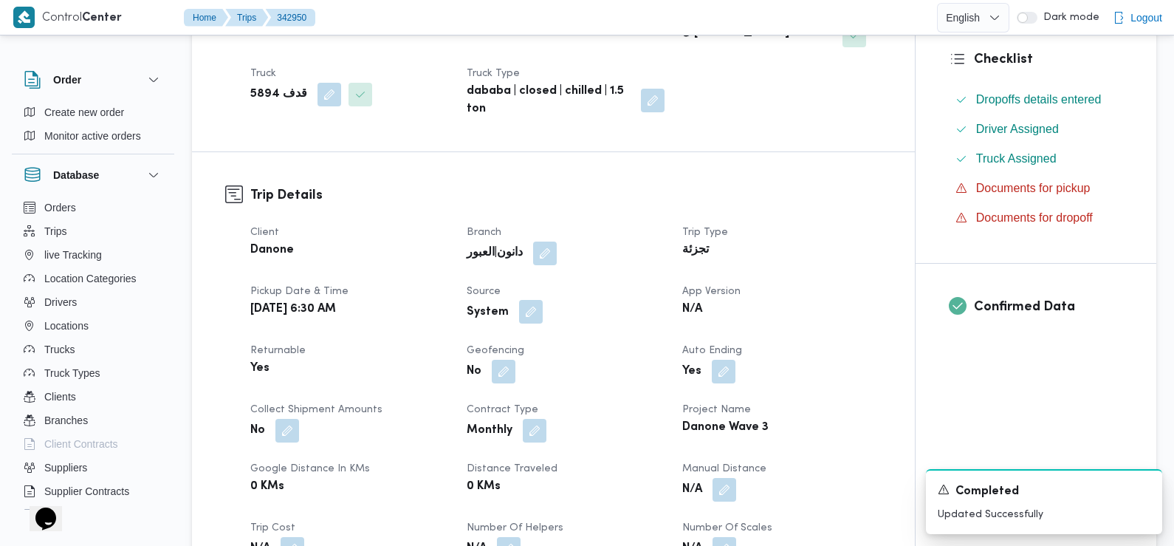
click at [527, 300] on button "button" at bounding box center [531, 312] width 24 height 24
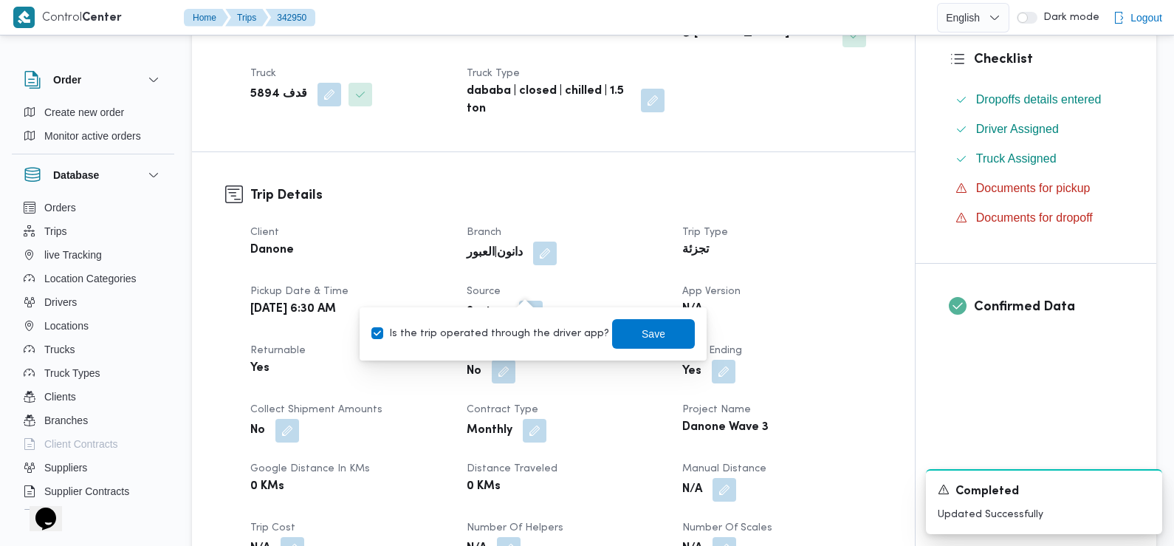
click at [537, 335] on label "Is the trip operated through the driver app?" at bounding box center [490, 334] width 238 height 18
checkbox input "false"
click at [646, 343] on span "Save" at bounding box center [653, 333] width 83 height 30
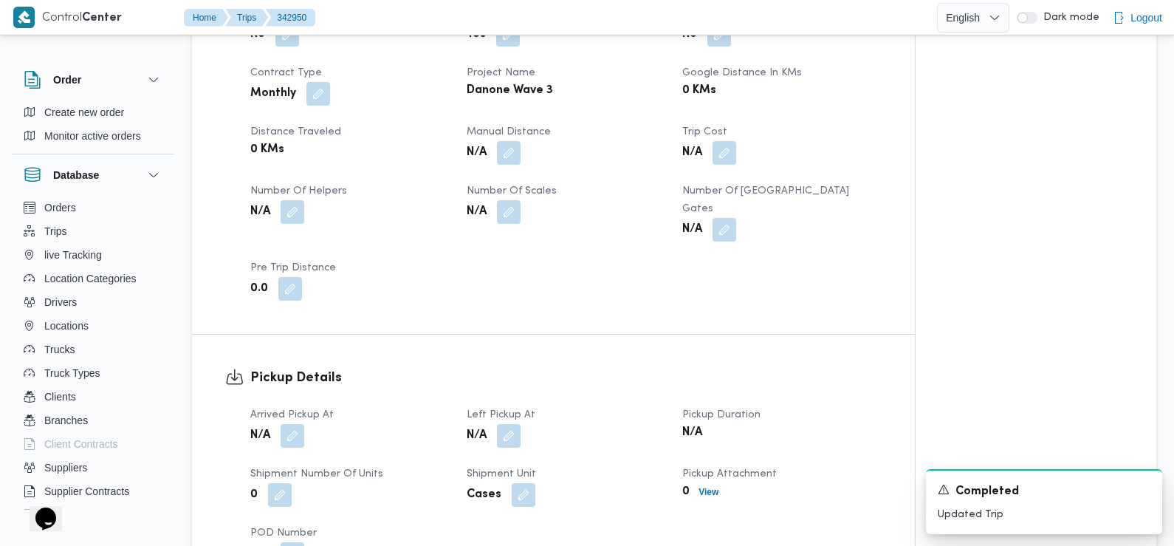
scroll to position [699, 0]
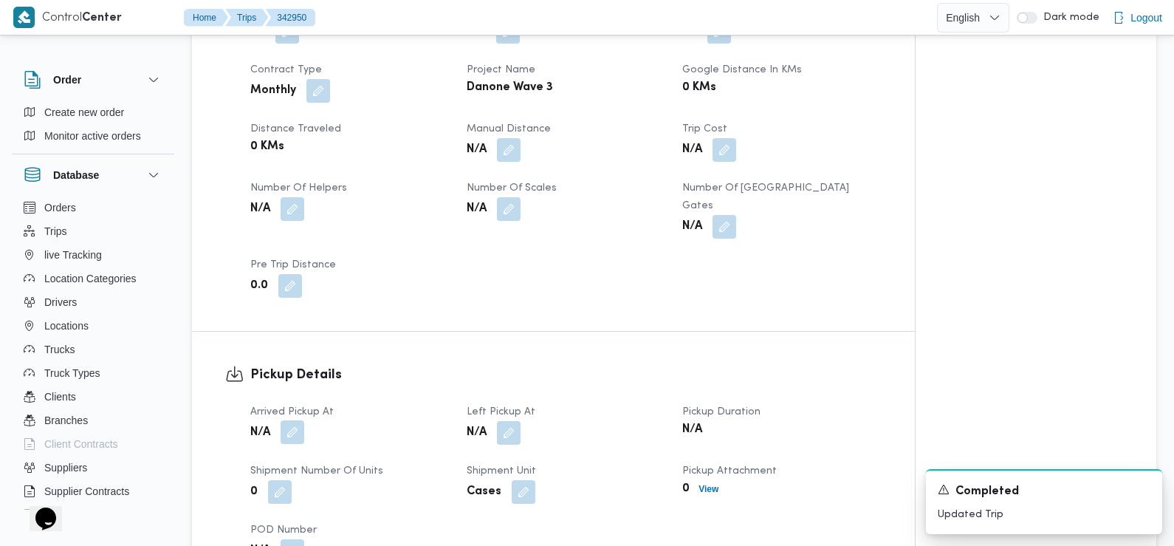
click at [289, 420] on button "button" at bounding box center [293, 432] width 24 height 24
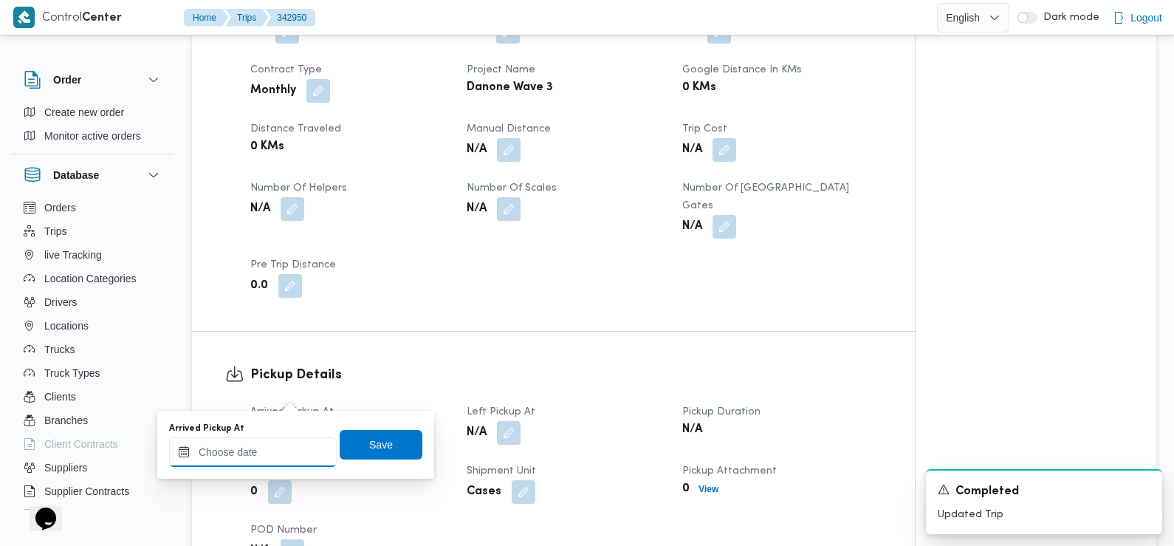
click at [264, 450] on input "Arrived Pickup At" at bounding box center [253, 452] width 168 height 30
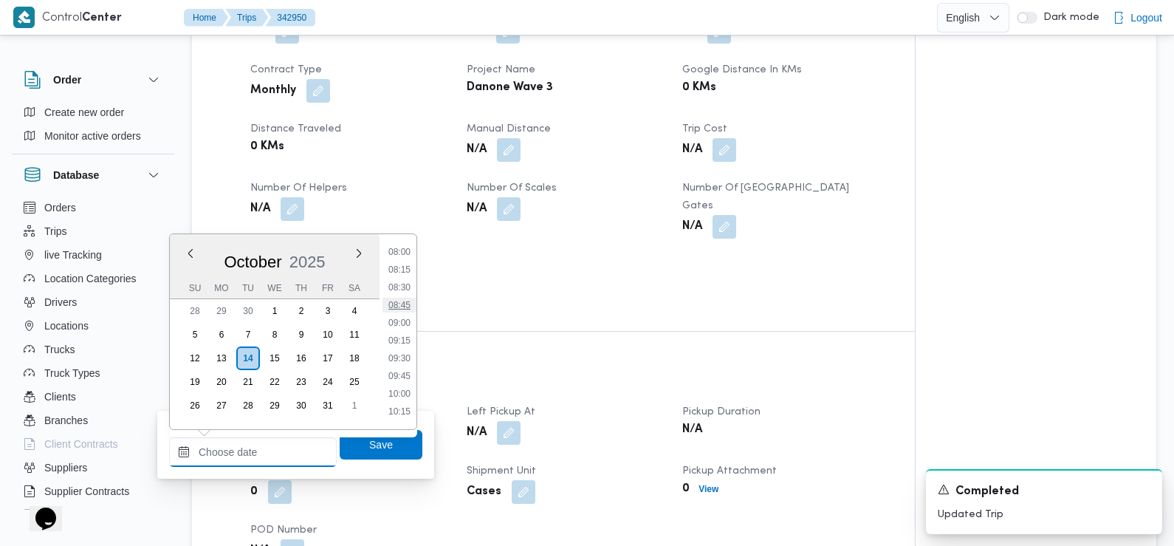
scroll to position [490, 0]
click at [405, 289] on li "07:30" at bounding box center [400, 295] width 34 height 15
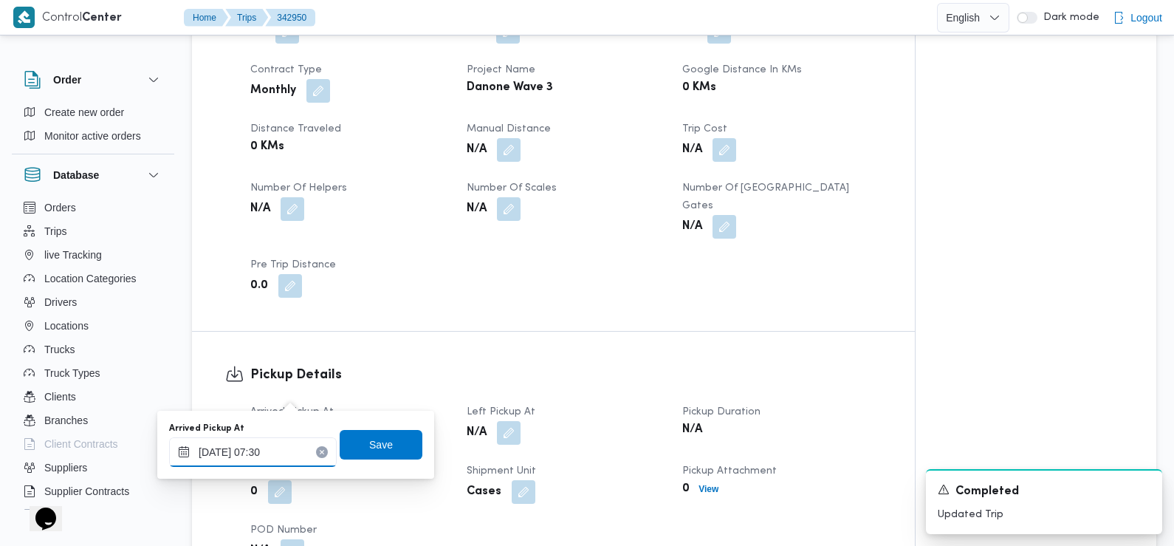
type input "14/10/2025 07:30"
click at [369, 447] on span "Save" at bounding box center [381, 444] width 24 height 18
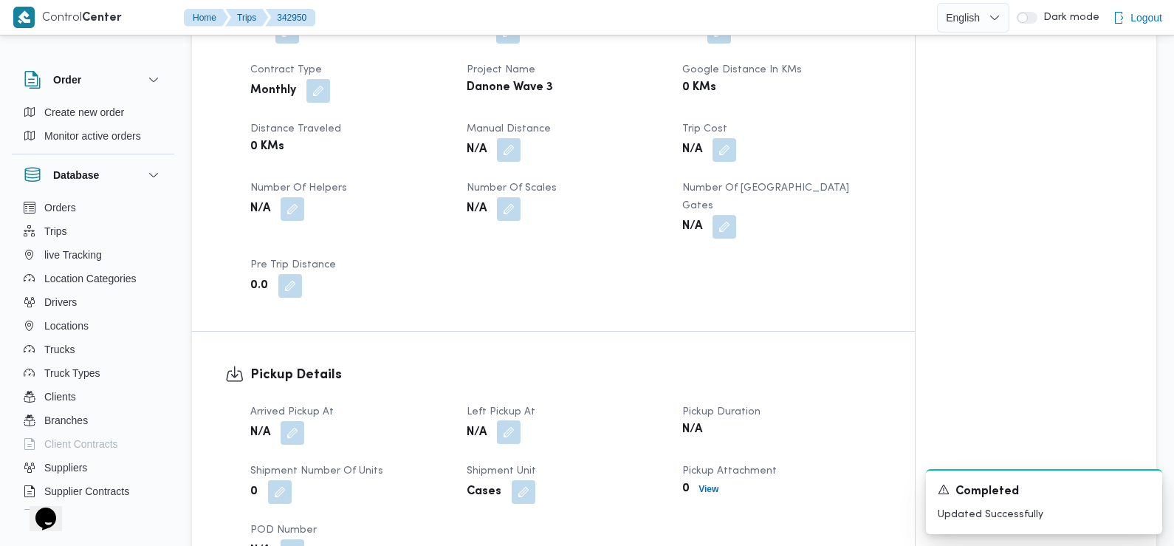
click at [512, 420] on button "button" at bounding box center [509, 432] width 24 height 24
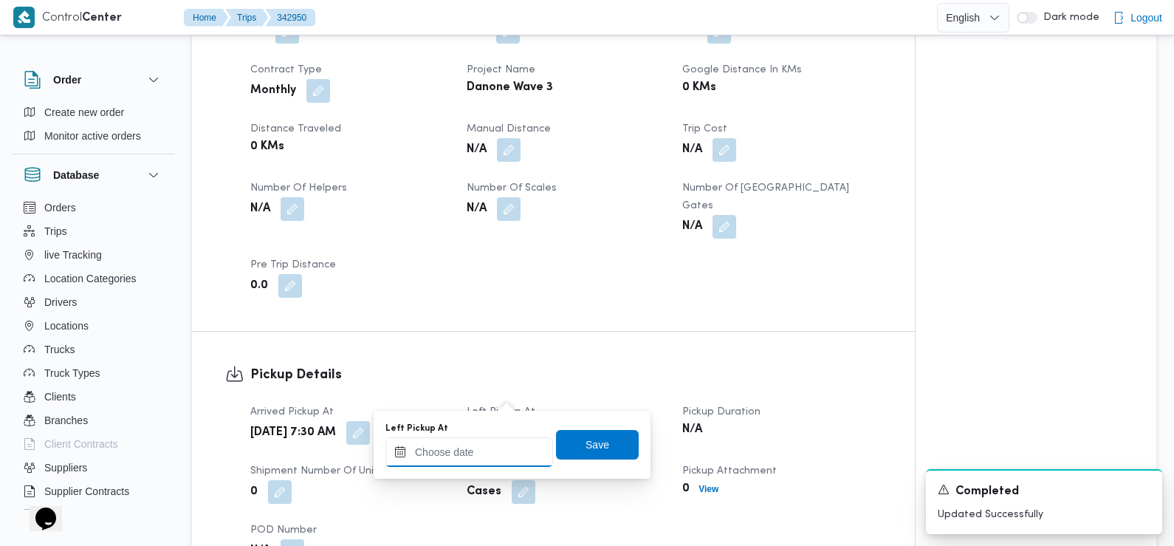
click at [498, 453] on input "Left Pickup At" at bounding box center [469, 452] width 168 height 30
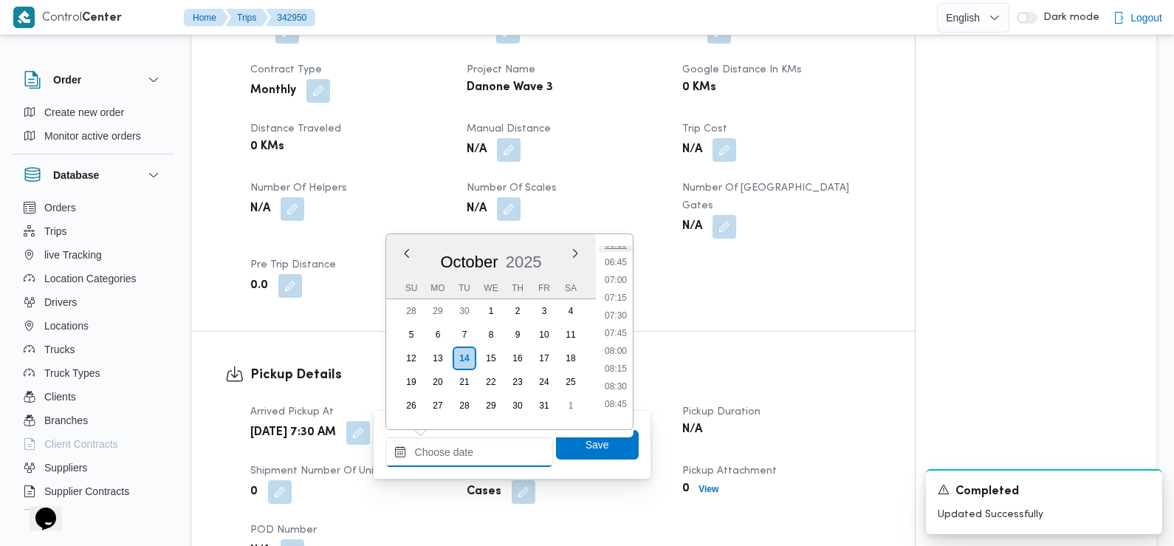
scroll to position [515, 0]
click at [619, 354] on li "08:45" at bounding box center [616, 359] width 34 height 15
type input "14/10/2025 08:45"
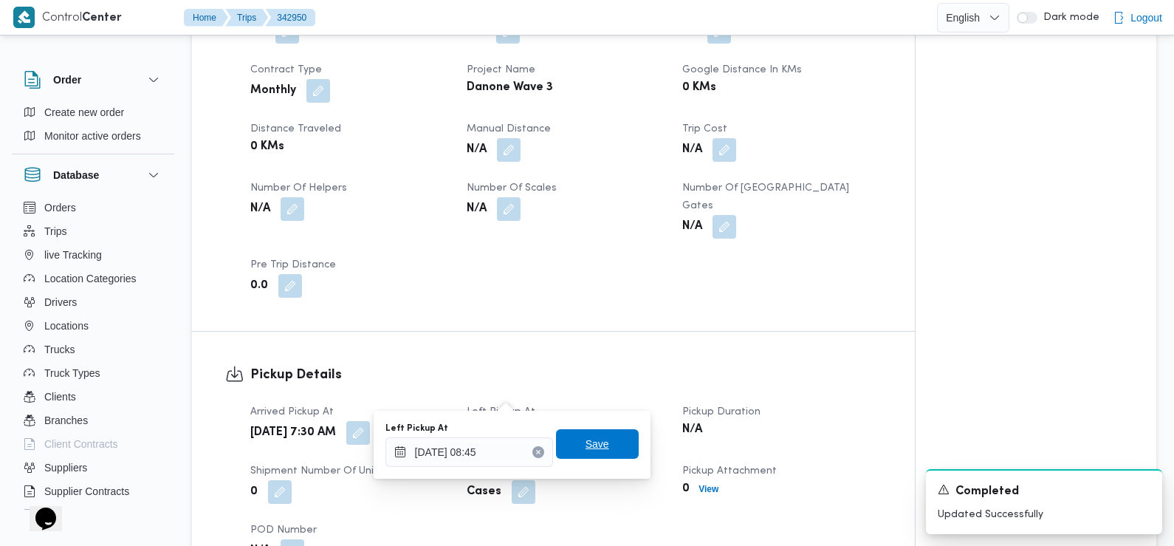
click at [611, 458] on span "Save" at bounding box center [597, 444] width 83 height 30
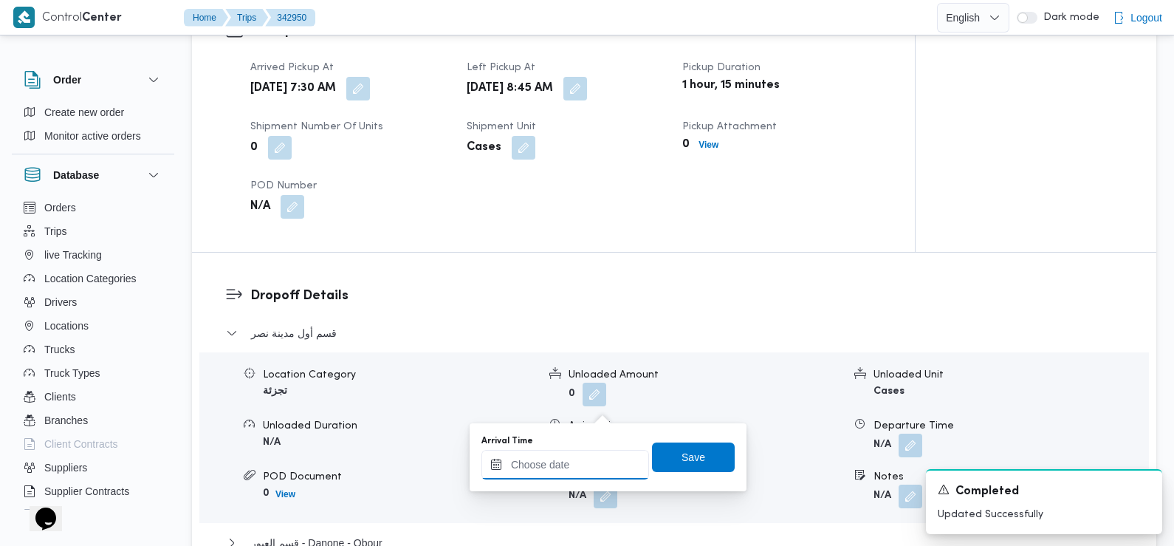
click at [554, 479] on input "Arrival Time" at bounding box center [565, 465] width 168 height 30
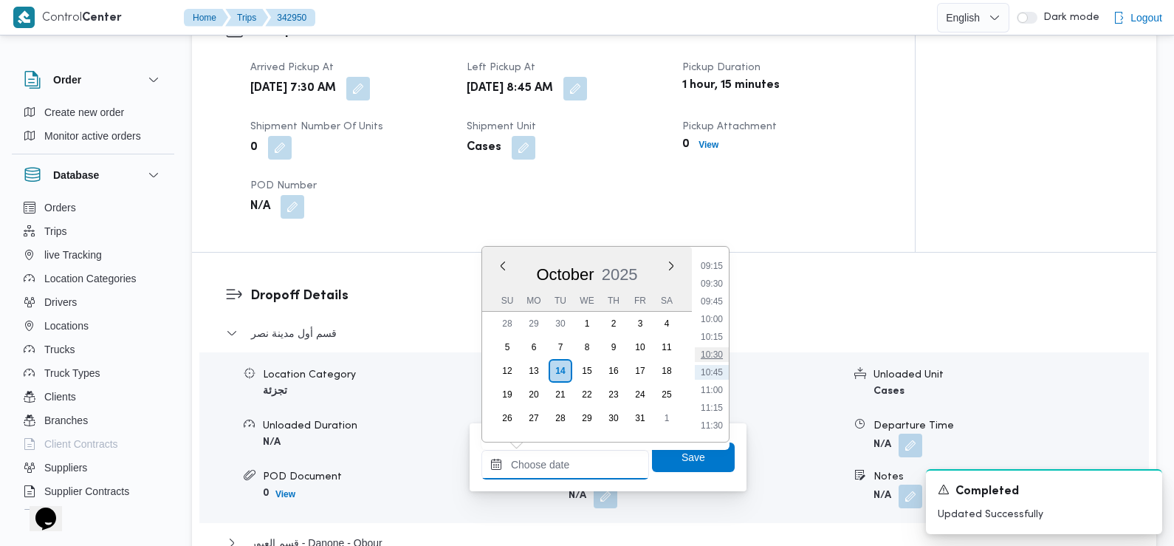
scroll to position [642, 0]
click at [715, 298] on li "09:30" at bounding box center [712, 296] width 34 height 15
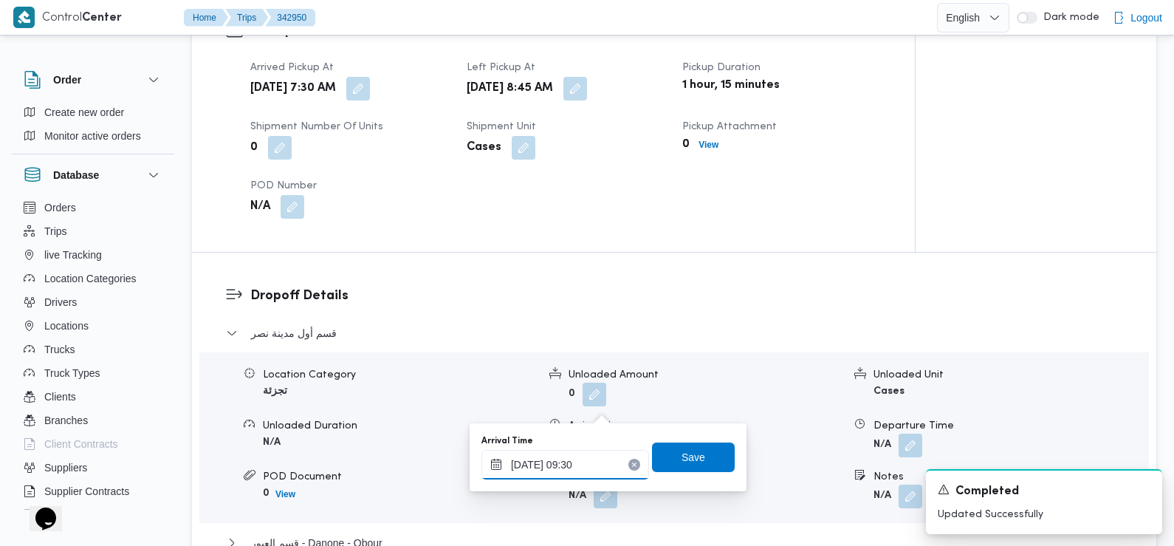
type input "14/10/2025 09:30"
click at [685, 460] on span "Save" at bounding box center [694, 457] width 24 height 18
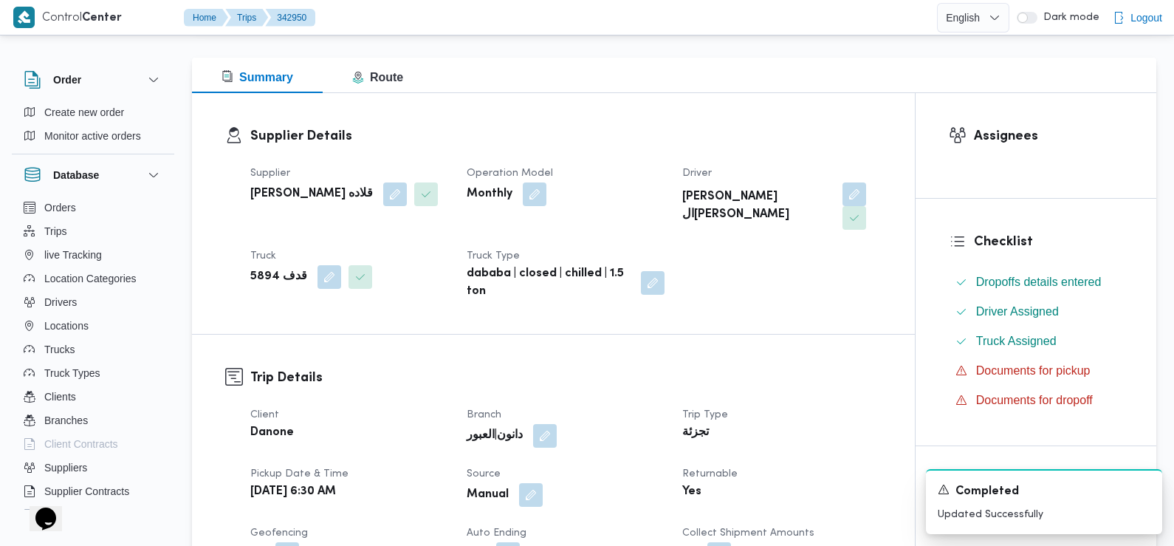
scroll to position [0, 0]
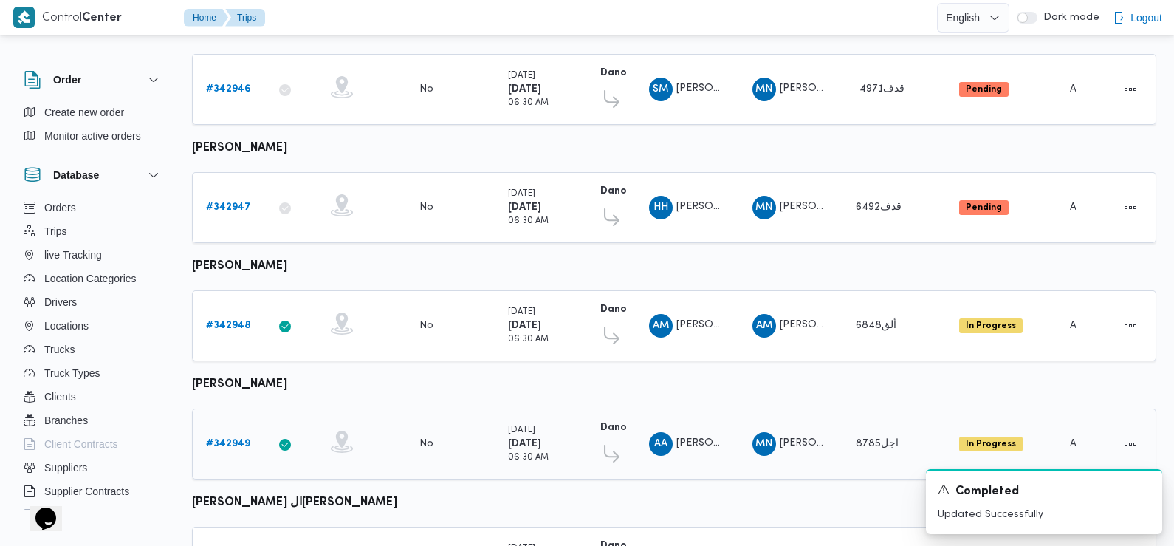
scroll to position [541, 0]
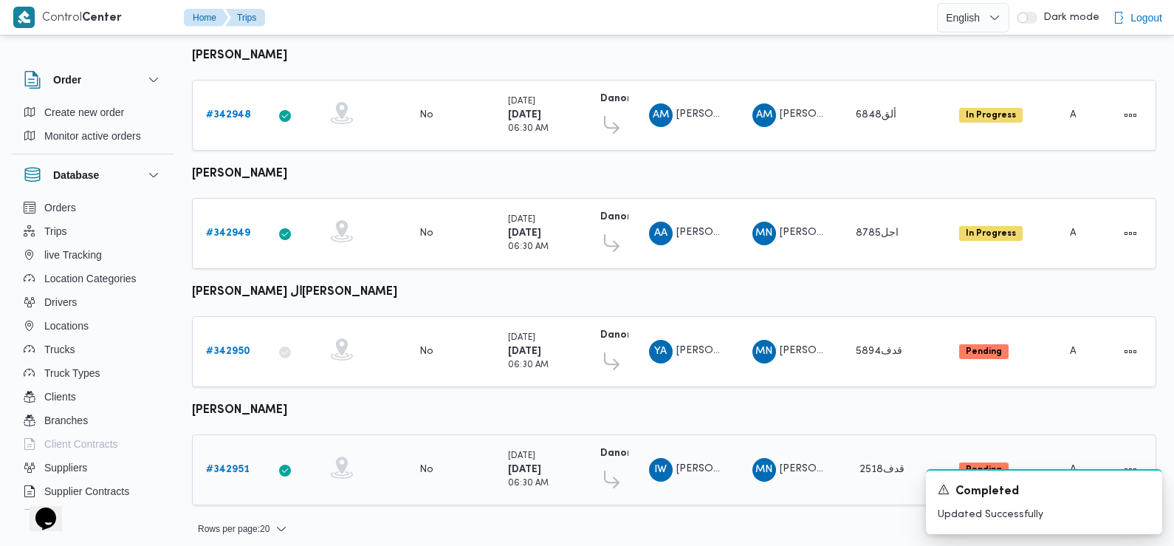
click at [224, 464] on b "# 342951" at bounding box center [228, 469] width 44 height 10
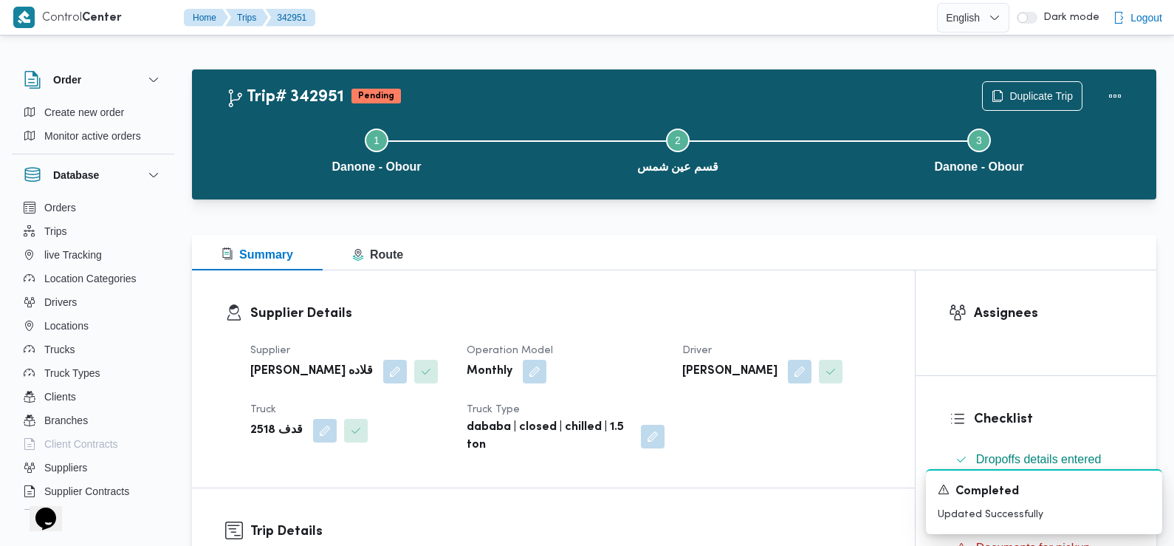
click at [824, 391] on div "Supplier مينا نجيب شفيق قلاده Operation Model Monthly Driver اسماعيل وائل اسماع…" at bounding box center [565, 398] width 649 height 130
click at [810, 368] on button "button" at bounding box center [800, 371] width 24 height 24
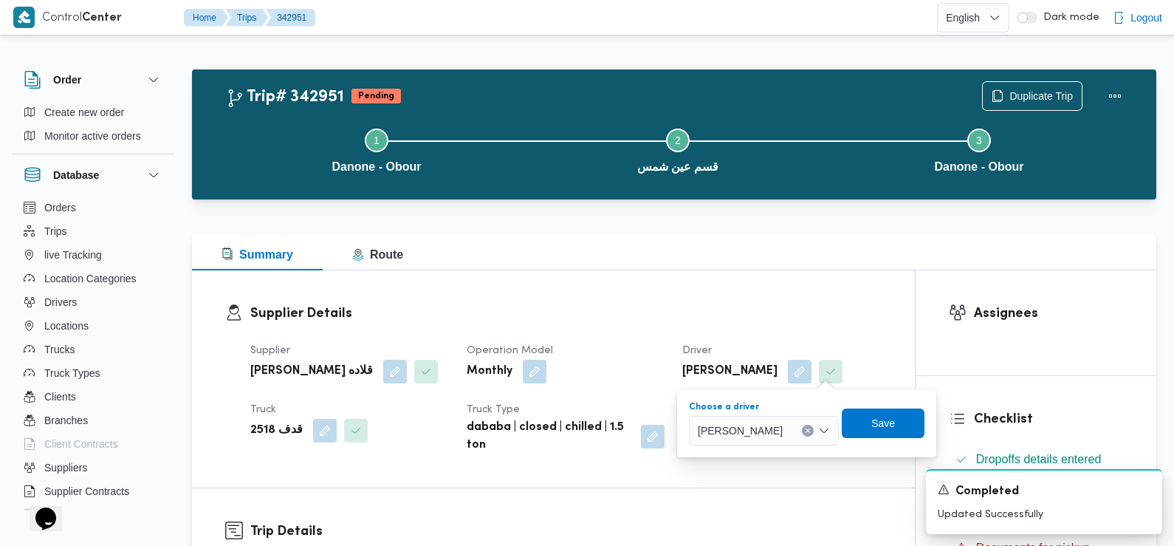
click at [783, 430] on span "اسماعيل وائل اسماعيل السيد" at bounding box center [740, 430] width 85 height 16
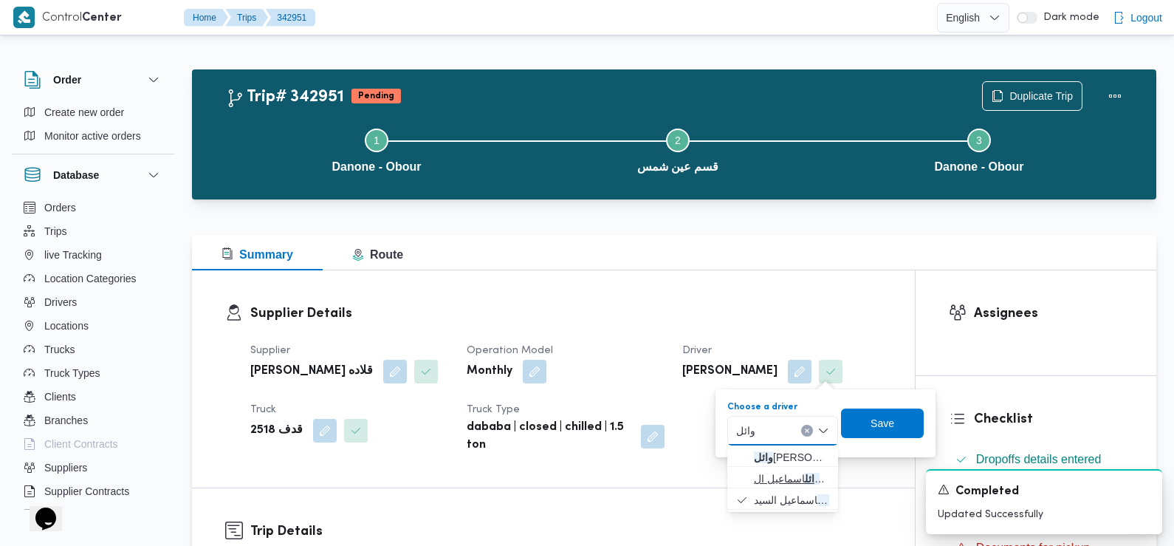
type input "وائل"
click at [784, 476] on span "وائل اسماعيل السيد محمد" at bounding box center [791, 479] width 75 height 18
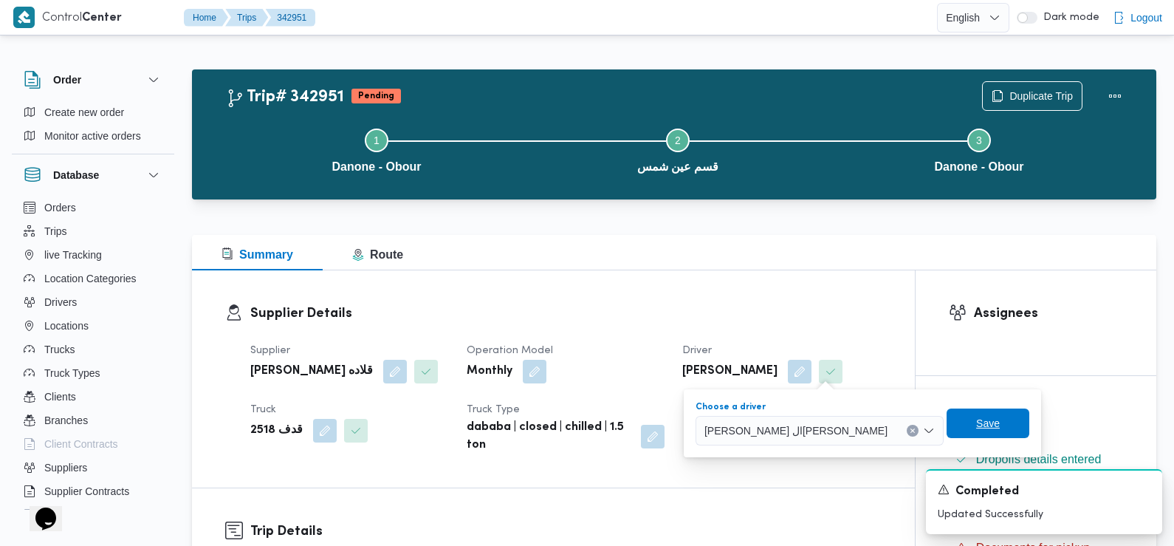
click at [947, 413] on span "Save" at bounding box center [988, 423] width 83 height 30
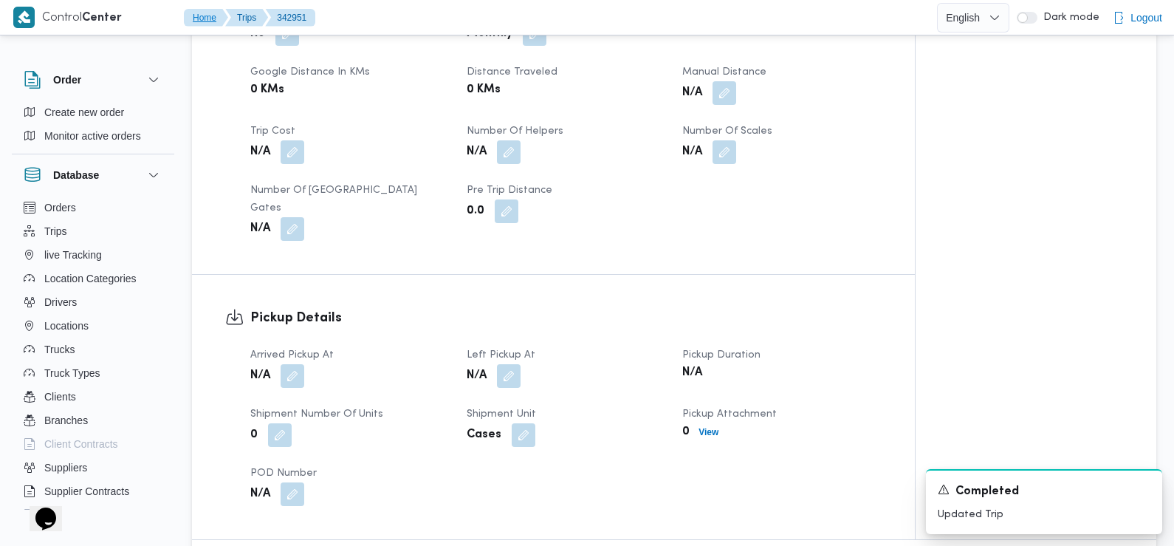
scroll to position [822, 0]
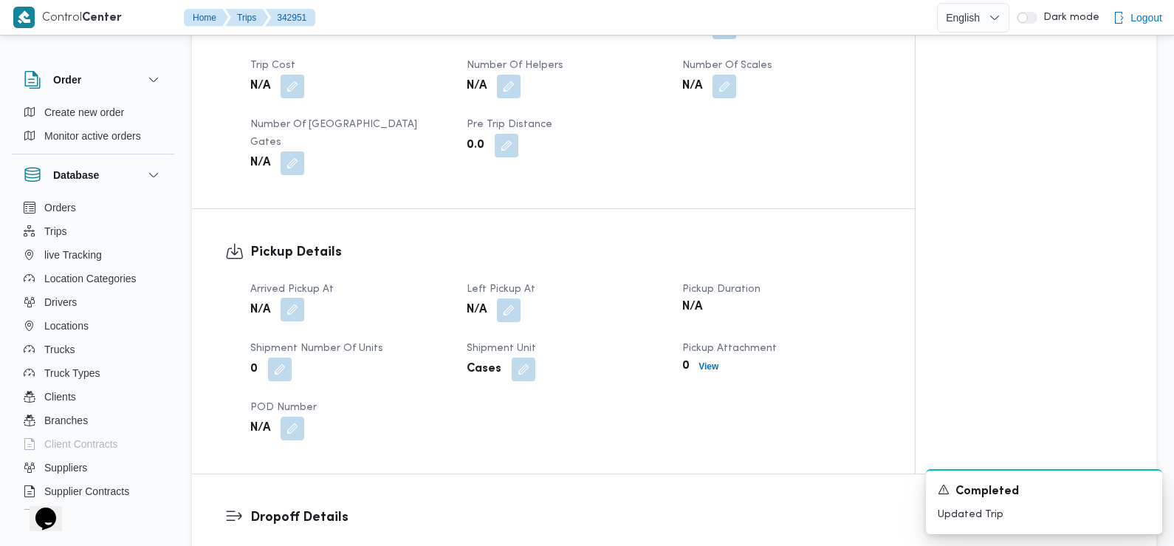
click at [297, 298] on button "button" at bounding box center [293, 310] width 24 height 24
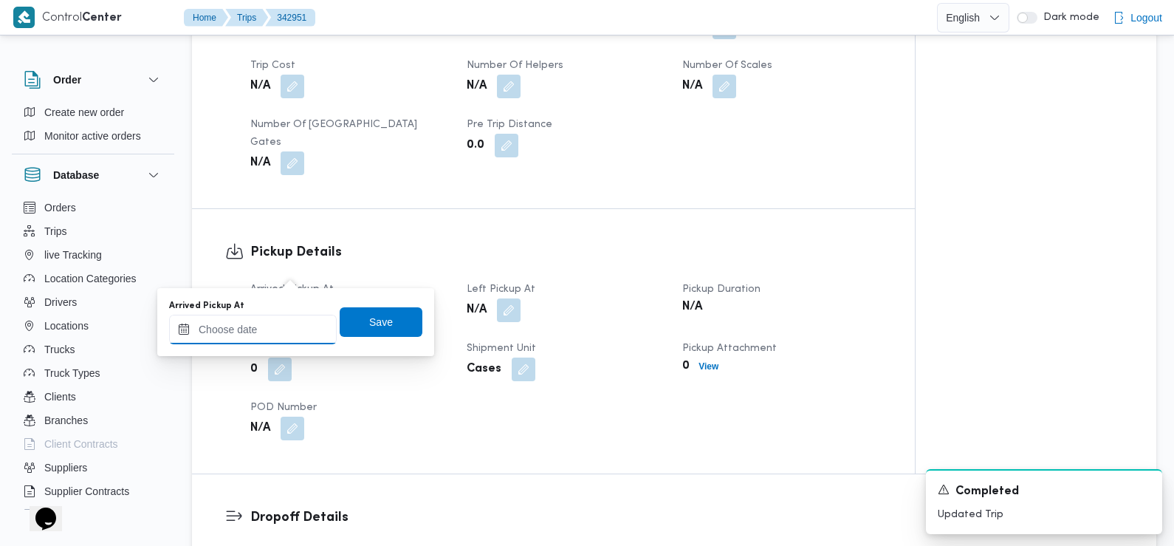
click at [293, 328] on input "Arrived Pickup At" at bounding box center [253, 330] width 168 height 30
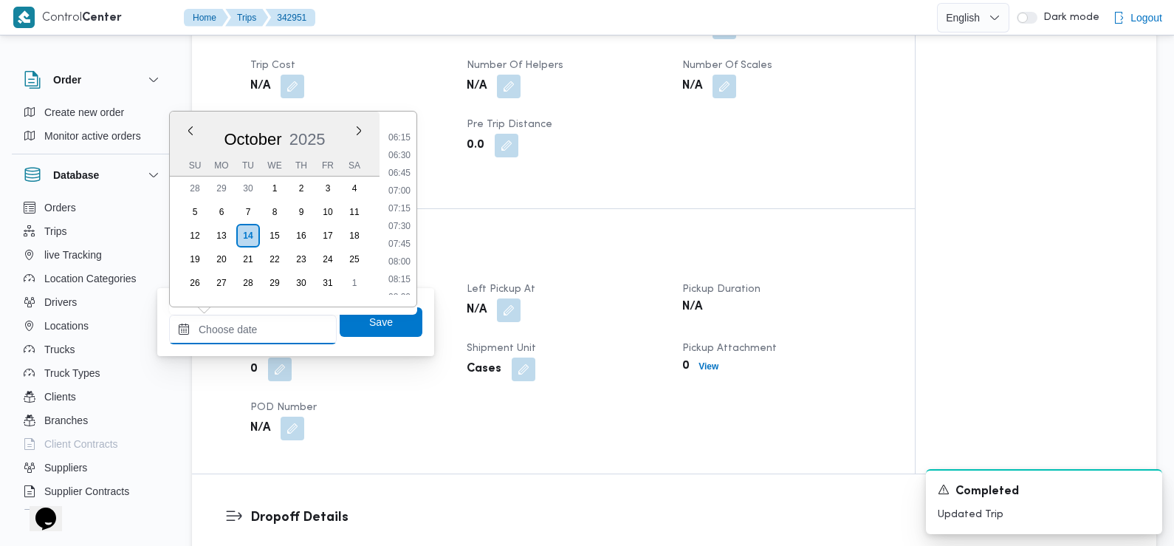
scroll to position [436, 0]
click at [402, 211] on li "07:15" at bounding box center [400, 209] width 34 height 15
type input "14/10/2025 07:15"
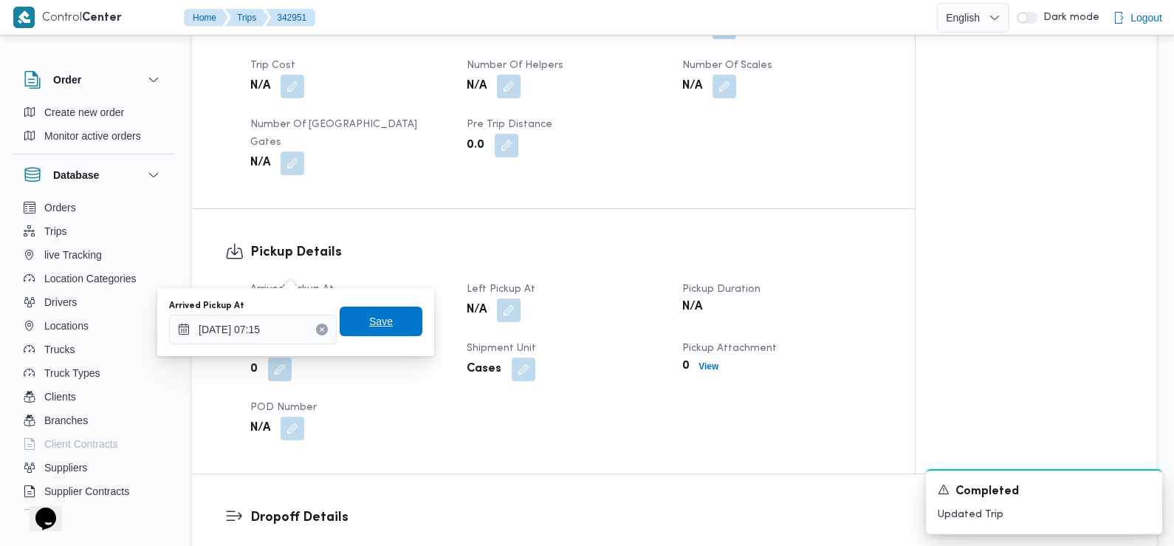
click at [388, 322] on span "Save" at bounding box center [381, 321] width 83 height 30
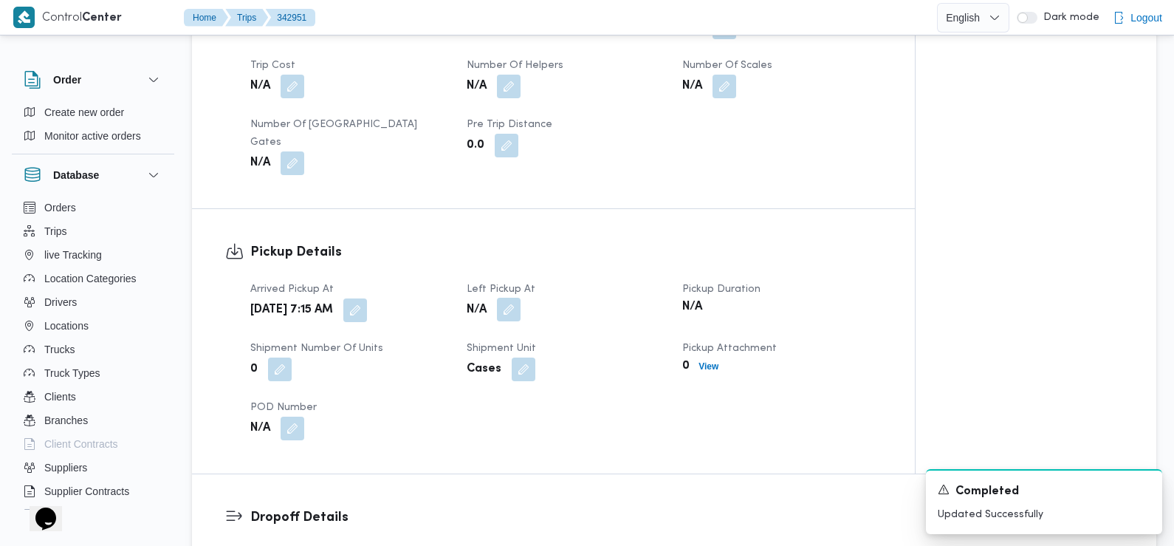
click at [504, 298] on button "button" at bounding box center [509, 310] width 24 height 24
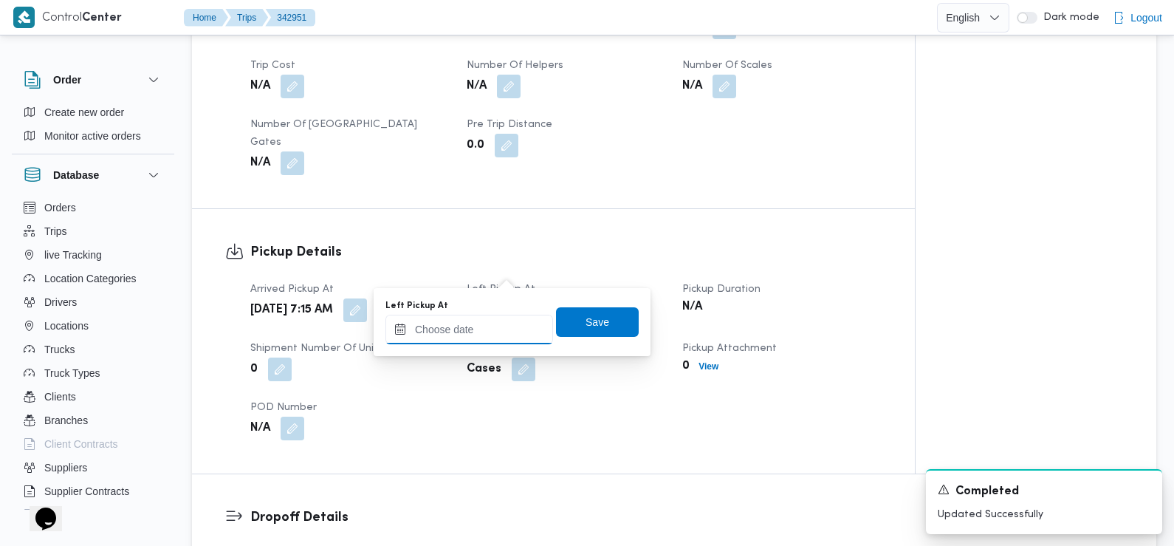
click at [504, 321] on input "Left Pickup At" at bounding box center [469, 330] width 168 height 30
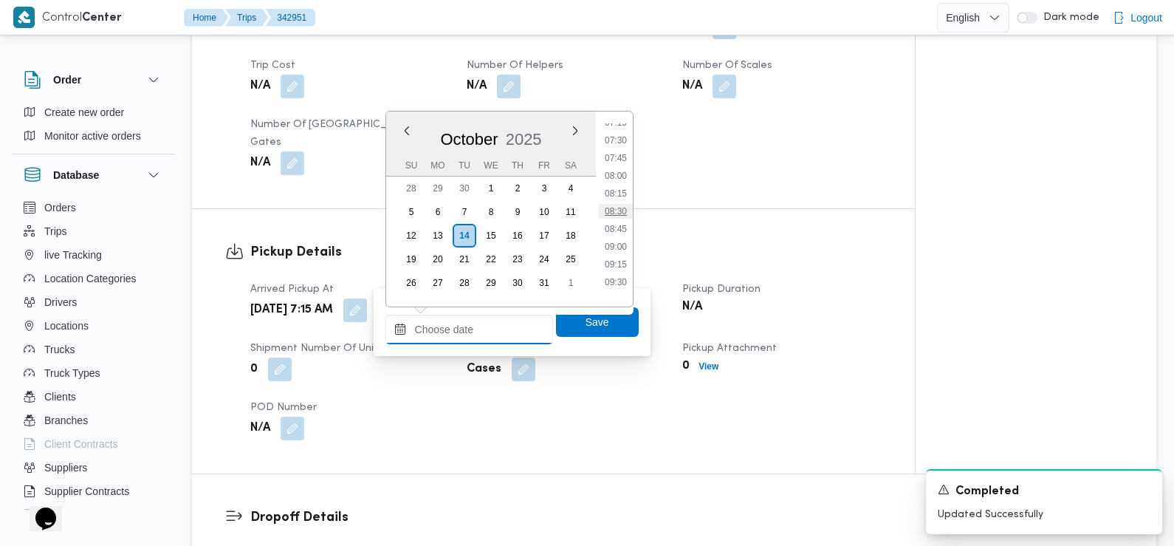
scroll to position [510, 0]
click at [620, 225] on li "08:30" at bounding box center [616, 223] width 34 height 15
type input "14/10/2025 08:30"
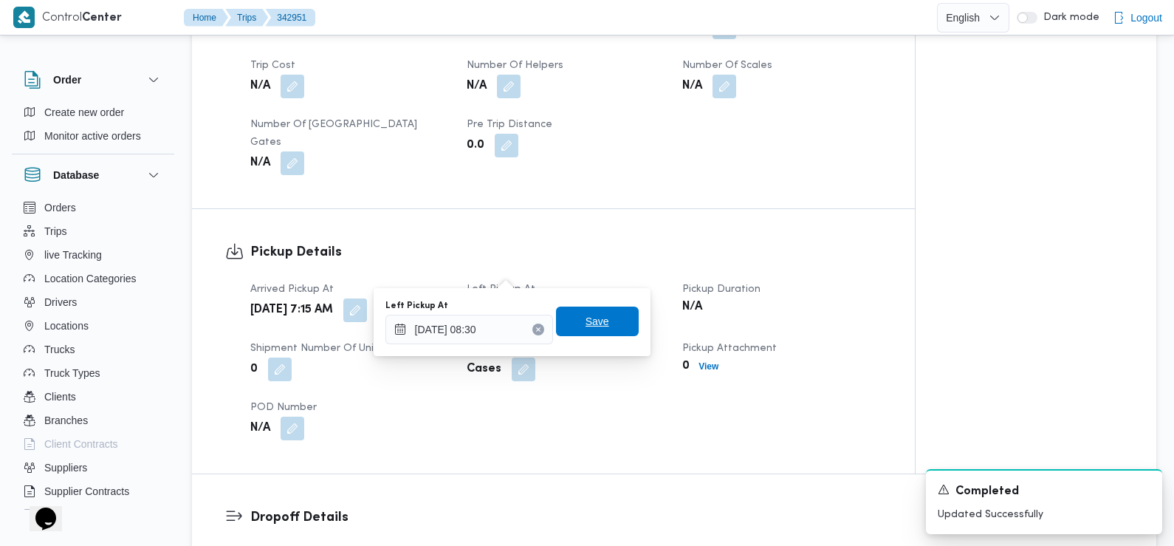
click at [605, 325] on span "Save" at bounding box center [597, 321] width 83 height 30
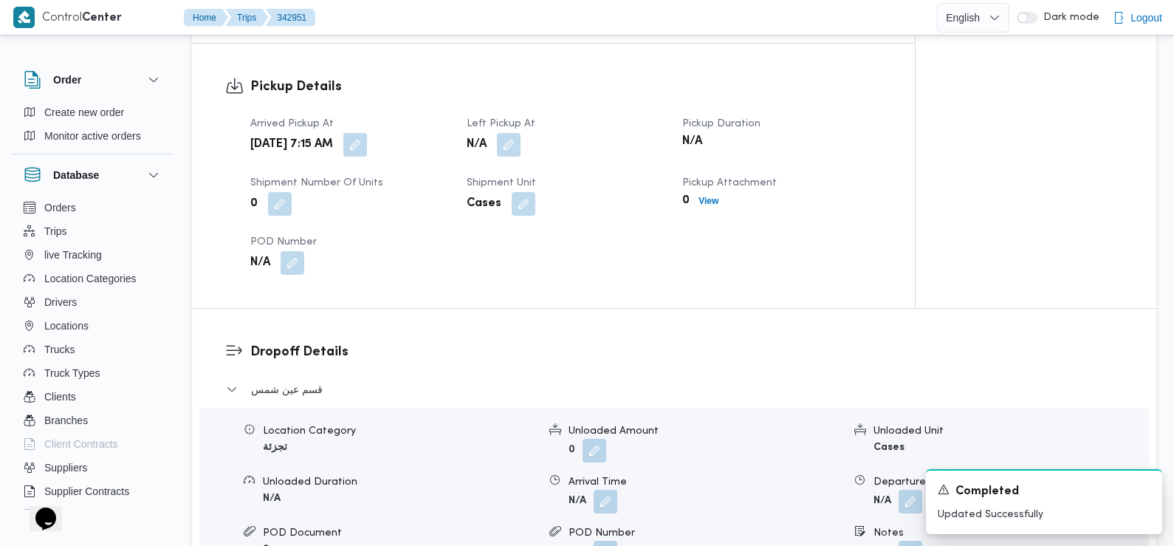
scroll to position [1132, 0]
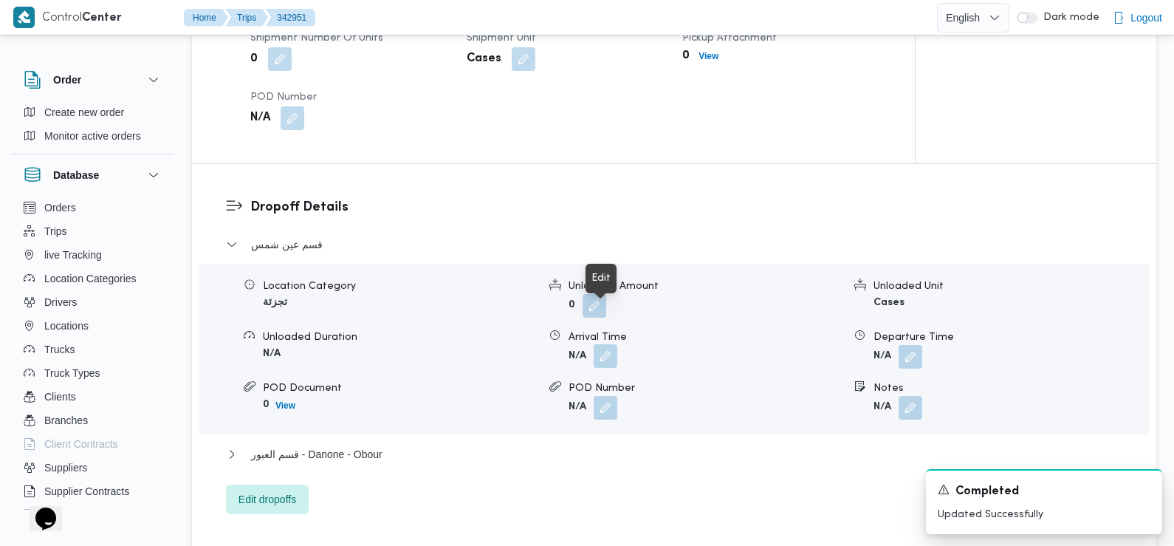
click at [605, 344] on button "button" at bounding box center [606, 356] width 24 height 24
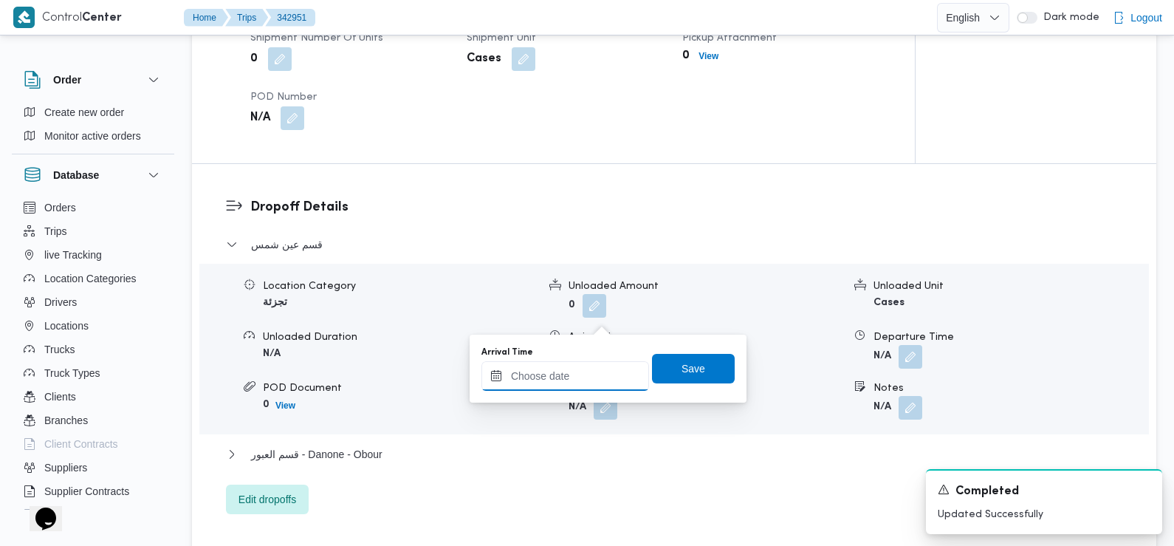
click at [596, 380] on input "Arrival Time" at bounding box center [565, 376] width 168 height 30
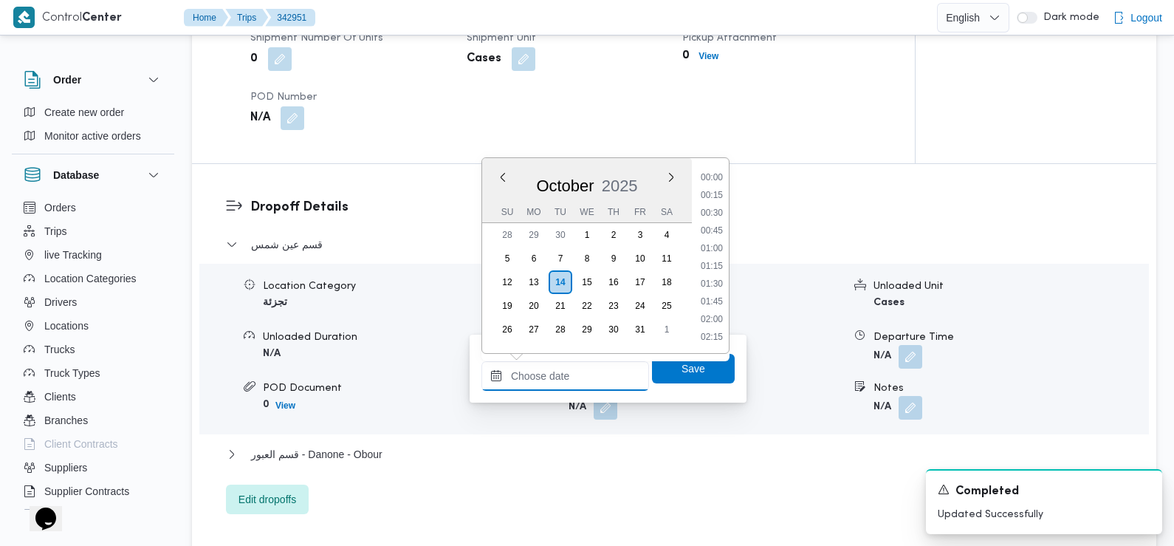
scroll to position [672, 0]
click at [717, 184] on li "09:30" at bounding box center [712, 178] width 34 height 15
type input "14/10/2025 09:30"
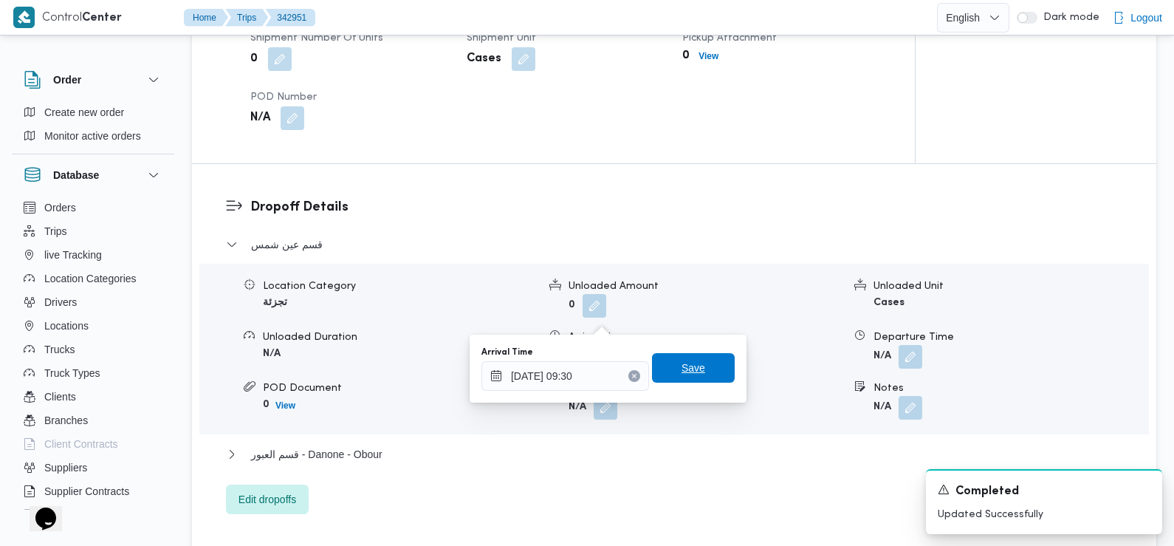
click at [685, 376] on span "Save" at bounding box center [694, 368] width 24 height 18
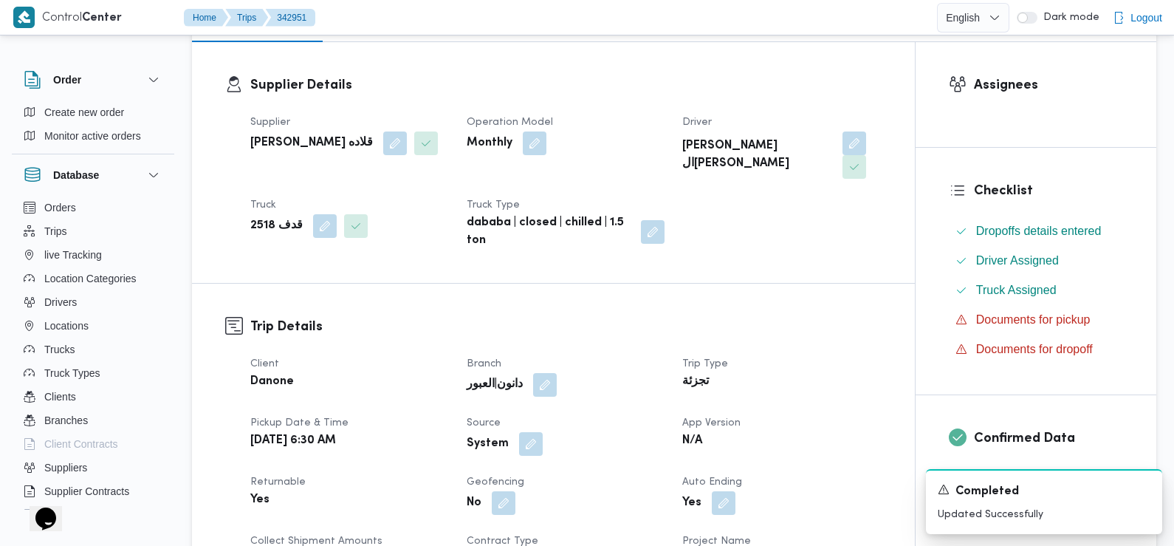
scroll to position [227, 0]
click at [532, 433] on button "button" at bounding box center [531, 445] width 24 height 24
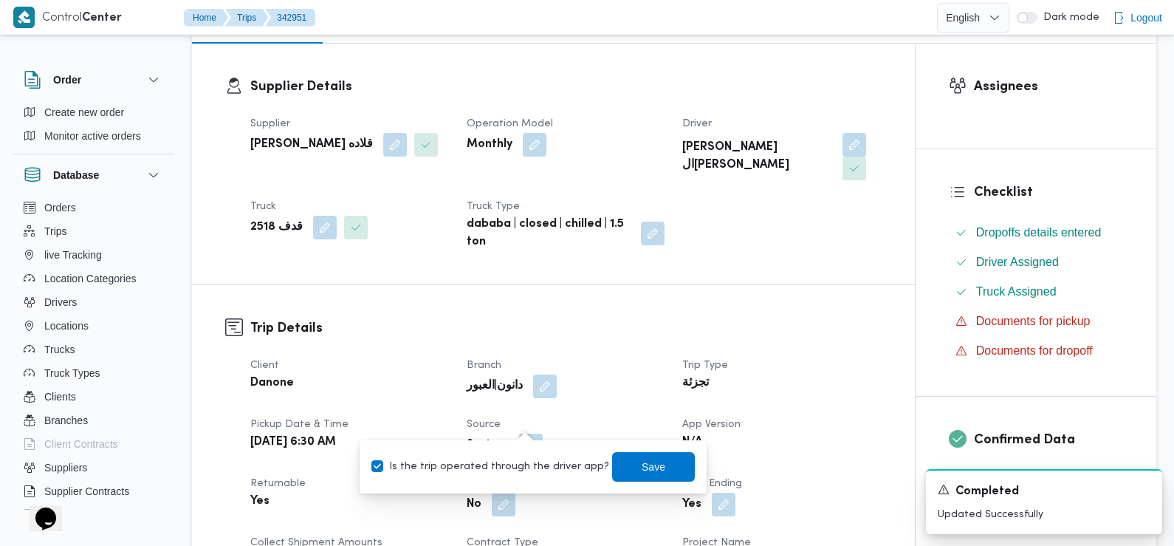
click at [525, 468] on label "Is the trip operated through the driver app?" at bounding box center [490, 467] width 238 height 18
checkbox input "false"
click at [655, 461] on span "Save" at bounding box center [653, 466] width 83 height 30
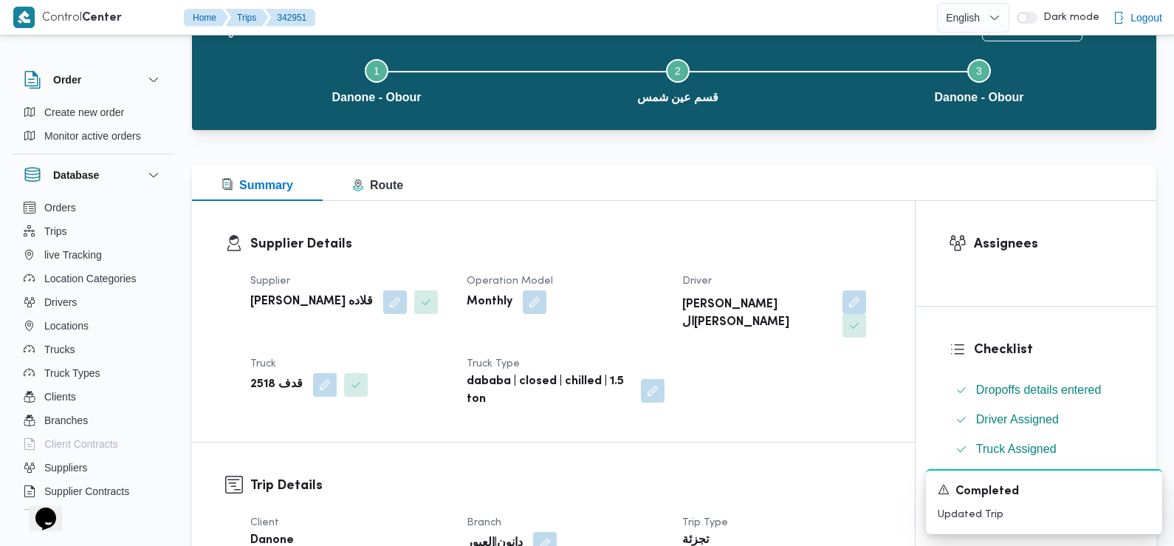
scroll to position [0, 0]
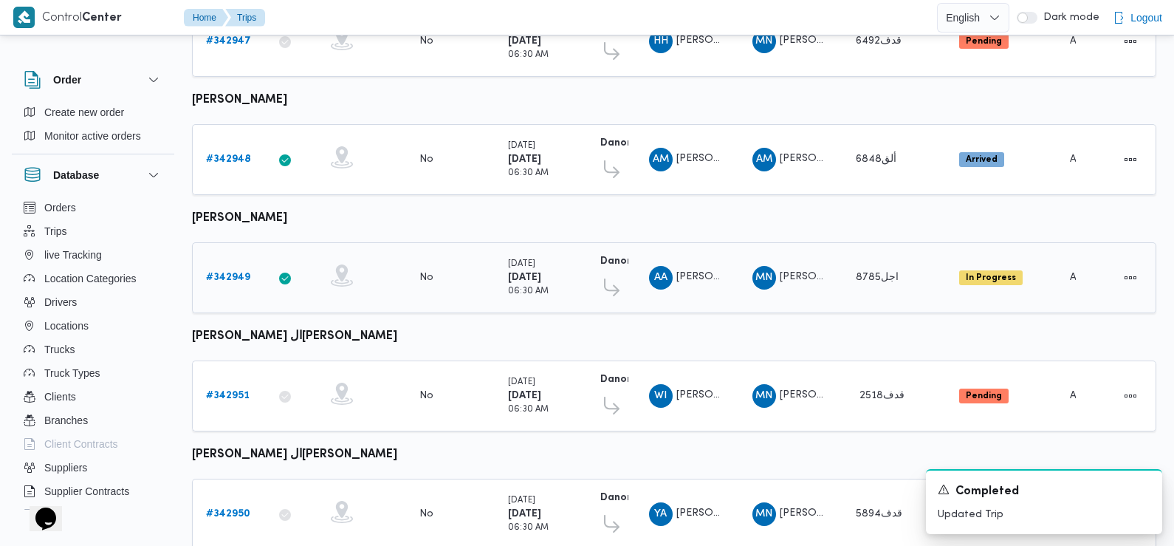
scroll to position [541, 0]
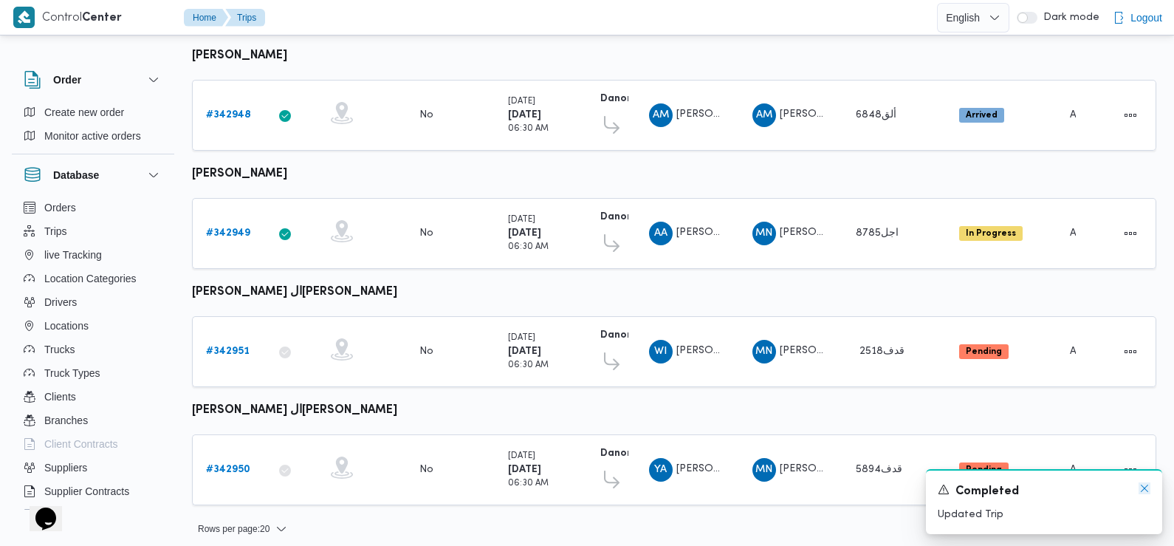
click at [1144, 493] on icon "Dismiss toast" at bounding box center [1145, 488] width 12 height 12
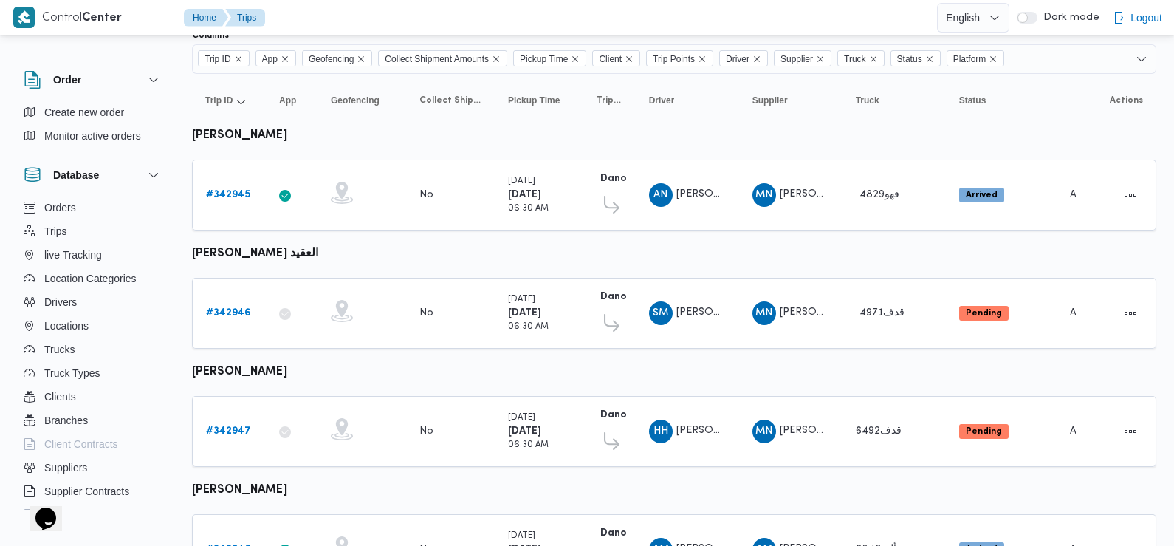
scroll to position [0, 0]
